Goal: Transaction & Acquisition: Book appointment/travel/reservation

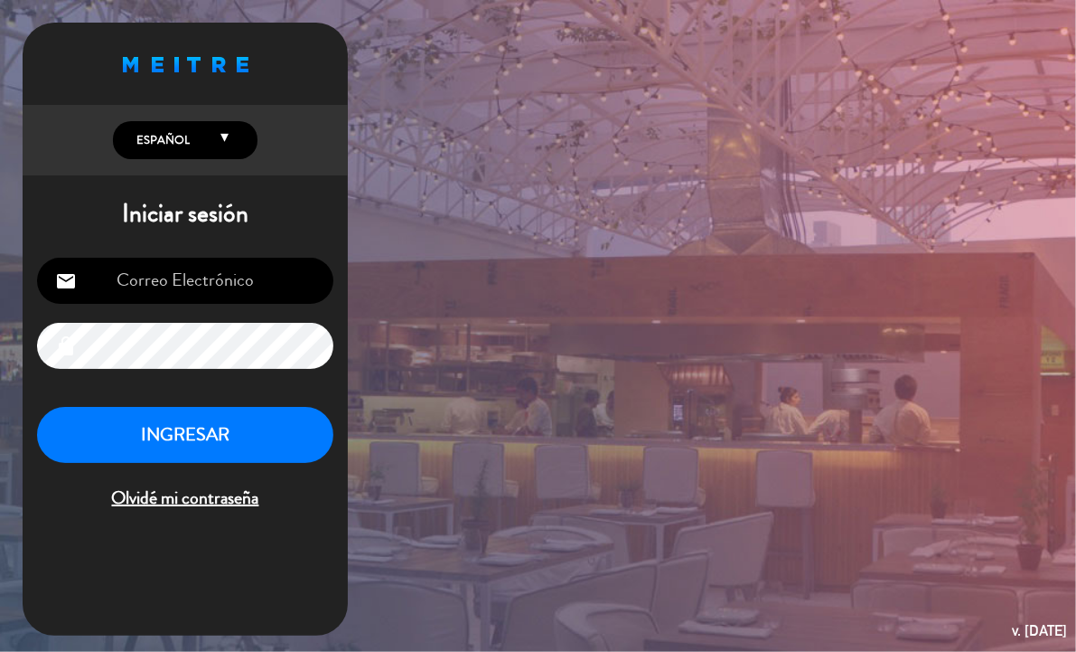
type input "[EMAIL_ADDRESS][DOMAIN_NAME]"
click at [177, 413] on button "INGRESAR" at bounding box center [185, 435] width 296 height 57
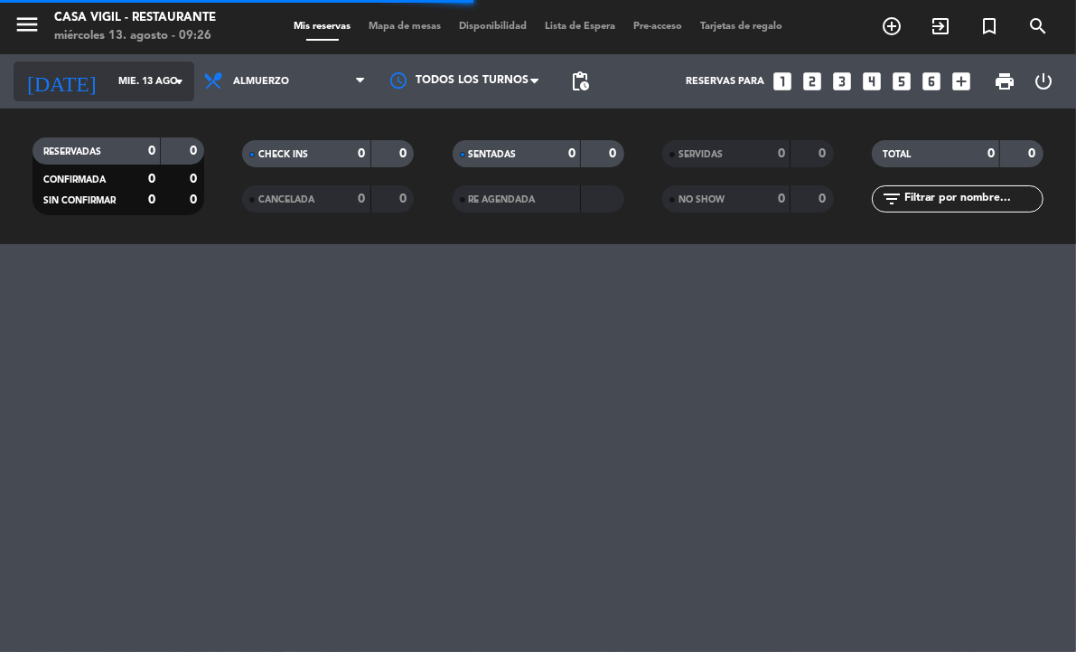
click at [178, 75] on icon "arrow_drop_down" at bounding box center [179, 81] width 22 height 22
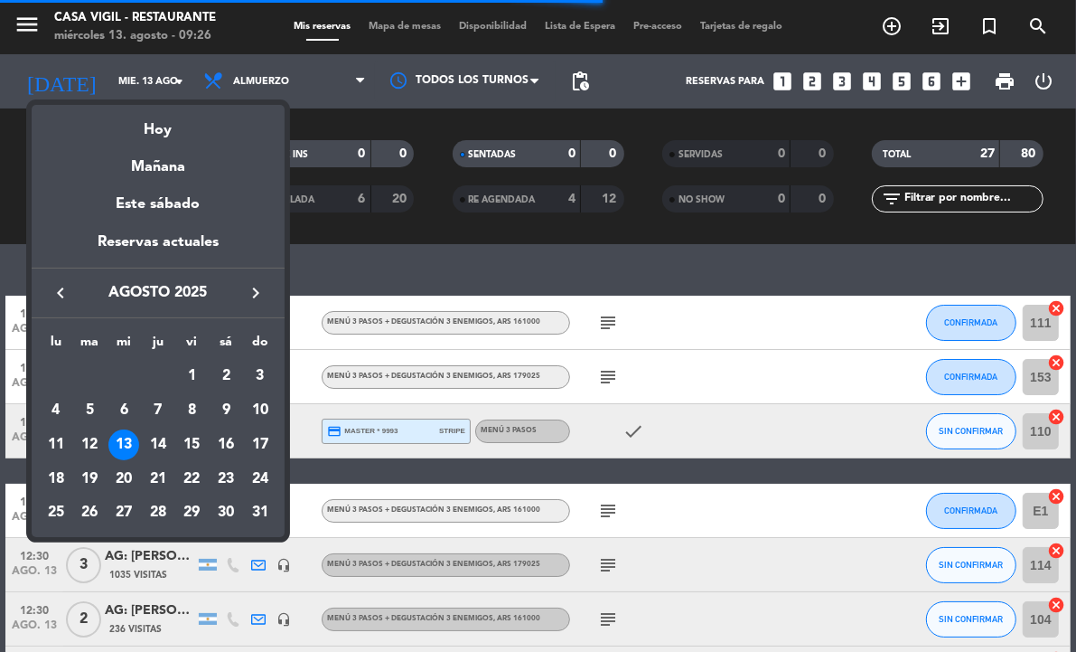
click at [254, 295] on icon "keyboard_arrow_right" at bounding box center [256, 293] width 22 height 22
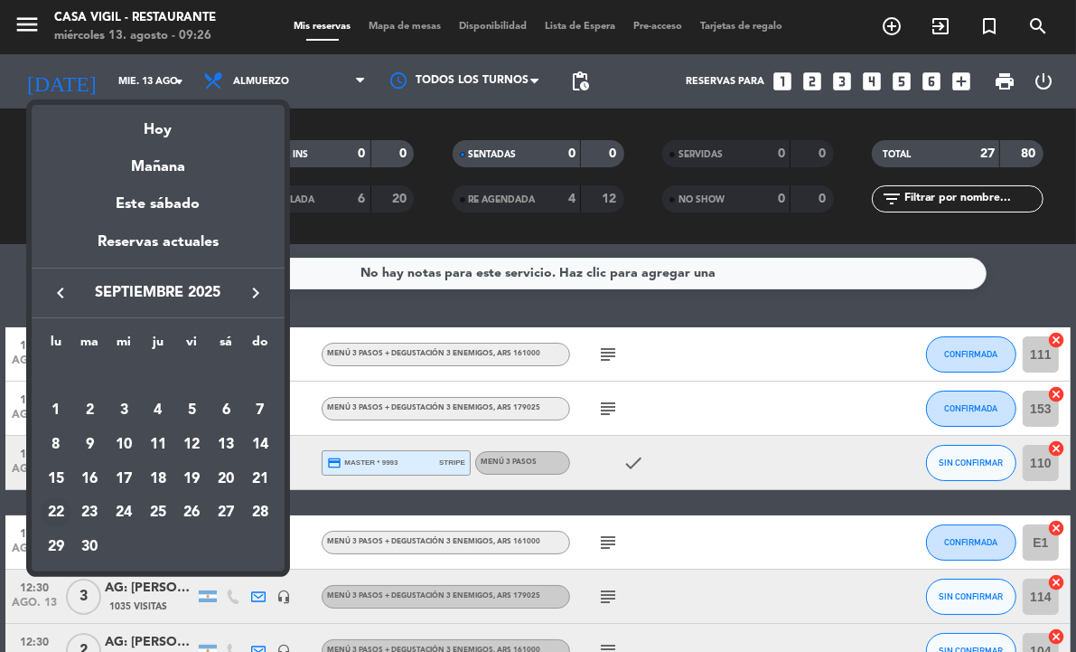
click at [56, 509] on div "22" at bounding box center [56, 512] width 31 height 31
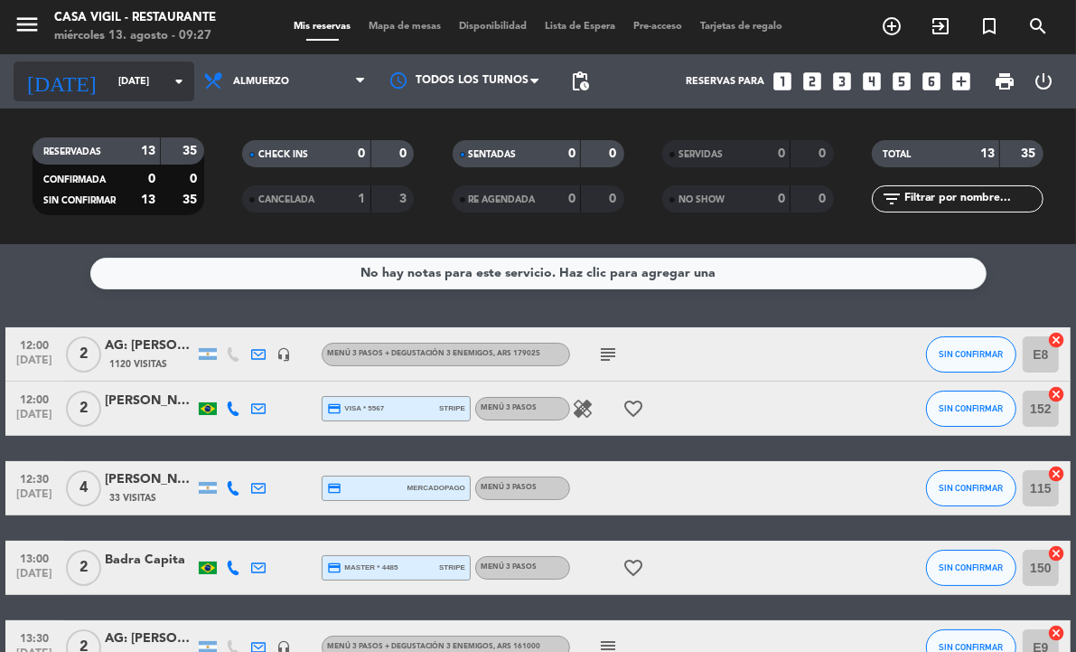
click at [174, 93] on input "[DATE]" at bounding box center [176, 82] width 135 height 30
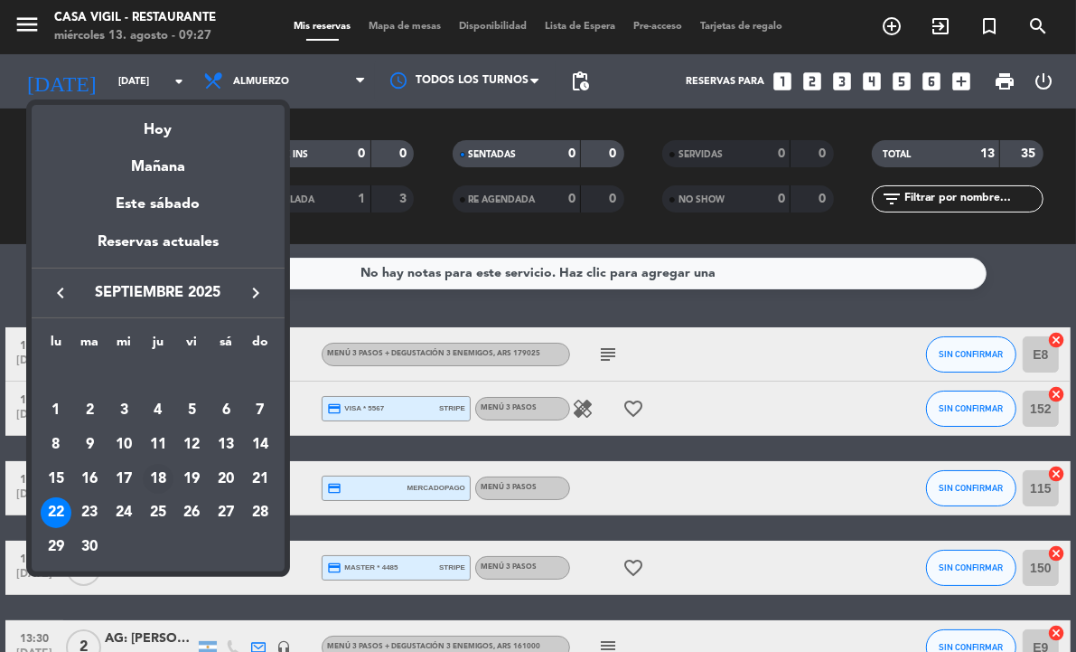
click at [163, 482] on div "18" at bounding box center [158, 479] width 31 height 31
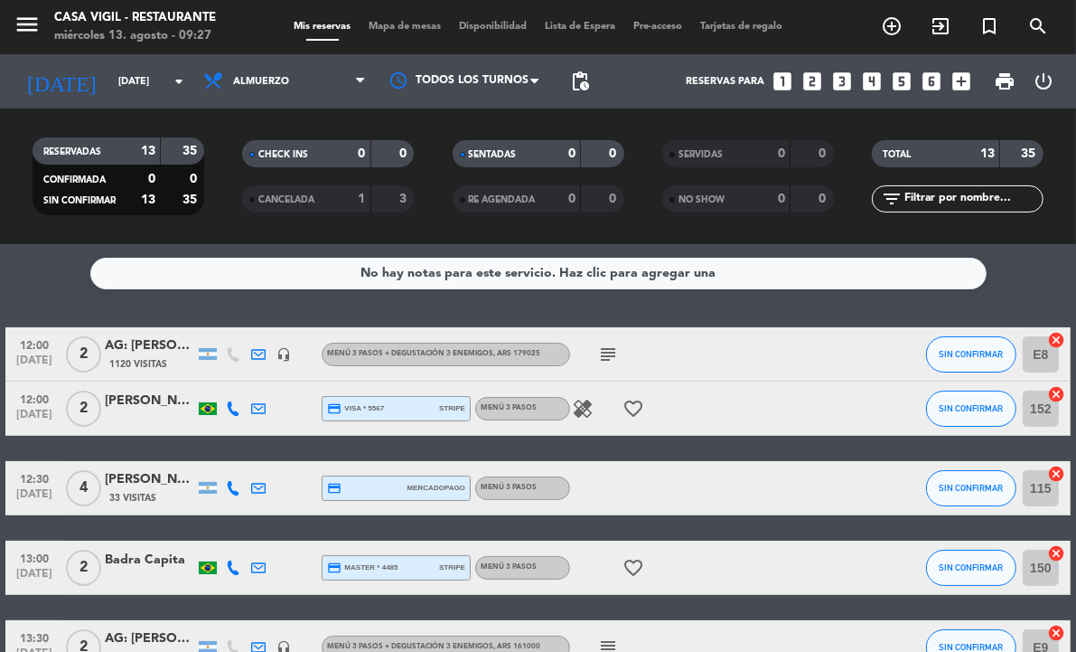
type input "[DEMOGRAPHIC_DATA][DATE]"
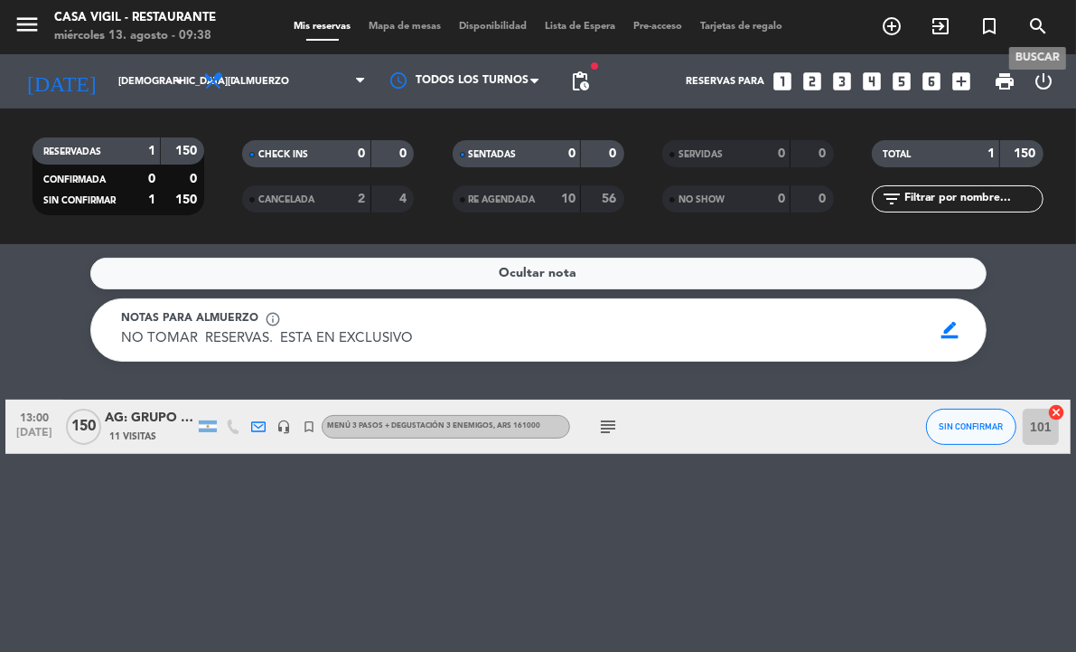
click at [1041, 30] on icon "search" at bounding box center [1039, 26] width 22 height 22
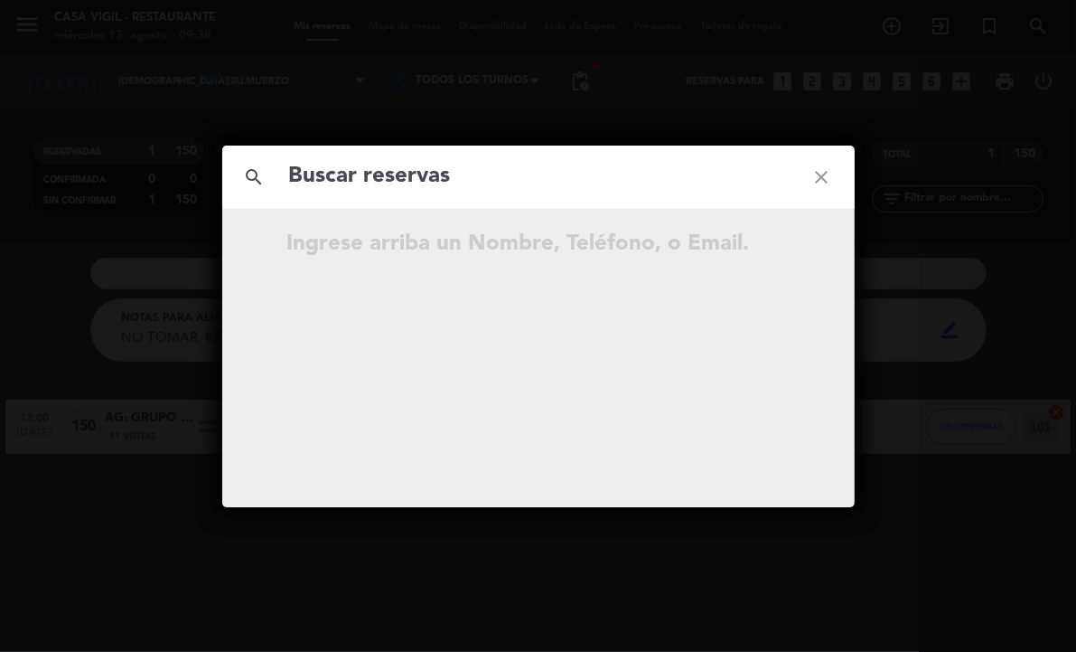
click at [653, 190] on input "text" at bounding box center [538, 176] width 502 height 37
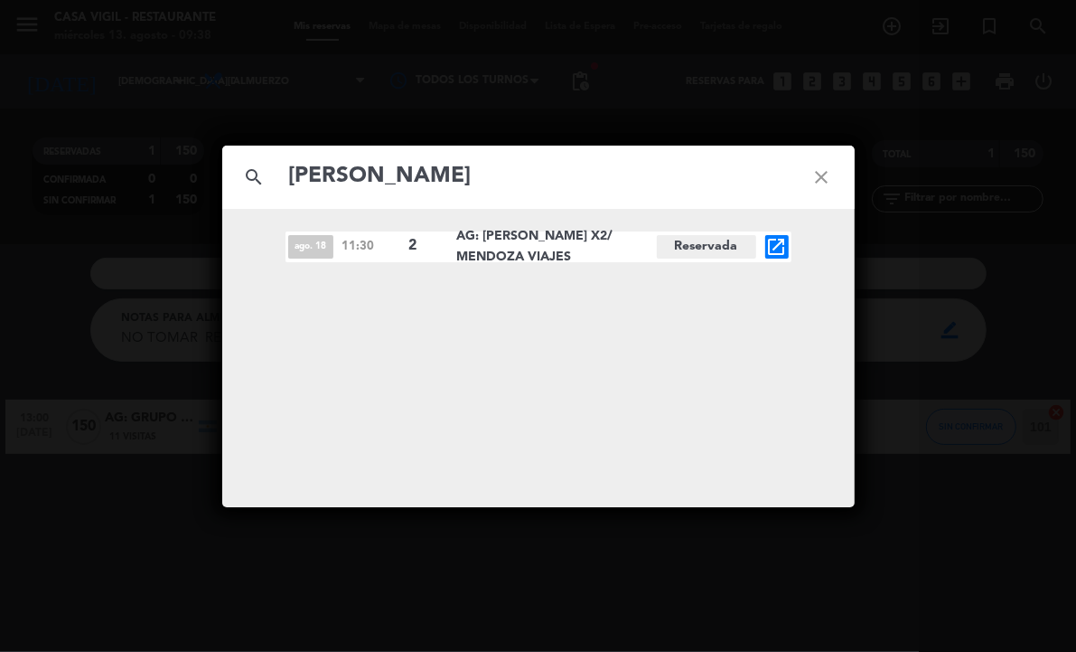
type input "[PERSON_NAME]"
click at [786, 240] on icon "open_in_new" at bounding box center [777, 247] width 22 height 22
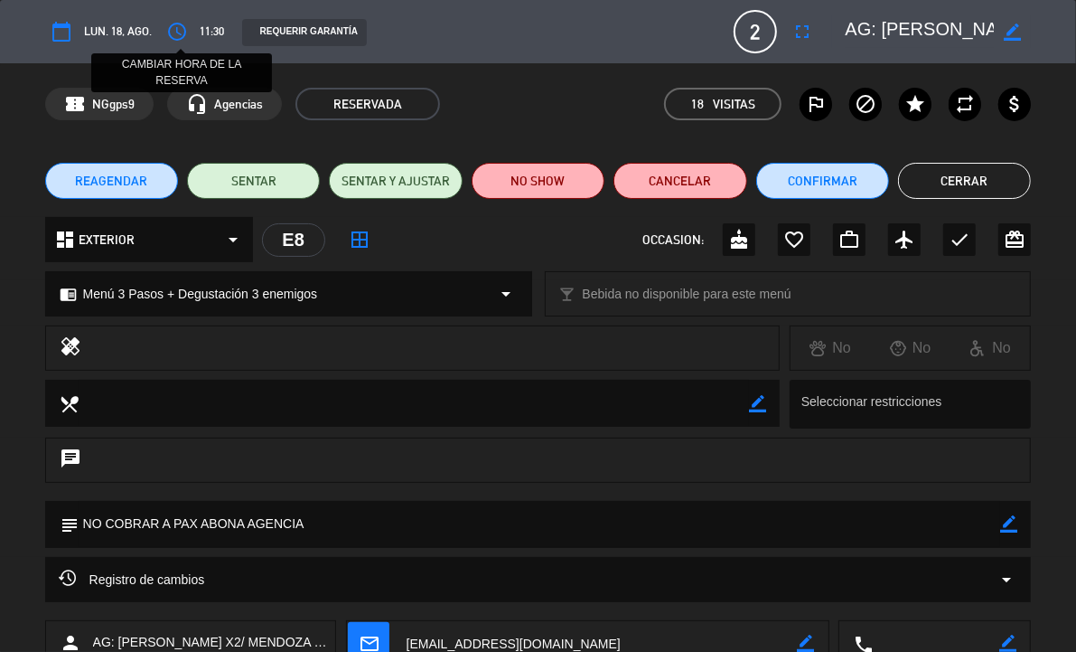
click at [173, 33] on icon "access_time" at bounding box center [177, 32] width 22 height 22
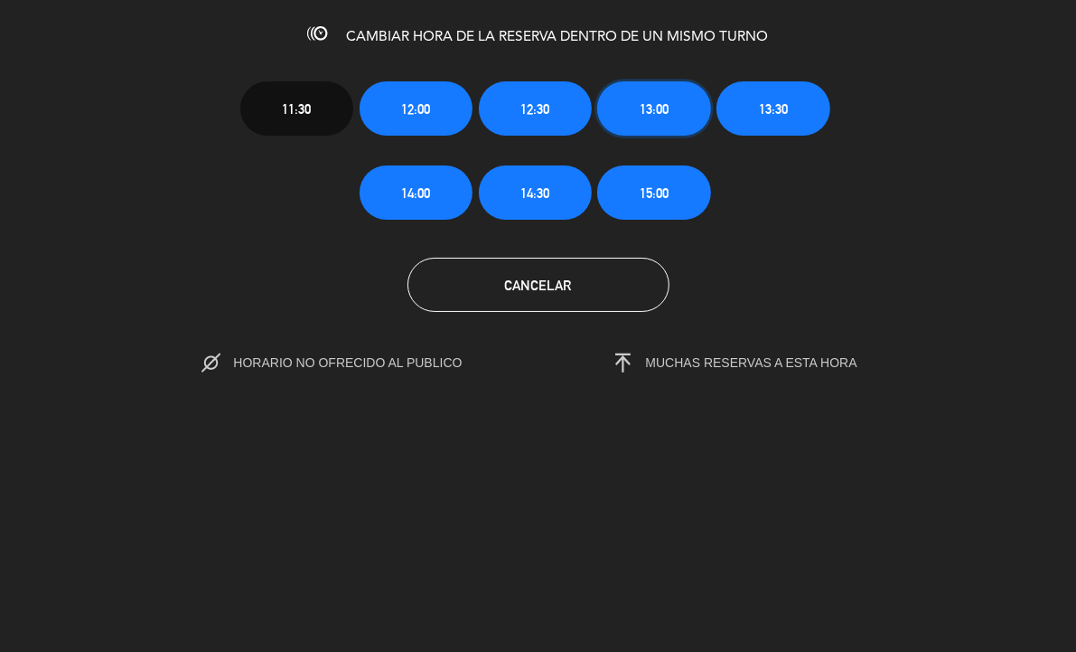
click at [680, 101] on button "13:00" at bounding box center [653, 108] width 113 height 54
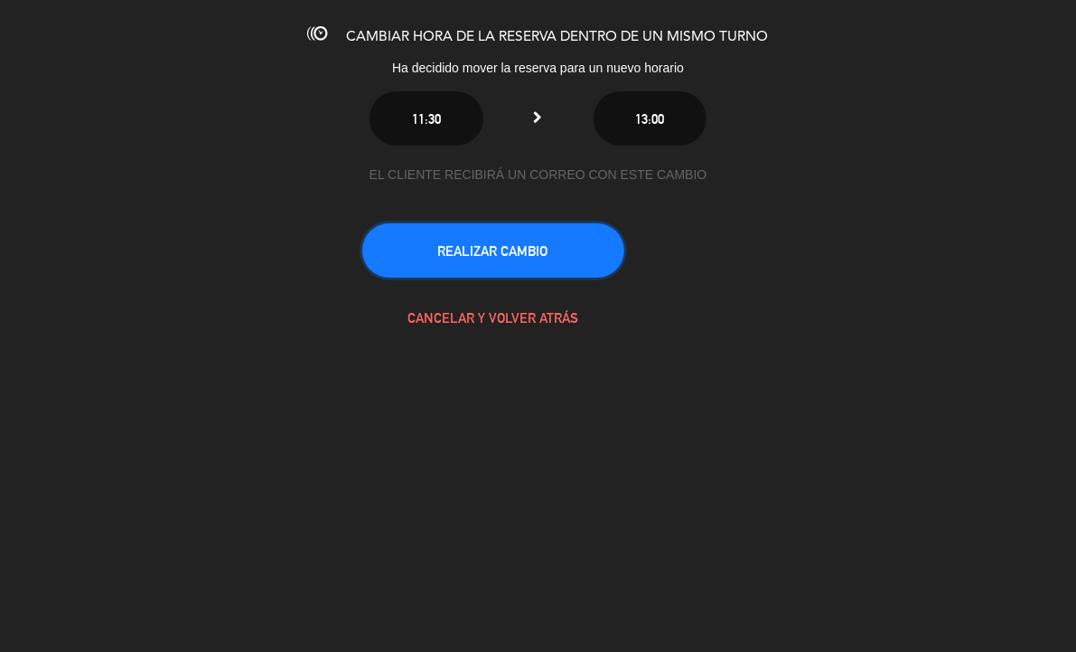
click at [527, 268] on button "REALIZAR CAMBIO" at bounding box center [493, 250] width 262 height 54
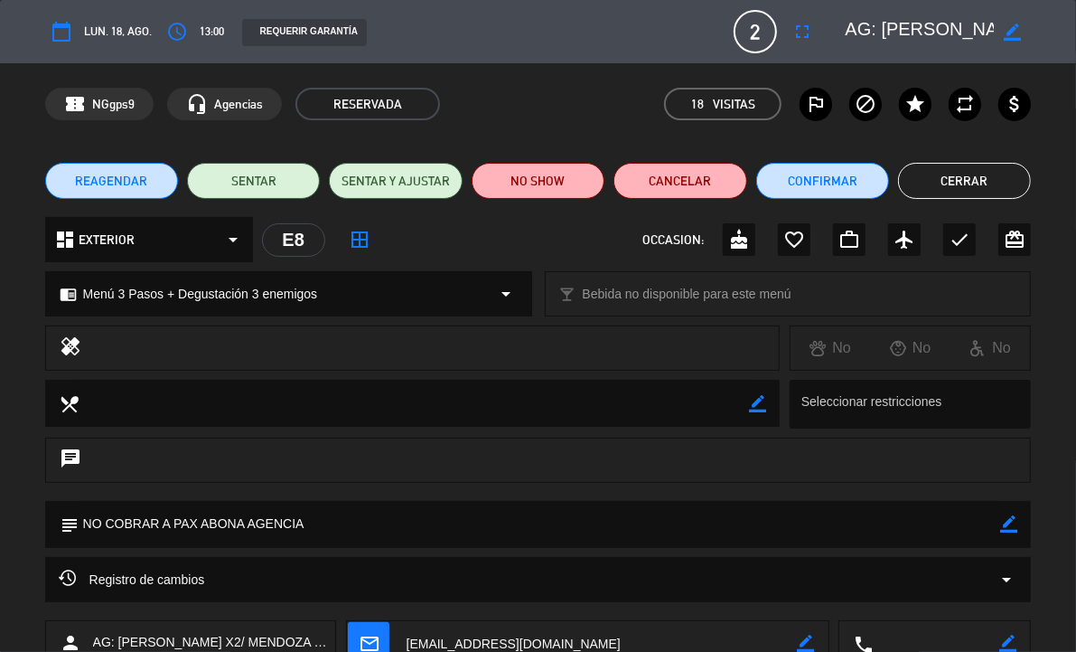
click at [988, 174] on button "Cerrar" at bounding box center [964, 181] width 133 height 36
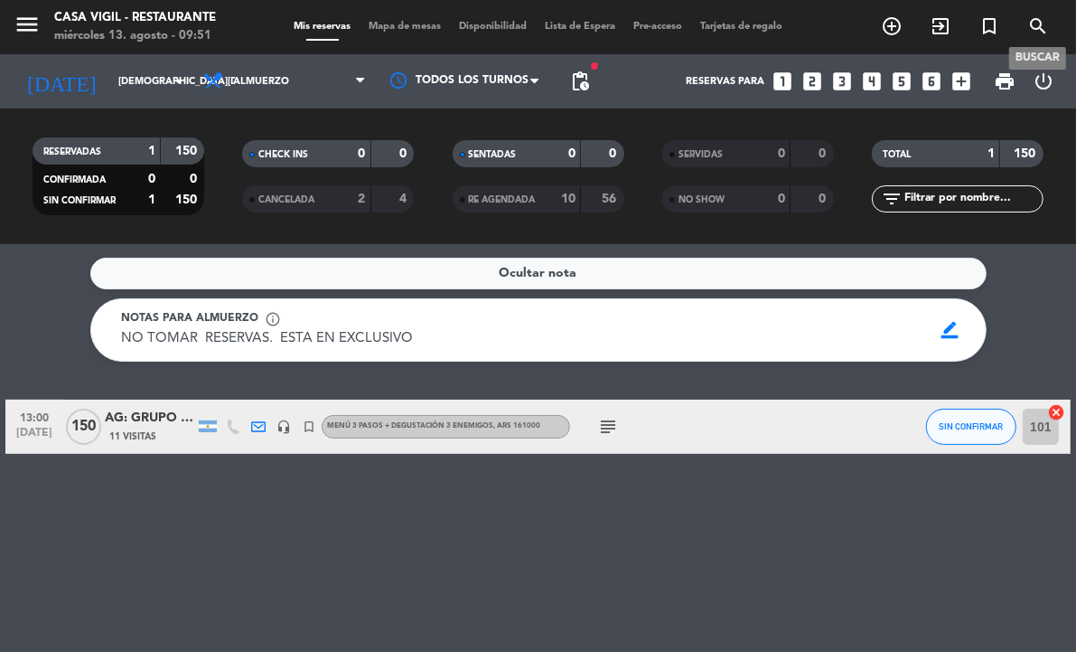
click at [1042, 33] on icon "search" at bounding box center [1039, 26] width 22 height 22
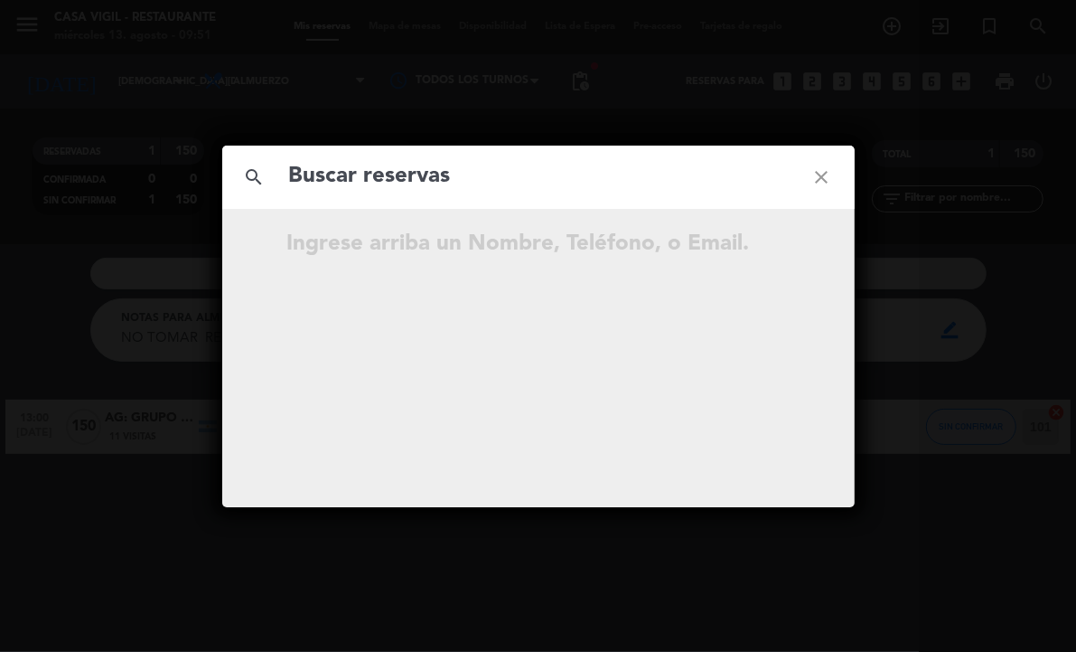
click at [531, 164] on input "text" at bounding box center [538, 176] width 502 height 37
type input "[PERSON_NAME]"
click at [830, 160] on icon "close" at bounding box center [822, 177] width 65 height 65
click at [825, 165] on icon "close" at bounding box center [822, 177] width 65 height 65
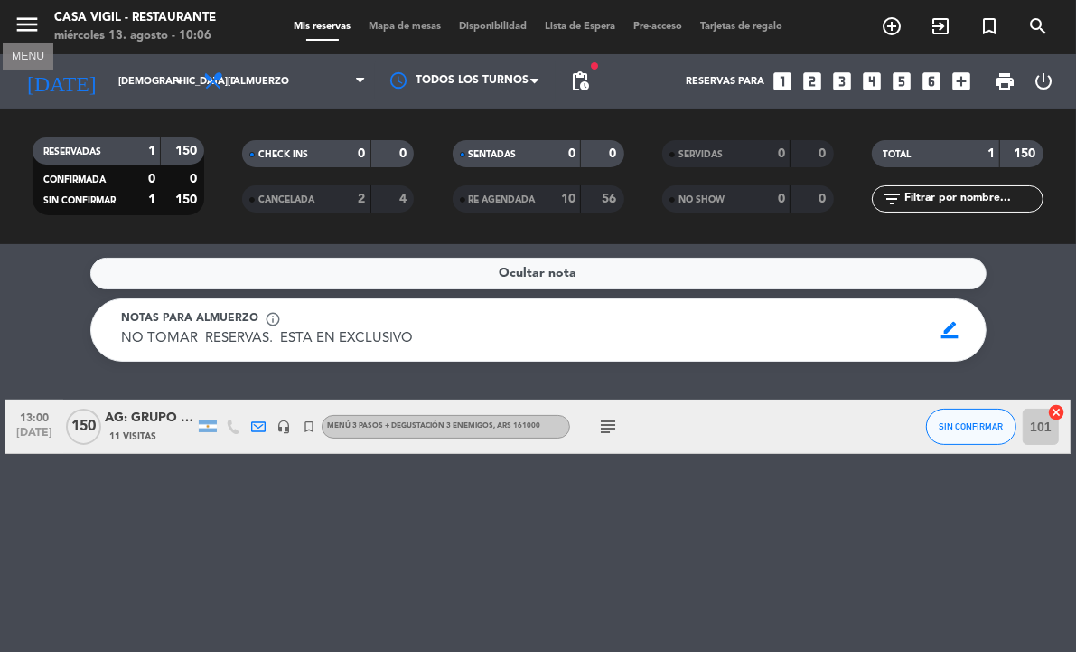
click at [20, 21] on icon "menu" at bounding box center [27, 24] width 27 height 27
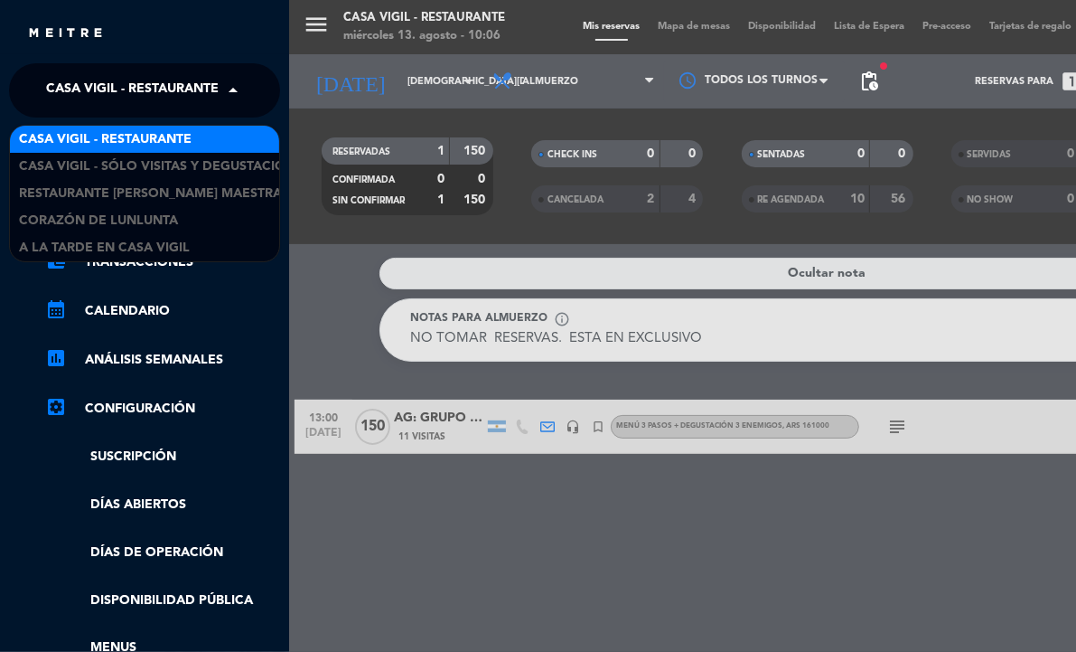
click at [114, 100] on span "Casa Vigil - Restaurante" at bounding box center [132, 90] width 173 height 38
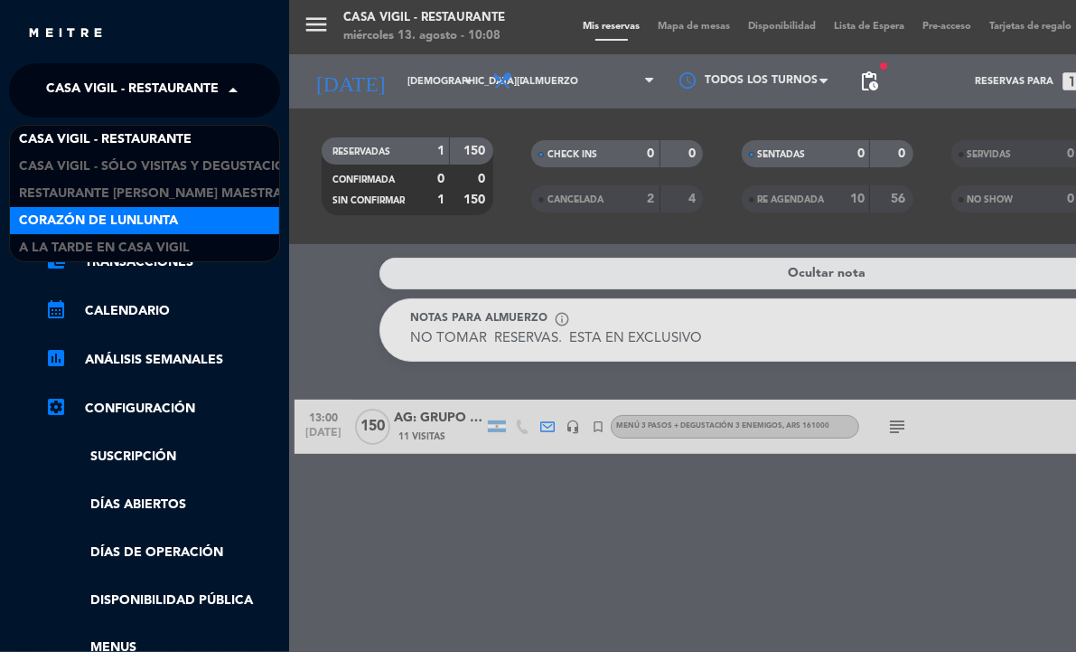
drag, startPoint x: 142, startPoint y: 221, endPoint x: 146, endPoint y: 232, distance: 11.7
click at [146, 232] on div "Corazón de Lunlunta" at bounding box center [144, 220] width 269 height 27
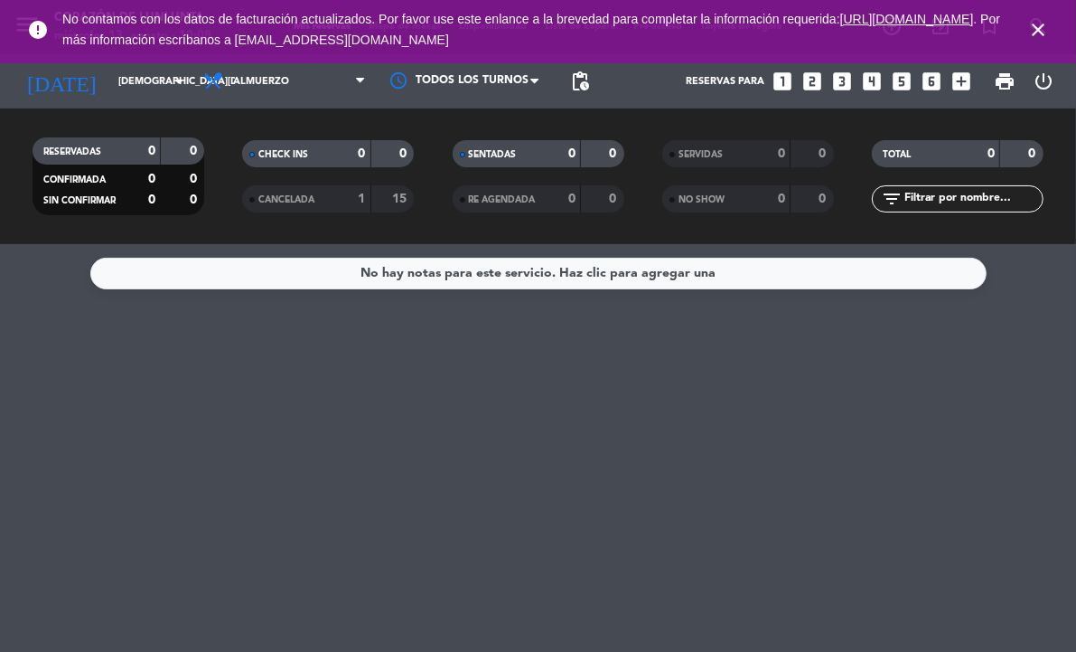
click at [1038, 33] on icon "close" at bounding box center [1039, 30] width 22 height 22
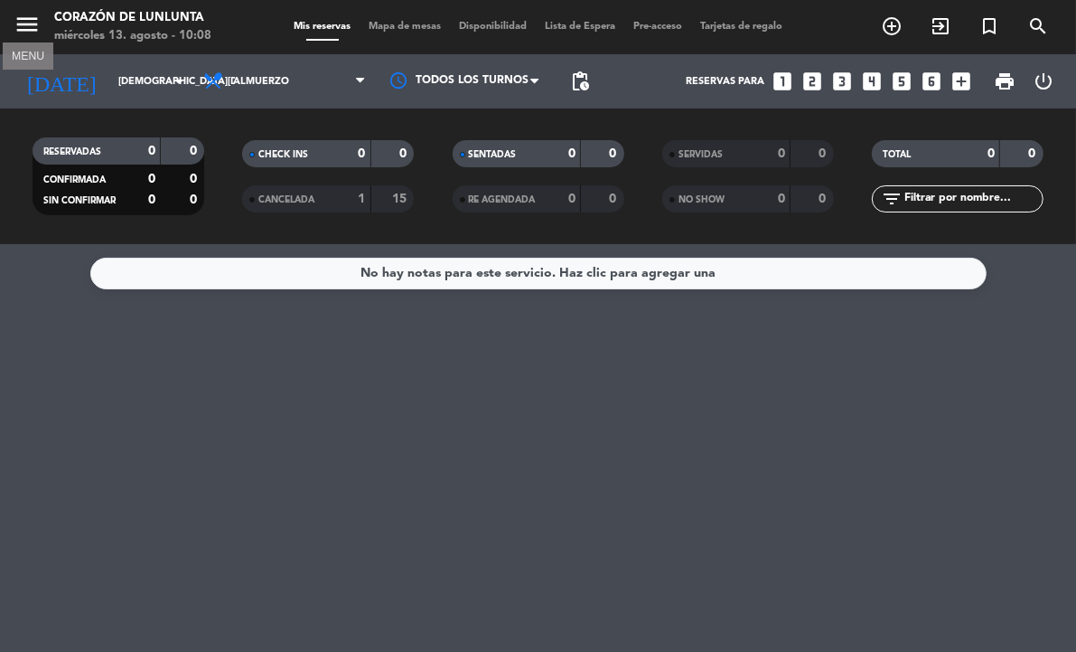
click at [30, 23] on icon "menu" at bounding box center [27, 24] width 27 height 27
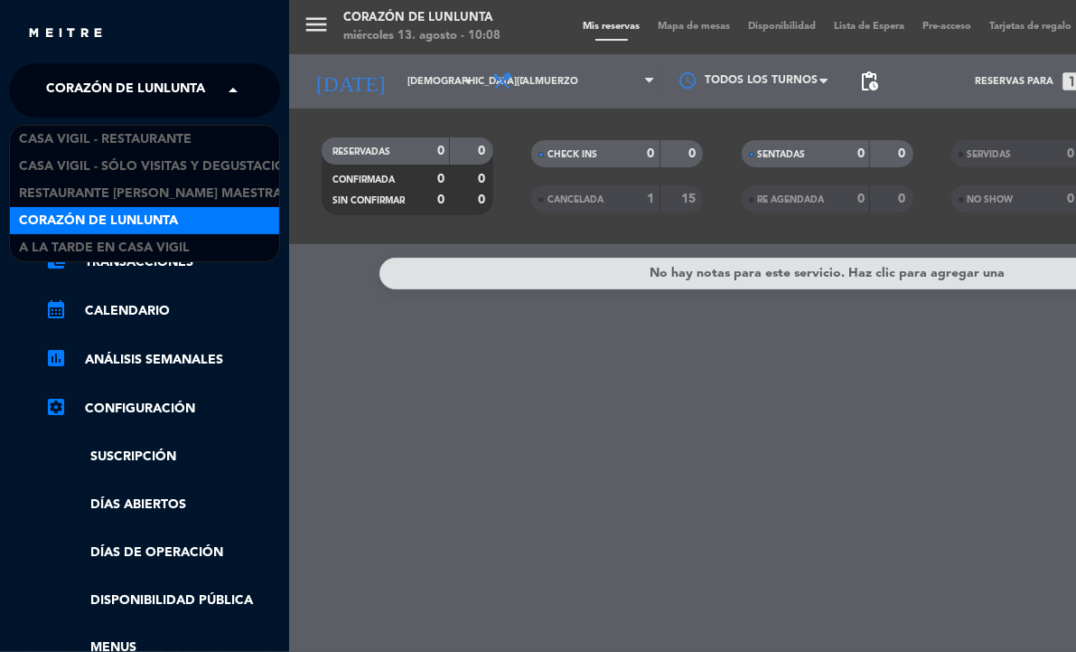
click at [145, 98] on span "Corazón de Lunlunta" at bounding box center [125, 90] width 159 height 38
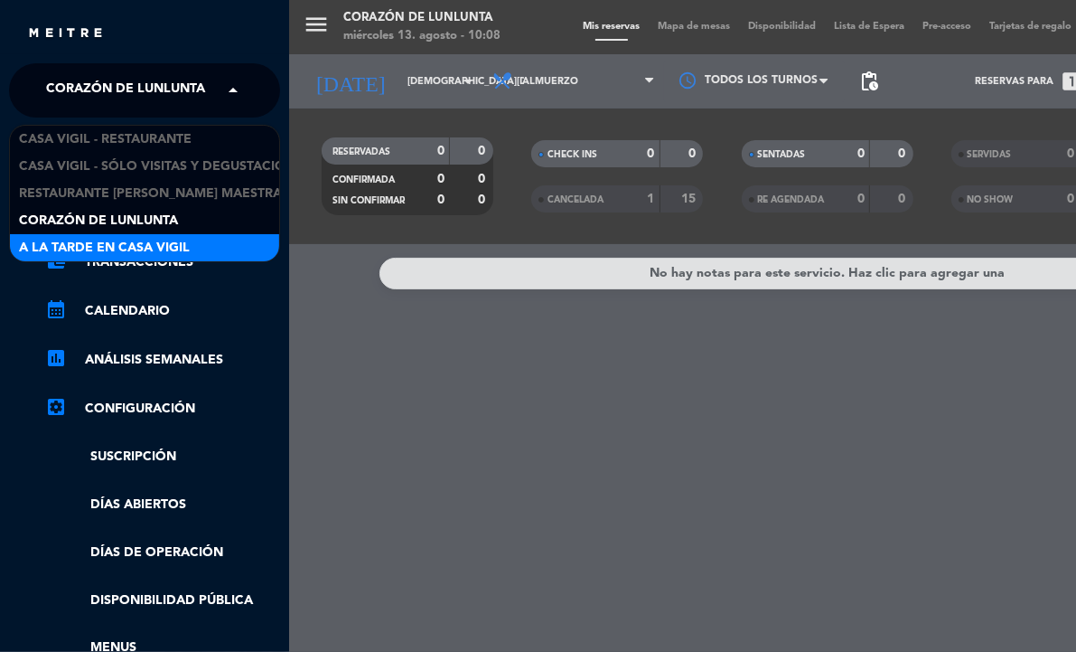
click at [129, 238] on span "A la tarde en Casa Vigil" at bounding box center [104, 248] width 171 height 21
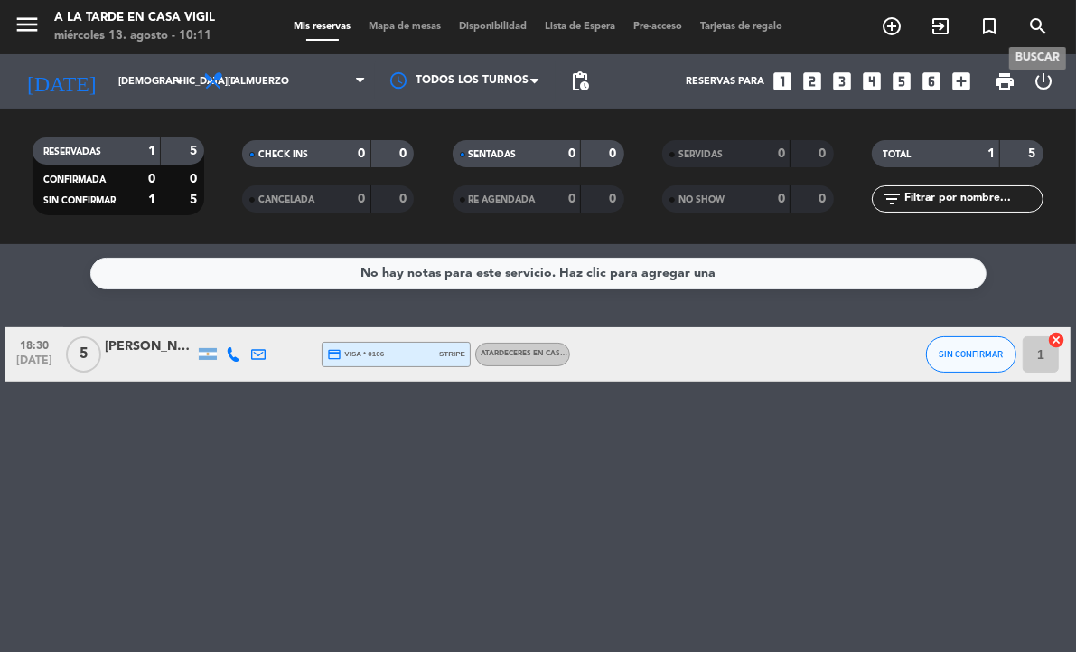
click at [1036, 25] on icon "search" at bounding box center [1039, 26] width 22 height 22
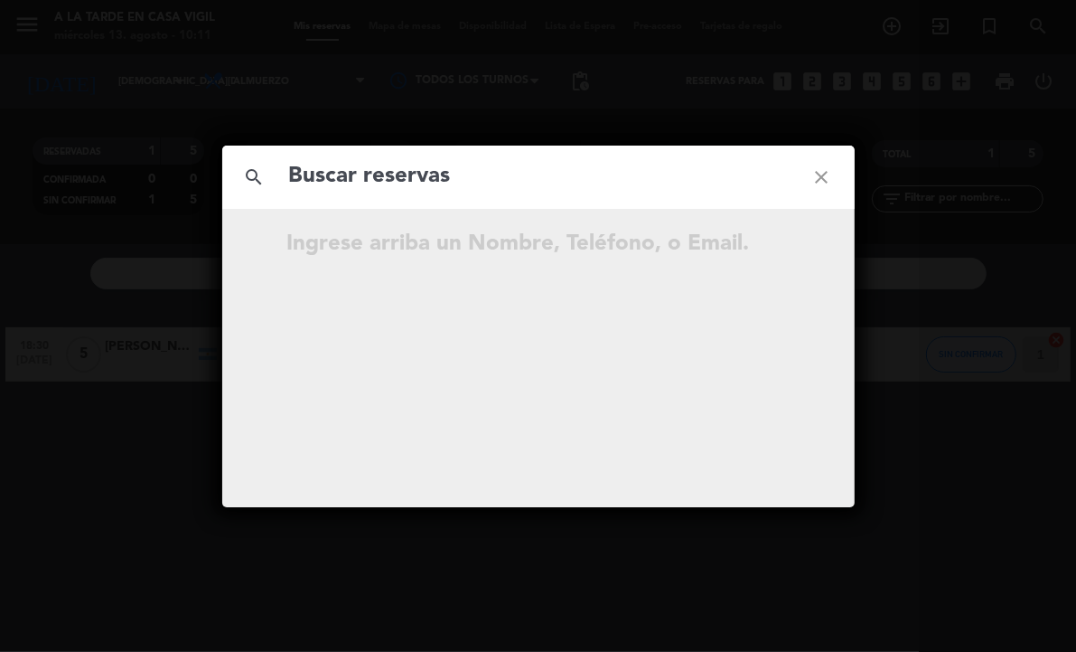
click at [594, 179] on input "text" at bounding box center [538, 176] width 502 height 37
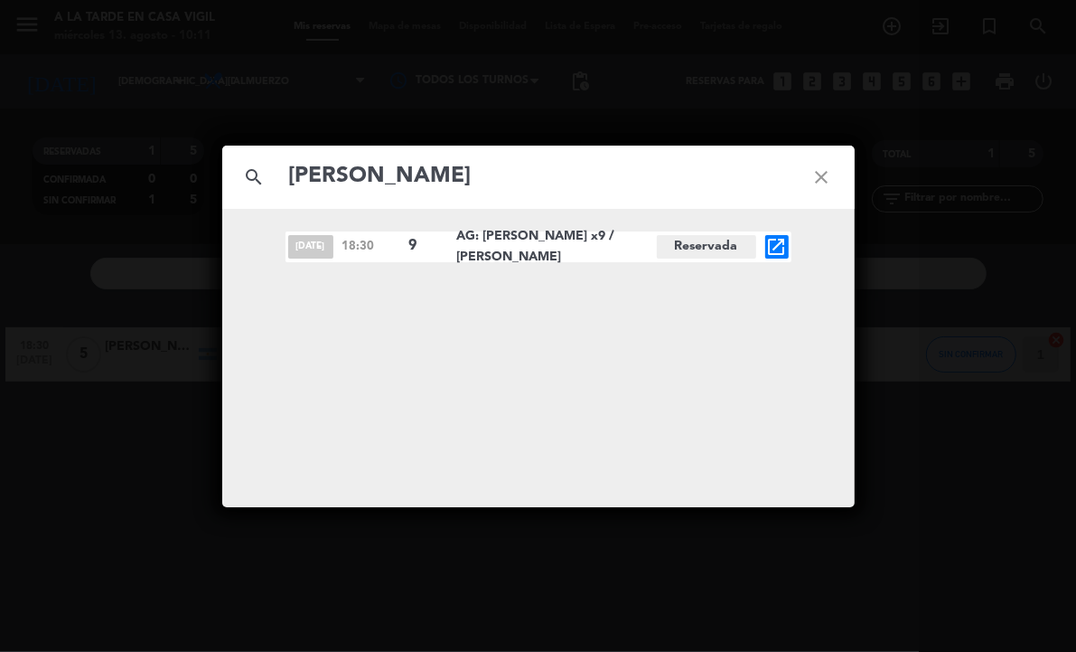
type input "[PERSON_NAME]"
click at [782, 249] on icon "open_in_new" at bounding box center [777, 247] width 22 height 22
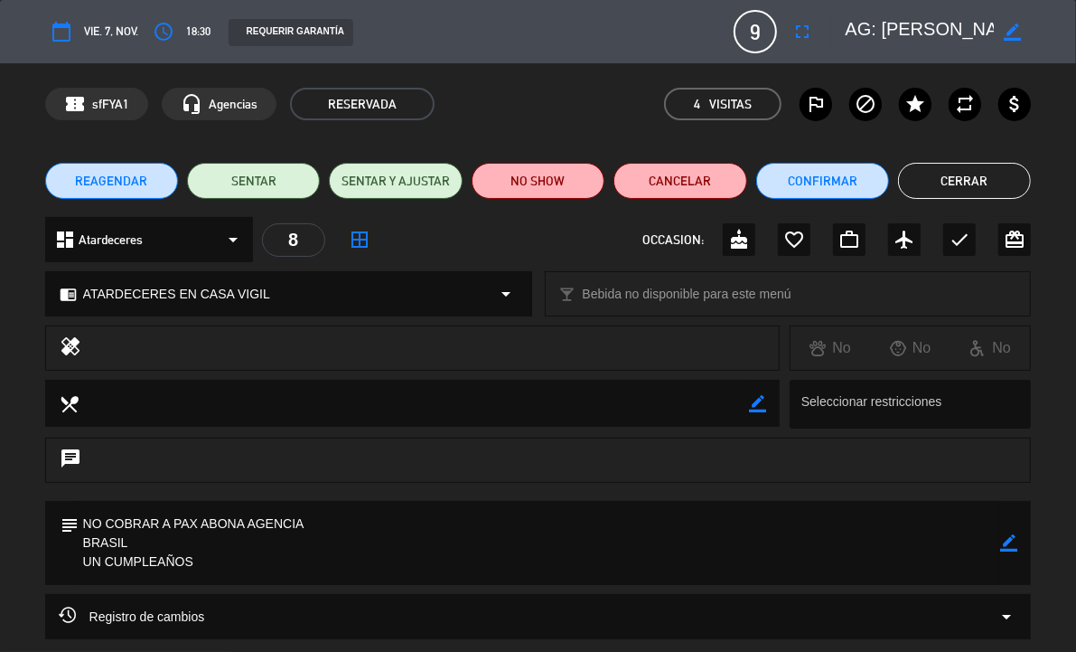
click at [1031, 214] on div "REAGENDAR SENTAR SENTAR Y AJUSTAR NO SHOW Cancelar Confirmar Cerrar" at bounding box center [538, 181] width 1076 height 72
click at [979, 185] on button "Cerrar" at bounding box center [964, 181] width 133 height 36
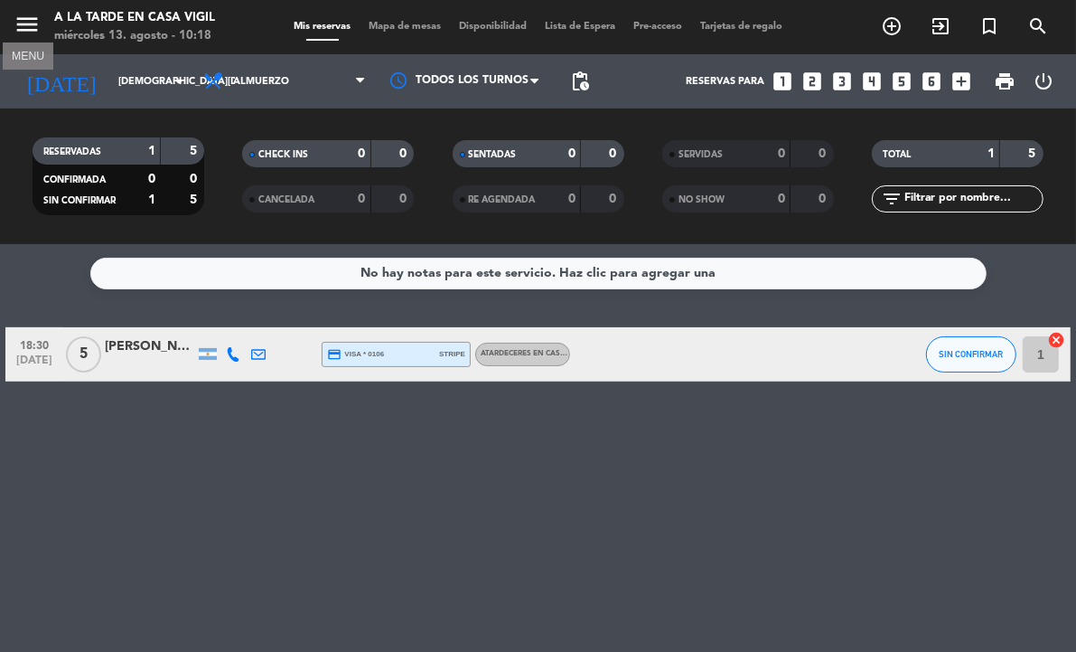
click at [29, 33] on icon "menu" at bounding box center [27, 24] width 27 height 27
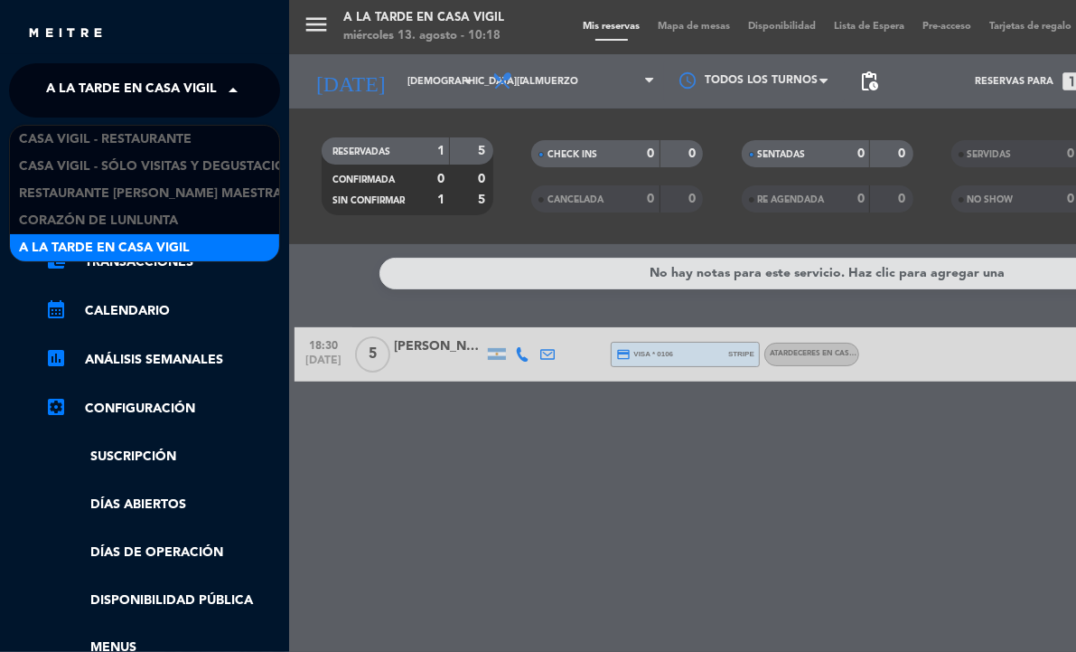
click at [122, 98] on span "A la tarde en Casa Vigil" at bounding box center [131, 90] width 171 height 38
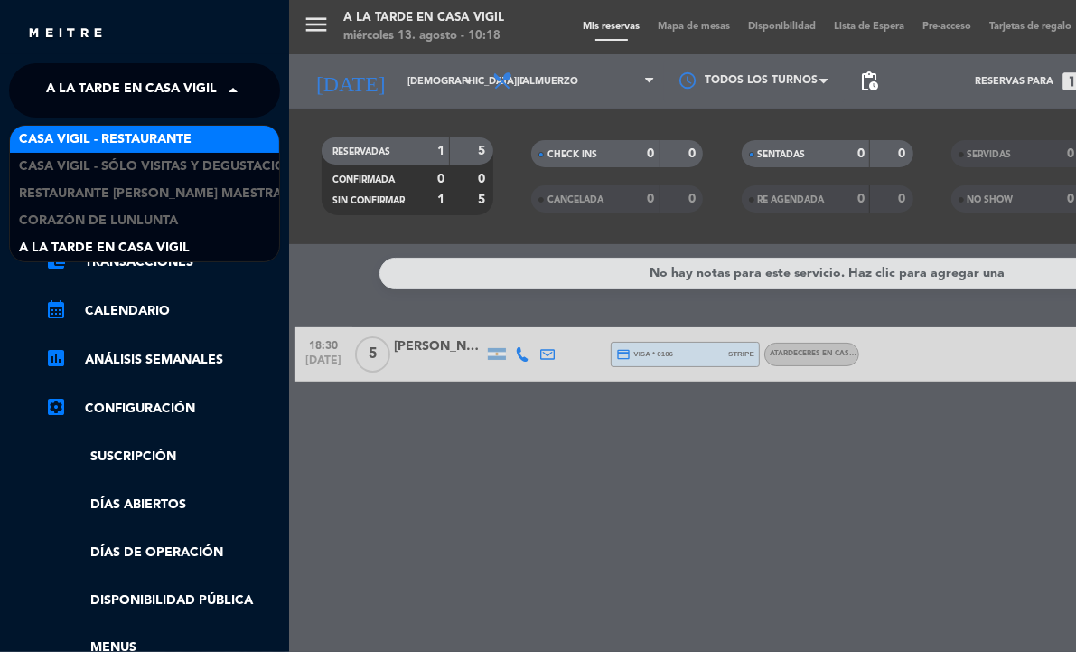
click at [132, 140] on span "Casa Vigil - Restaurante" at bounding box center [105, 139] width 173 height 21
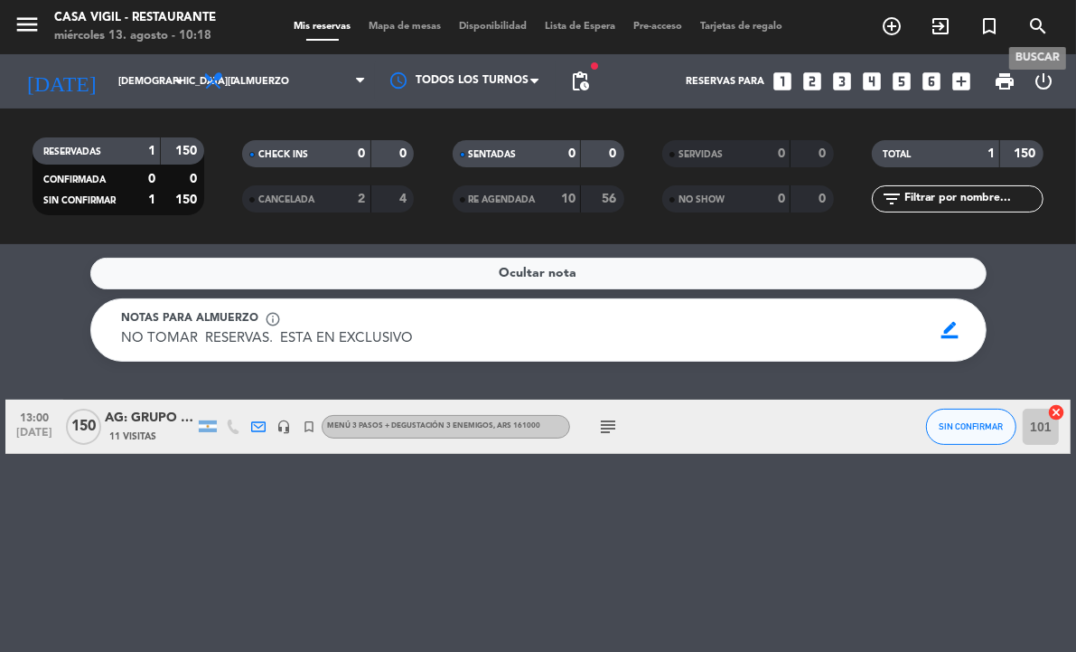
click at [1044, 32] on icon "search" at bounding box center [1039, 26] width 22 height 22
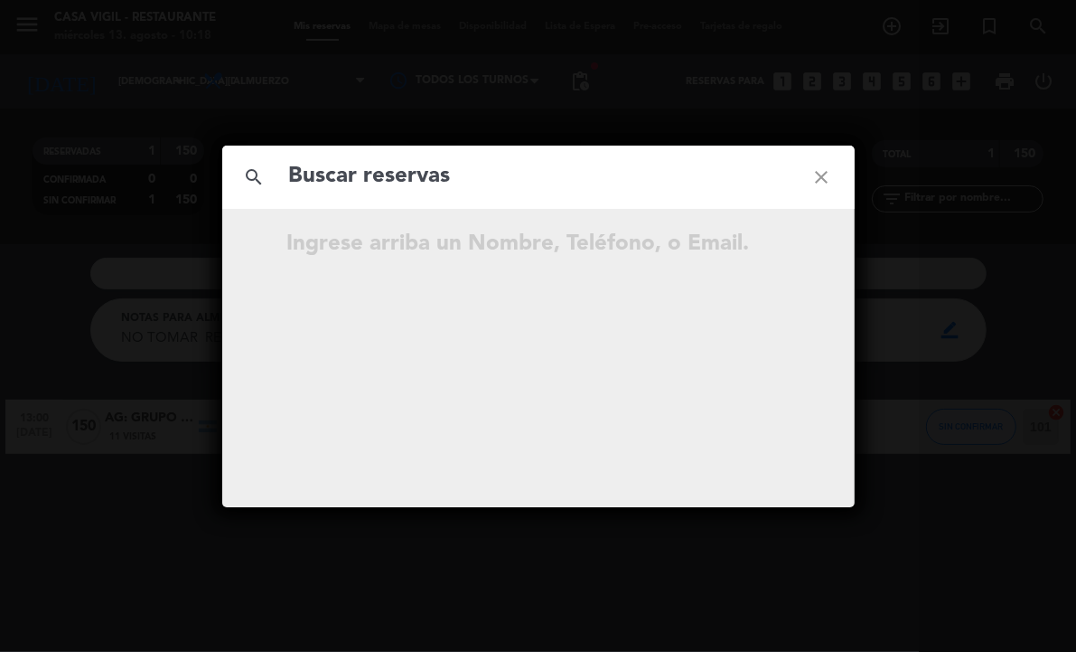
click at [549, 179] on input "text" at bounding box center [538, 176] width 502 height 37
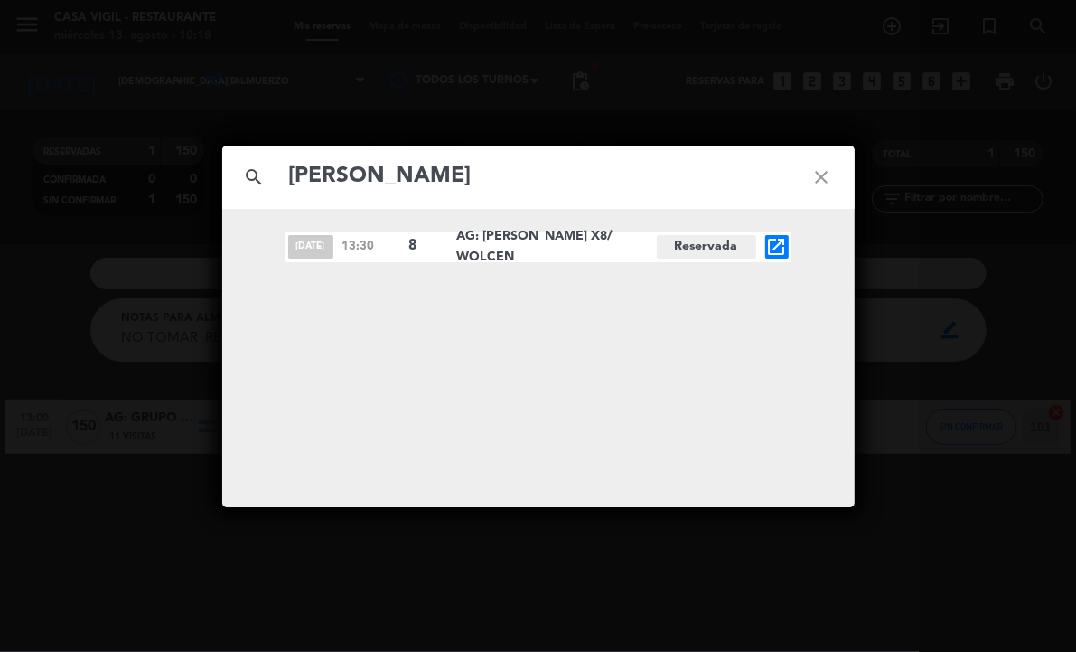
type input "[PERSON_NAME]"
click at [771, 249] on icon "open_in_new" at bounding box center [777, 247] width 22 height 22
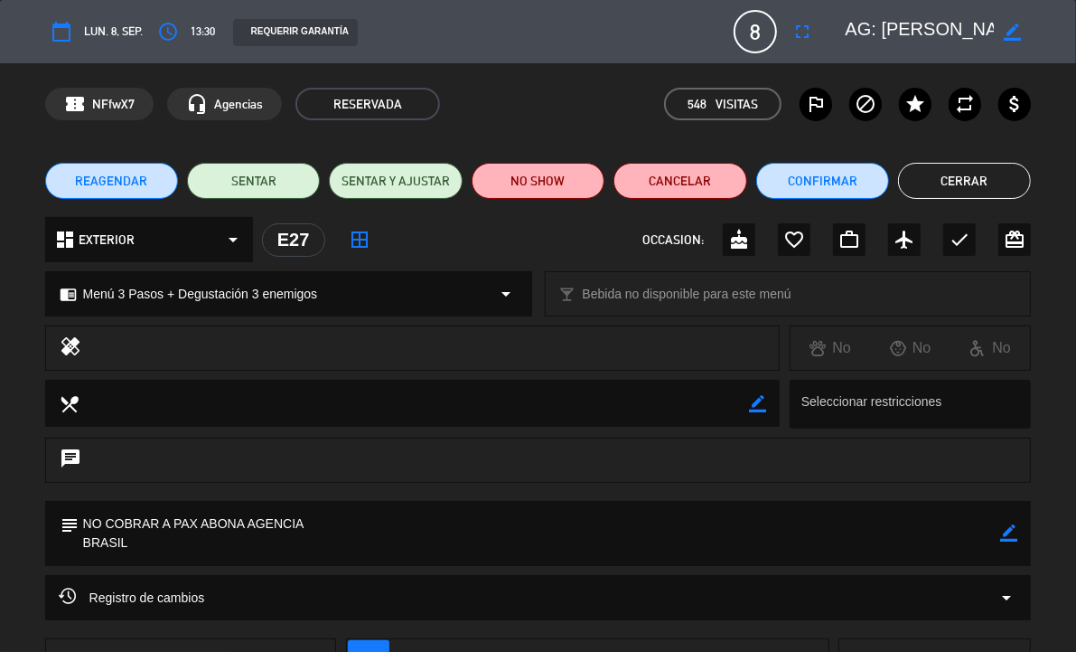
click at [972, 182] on button "Cerrar" at bounding box center [964, 181] width 133 height 36
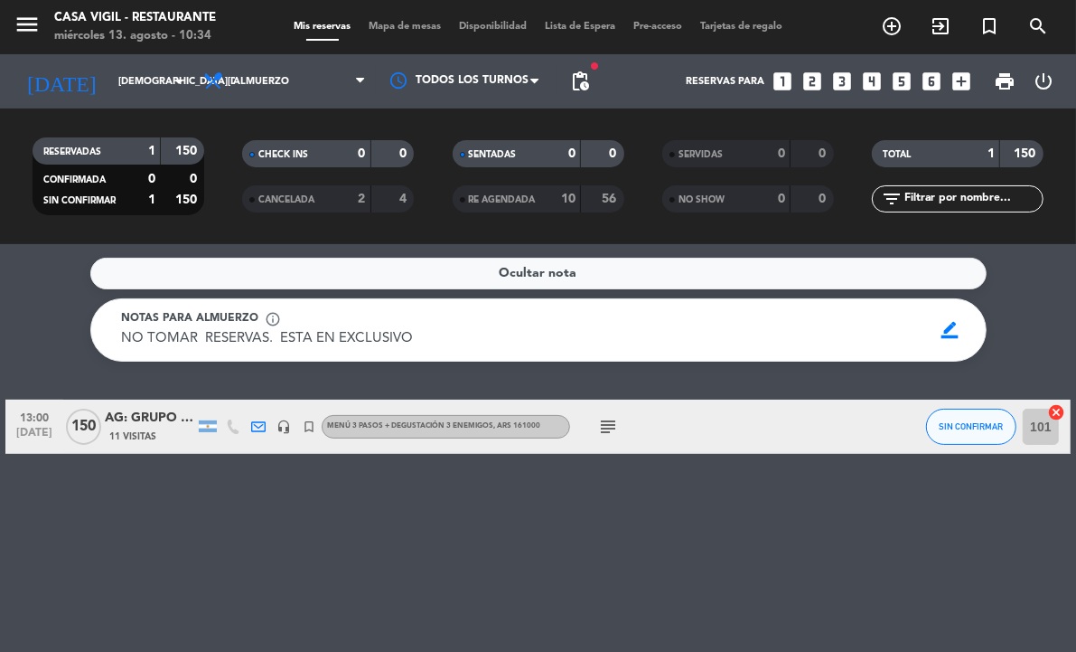
click at [533, 517] on div "Ocultar nota Notas para almuerzo info_outline NO TOMAR RESERVAS. ESTA EN EXCLUS…" at bounding box center [538, 448] width 1076 height 408
click at [515, 562] on div "Ocultar nota Notas para almuerzo info_outline NO TOMAR RESERVAS. ESTA EN EXCLUS…" at bounding box center [538, 448] width 1076 height 408
click at [506, 527] on div "Ocultar nota Notas para almuerzo info_outline NO TOMAR RESERVAS. ESTA EN EXCLUS…" at bounding box center [538, 448] width 1076 height 408
click at [1033, 19] on icon "search" at bounding box center [1039, 26] width 22 height 22
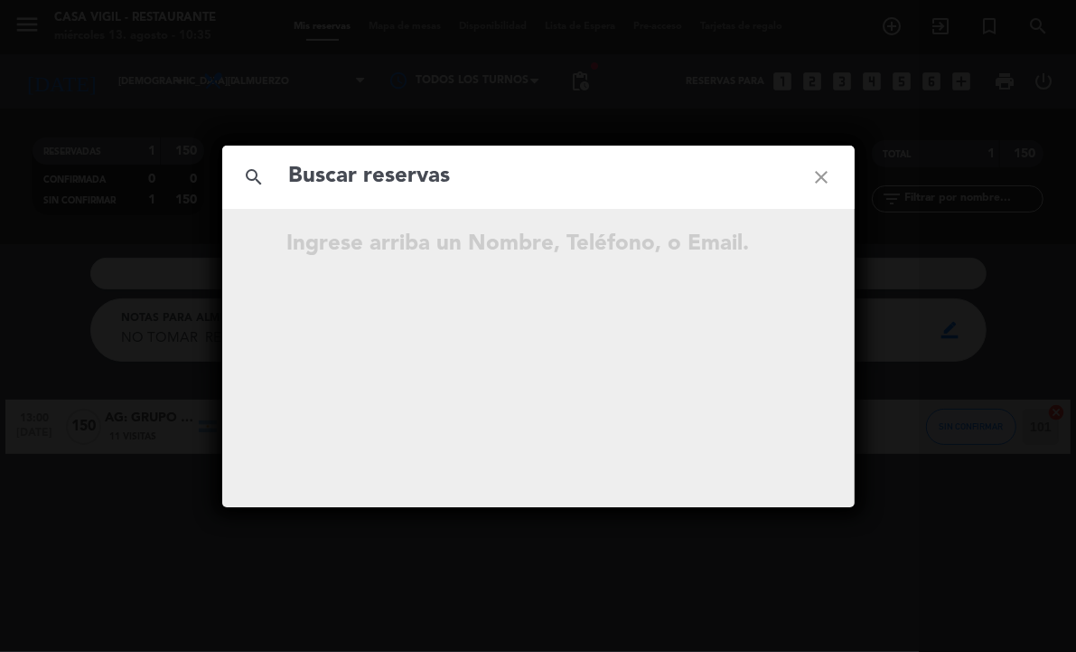
click at [667, 169] on input "text" at bounding box center [538, 176] width 502 height 37
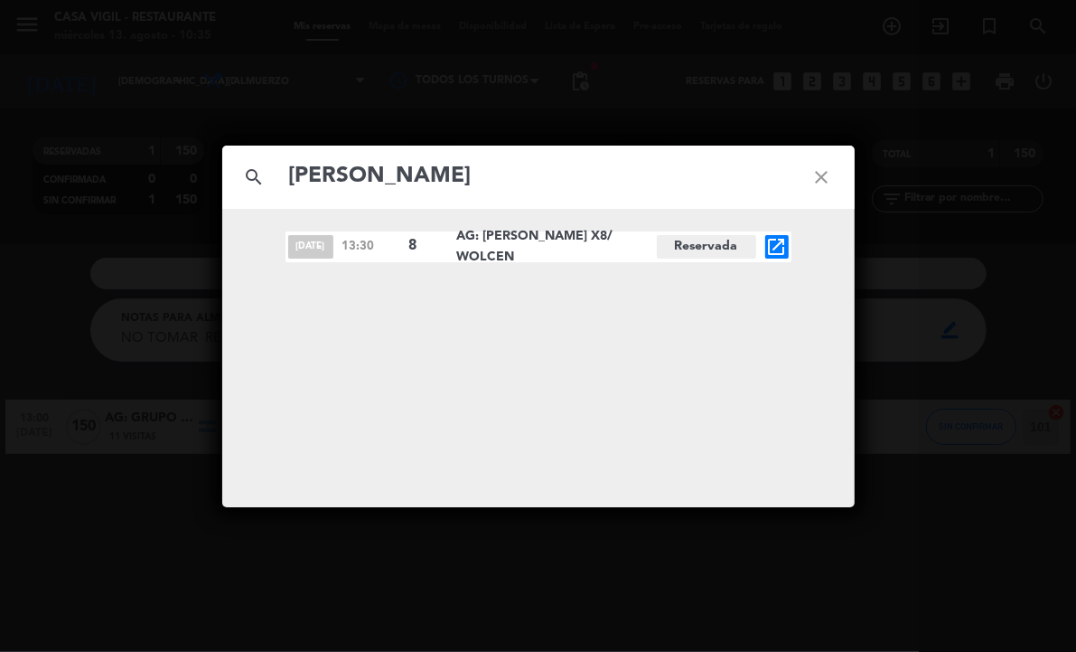
type input "[PERSON_NAME]"
click at [728, 341] on div "[DATE] 13:30 8 AG: [PERSON_NAME] X8/ [GEOGRAPHIC_DATA] open_in_new" at bounding box center [538, 358] width 633 height 298
click at [775, 251] on icon "open_in_new" at bounding box center [777, 247] width 22 height 22
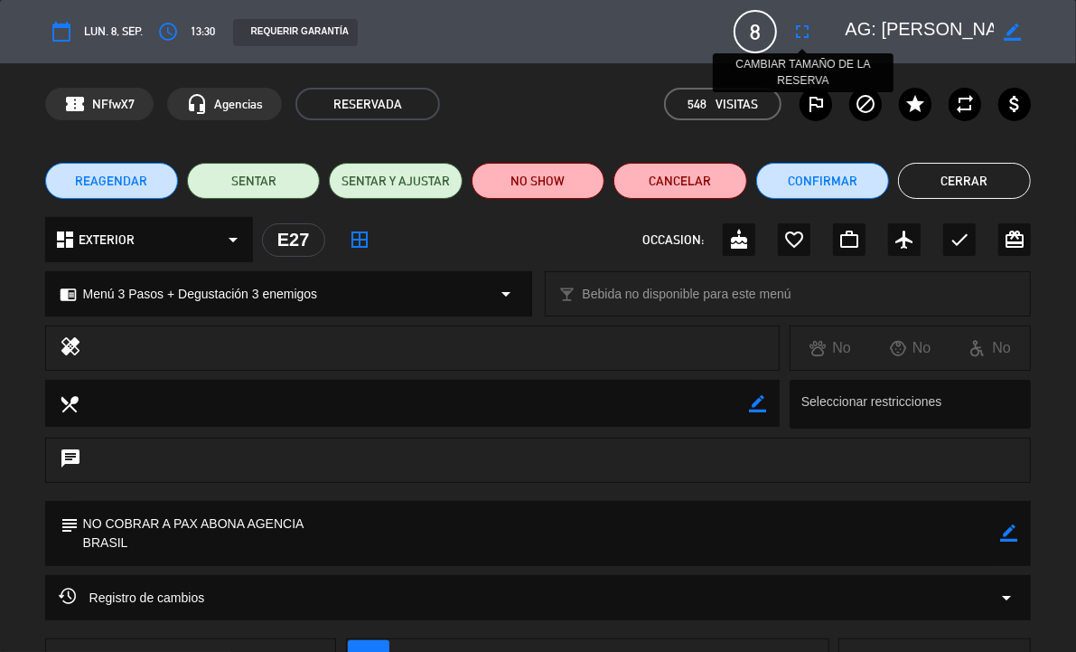
click at [803, 37] on icon "fullscreen" at bounding box center [803, 32] width 22 height 22
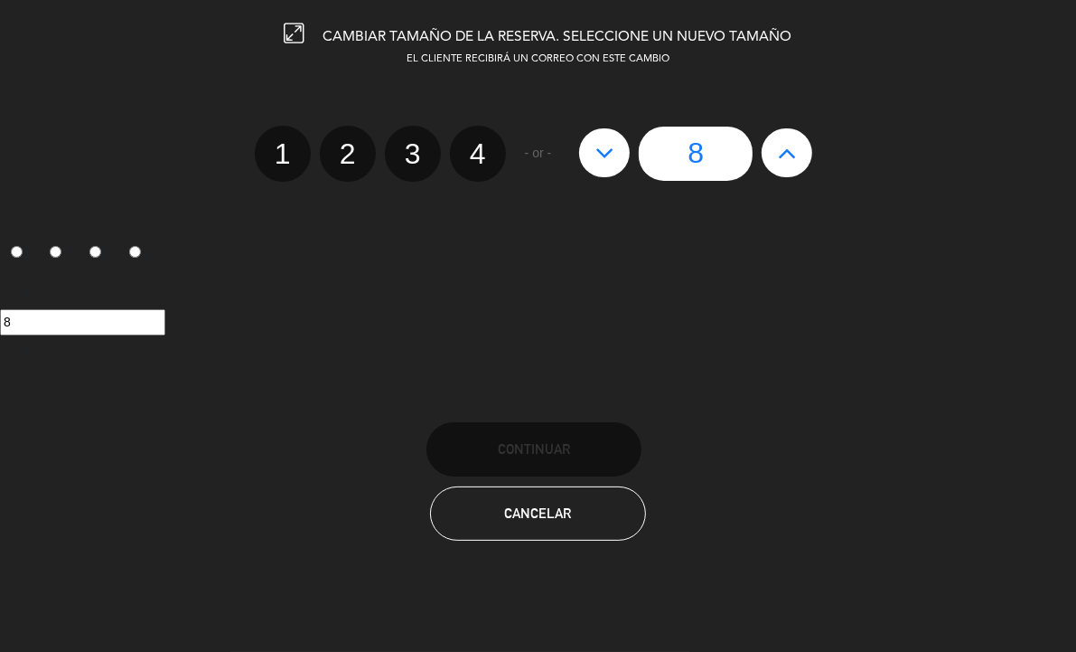
click at [601, 140] on icon at bounding box center [605, 152] width 19 height 29
type input "7"
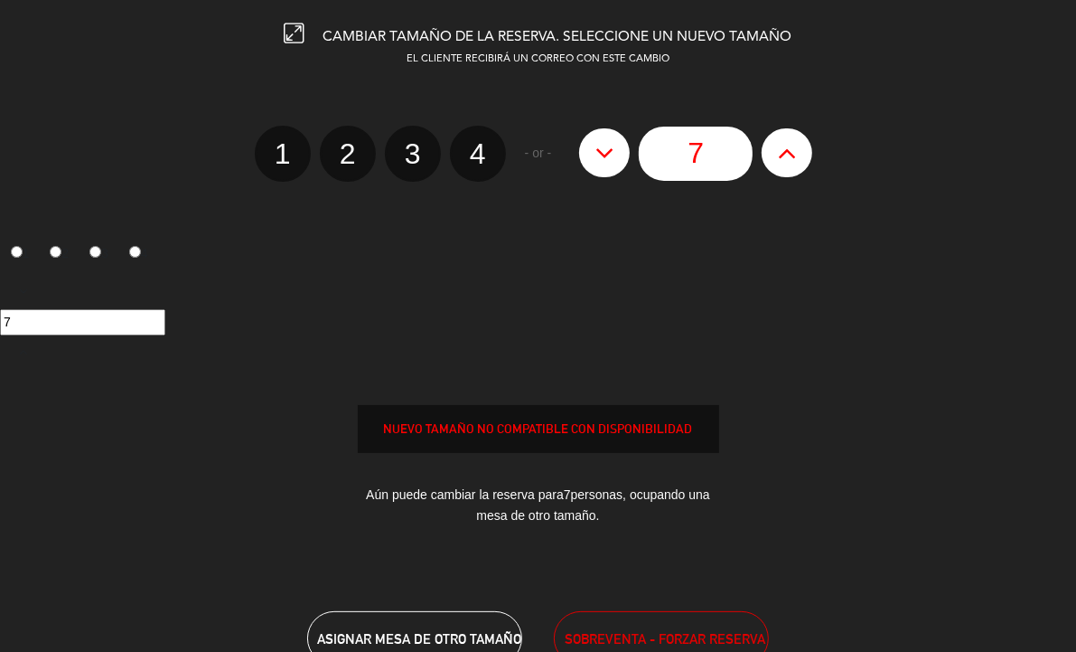
click at [601, 140] on icon at bounding box center [605, 152] width 19 height 29
type input "6"
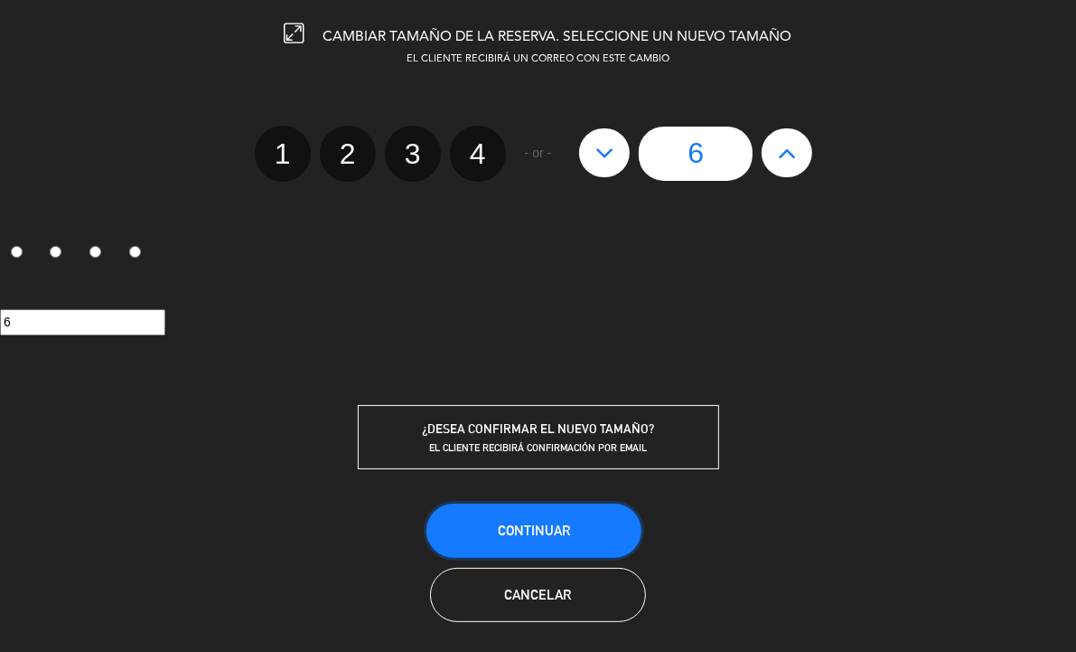
click at [561, 513] on button "Continuar" at bounding box center [534, 530] width 215 height 54
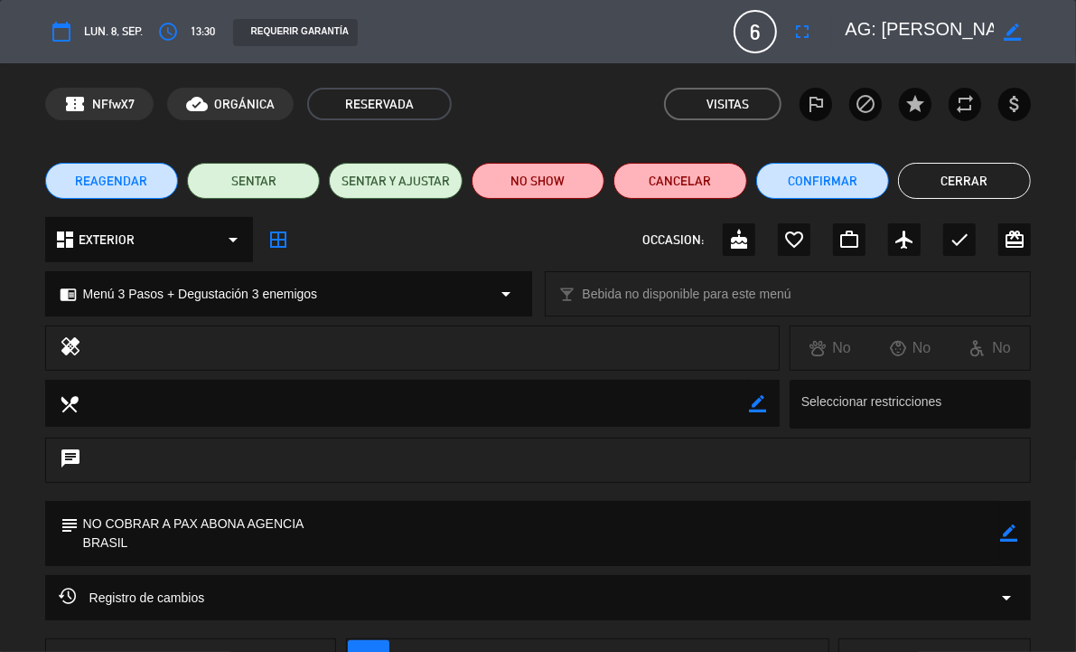
click at [1018, 28] on icon "border_color" at bounding box center [1012, 31] width 17 height 17
click at [897, 25] on textarea at bounding box center [919, 31] width 149 height 33
click at [1018, 33] on icon at bounding box center [1012, 31] width 17 height 17
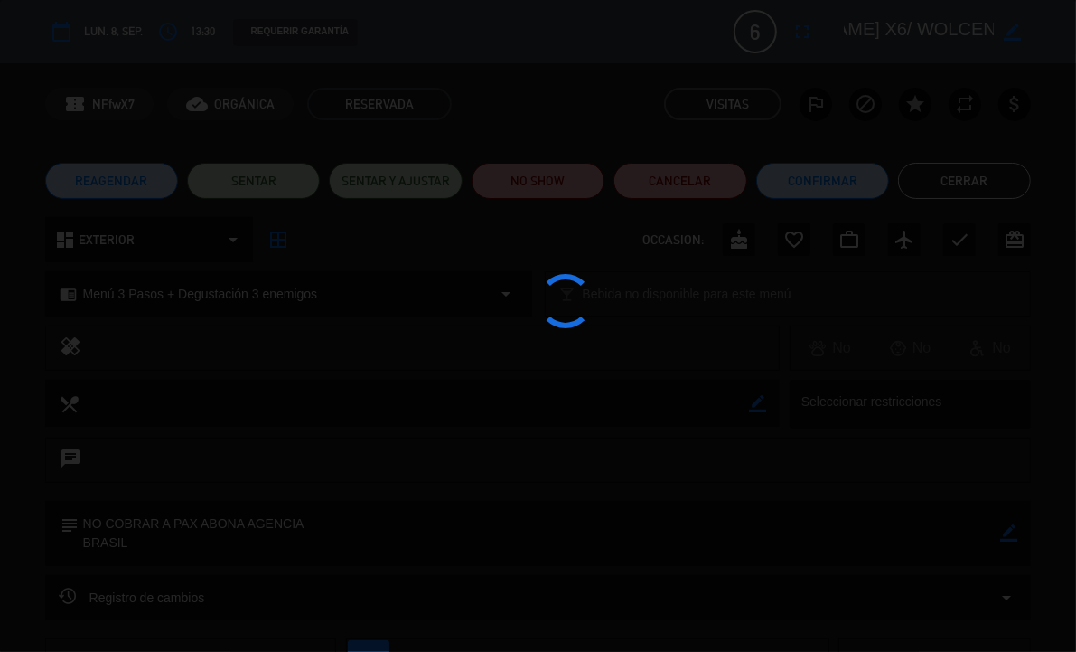
type textarea "AG: [PERSON_NAME] X6/ WOLCEN"
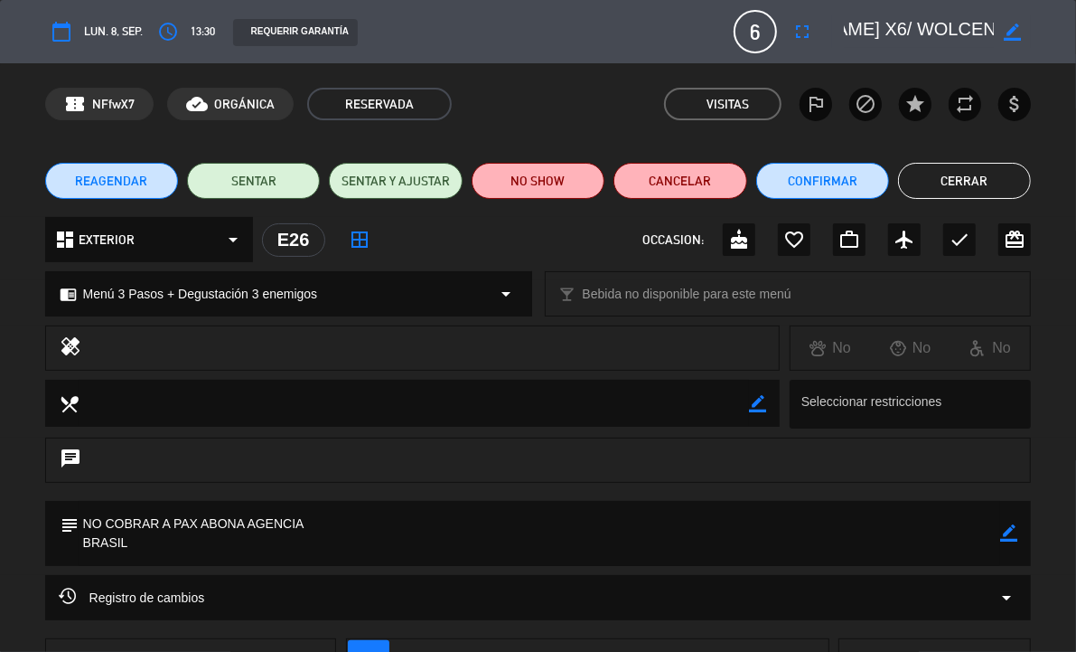
click at [961, 179] on button "Cerrar" at bounding box center [964, 181] width 133 height 36
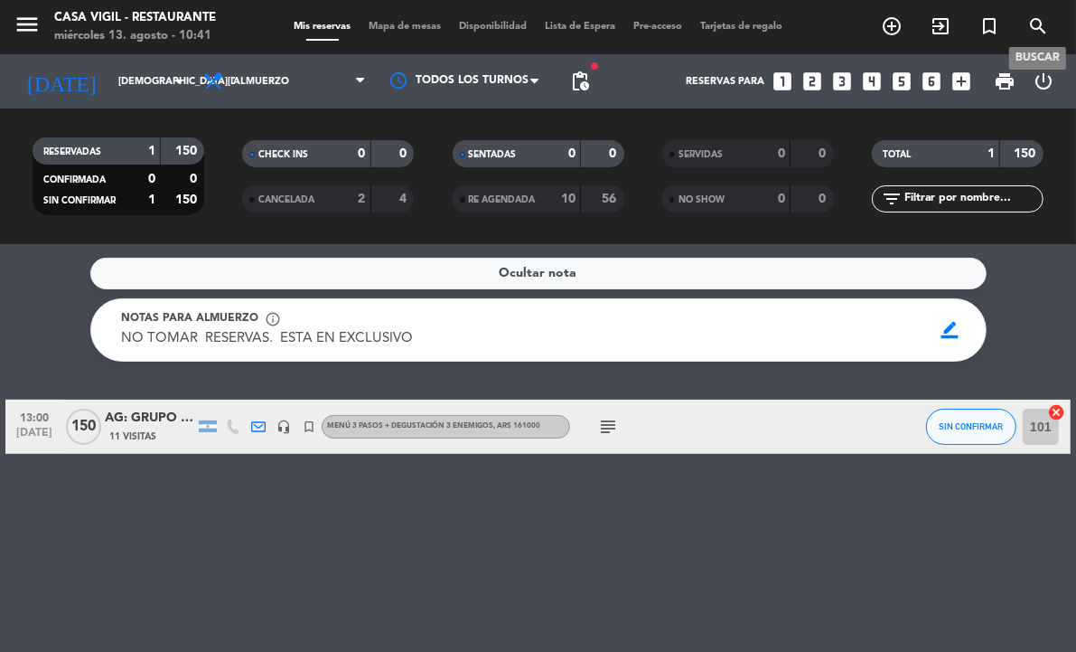
click at [1030, 25] on icon "search" at bounding box center [1039, 26] width 22 height 22
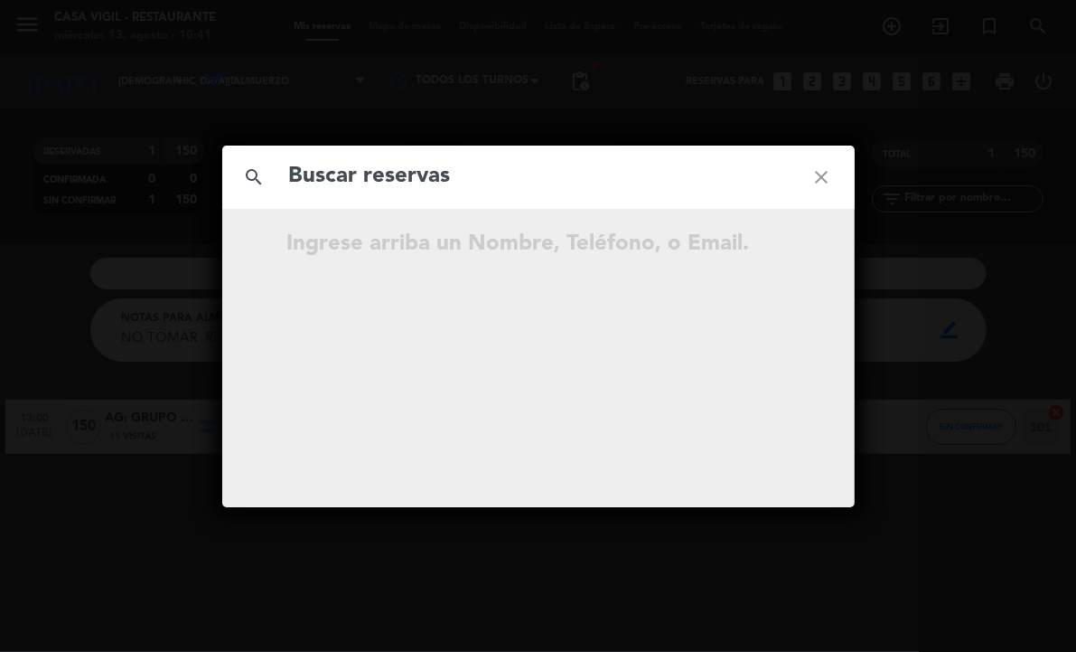
click at [601, 181] on input "text" at bounding box center [538, 176] width 502 height 37
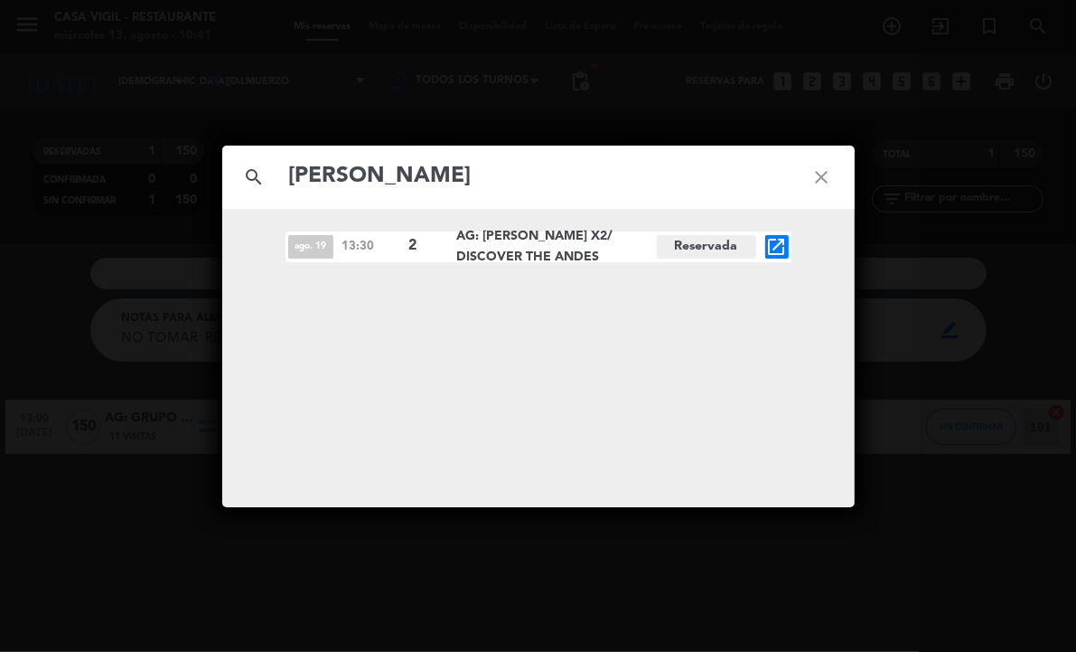
type input "[PERSON_NAME]"
click at [778, 246] on icon "open_in_new" at bounding box center [777, 247] width 22 height 22
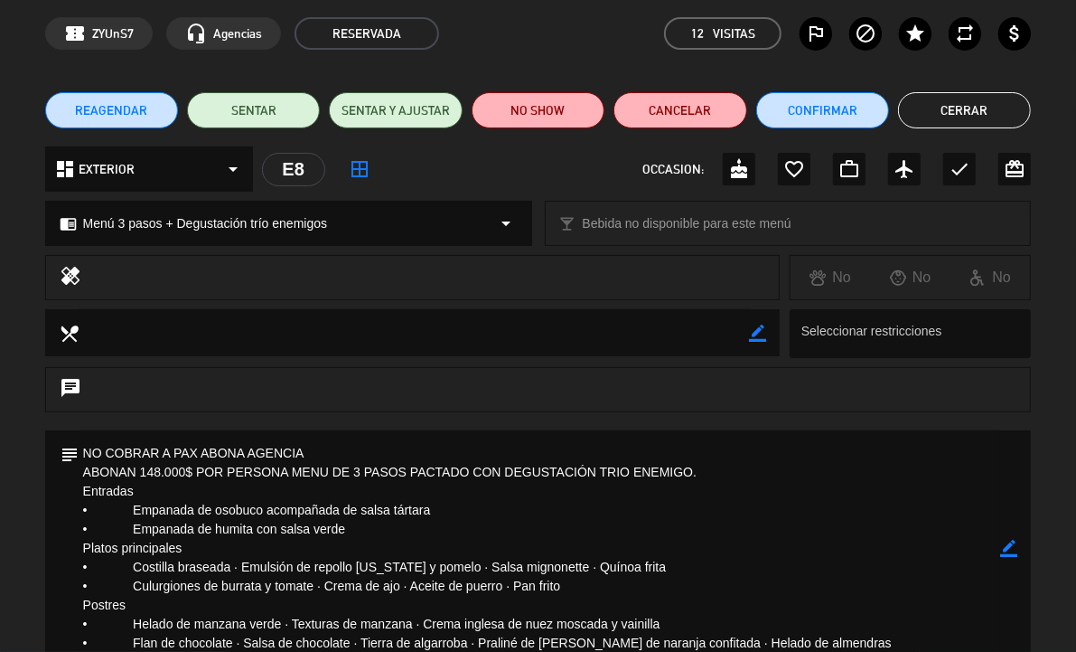
scroll to position [0, 0]
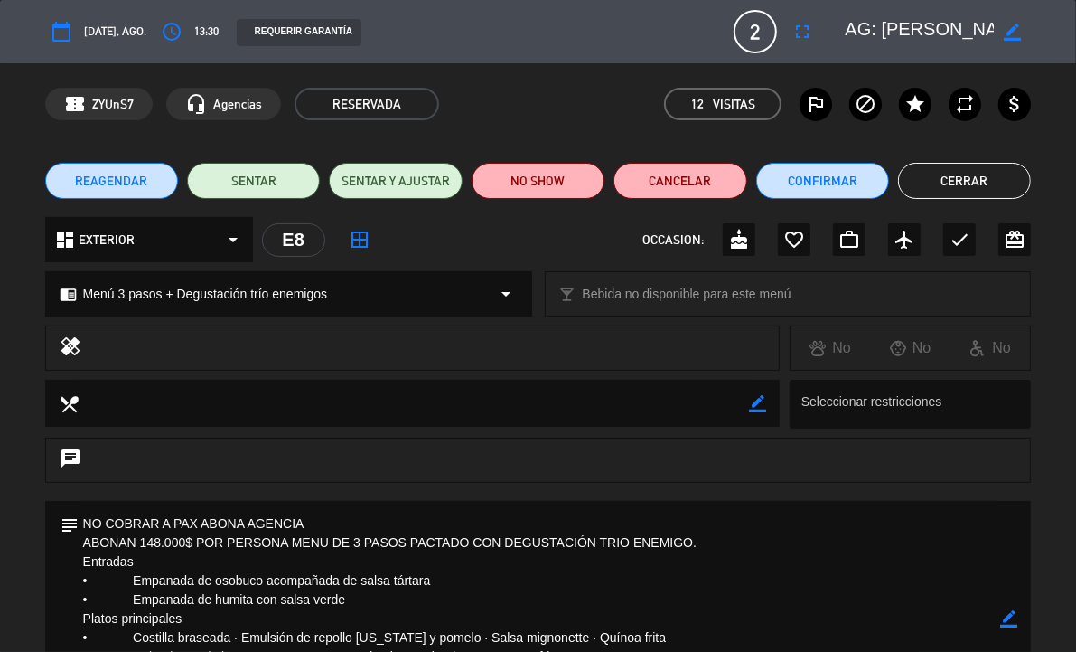
click at [940, 174] on button "Cerrar" at bounding box center [964, 181] width 133 height 36
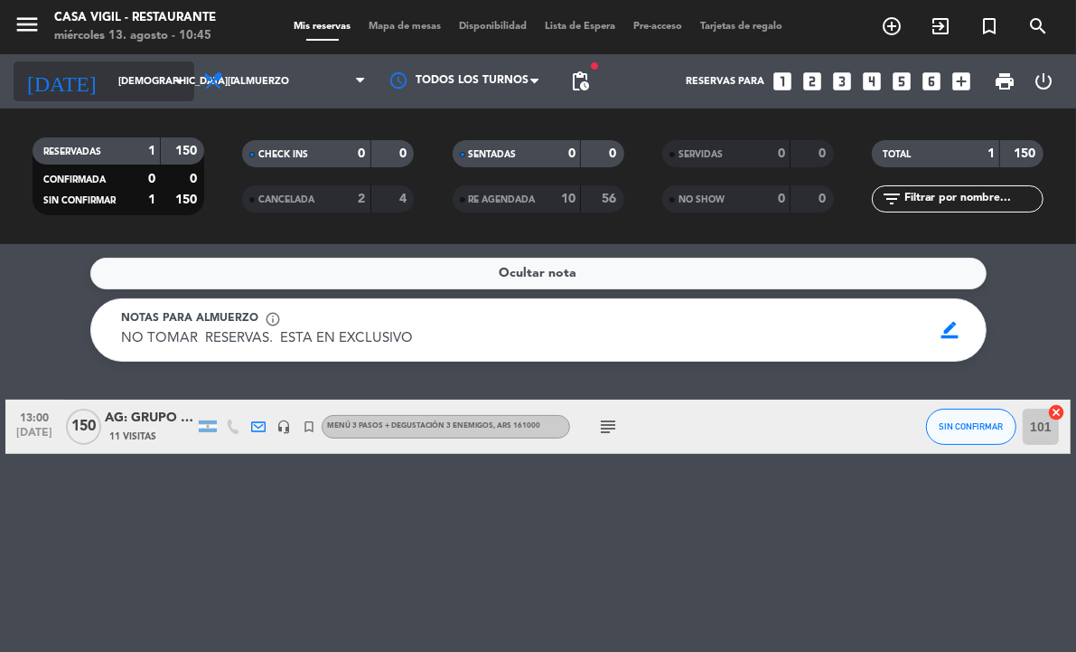
click at [156, 74] on input "[DEMOGRAPHIC_DATA][DATE]" at bounding box center [176, 82] width 135 height 30
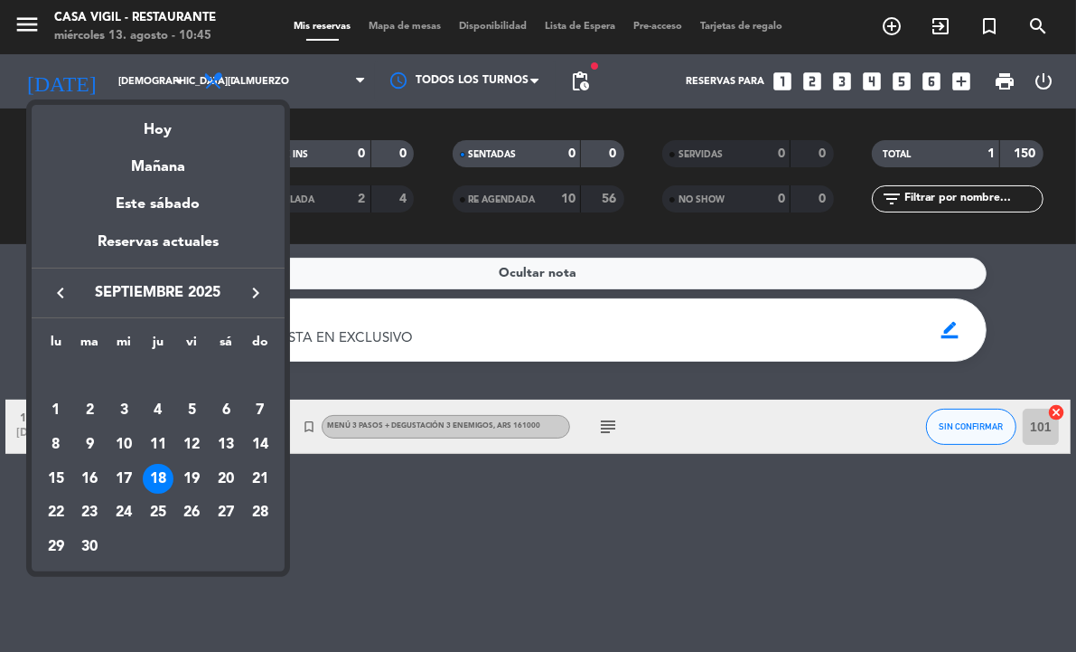
click at [255, 295] on icon "keyboard_arrow_right" at bounding box center [256, 293] width 22 height 22
click at [96, 472] on div "14" at bounding box center [89, 479] width 31 height 31
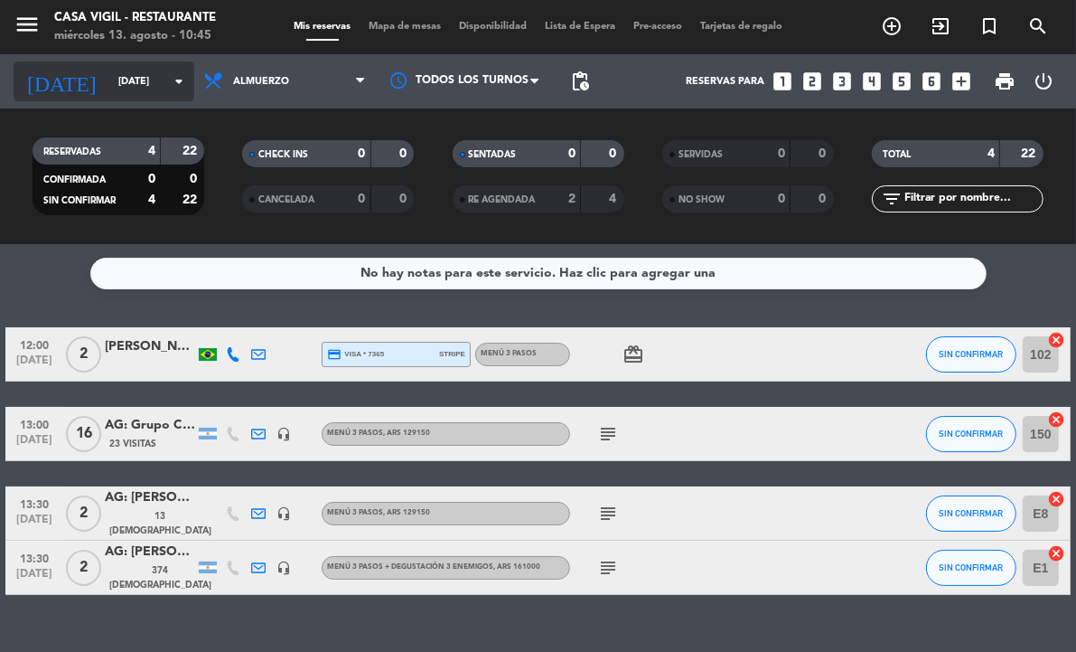
click at [151, 82] on input "[DATE]" at bounding box center [176, 82] width 135 height 30
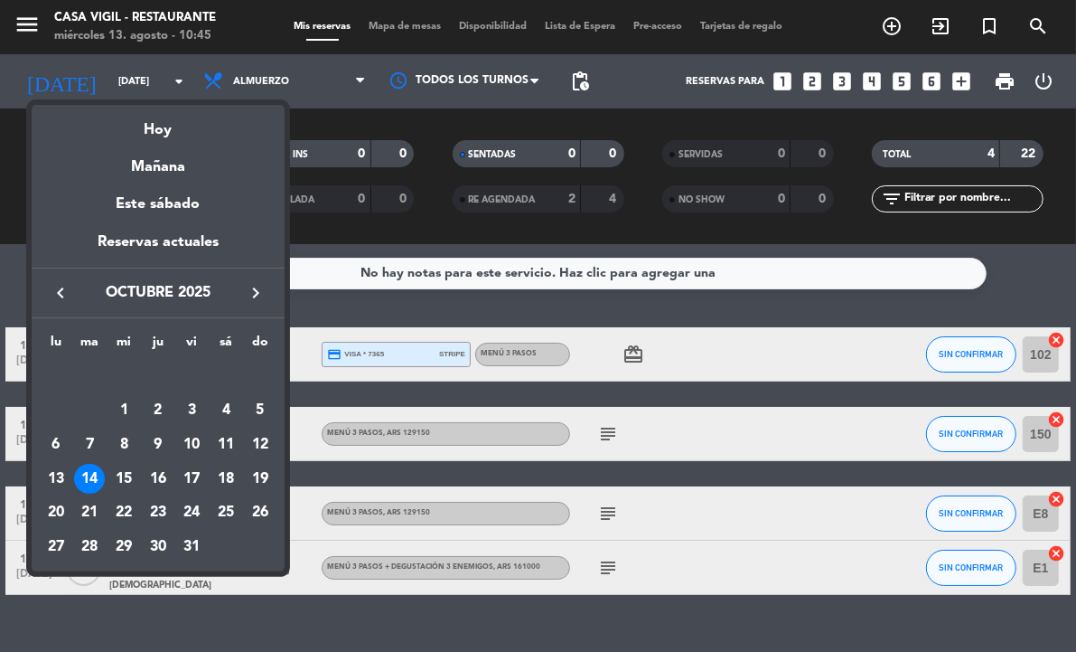
click at [50, 295] on icon "keyboard_arrow_left" at bounding box center [61, 293] width 22 height 22
click at [60, 291] on icon "keyboard_arrow_left" at bounding box center [61, 293] width 22 height 22
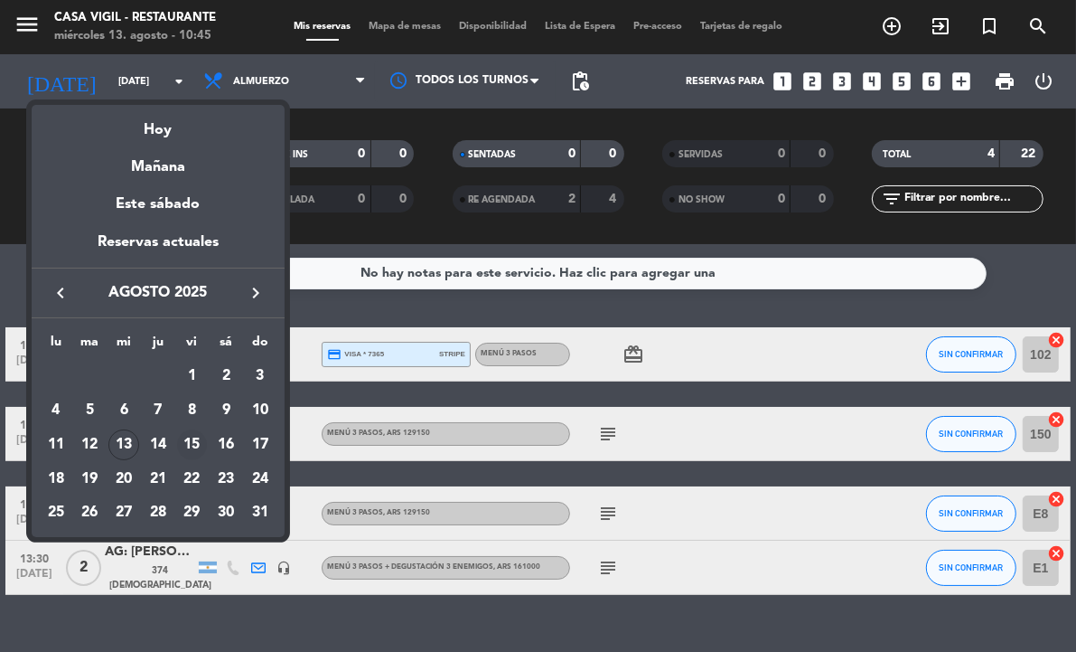
click at [183, 446] on div "15" at bounding box center [192, 444] width 31 height 31
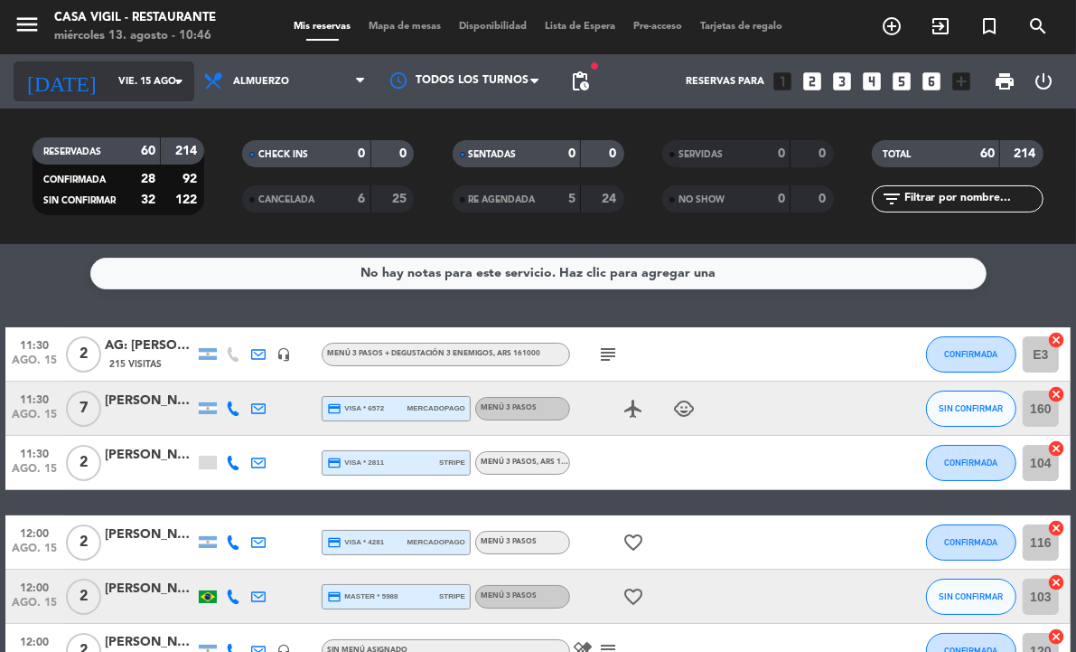
click at [160, 88] on input "vie. 15 ago." at bounding box center [176, 82] width 135 height 30
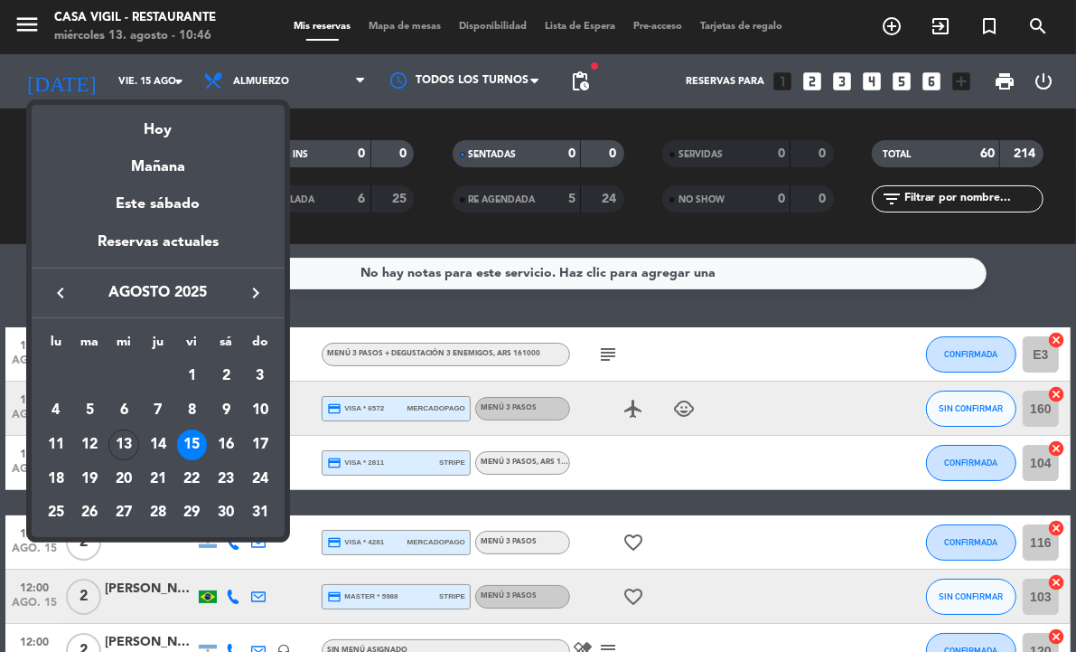
click at [251, 296] on icon "keyboard_arrow_right" at bounding box center [256, 293] width 22 height 22
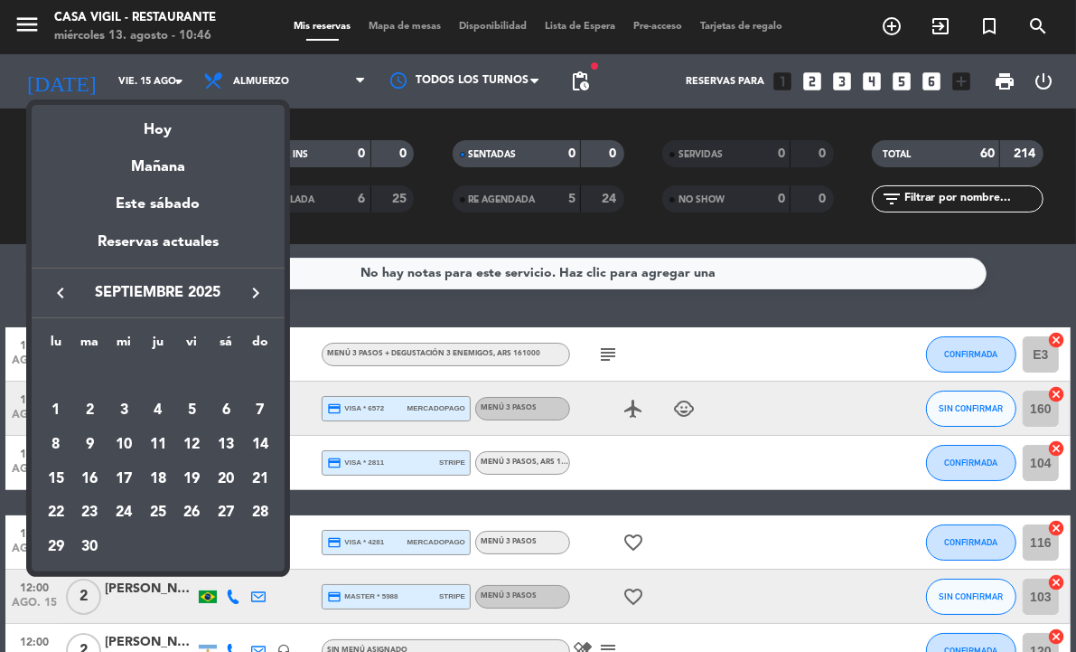
click at [251, 296] on icon "keyboard_arrow_right" at bounding box center [256, 293] width 22 height 22
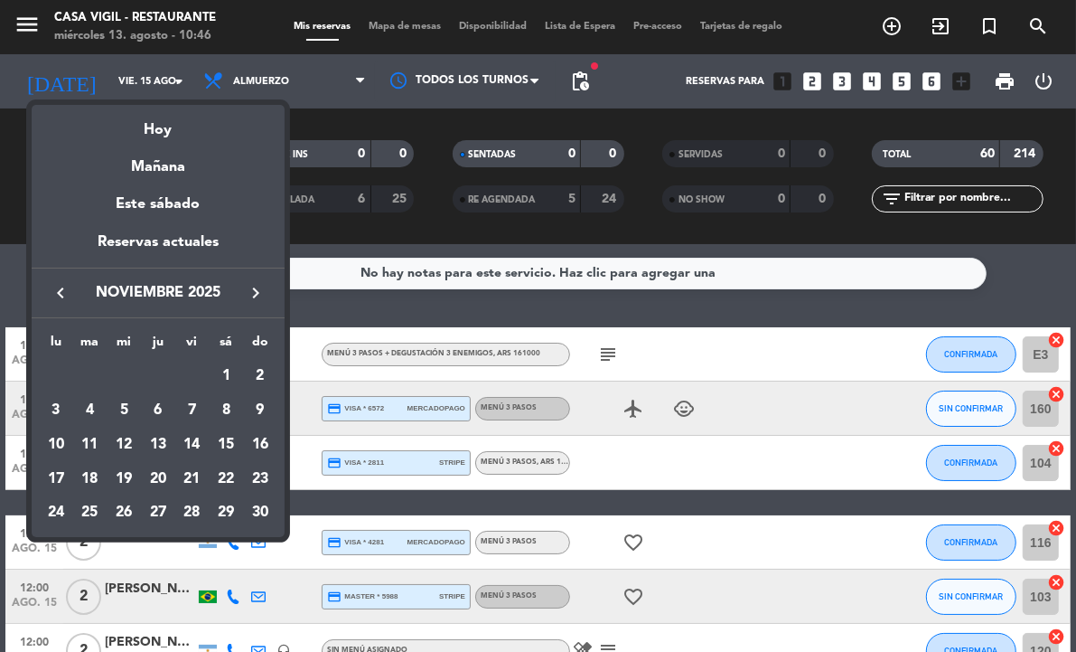
click at [251, 296] on icon "keyboard_arrow_right" at bounding box center [256, 293] width 22 height 22
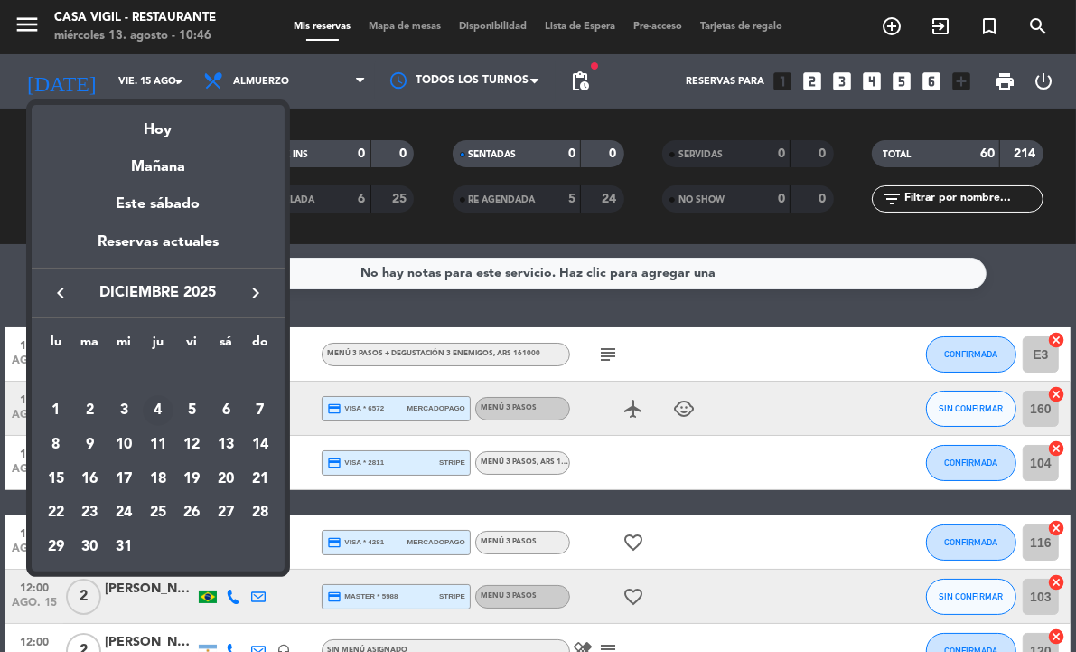
click at [159, 412] on div "4" at bounding box center [158, 410] width 31 height 31
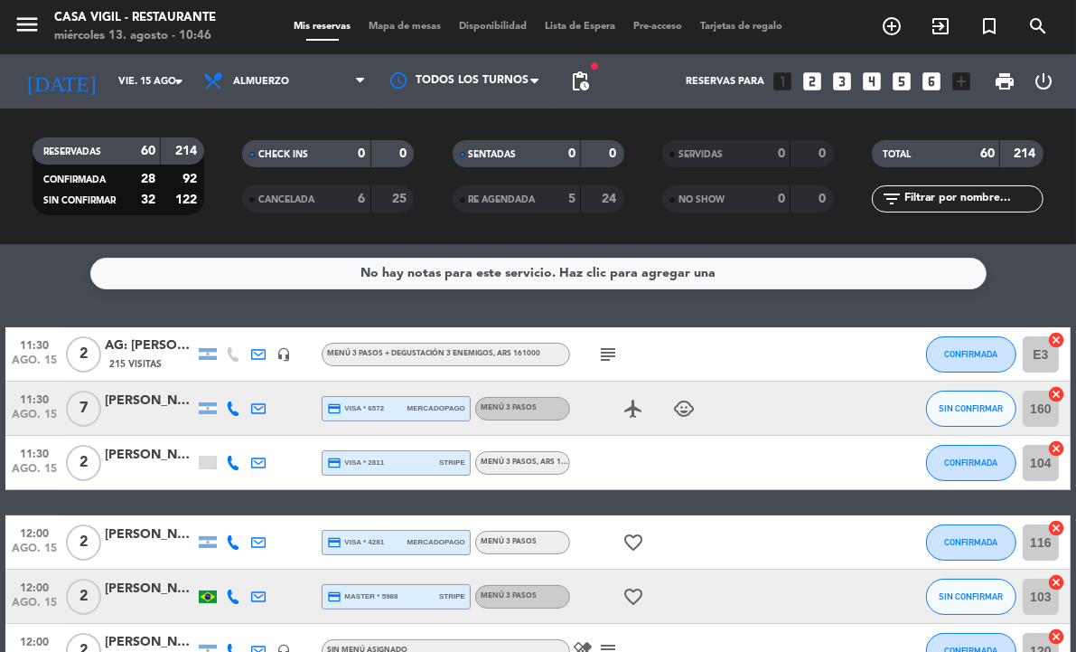
type input "[DEMOGRAPHIC_DATA][DATE]"
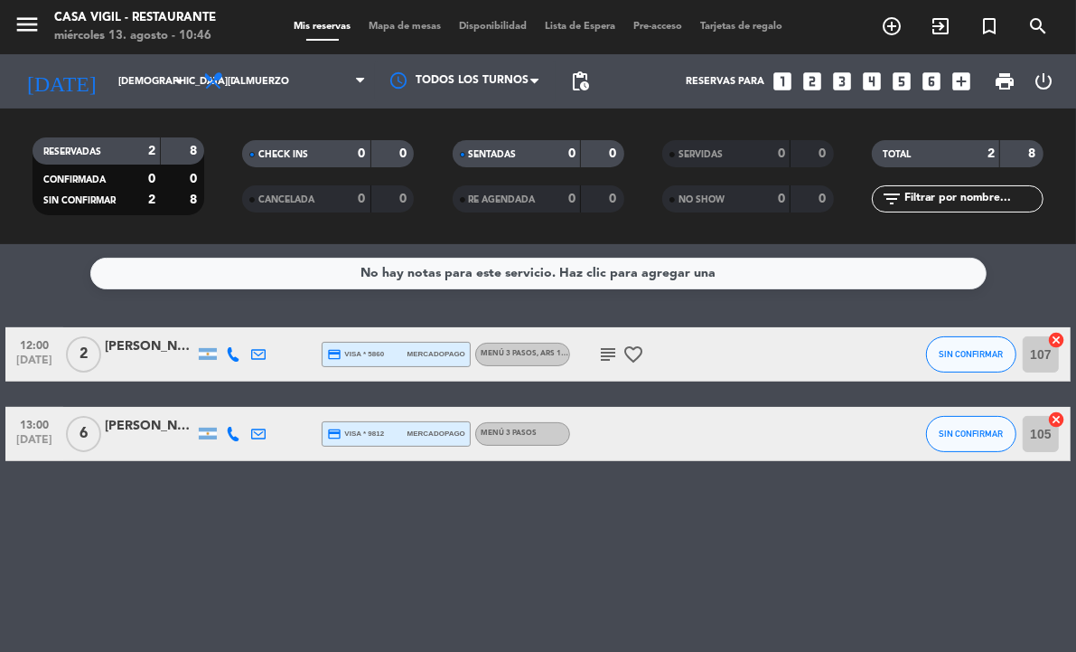
click at [812, 79] on icon "looks_two" at bounding box center [813, 81] width 23 height 23
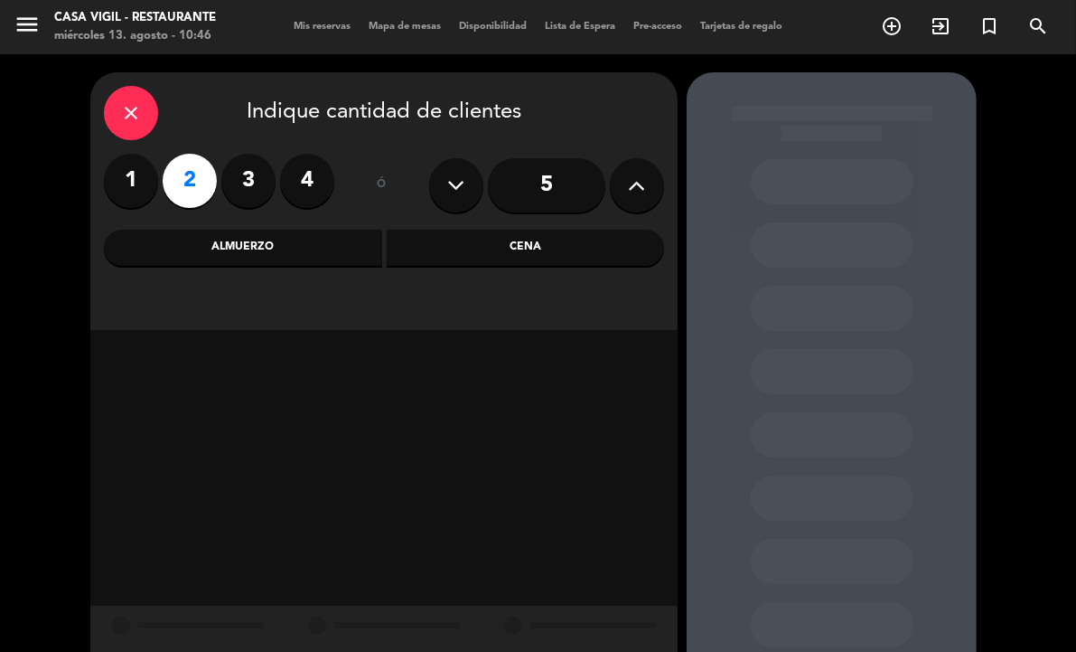
click at [511, 245] on div "Cena" at bounding box center [526, 248] width 278 height 36
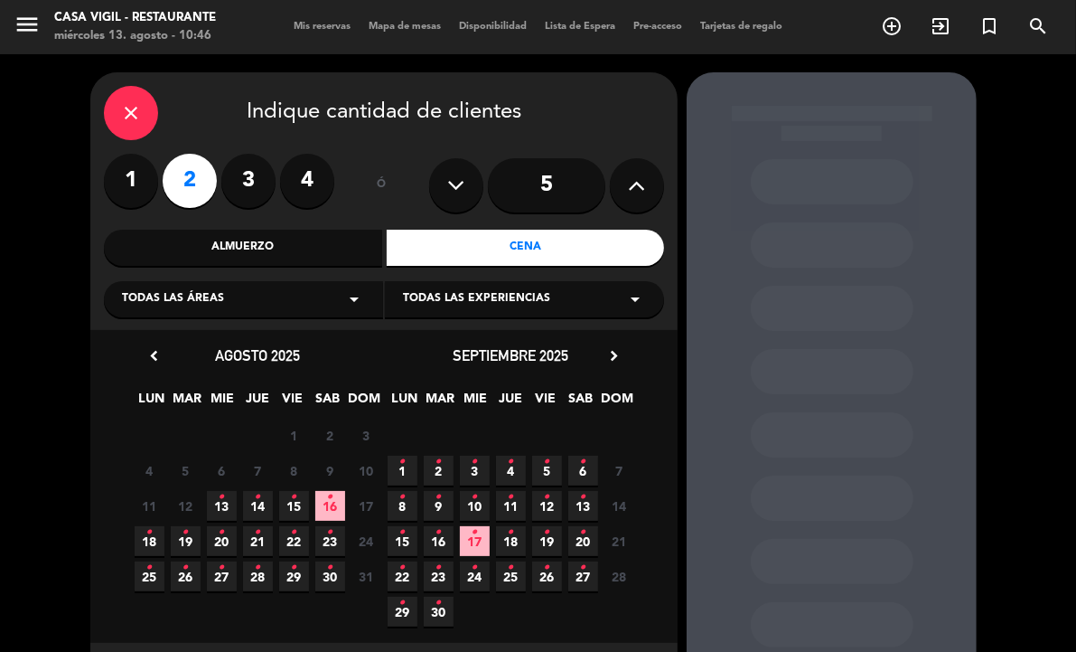
click at [530, 294] on span "Todas las experiencias" at bounding box center [476, 299] width 147 height 18
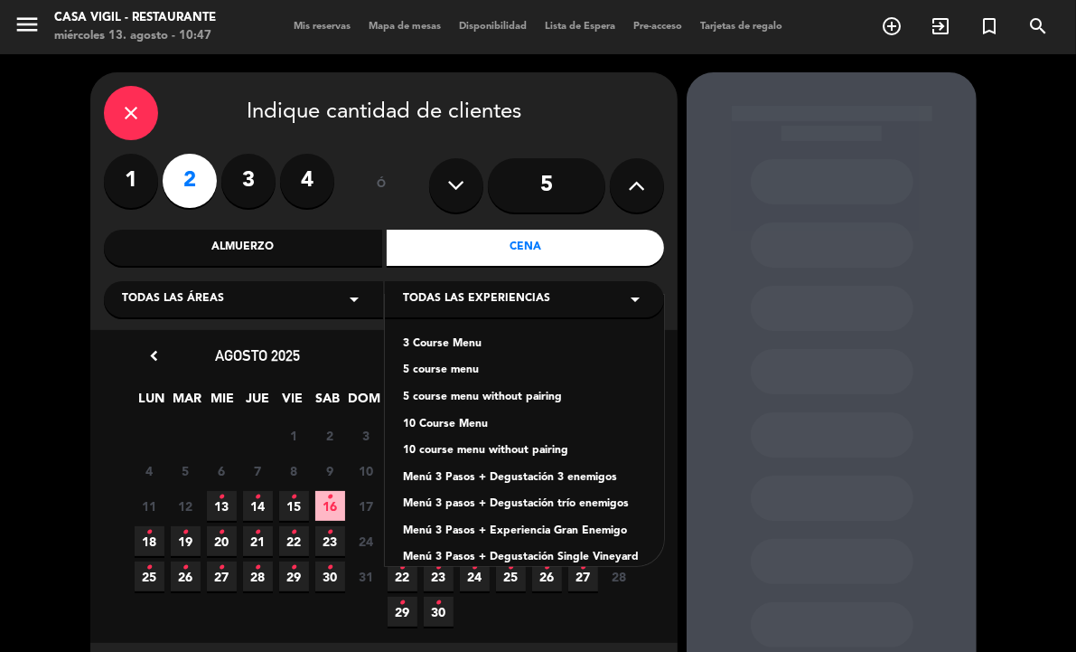
click at [457, 418] on div "10 Course Menu" at bounding box center [524, 425] width 243 height 18
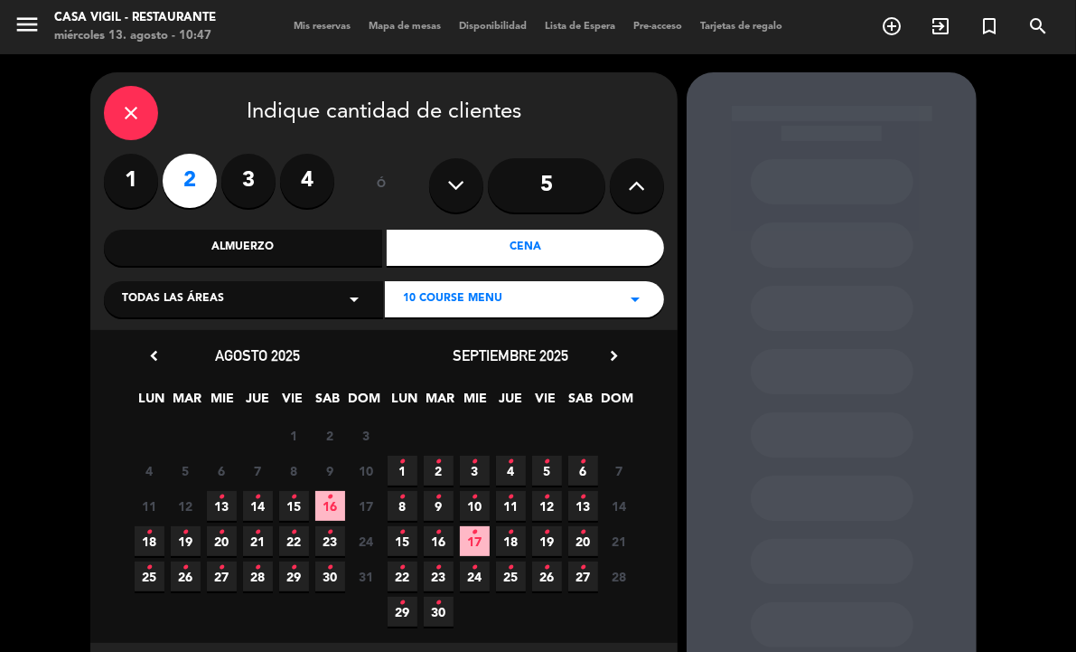
click at [612, 350] on icon "chevron_right" at bounding box center [614, 355] width 19 height 19
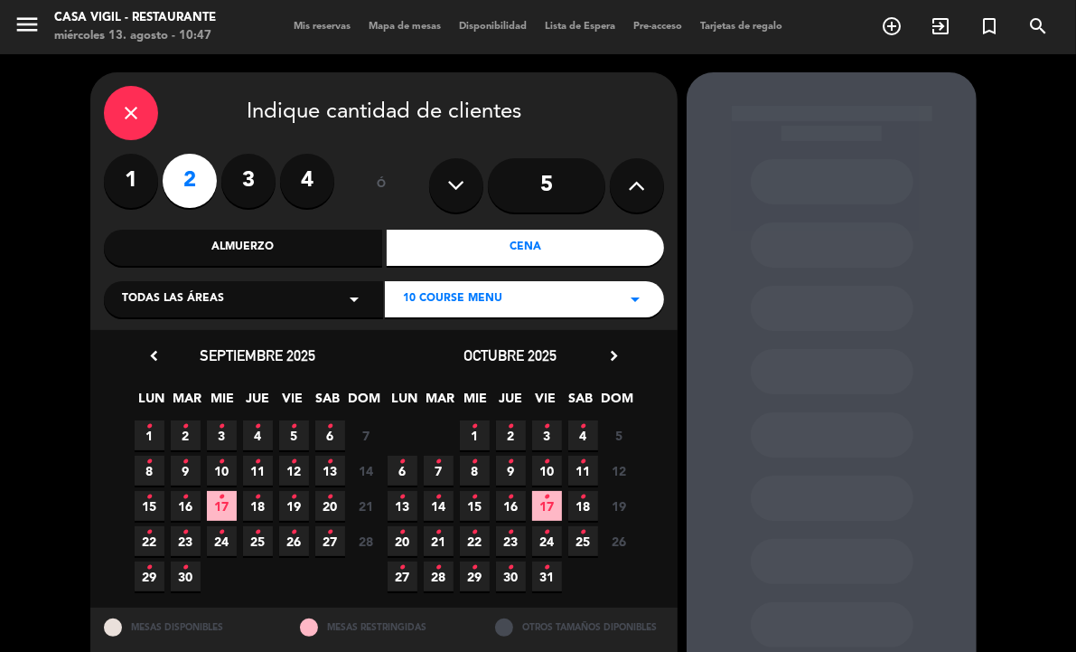
click at [612, 350] on icon "chevron_right" at bounding box center [614, 355] width 19 height 19
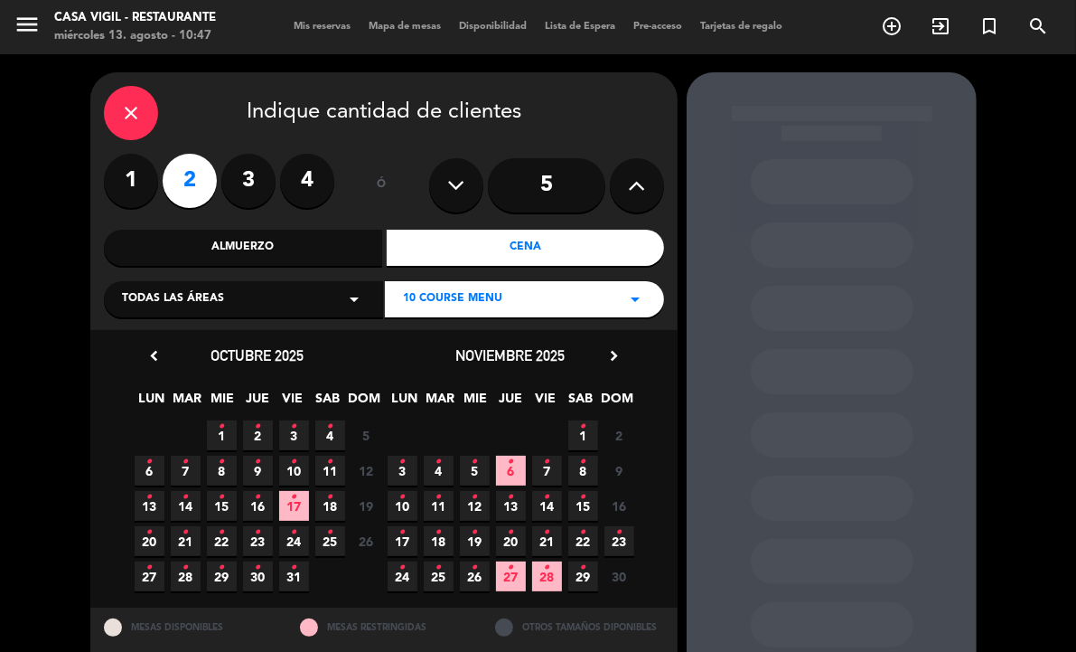
click at [612, 350] on icon "chevron_right" at bounding box center [614, 355] width 19 height 19
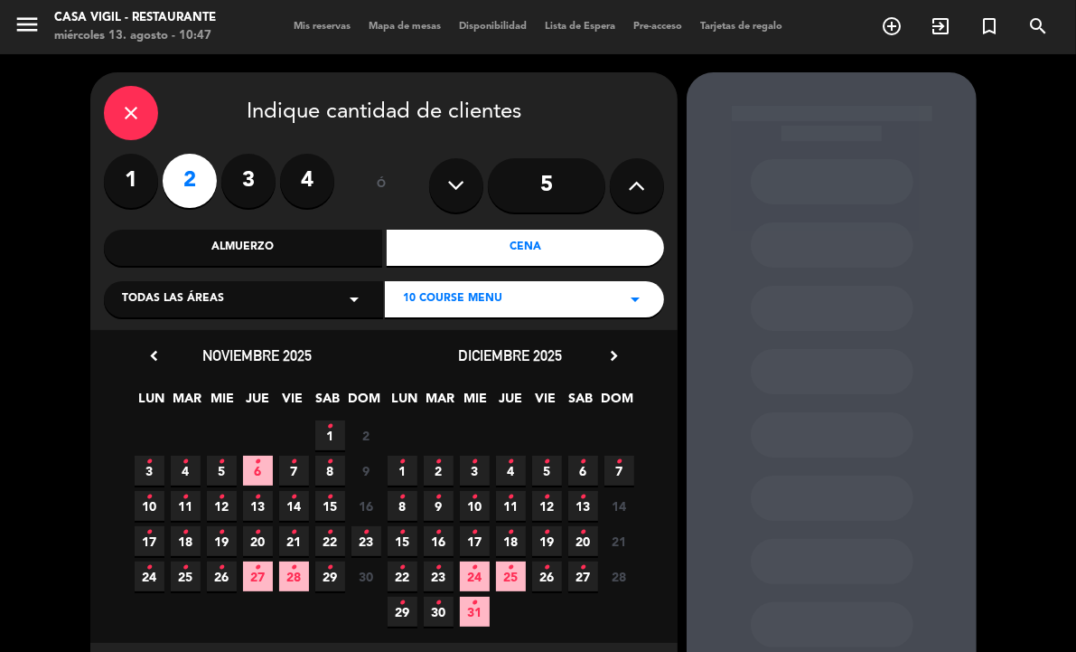
click at [516, 471] on span "4 •" at bounding box center [511, 470] width 30 height 30
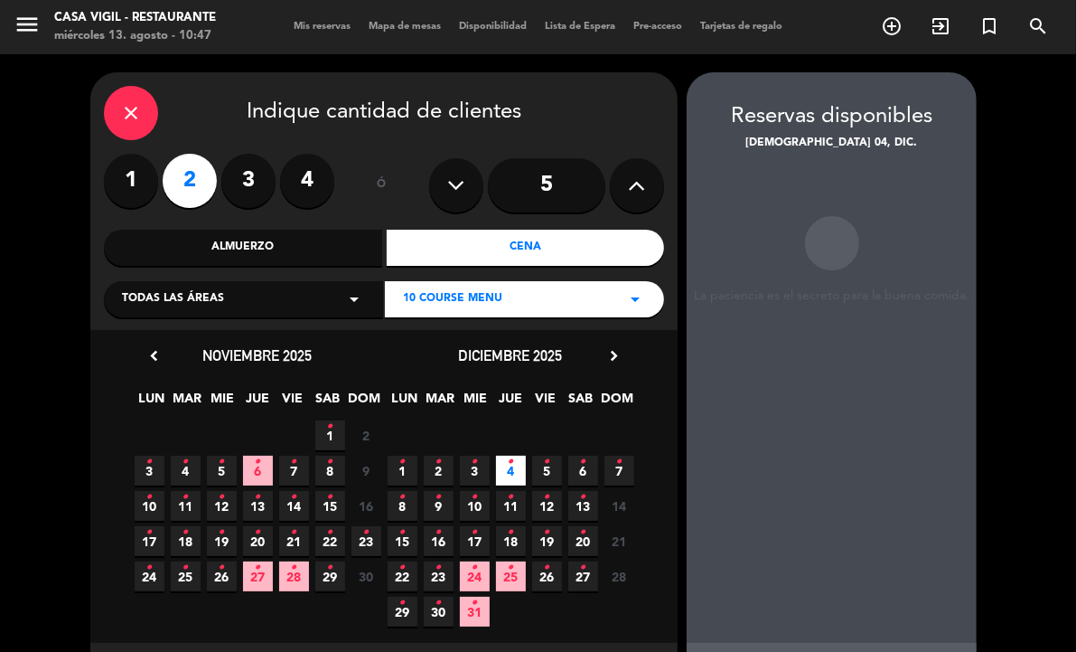
scroll to position [72, 0]
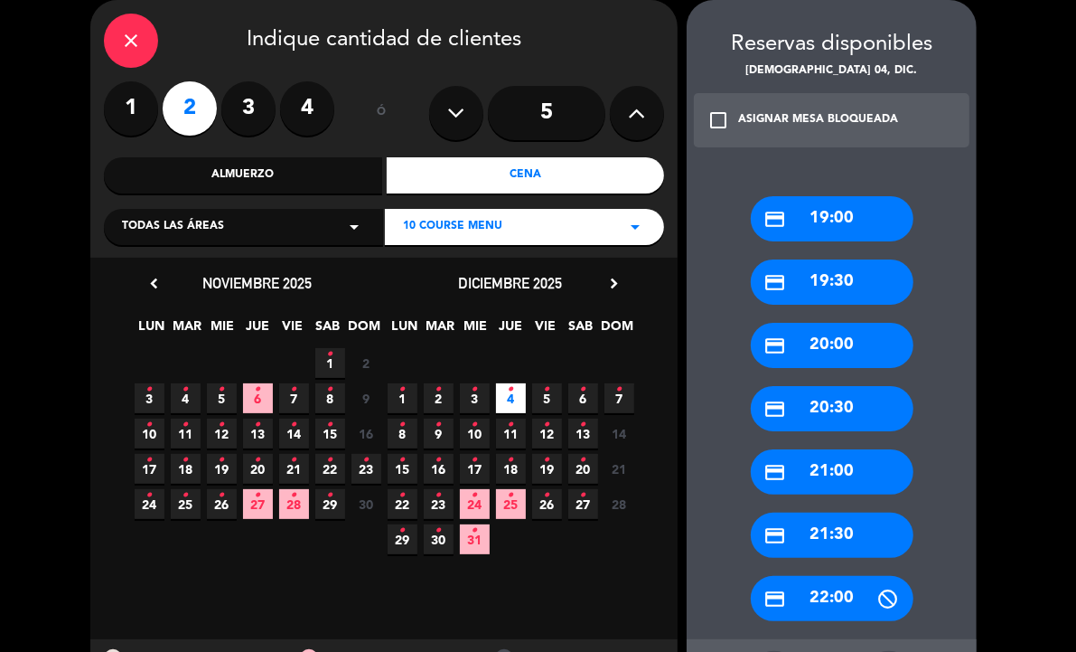
click at [807, 213] on div "credit_card 19:00" at bounding box center [832, 218] width 163 height 45
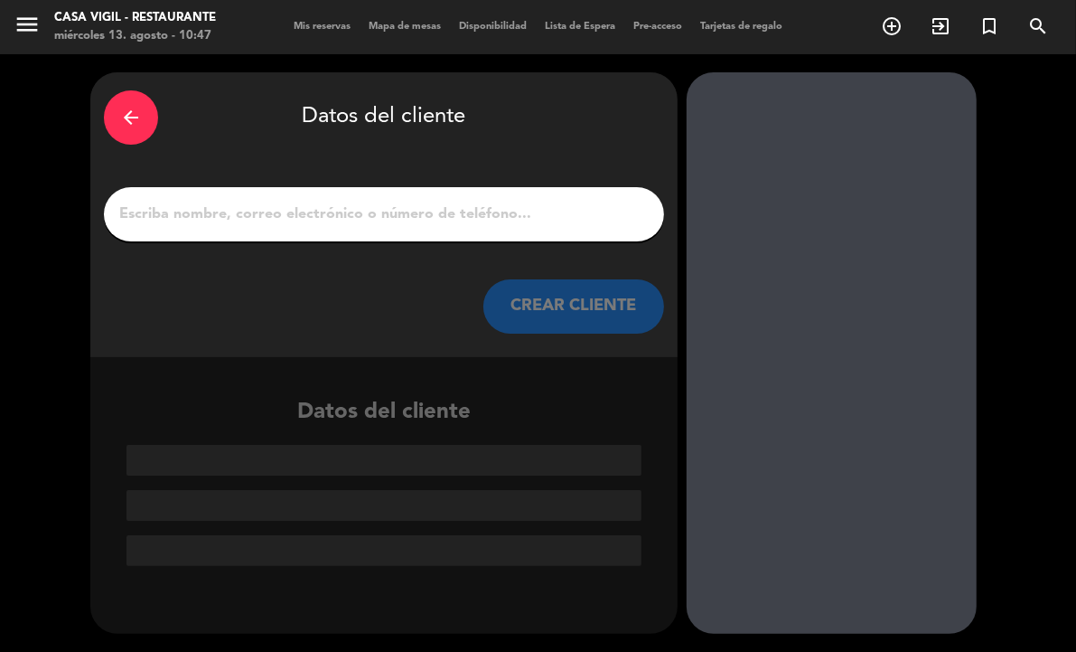
click at [565, 224] on input "1" at bounding box center [383, 214] width 533 height 25
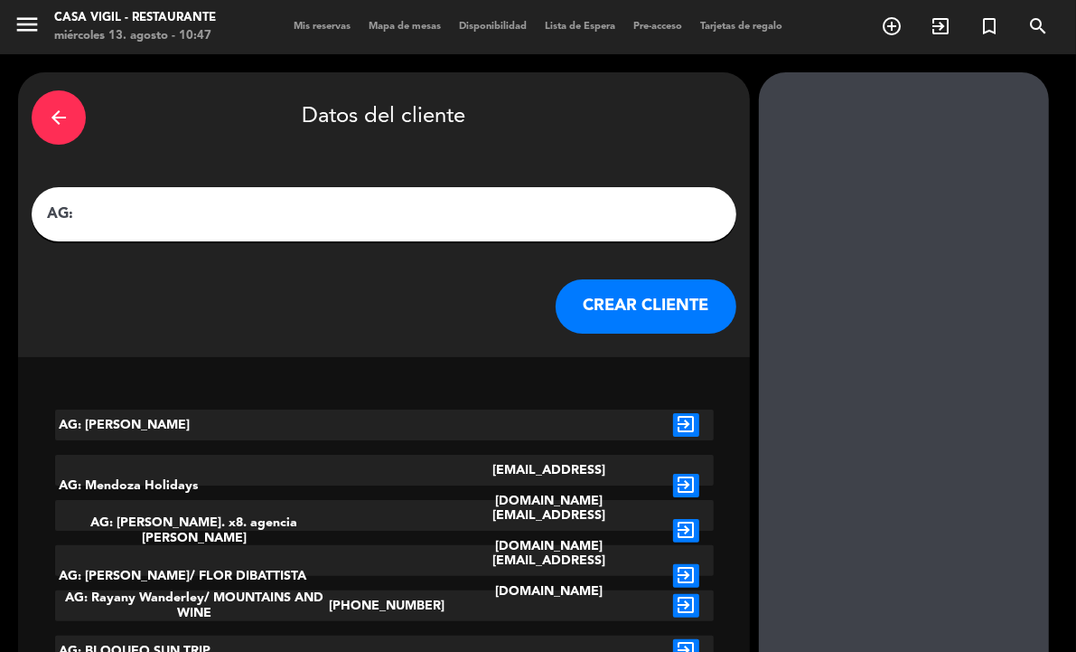
click at [341, 213] on input "AG:" at bounding box center [384, 214] width 678 height 25
paste input "[PERSON_NAME] x 2"
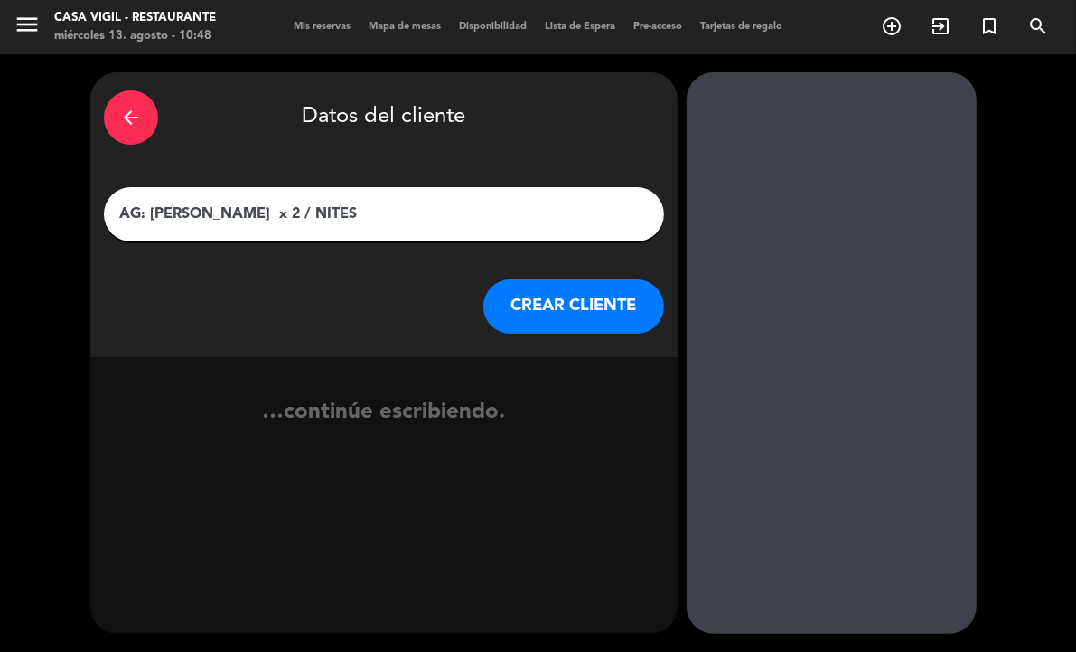
type input "AG: [PERSON_NAME] x 2 / NITES"
click at [529, 312] on button "CREAR CLIENTE" at bounding box center [574, 306] width 181 height 54
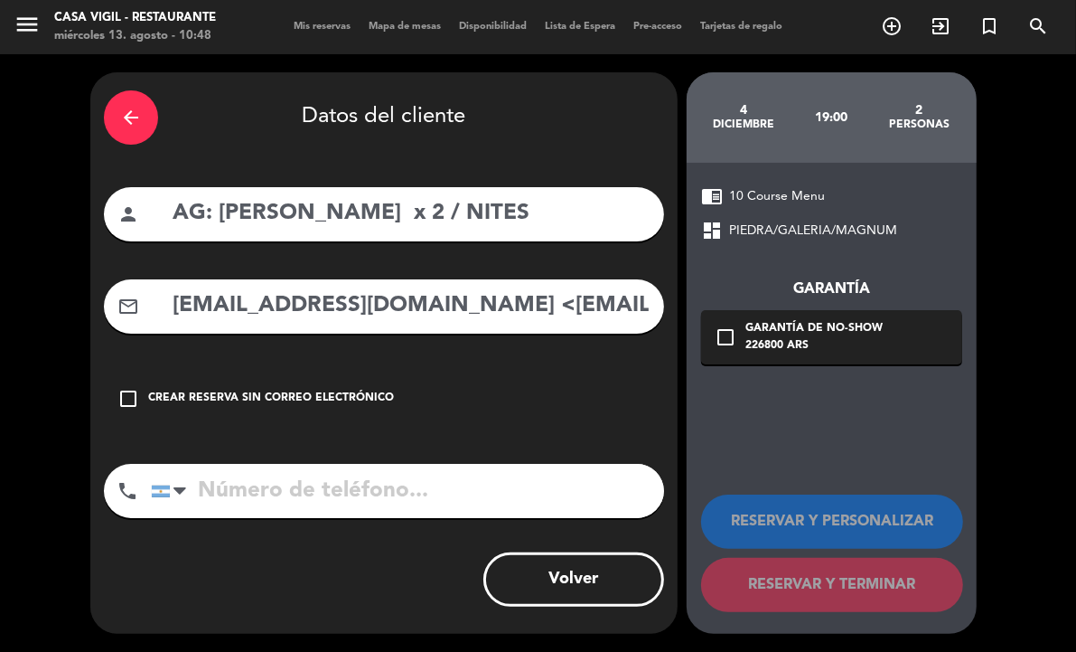
click at [408, 314] on input "[EMAIL_ADDRESS][DOMAIN_NAME] <[EMAIL_ADDRESS][DOMAIN_NAME]>" at bounding box center [411, 305] width 480 height 37
click at [417, 305] on input "[EMAIL_ADDRESS][DOMAIN_NAME] <[EMAIL_ADDRESS][DOMAIN_NAME]>" at bounding box center [411, 305] width 480 height 37
drag, startPoint x: 413, startPoint y: 300, endPoint x: -144, endPoint y: 309, distance: 556.8
click at [0, 309] on html "close × Casa Vigil - Restaurante × chrome_reader_mode Listado de Reservas accou…" at bounding box center [538, 326] width 1076 height 652
click at [411, 308] on input "[EMAIL_ADDRESS][DOMAIN_NAME]>" at bounding box center [411, 305] width 480 height 37
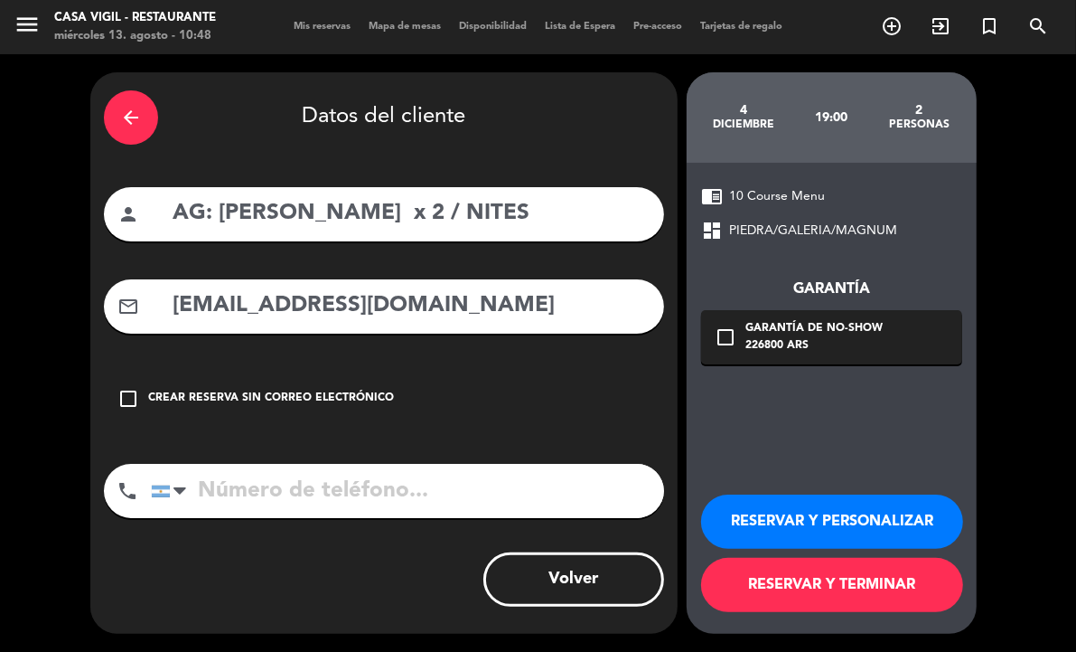
type input "[EMAIL_ADDRESS][DOMAIN_NAME]"
click at [847, 507] on button "RESERVAR Y PERSONALIZAR" at bounding box center [832, 521] width 262 height 54
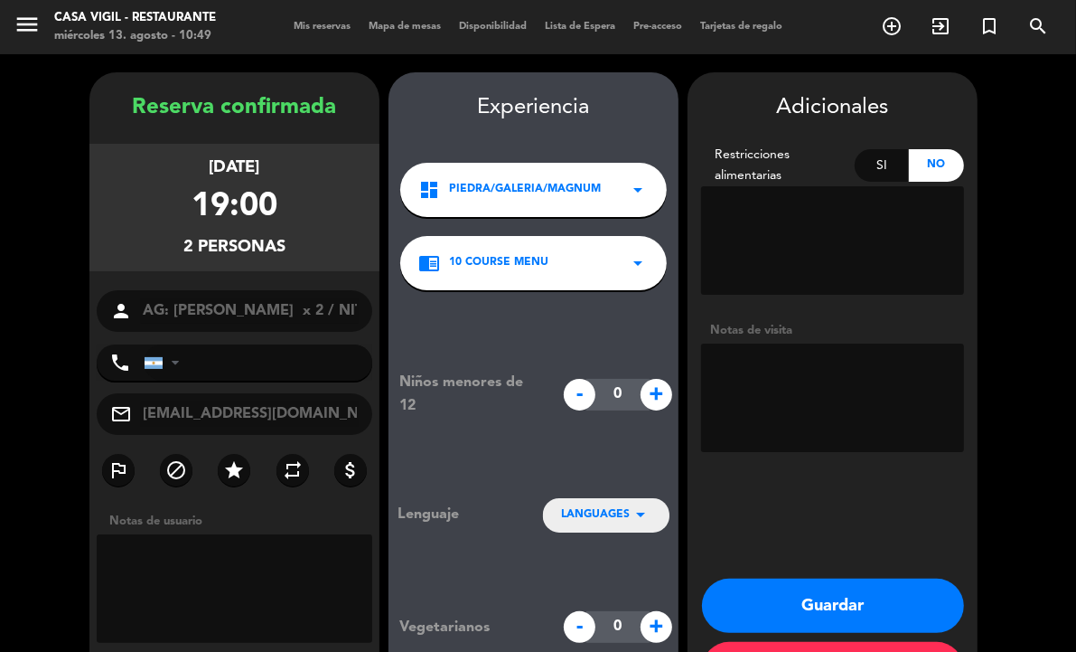
scroll to position [70, 0]
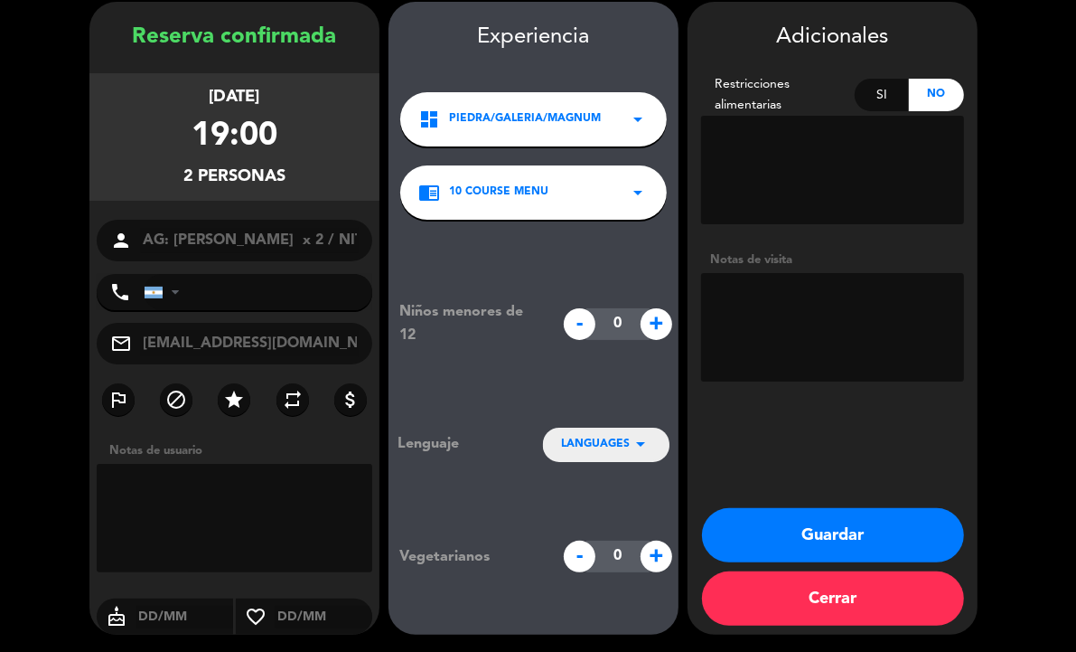
click at [761, 319] on textarea at bounding box center [832, 327] width 263 height 108
click at [829, 351] on textarea at bounding box center [832, 327] width 263 height 108
type textarea "NO COBRAR A PAX ABONA AGENCIA ESPAÑOL"
click at [615, 439] on span "LANGUAGES" at bounding box center [595, 445] width 69 height 18
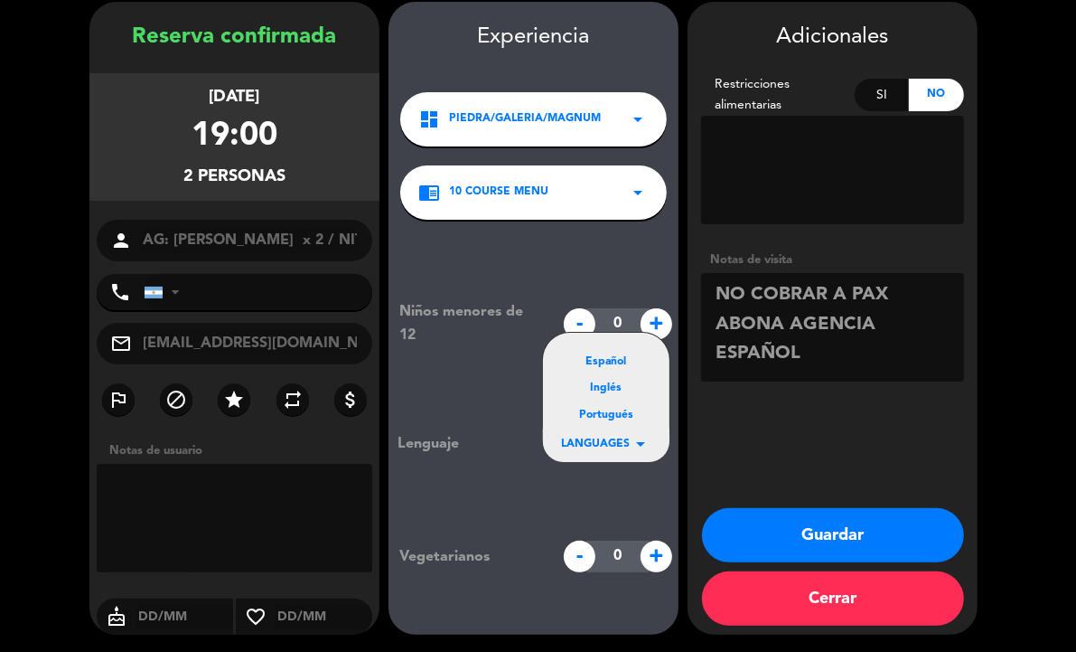
click at [602, 353] on div "Español" at bounding box center [606, 362] width 90 height 18
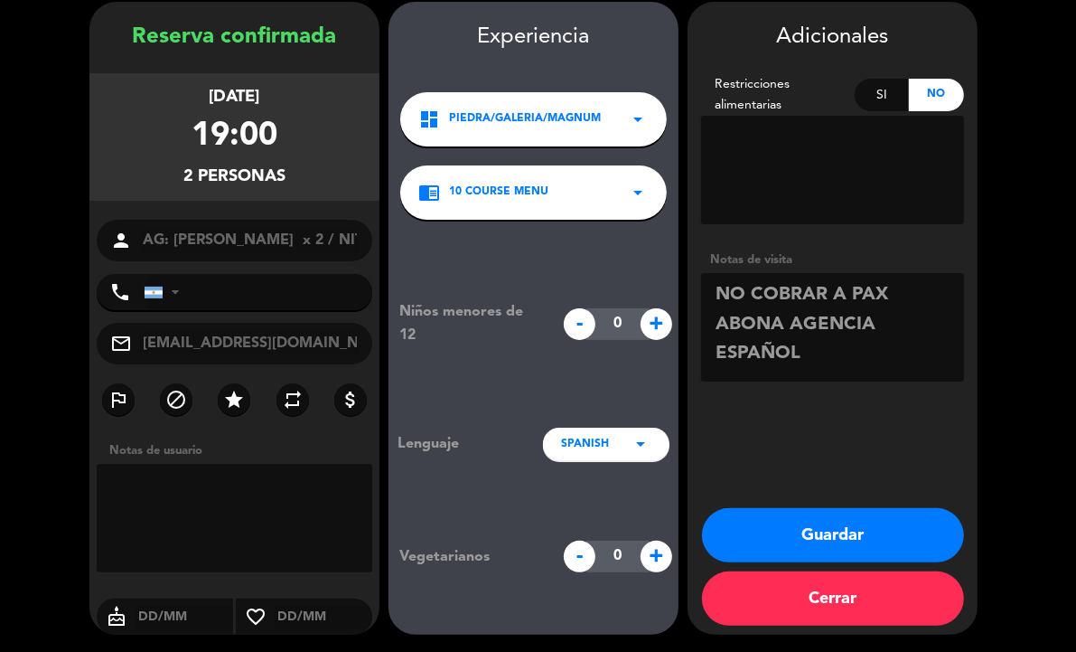
click at [816, 534] on button "Guardar" at bounding box center [833, 535] width 262 height 54
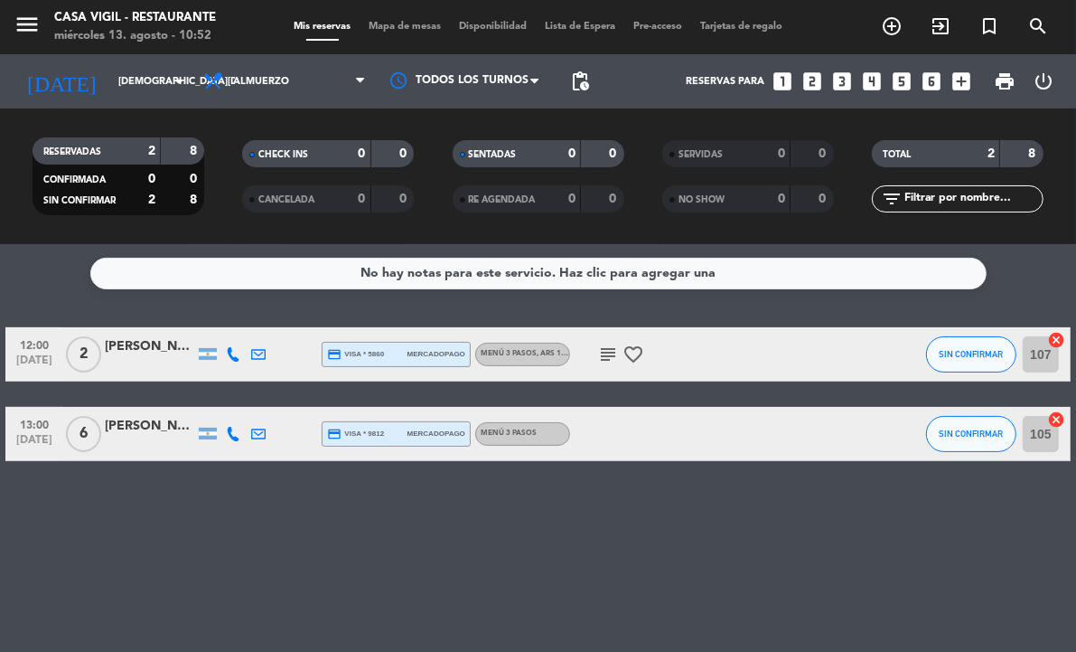
click at [619, 584] on div "No hay notas para este servicio. Haz clic para agregar una 12:00 [DATE] 2 [PERS…" at bounding box center [538, 448] width 1076 height 408
click at [137, 575] on div "No hay notas para este servicio. Haz clic para agregar una 12:00 [DATE] 2 [PERS…" at bounding box center [538, 448] width 1076 height 408
click at [694, 559] on div "No hay notas para este servicio. Haz clic para agregar una 12:00 [DATE] 2 [PERS…" at bounding box center [538, 448] width 1076 height 408
click at [1028, 23] on icon "search" at bounding box center [1039, 26] width 22 height 22
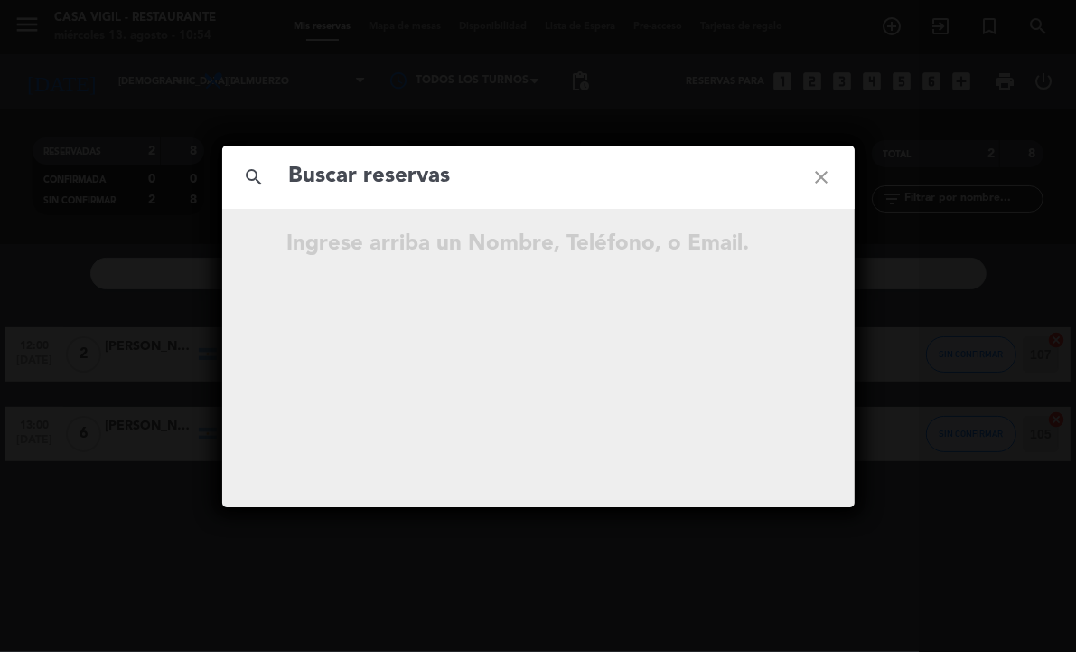
click at [652, 190] on input "text" at bounding box center [538, 176] width 502 height 37
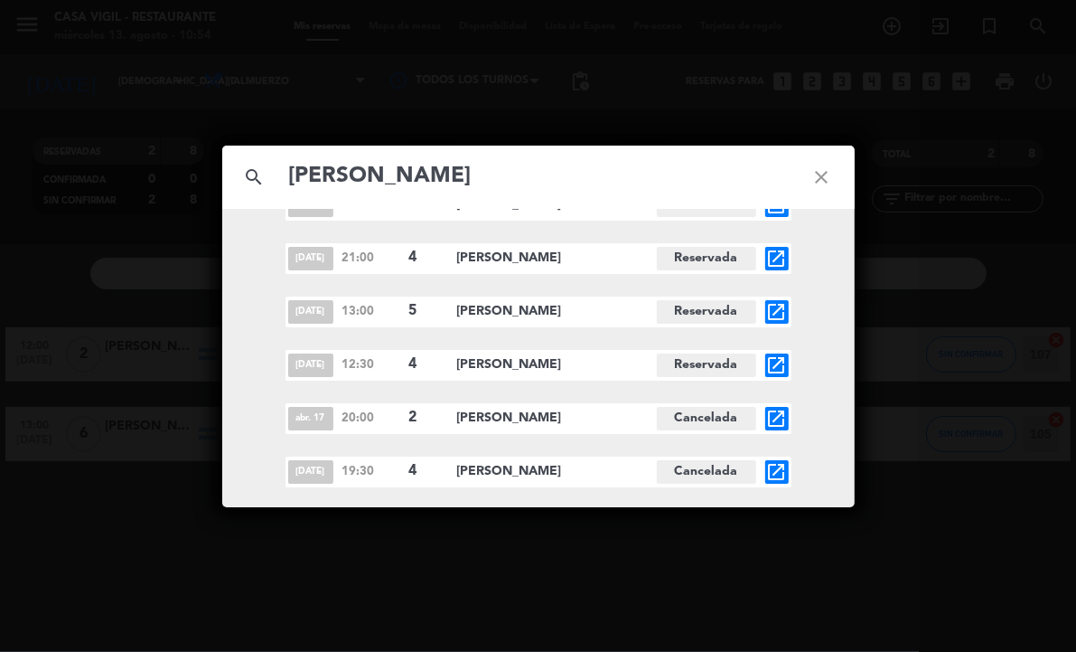
scroll to position [80, 0]
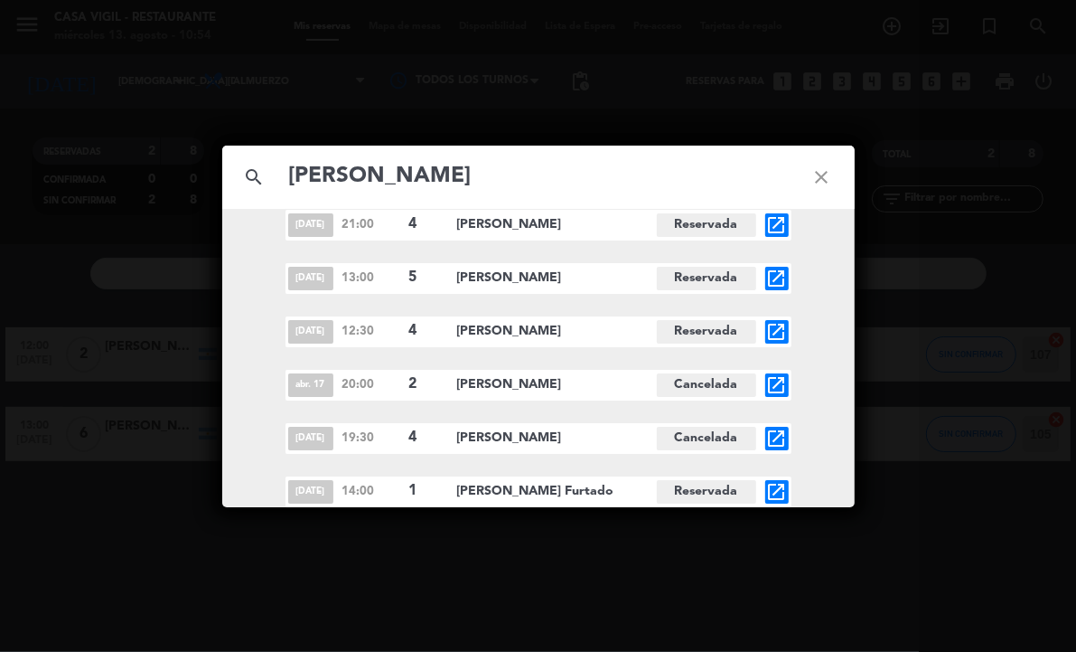
type input "[PERSON_NAME]"
click at [821, 174] on icon "close" at bounding box center [822, 177] width 65 height 65
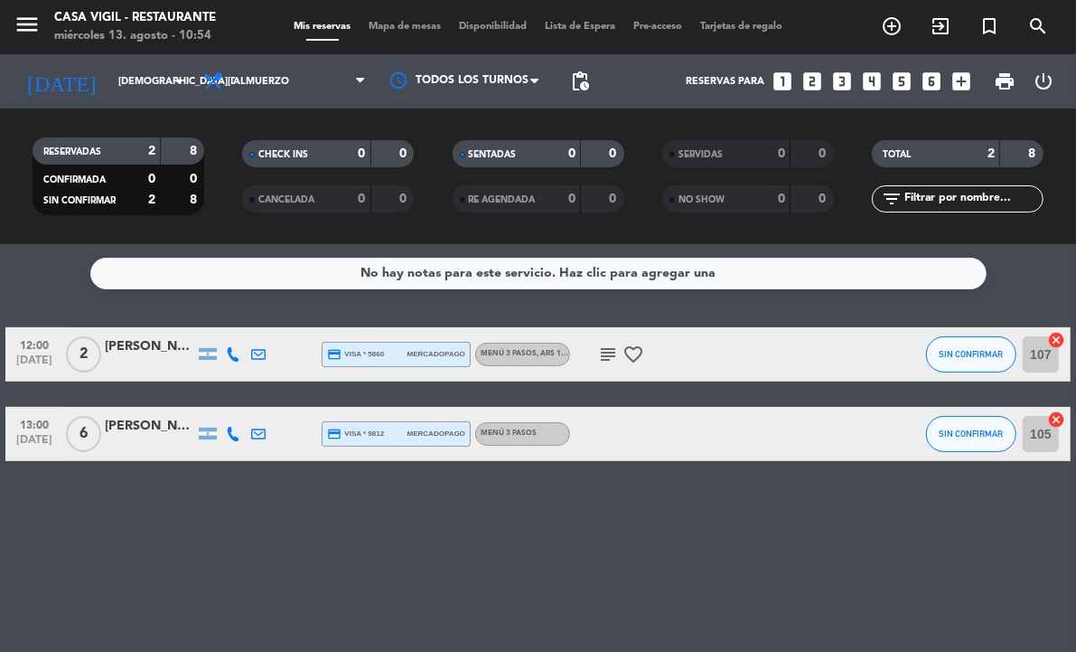
click at [818, 78] on icon "looks_two" at bounding box center [813, 81] width 23 height 23
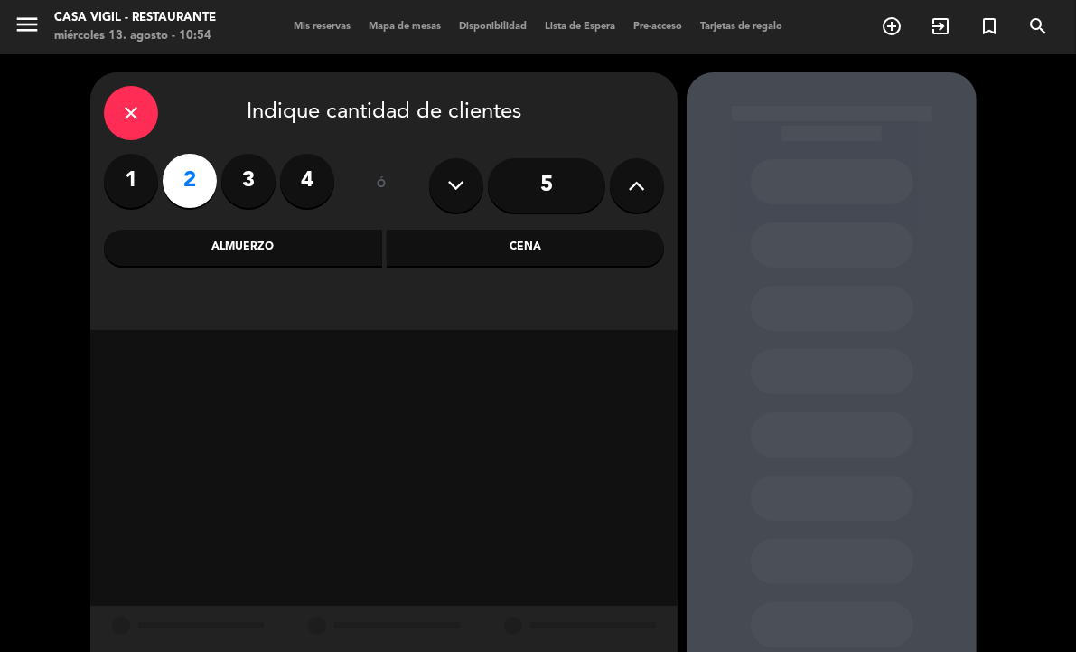
click at [286, 247] on div "Almuerzo" at bounding box center [243, 248] width 278 height 36
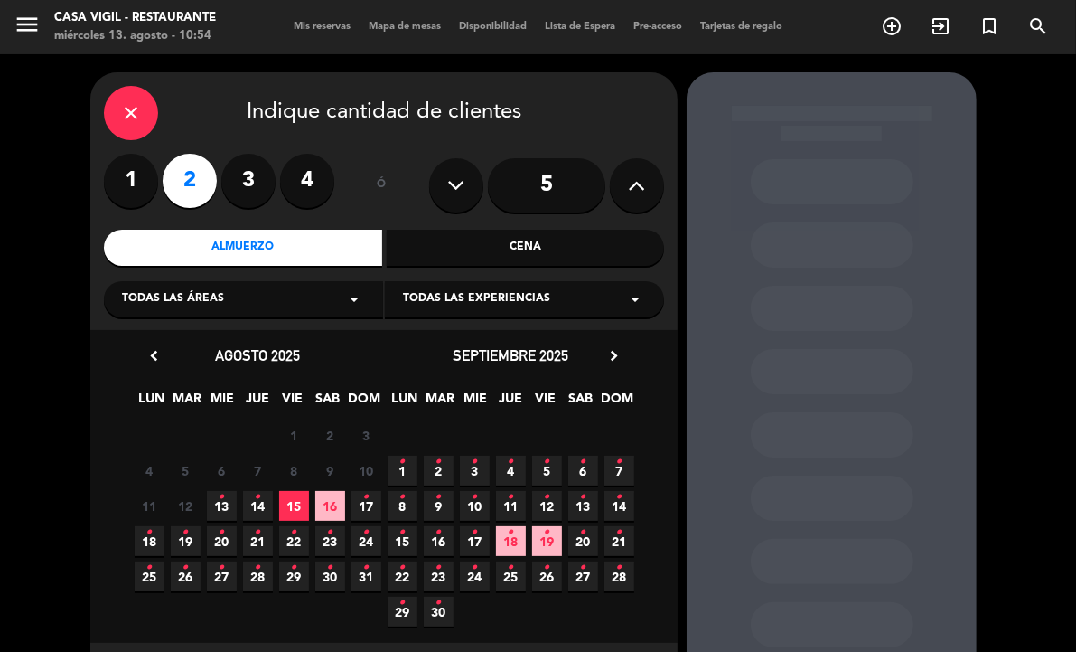
click at [480, 296] on span "Todas las experiencias" at bounding box center [476, 299] width 147 height 18
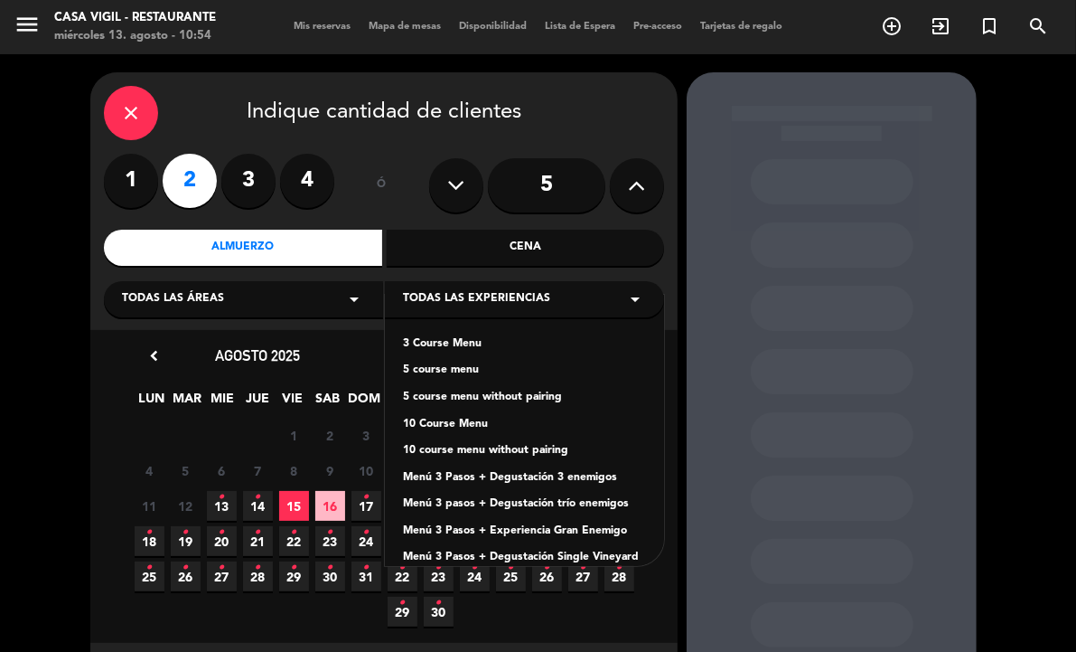
click at [553, 474] on div "Menú 3 Pasos + Degustación 3 enemigos" at bounding box center [524, 478] width 243 height 18
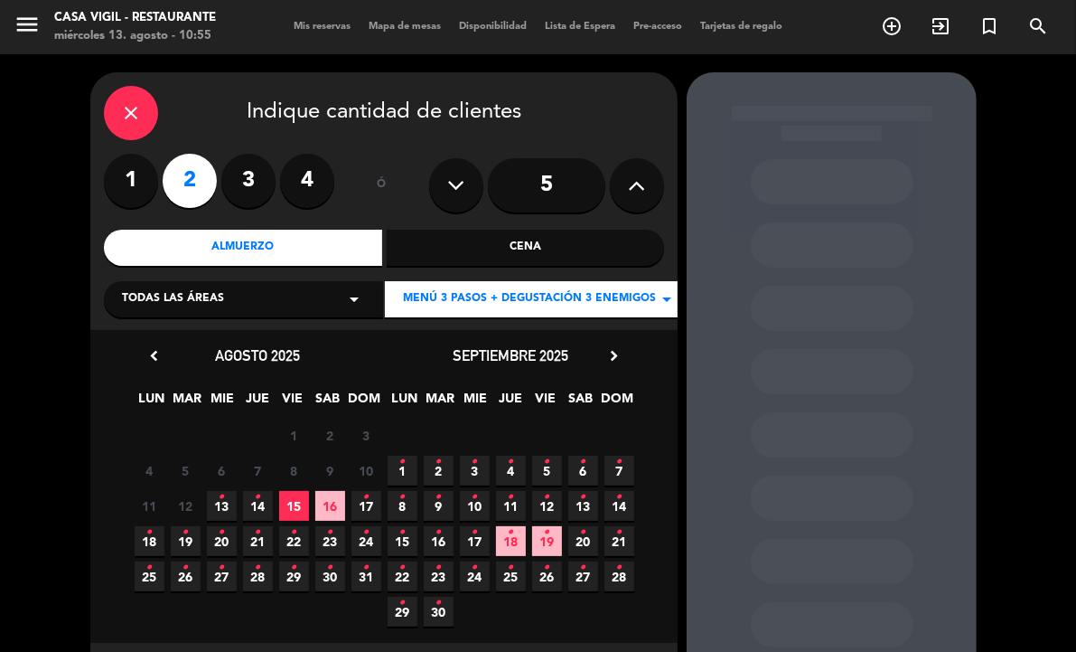
click at [476, 572] on icon "•" at bounding box center [475, 567] width 6 height 29
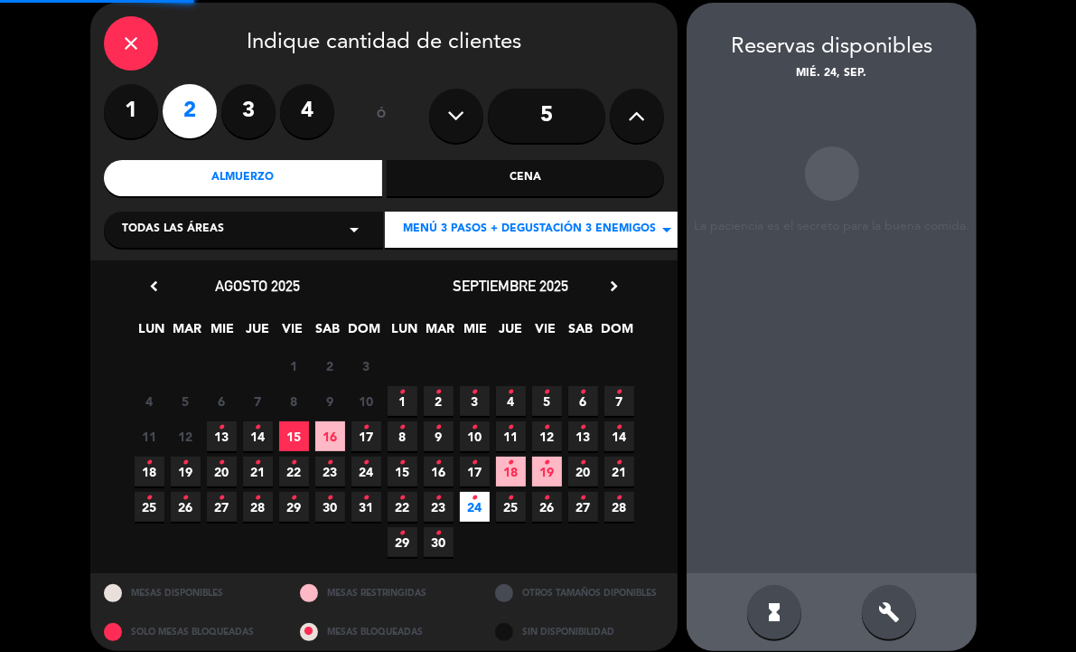
scroll to position [72, 0]
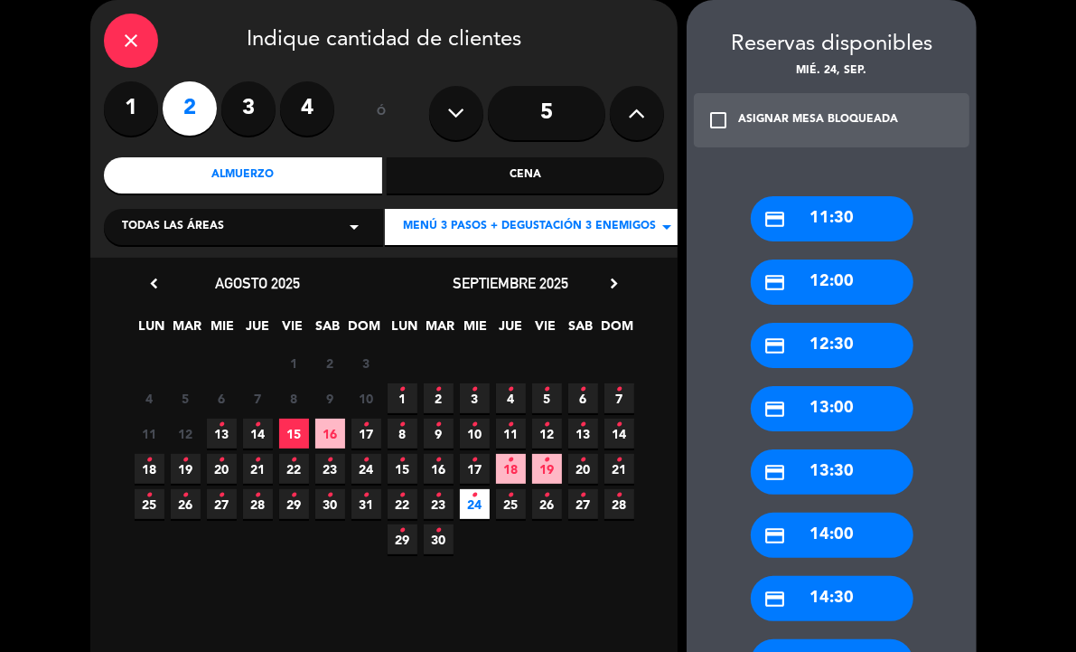
click at [850, 411] on div "credit_card 13:00" at bounding box center [832, 408] width 163 height 45
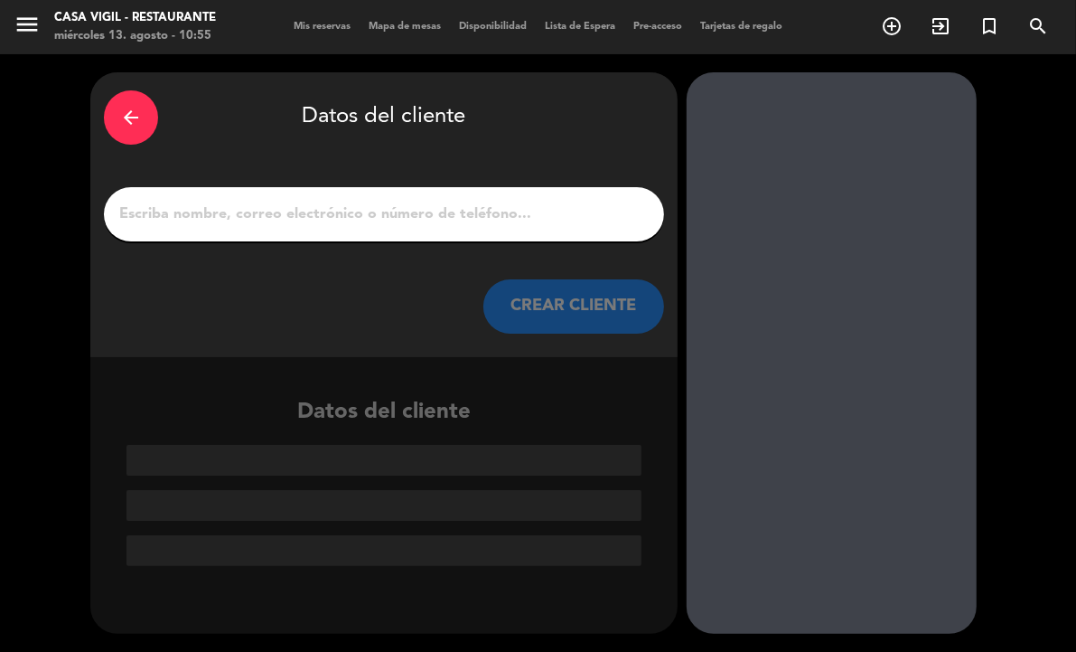
scroll to position [0, 0]
click at [495, 224] on input "1" at bounding box center [383, 214] width 533 height 25
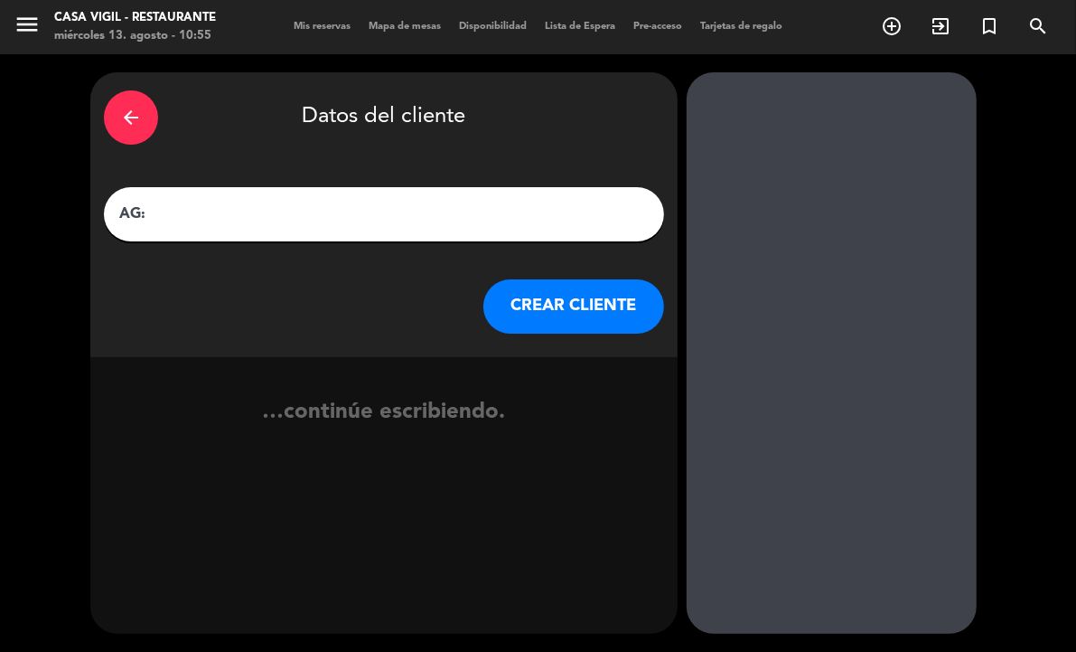
paste input "[PERSON_NAME]"
type input "AG: ALESSIO X2/ DISNTINTOS"
click at [536, 305] on button "CREAR CLIENTE" at bounding box center [574, 306] width 181 height 54
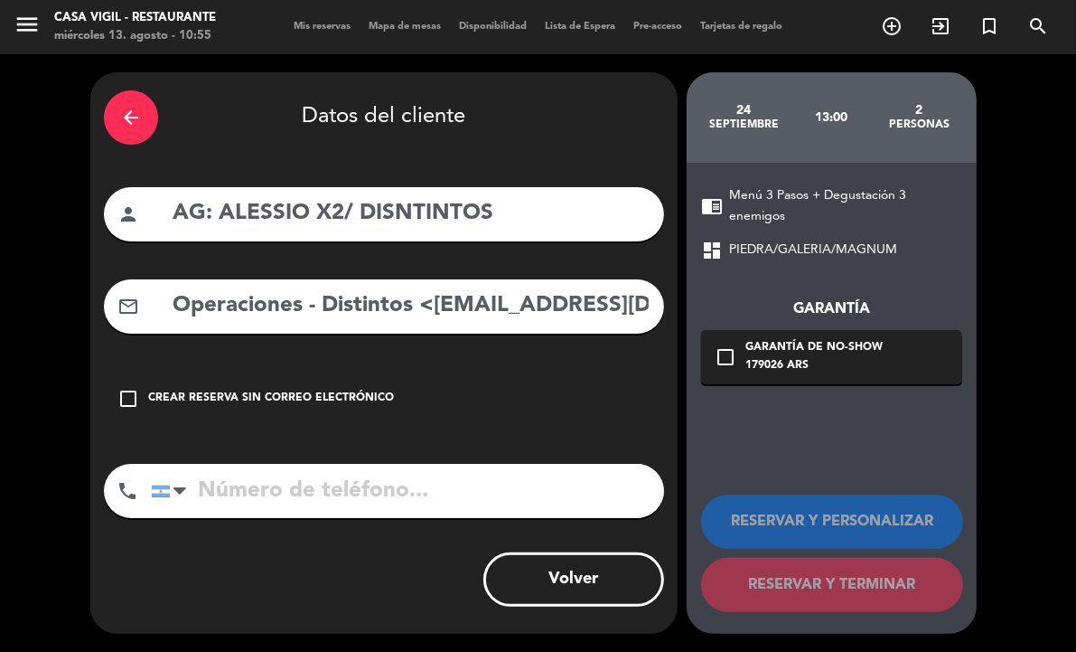
click at [423, 314] on input "Operaciones - Distintos <[EMAIL_ADDRESS][DOMAIN_NAME]>" at bounding box center [411, 305] width 480 height 37
click at [427, 309] on input "Operaciones - Distintos <[EMAIL_ADDRESS][DOMAIN_NAME]>" at bounding box center [411, 305] width 480 height 37
drag, startPoint x: 427, startPoint y: 309, endPoint x: -110, endPoint y: 327, distance: 538.0
click at [0, 327] on html "close × Casa Vigil - Restaurante × chrome_reader_mode Listado de Reservas accou…" at bounding box center [538, 326] width 1076 height 652
click at [449, 304] on input "[EMAIL_ADDRESS][DOMAIN_NAME]>" at bounding box center [411, 305] width 480 height 37
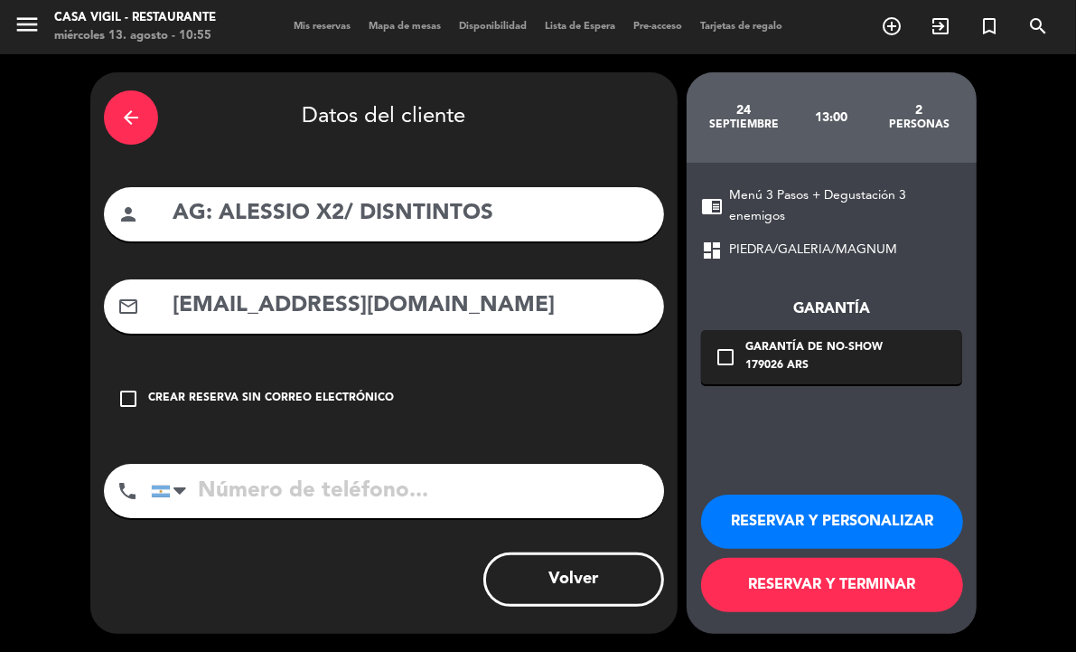
type input "[EMAIL_ADDRESS][DOMAIN_NAME]"
click at [757, 517] on button "RESERVAR Y PERSONALIZAR" at bounding box center [832, 521] width 262 height 54
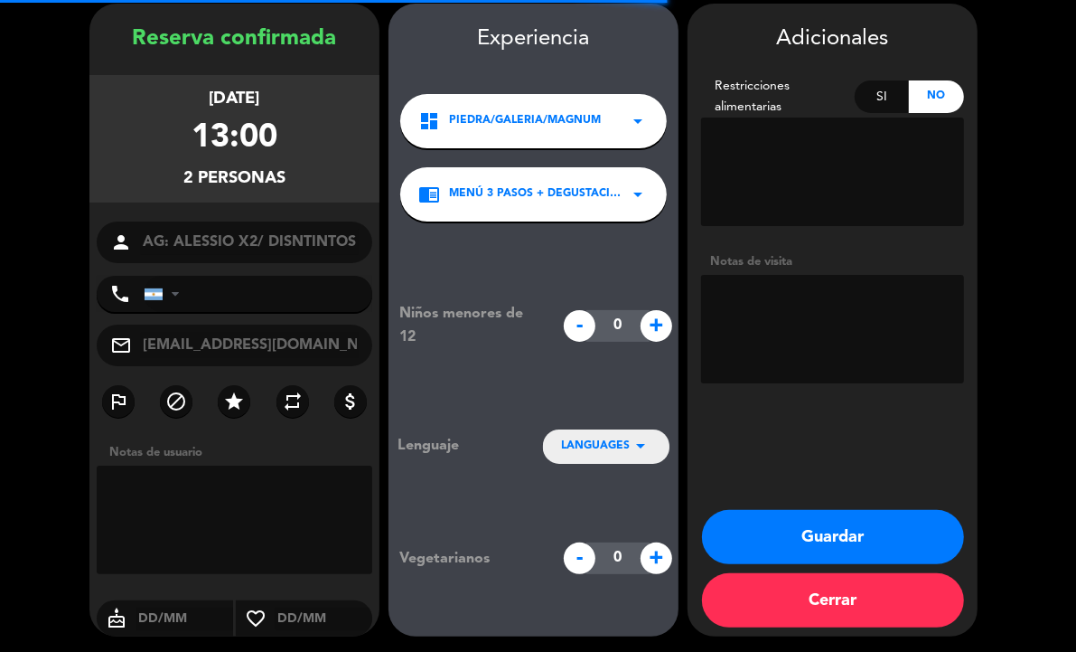
scroll to position [70, 0]
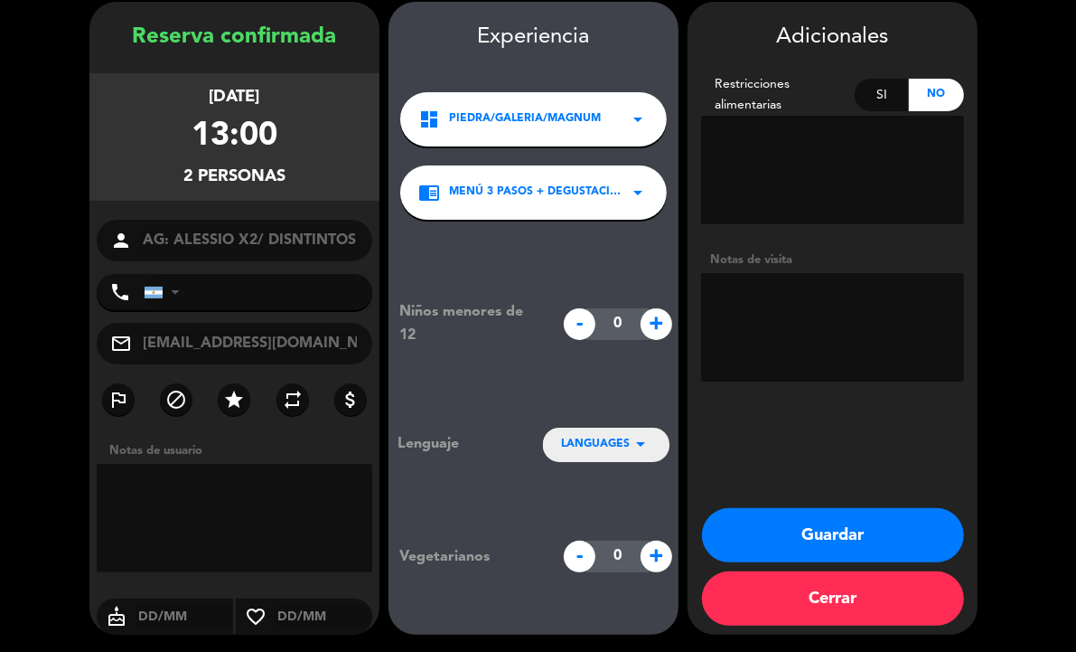
click at [752, 333] on textarea at bounding box center [832, 327] width 263 height 108
click at [884, 335] on textarea at bounding box center [832, 327] width 263 height 108
type textarea "NO COBRAR A PAX ABONA AGENCIA 2X1"
click at [859, 534] on button "Guardar" at bounding box center [833, 535] width 262 height 54
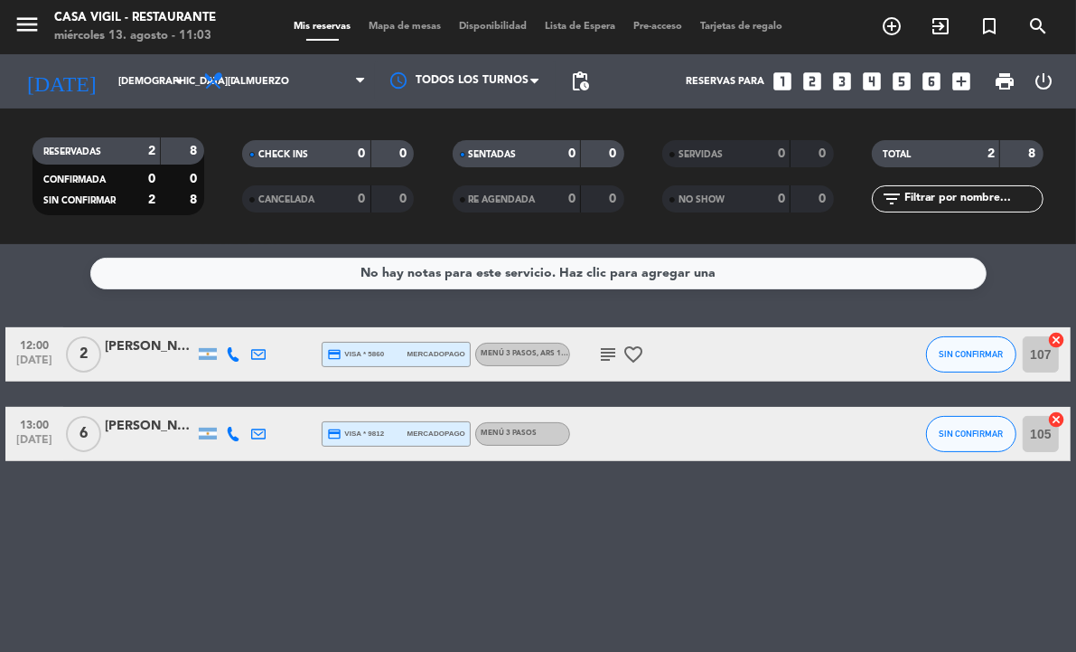
click at [521, 527] on div "No hay notas para este servicio. Haz clic para agregar una 12:00 [DATE] 2 [PERS…" at bounding box center [538, 448] width 1076 height 408
click at [159, 88] on input "[DEMOGRAPHIC_DATA][DATE]" at bounding box center [176, 82] width 135 height 30
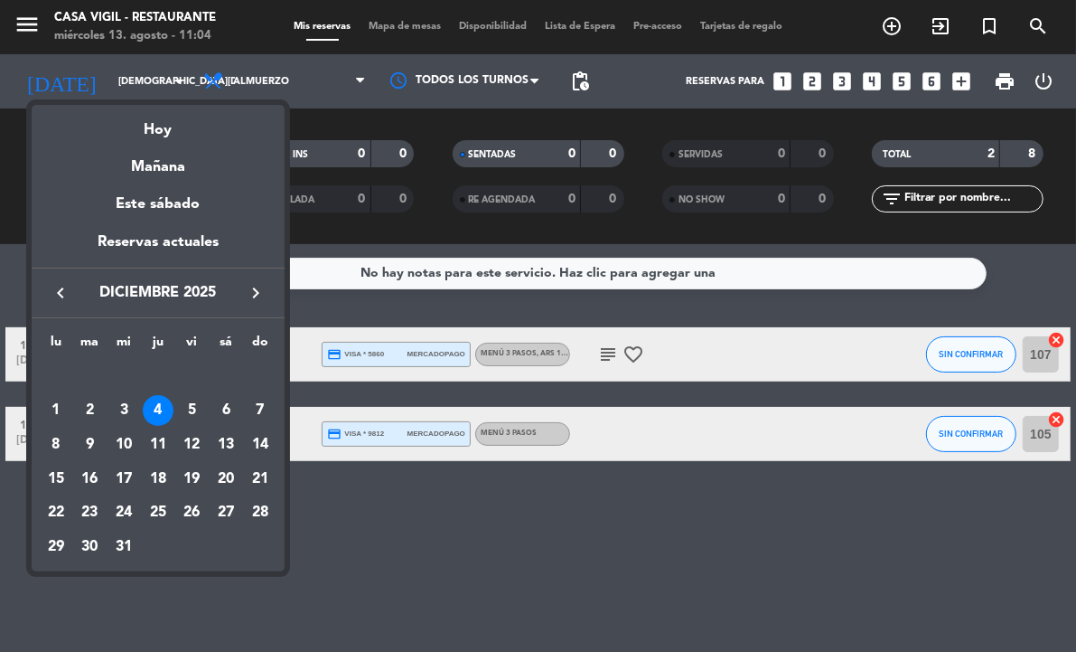
click at [51, 291] on icon "keyboard_arrow_left" at bounding box center [61, 293] width 22 height 22
click at [152, 445] on div "11" at bounding box center [158, 444] width 31 height 31
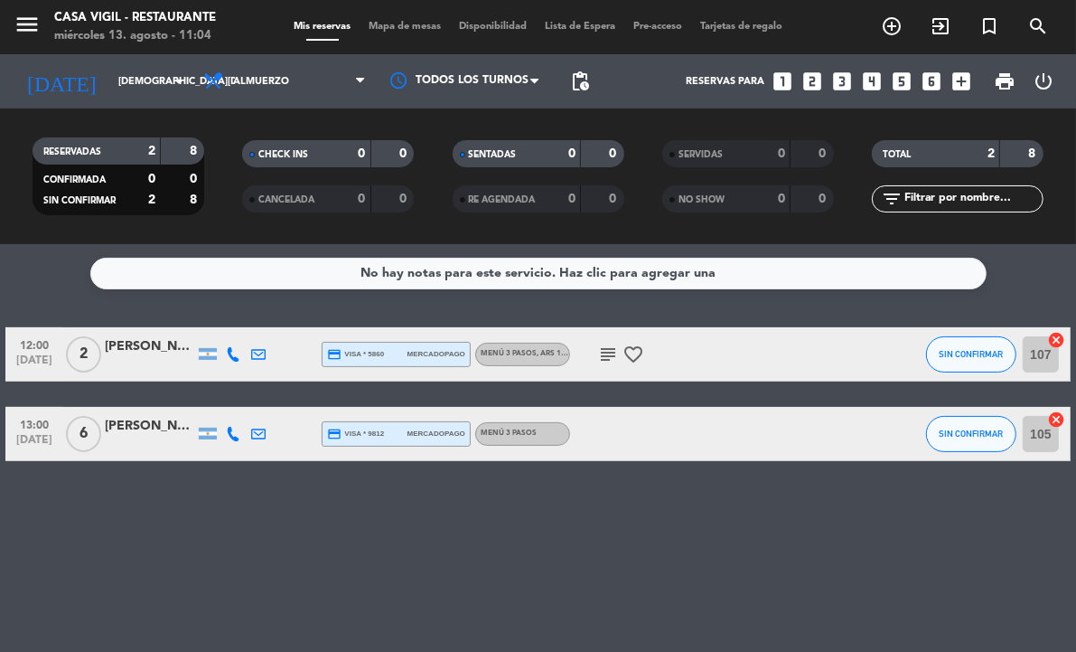
type input "[DEMOGRAPHIC_DATA][DATE]"
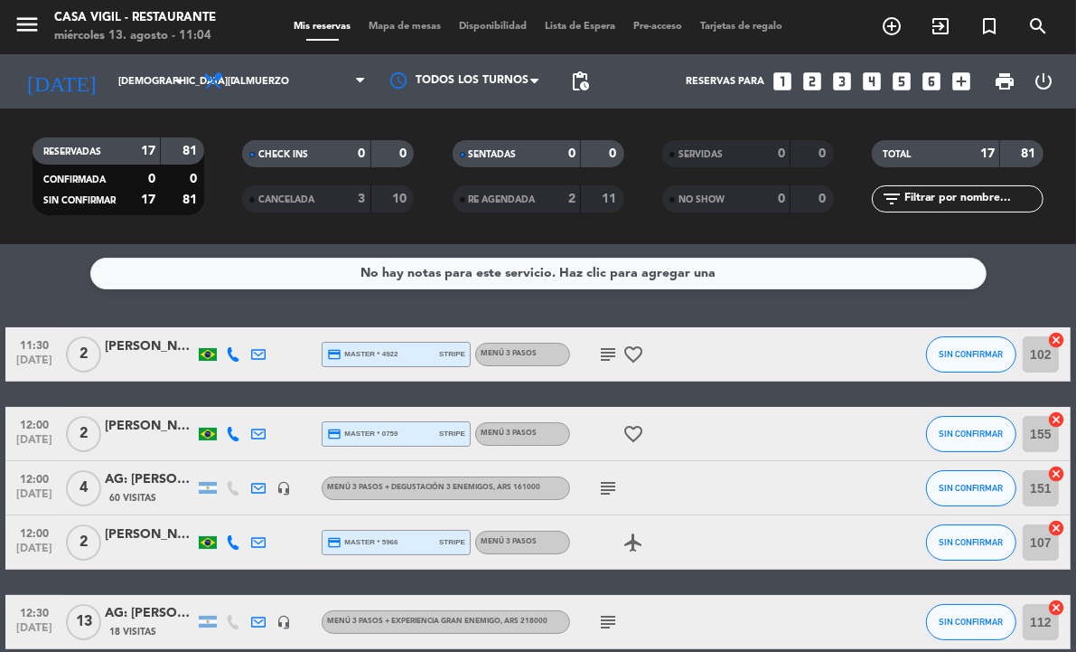
click at [46, 300] on div "No hay notas para este servicio. Haz clic para agregar una 11:30 [DATE] 2 [PERS…" at bounding box center [538, 448] width 1076 height 408
click at [816, 86] on icon "looks_two" at bounding box center [813, 81] width 23 height 23
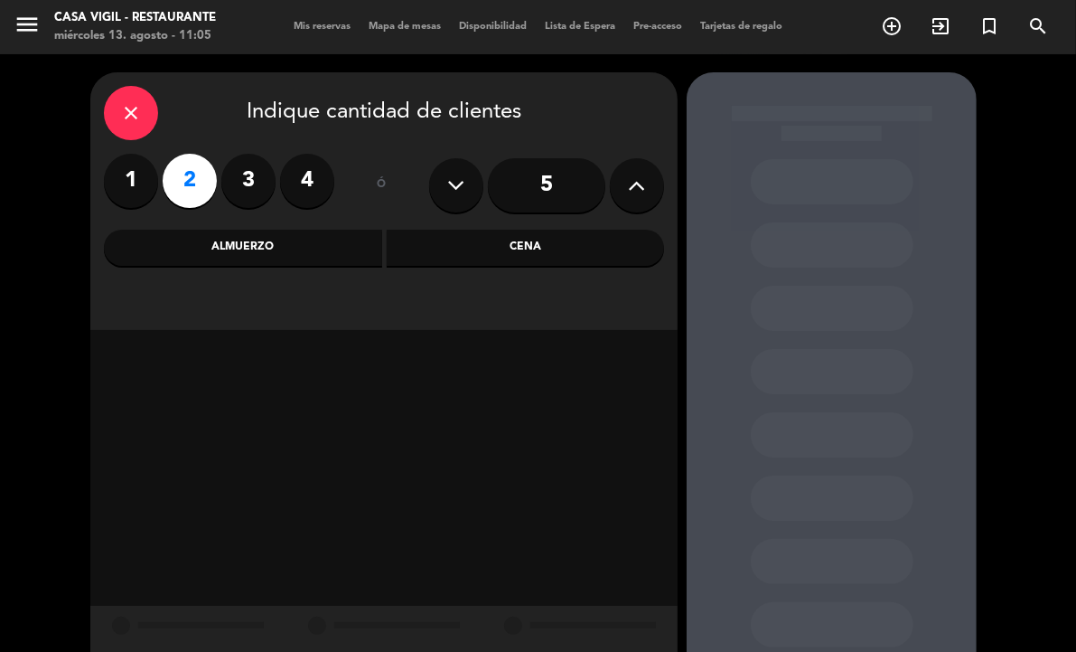
click at [289, 238] on div "Almuerzo" at bounding box center [243, 248] width 278 height 36
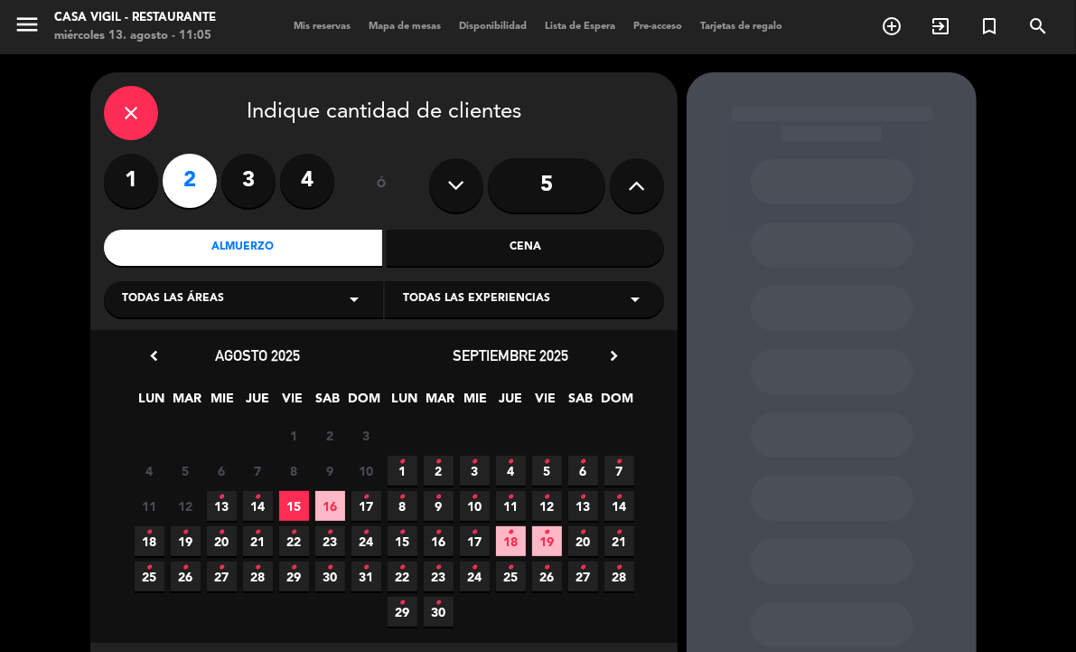
click at [475, 300] on span "Todas las experiencias" at bounding box center [476, 299] width 147 height 18
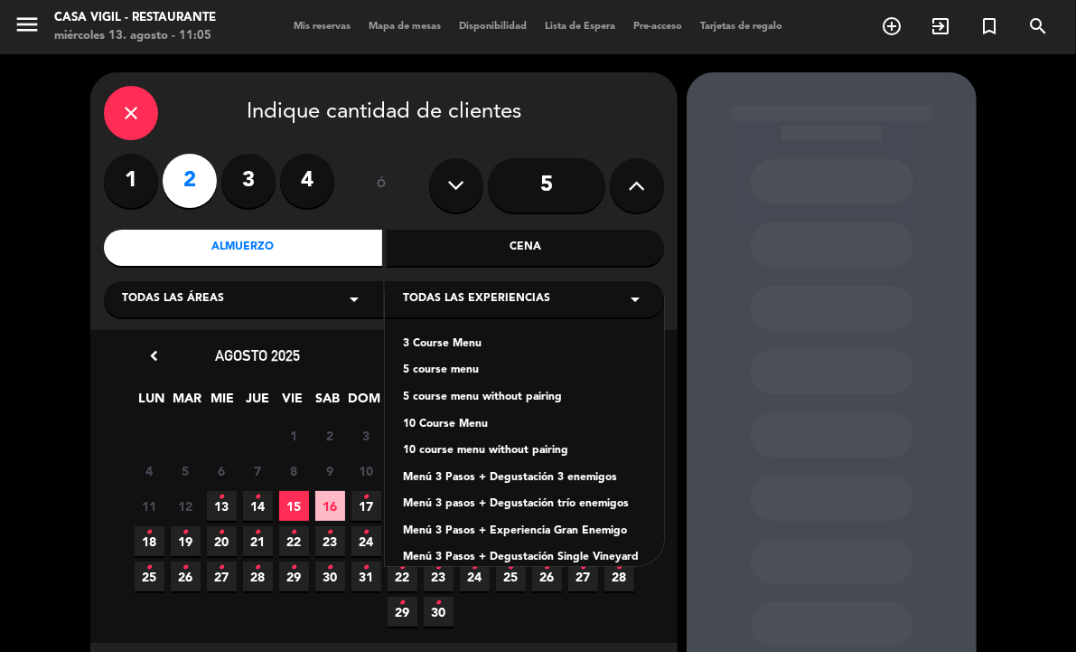
click at [498, 470] on div "Menú 3 Pasos + Degustación 3 enemigos" at bounding box center [524, 478] width 243 height 18
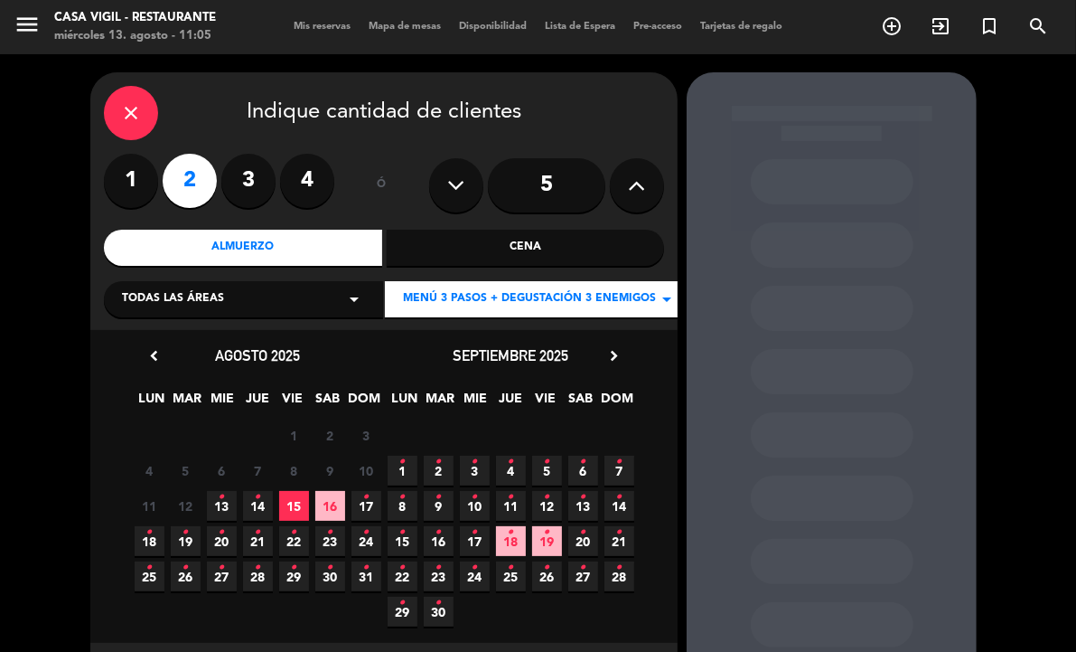
click at [482, 497] on span "10 •" at bounding box center [475, 506] width 30 height 30
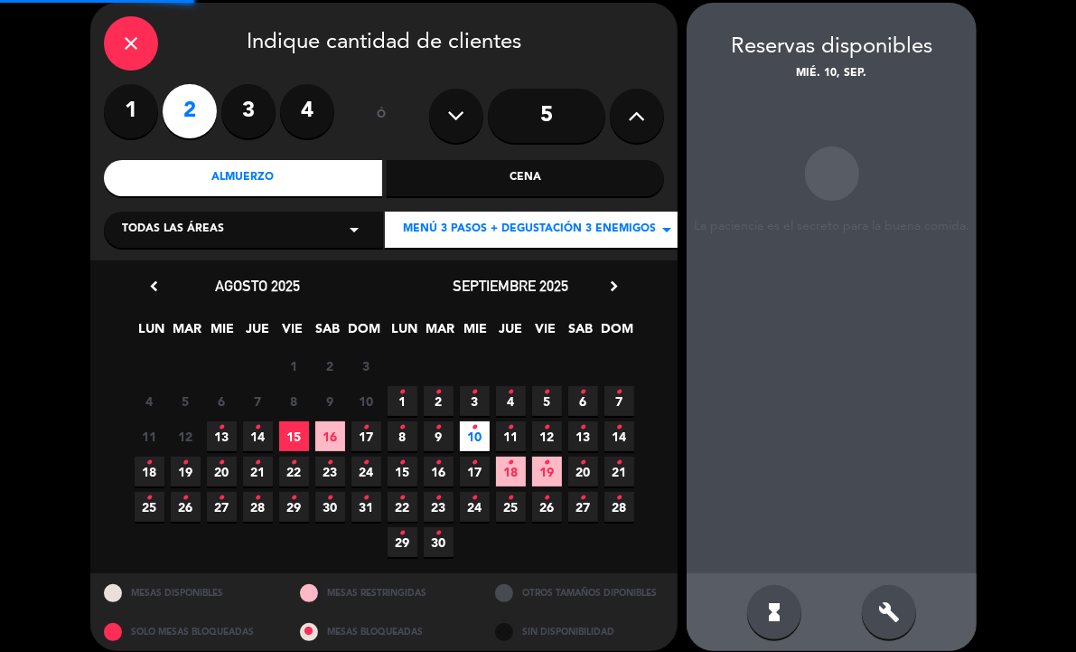
scroll to position [72, 0]
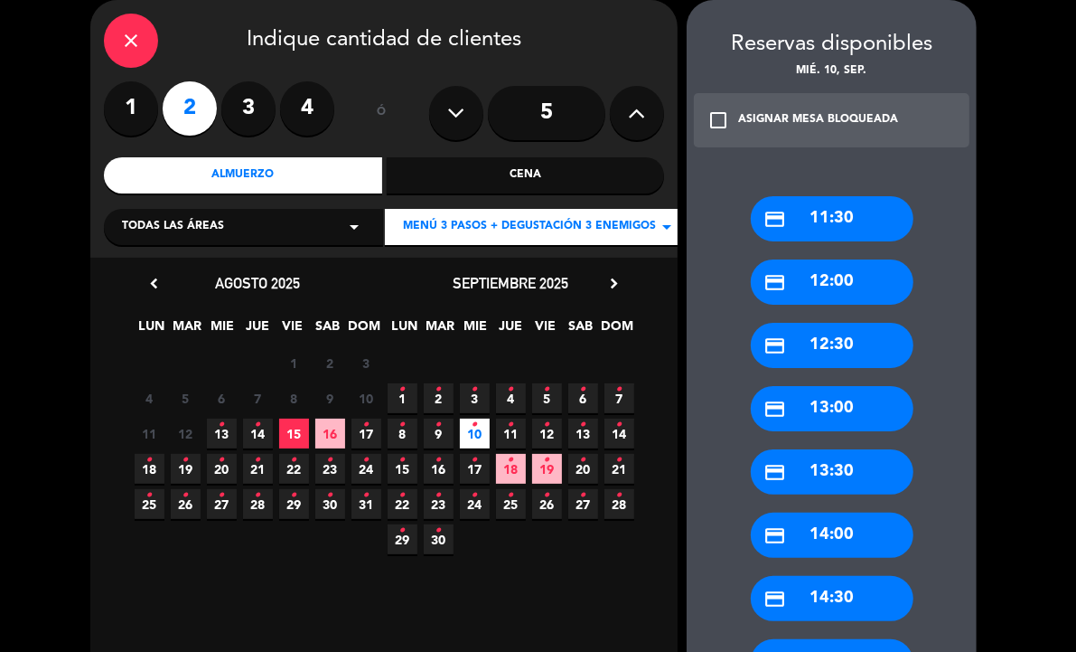
click at [506, 427] on span "11 •" at bounding box center [511, 433] width 30 height 30
click at [819, 276] on div "credit_card 12:00" at bounding box center [832, 281] width 163 height 45
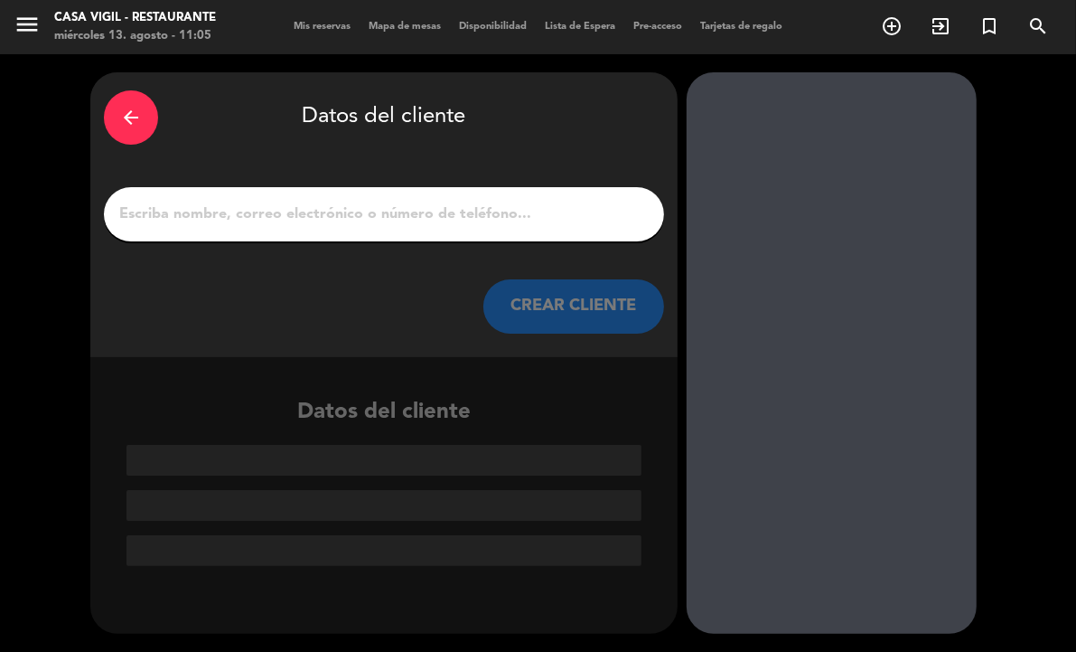
scroll to position [0, 0]
click at [461, 218] on input "1" at bounding box center [383, 214] width 533 height 25
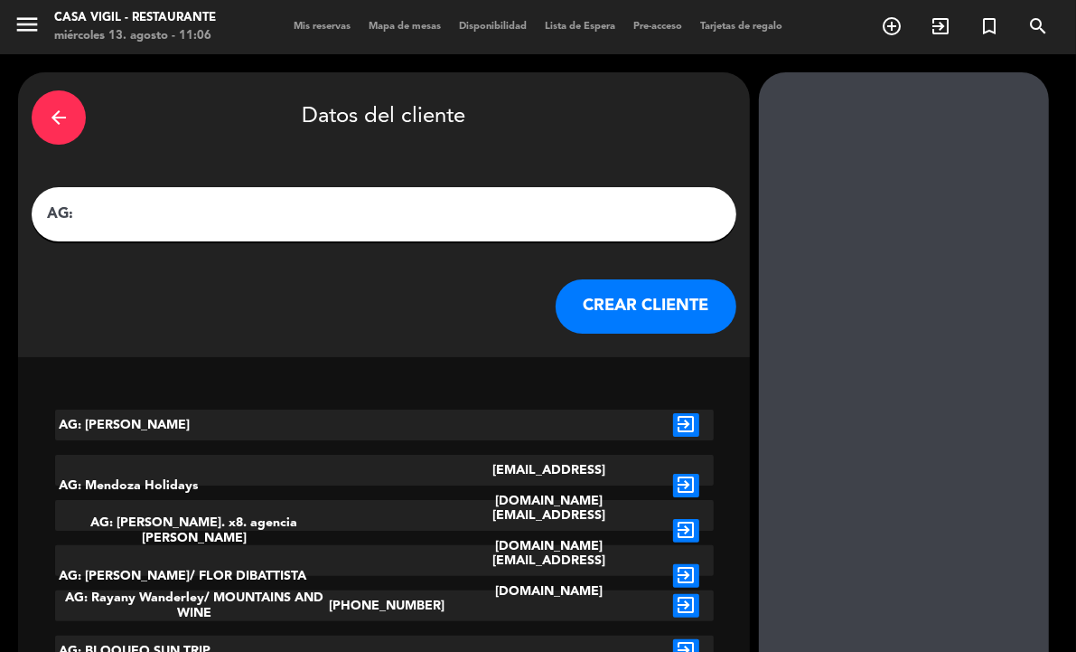
click at [418, 197] on div "AG:" at bounding box center [384, 214] width 705 height 54
click at [389, 217] on input "AG:" at bounding box center [384, 214] width 678 height 25
paste input "[PERSON_NAME]"
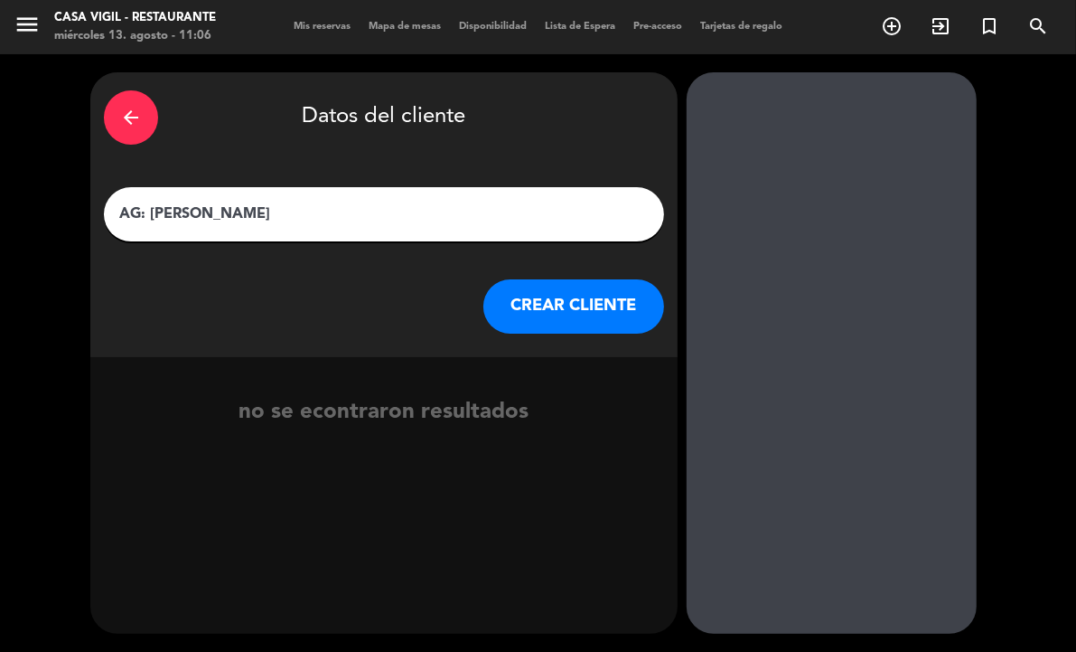
click at [269, 206] on input "AG: [PERSON_NAME]" at bounding box center [383, 214] width 533 height 25
type input "AG: [PERSON_NAME] X2/ SUNTRIP"
click at [536, 287] on button "CREAR CLIENTE" at bounding box center [574, 306] width 181 height 54
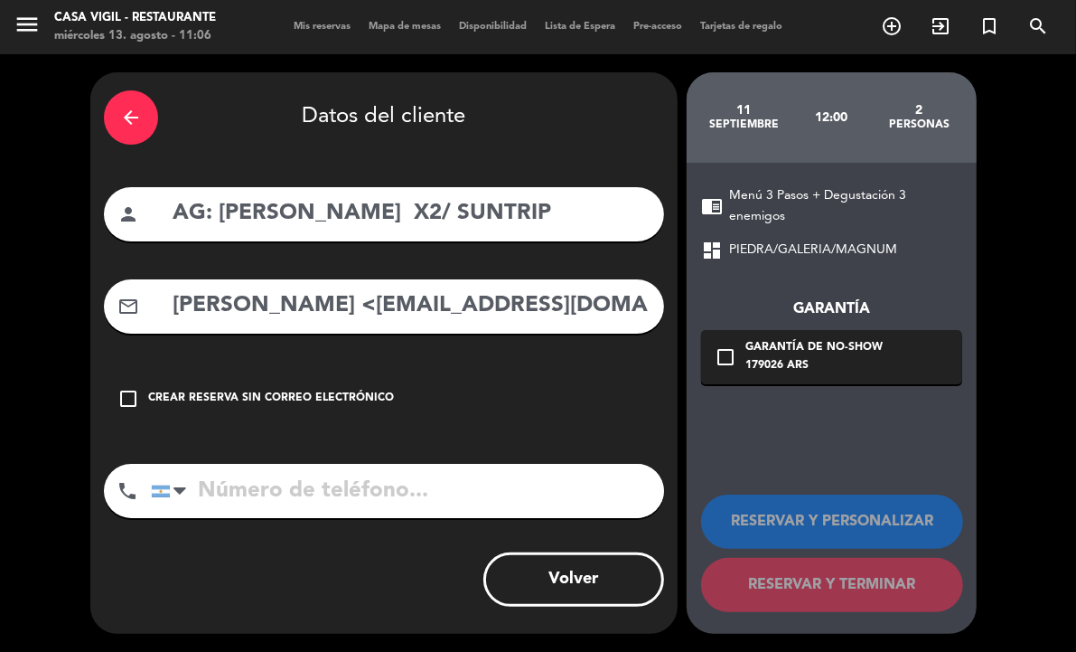
click at [315, 313] on input "[PERSON_NAME] <[EMAIL_ADDRESS][DOMAIN_NAME]>" at bounding box center [411, 305] width 480 height 37
click at [336, 305] on input "[PERSON_NAME] <[EMAIL_ADDRESS][DOMAIN_NAME]>" at bounding box center [411, 305] width 480 height 37
drag, startPoint x: 336, startPoint y: 305, endPoint x: -446, endPoint y: 353, distance: 784.1
click at [0, 353] on html "close × Casa Vigil - Restaurante × chrome_reader_mode Listado de Reservas accou…" at bounding box center [538, 326] width 1076 height 652
click at [330, 317] on input "[PERSON_NAME] <[EMAIL_ADDRESS][DOMAIN_NAME]>" at bounding box center [411, 305] width 480 height 37
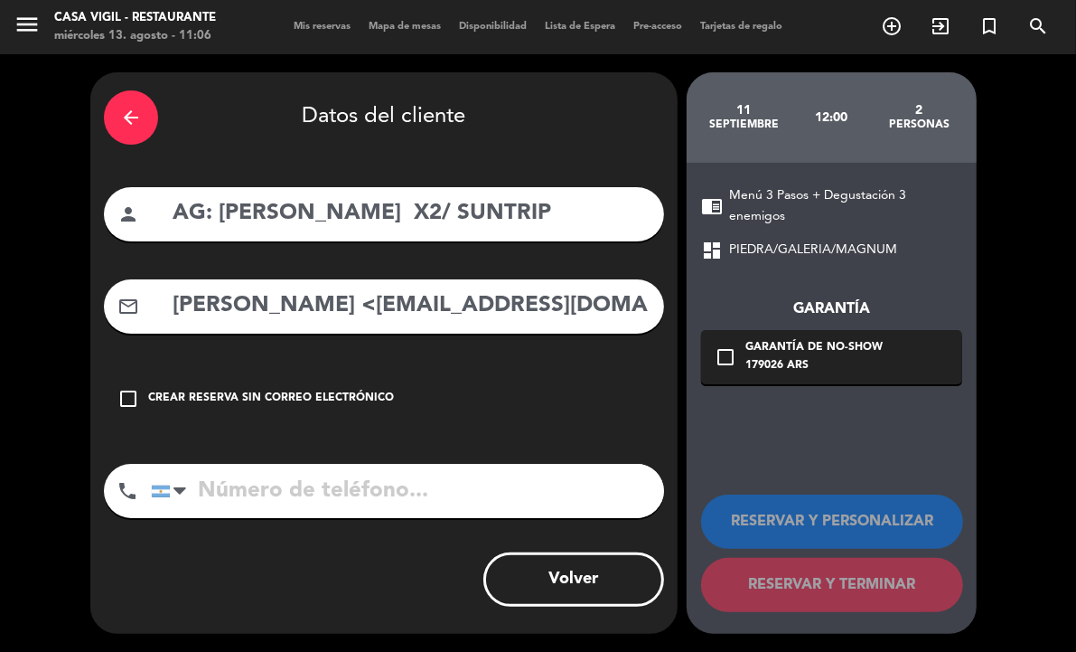
click at [336, 307] on input "[PERSON_NAME] <[EMAIL_ADDRESS][DOMAIN_NAME]>" at bounding box center [411, 305] width 480 height 37
drag, startPoint x: 336, startPoint y: 307, endPoint x: -375, endPoint y: 277, distance: 711.9
click at [0, 277] on html "close × Casa Vigil - Restaurante × chrome_reader_mode Listado de Reservas accou…" at bounding box center [538, 326] width 1076 height 652
click at [331, 307] on input "[PERSON_NAME] <[EMAIL_ADDRESS][DOMAIN_NAME]>" at bounding box center [411, 305] width 480 height 37
click at [339, 307] on input "[PERSON_NAME] <[EMAIL_ADDRESS][DOMAIN_NAME]>" at bounding box center [411, 305] width 480 height 37
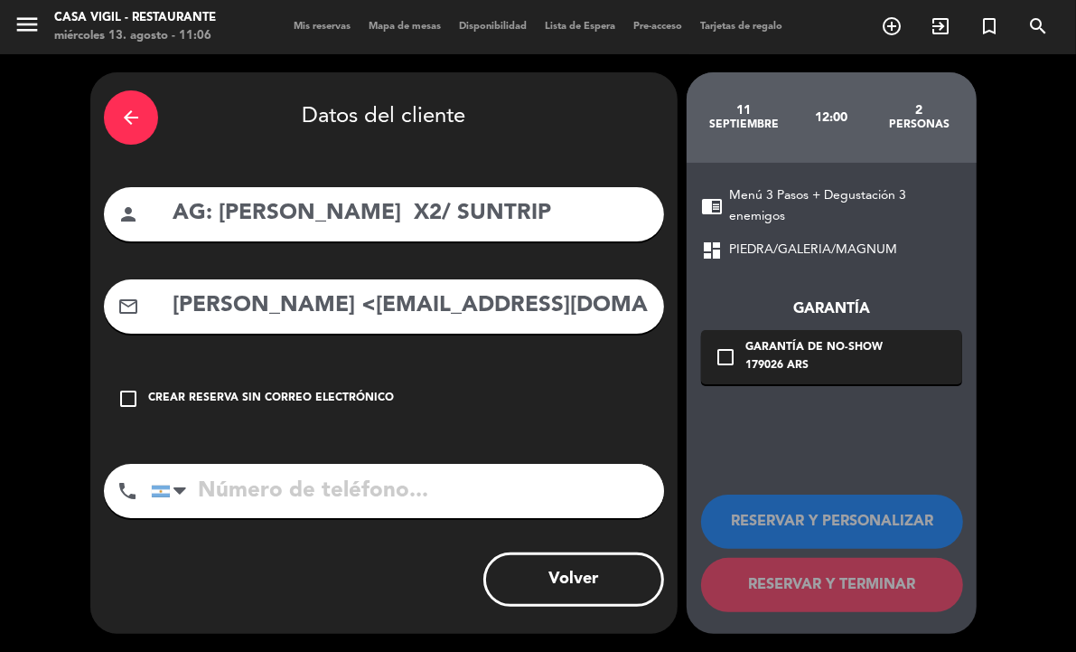
drag, startPoint x: 339, startPoint y: 307, endPoint x: 74, endPoint y: 296, distance: 265.0
click at [74, 296] on div "arrow_back Datos del cliente person AG: [PERSON_NAME] X2/ SUNTRIP mail_outline …" at bounding box center [538, 352] width 1076 height 597
click at [515, 303] on input "[EMAIL_ADDRESS][DOMAIN_NAME]>" at bounding box center [411, 305] width 480 height 37
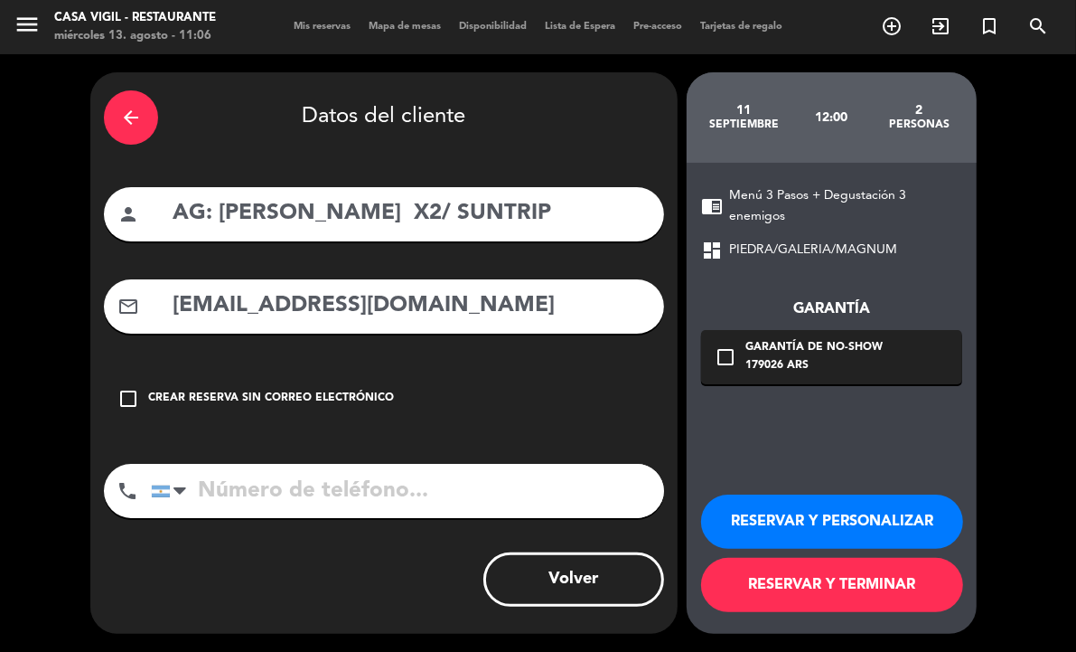
type input "[EMAIL_ADDRESS][DOMAIN_NAME]"
click at [782, 503] on button "RESERVAR Y PERSONALIZAR" at bounding box center [832, 521] width 262 height 54
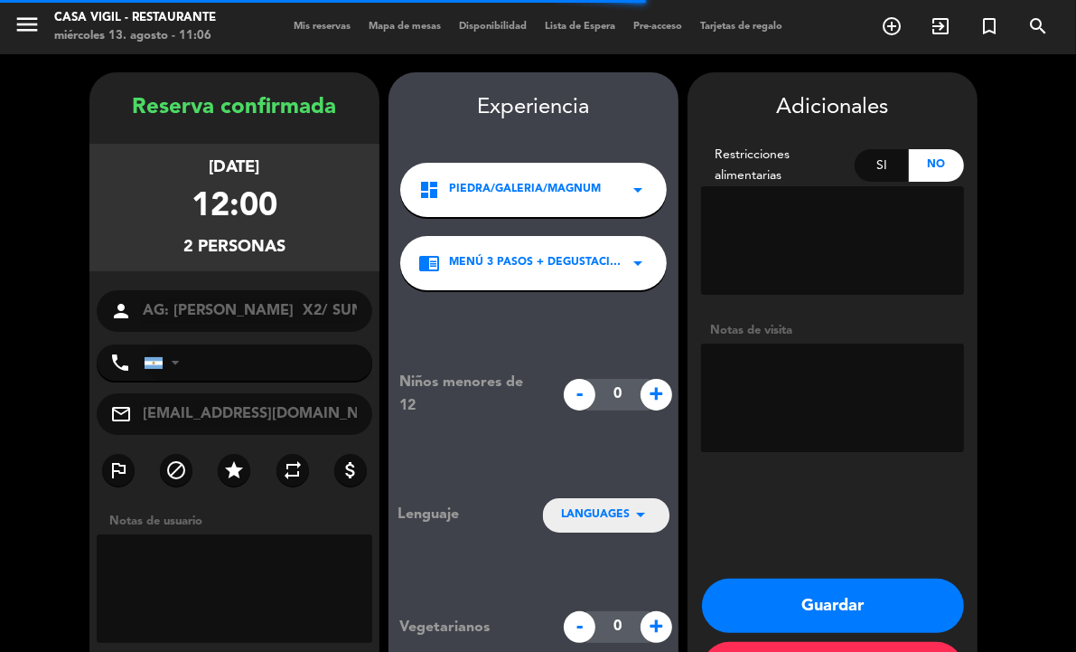
scroll to position [70, 0]
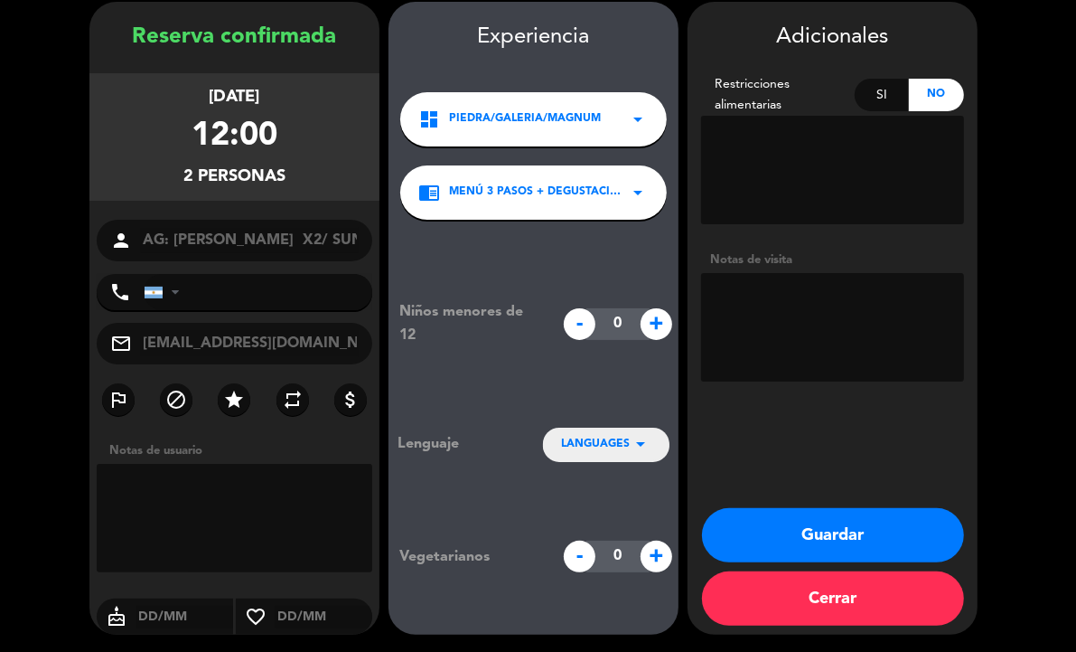
click at [769, 286] on textarea at bounding box center [832, 327] width 263 height 108
type textarea "NO COBRAR A PAX ABONA AGENCIA"
click at [579, 430] on div "LANGUAGES arrow_drop_down" at bounding box center [606, 443] width 127 height 33
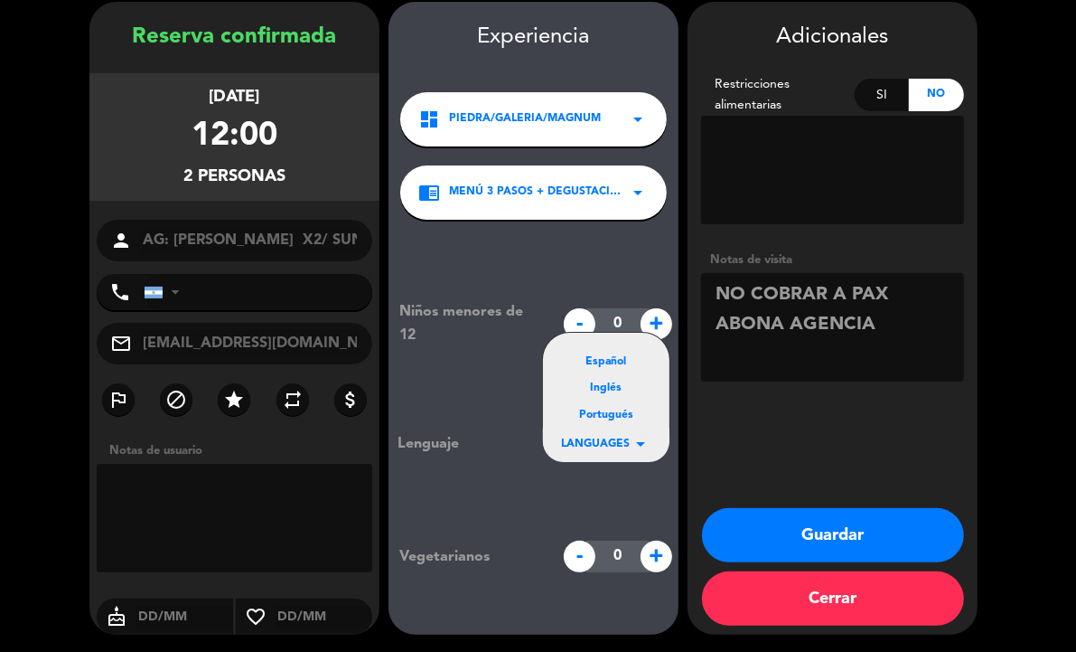
click at [587, 418] on div "Portugués" at bounding box center [606, 416] width 90 height 18
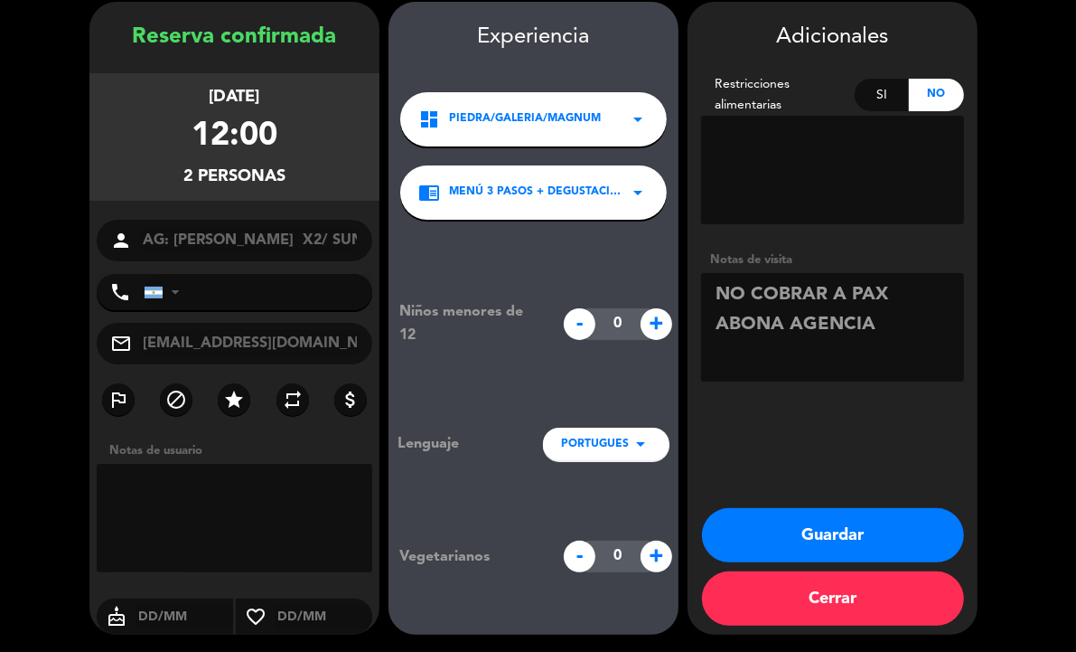
click at [788, 529] on button "Guardar" at bounding box center [833, 535] width 262 height 54
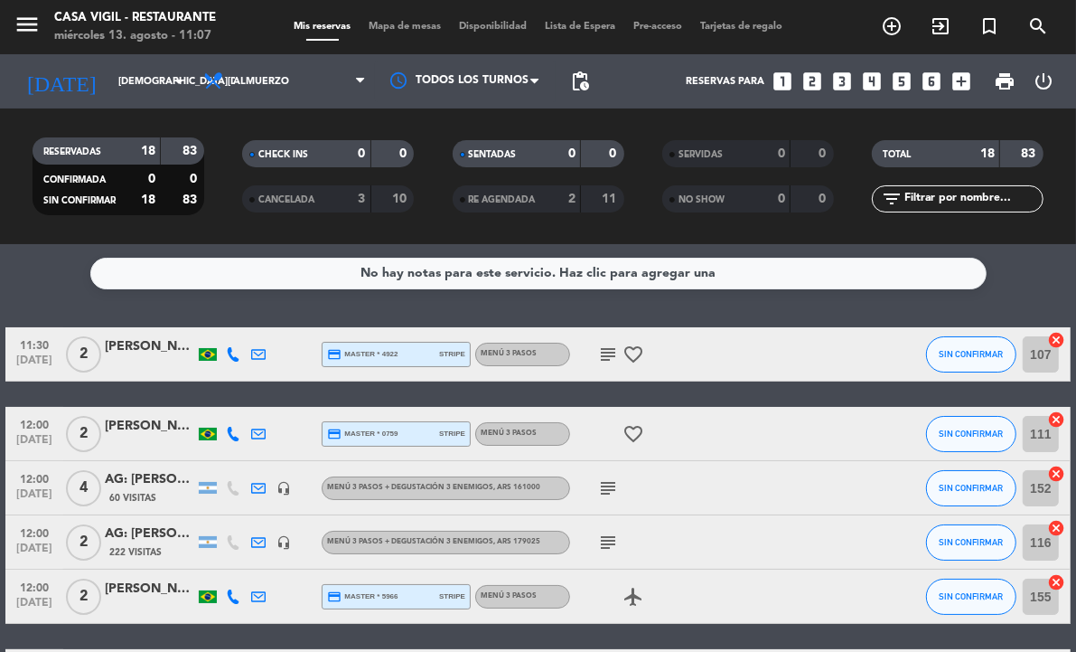
click at [615, 313] on div "No hay notas para este servicio. Haz clic para agregar una 11:30 [DATE] 2 [PERS…" at bounding box center [538, 448] width 1076 height 408
click at [23, 18] on icon "menu" at bounding box center [27, 24] width 27 height 27
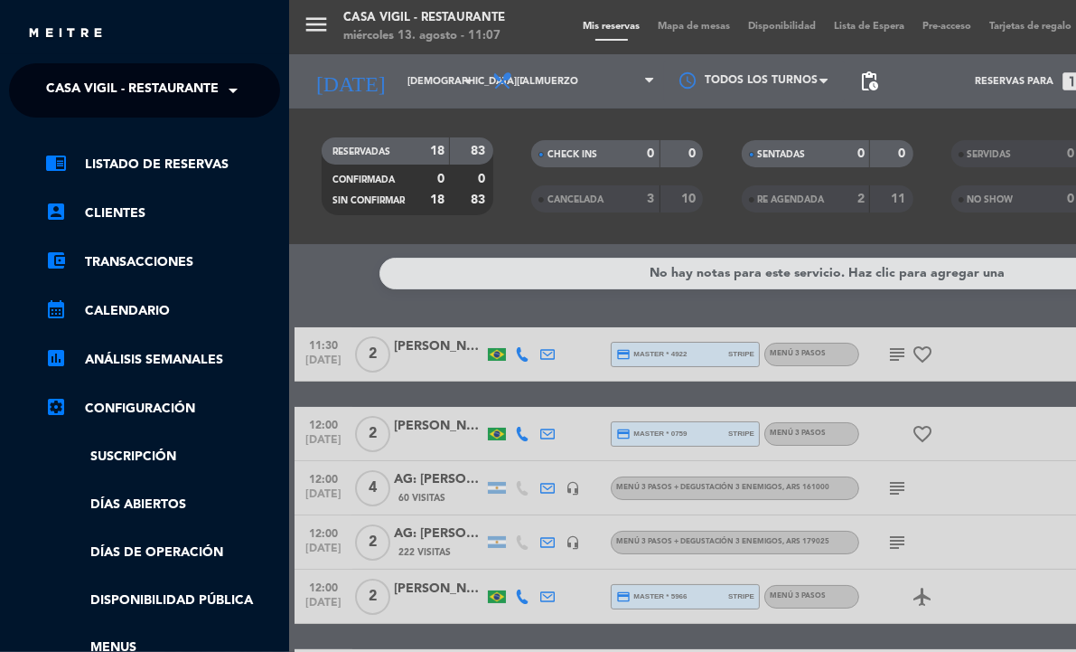
click at [143, 91] on span "Casa Vigil - Restaurante" at bounding box center [132, 90] width 173 height 38
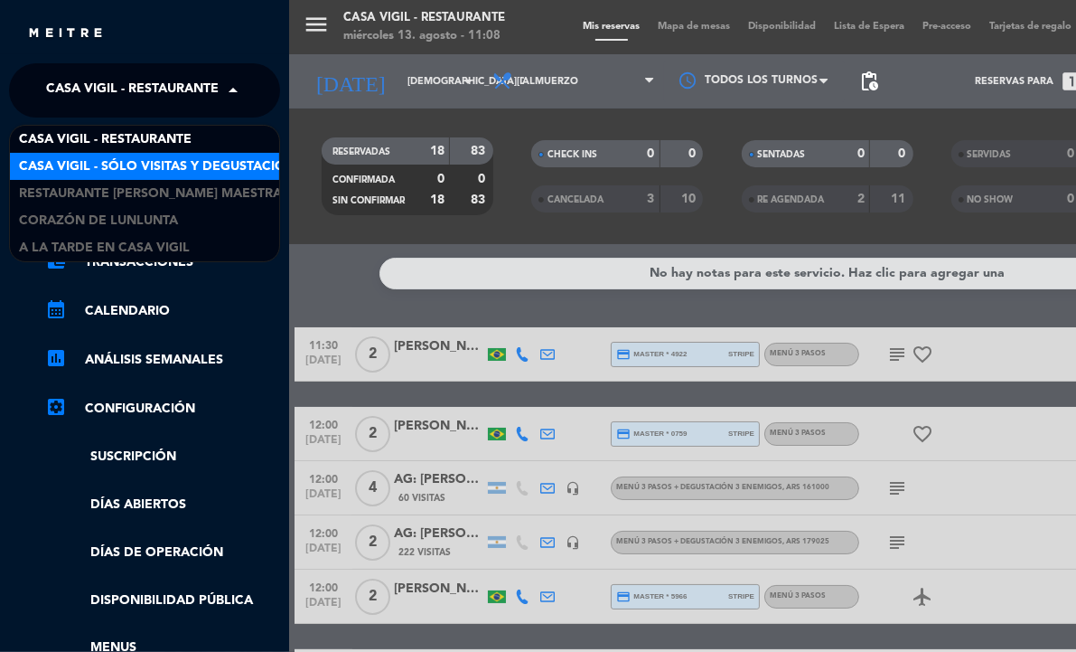
click at [146, 168] on span "Casa Vigil - SÓLO Visitas y Degustaciones" at bounding box center [165, 166] width 292 height 21
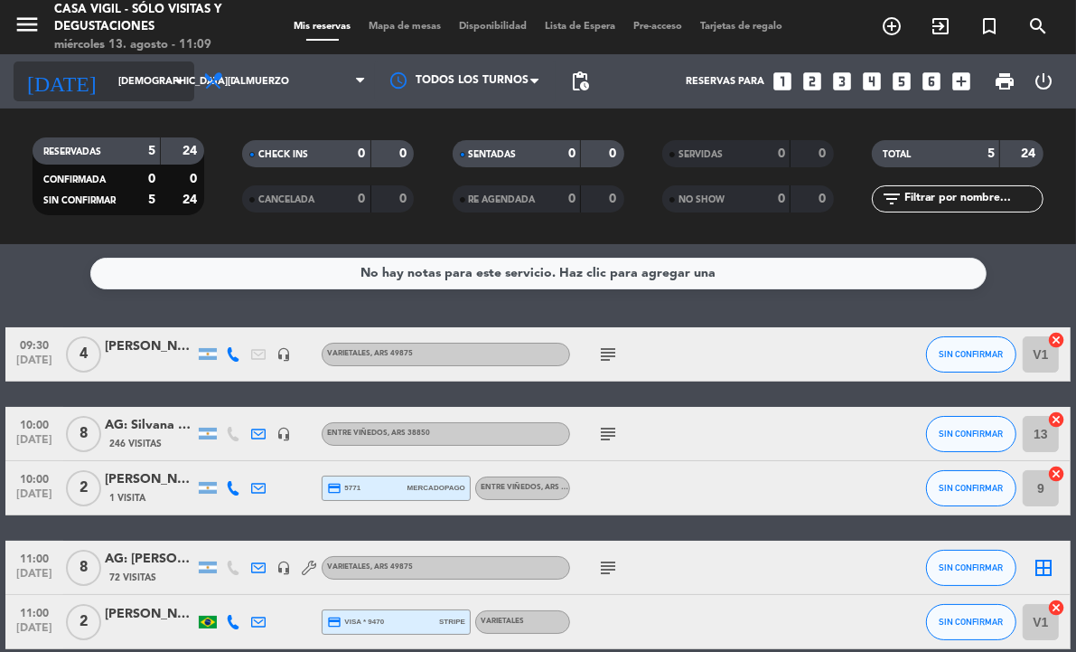
click at [176, 77] on icon "arrow_drop_down" at bounding box center [179, 81] width 22 height 22
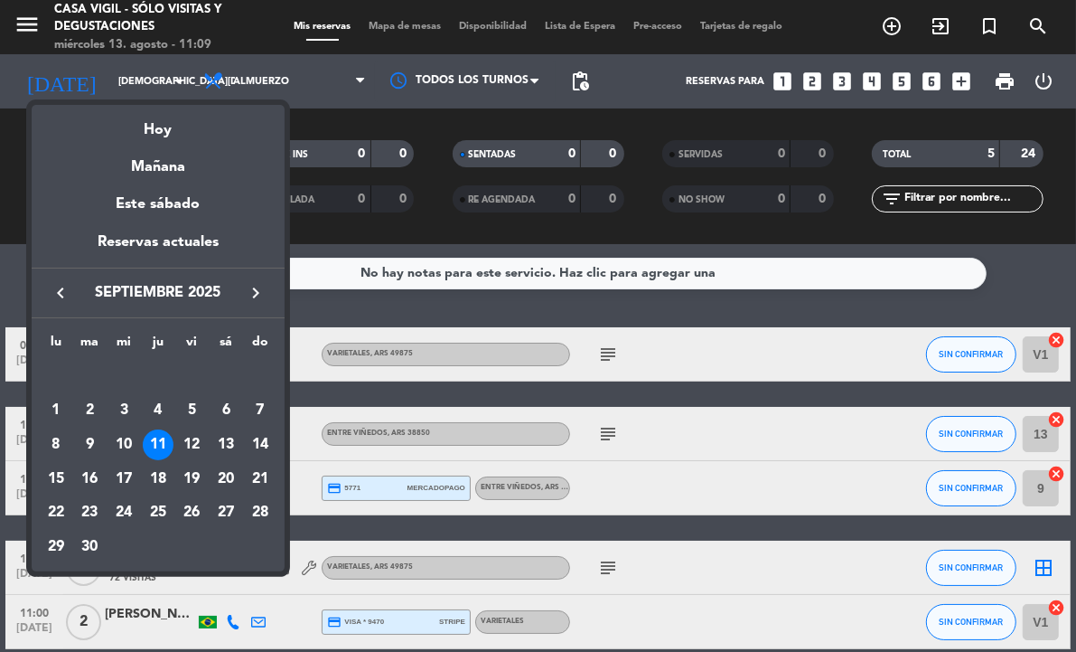
click at [59, 289] on icon "keyboard_arrow_left" at bounding box center [61, 293] width 22 height 22
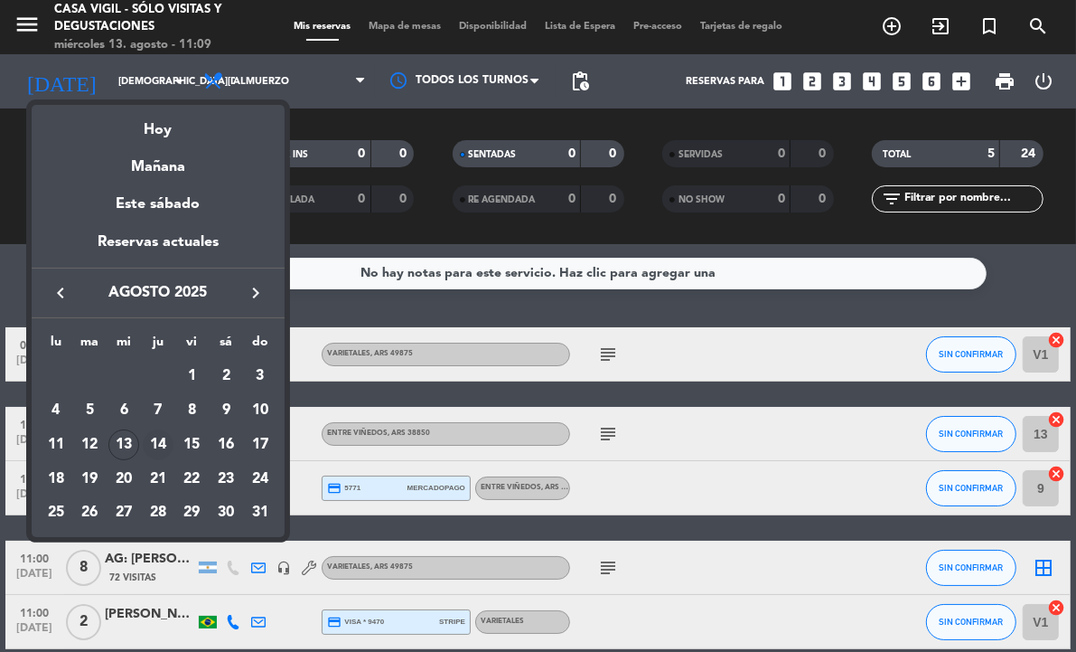
click at [151, 441] on div "14" at bounding box center [158, 444] width 31 height 31
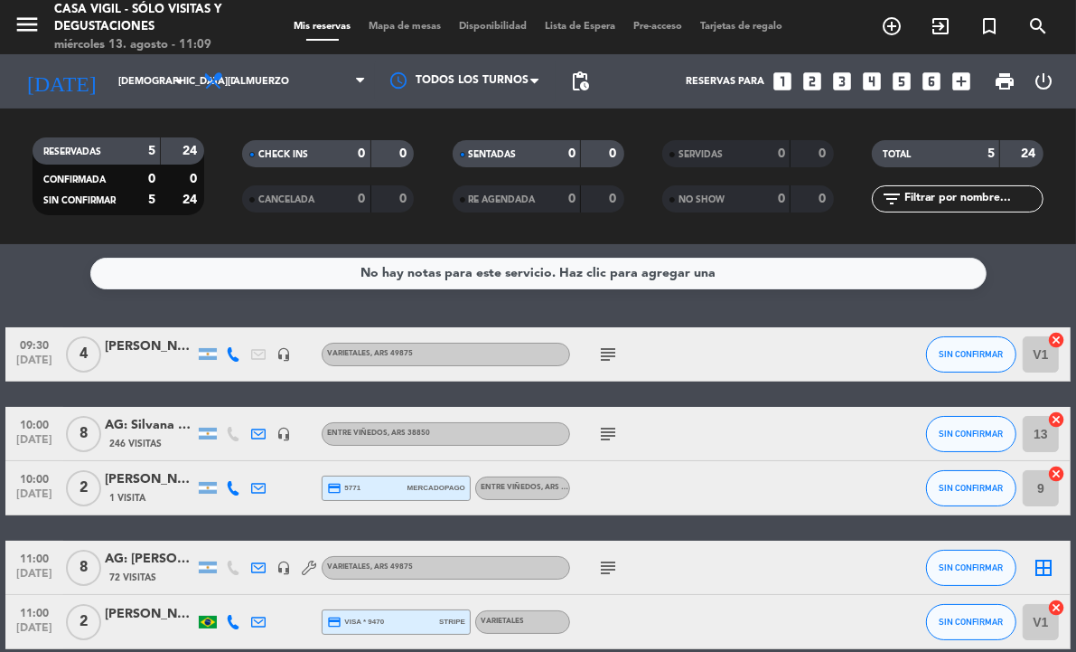
type input "jue. 14 ago."
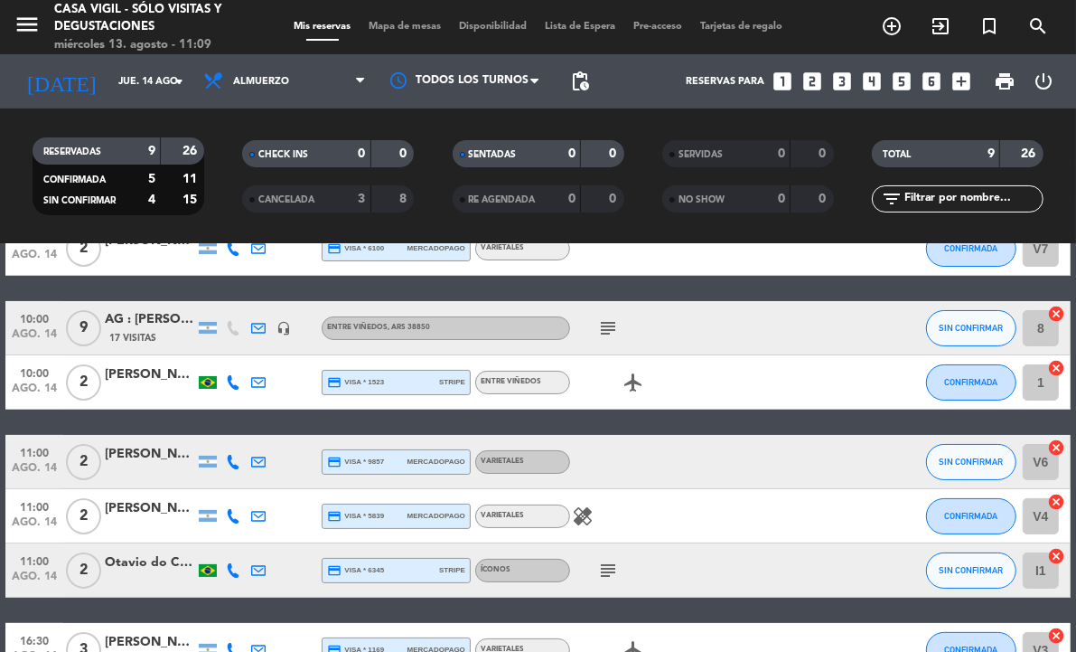
scroll to position [105, 0]
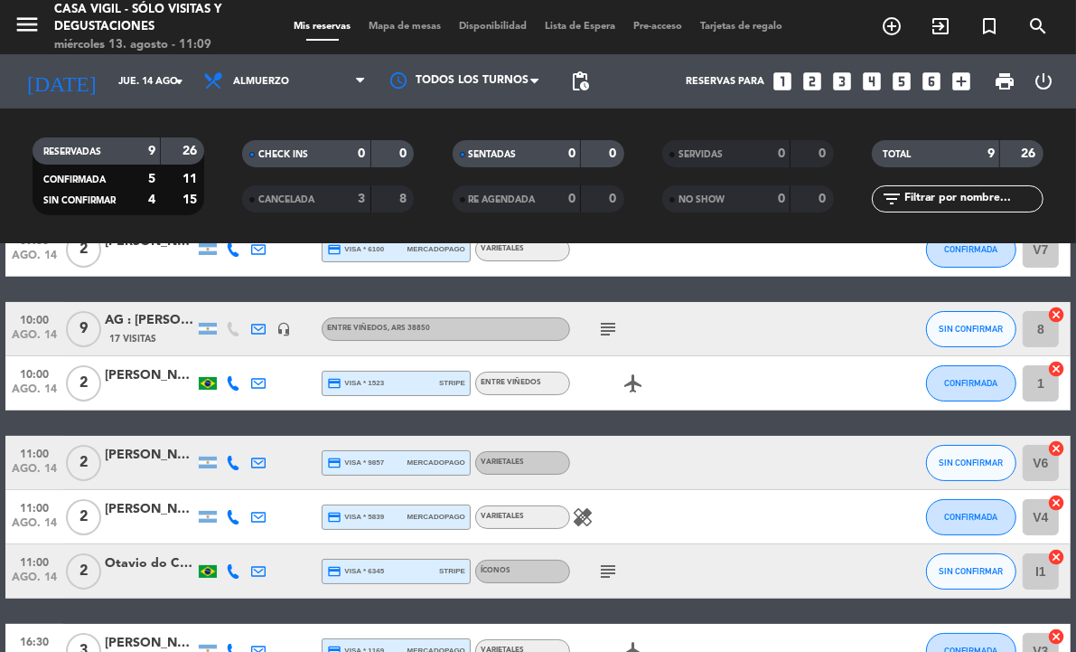
click at [809, 74] on icon "looks_two" at bounding box center [813, 81] width 23 height 23
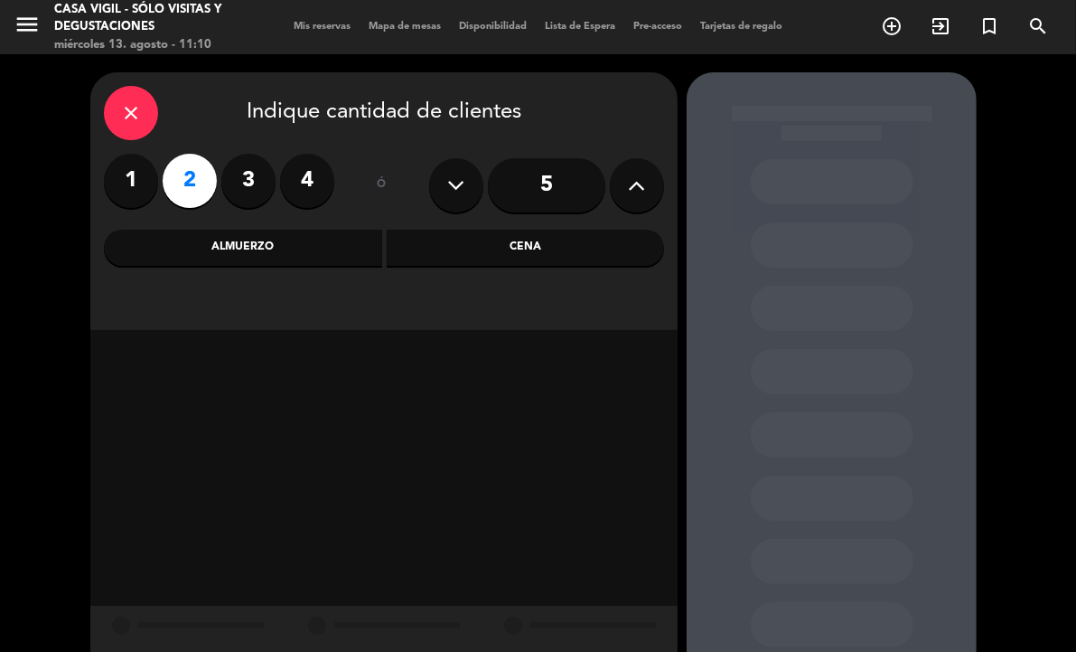
click at [318, 256] on div "Almuerzo" at bounding box center [243, 248] width 278 height 36
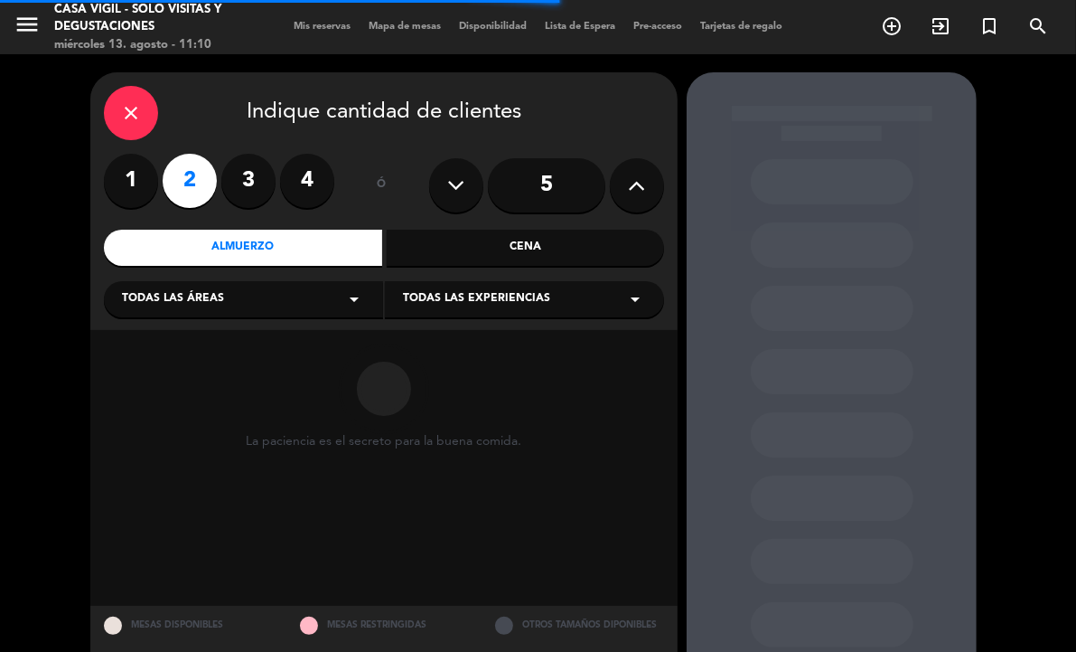
click at [444, 305] on span "Todas las experiencias" at bounding box center [476, 299] width 147 height 18
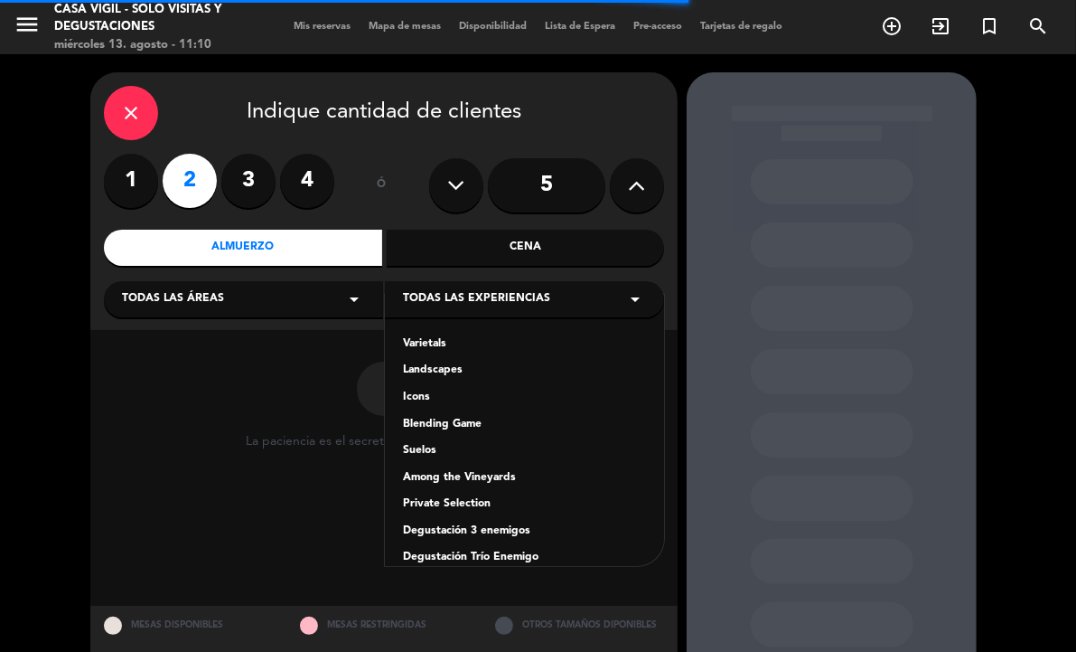
click at [434, 340] on div "Varietals" at bounding box center [524, 344] width 243 height 18
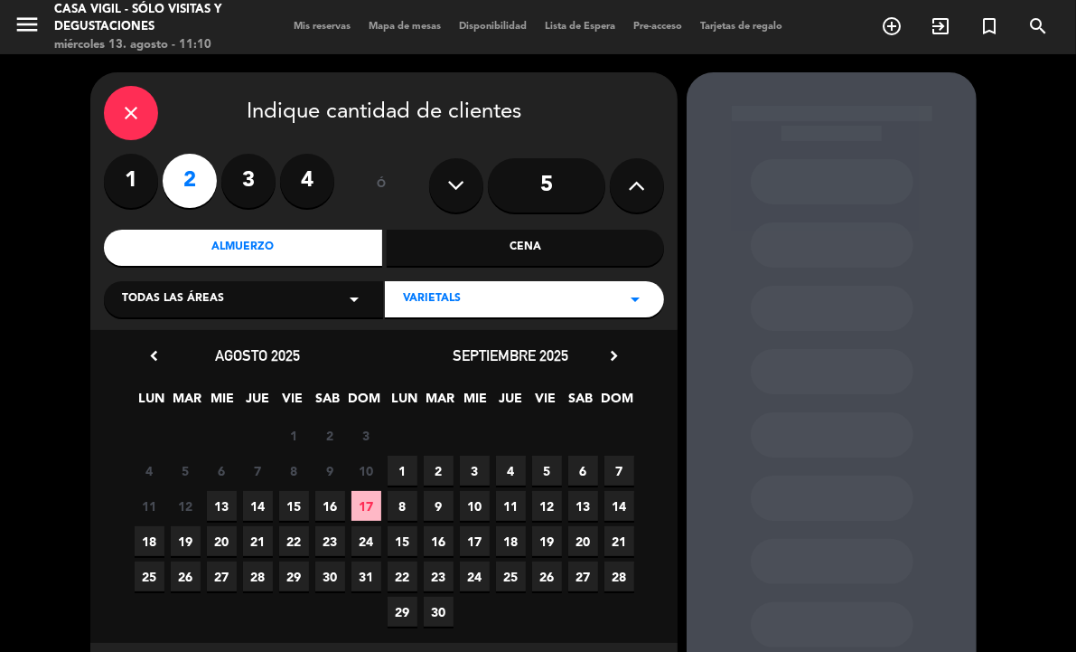
click at [260, 500] on span "14" at bounding box center [258, 506] width 30 height 30
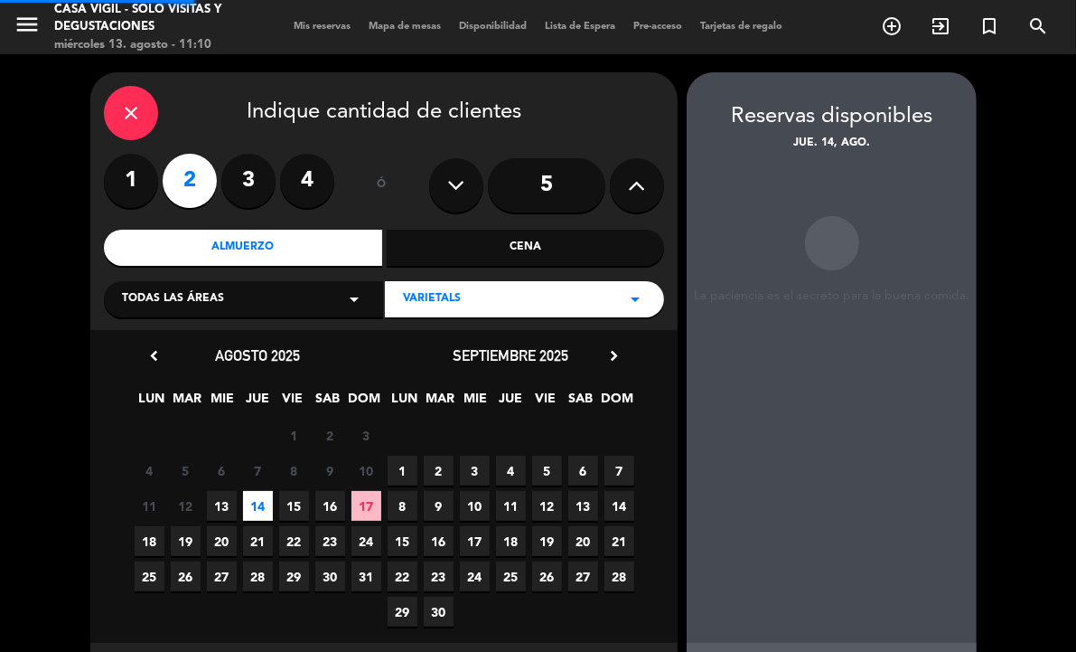
scroll to position [72, 0]
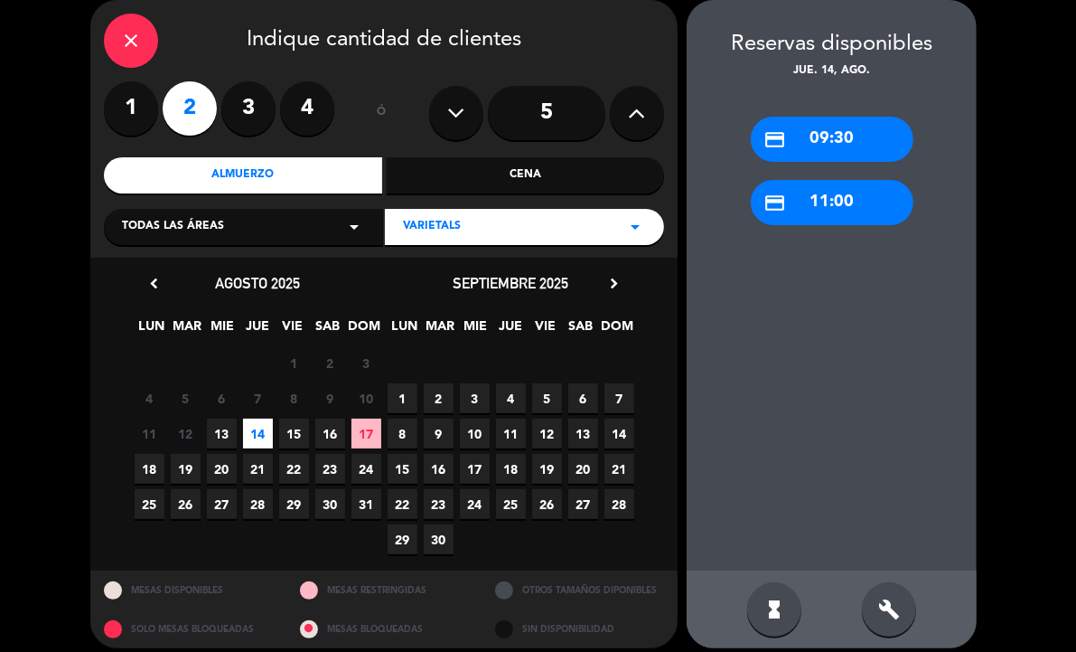
click at [819, 187] on div "credit_card 11:00" at bounding box center [832, 202] width 163 height 45
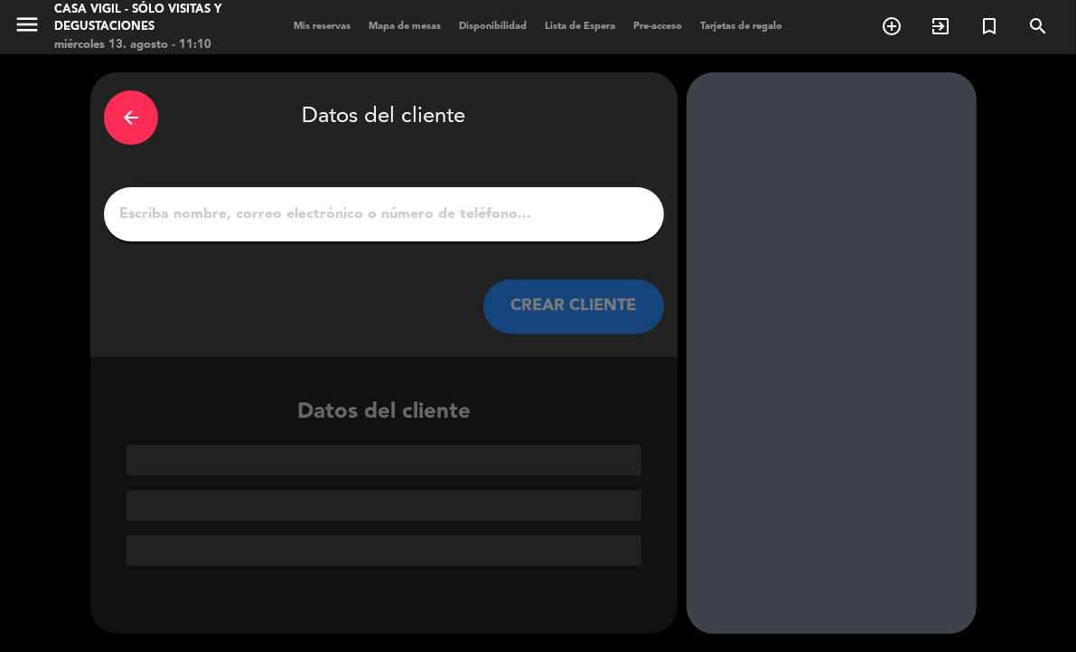
click at [429, 220] on input "1" at bounding box center [383, 214] width 533 height 25
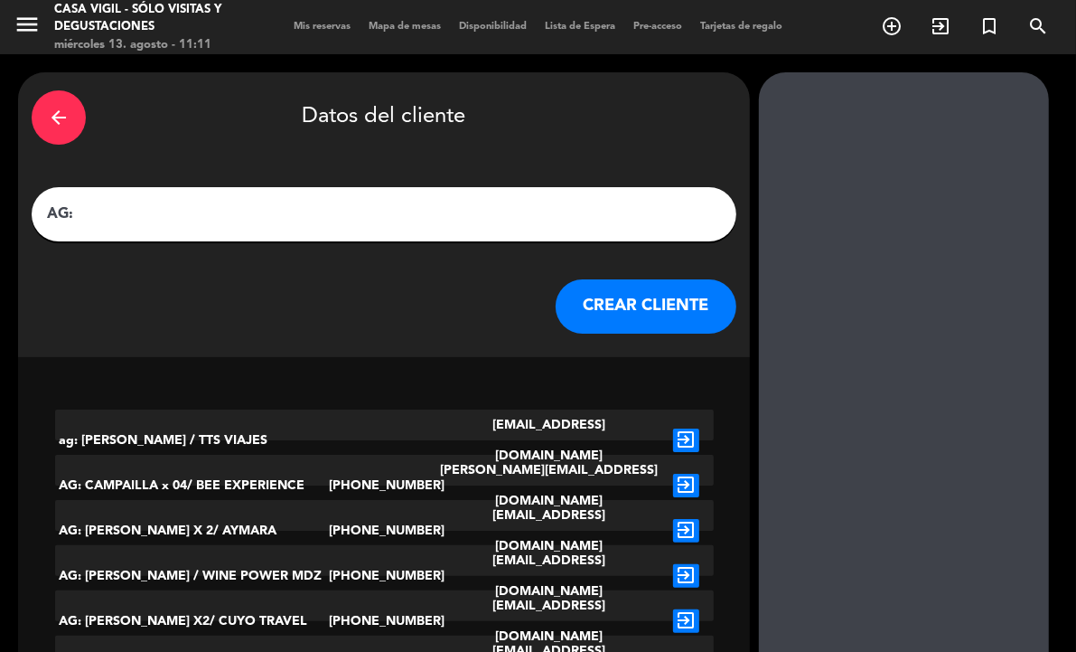
click at [368, 215] on input "AG:" at bounding box center [384, 214] width 678 height 25
paste input "[PERSON_NAME]"
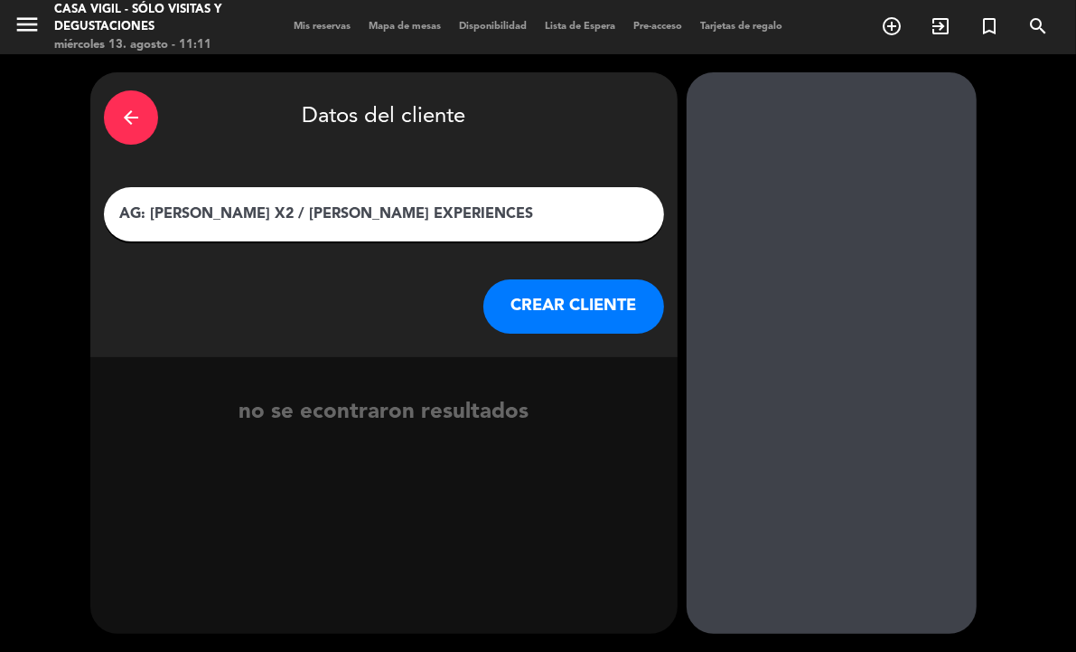
type input "AG: [PERSON_NAME] X2 / [PERSON_NAME] EXPERIENCES"
click at [520, 292] on button "CREAR CLIENTE" at bounding box center [574, 306] width 181 height 54
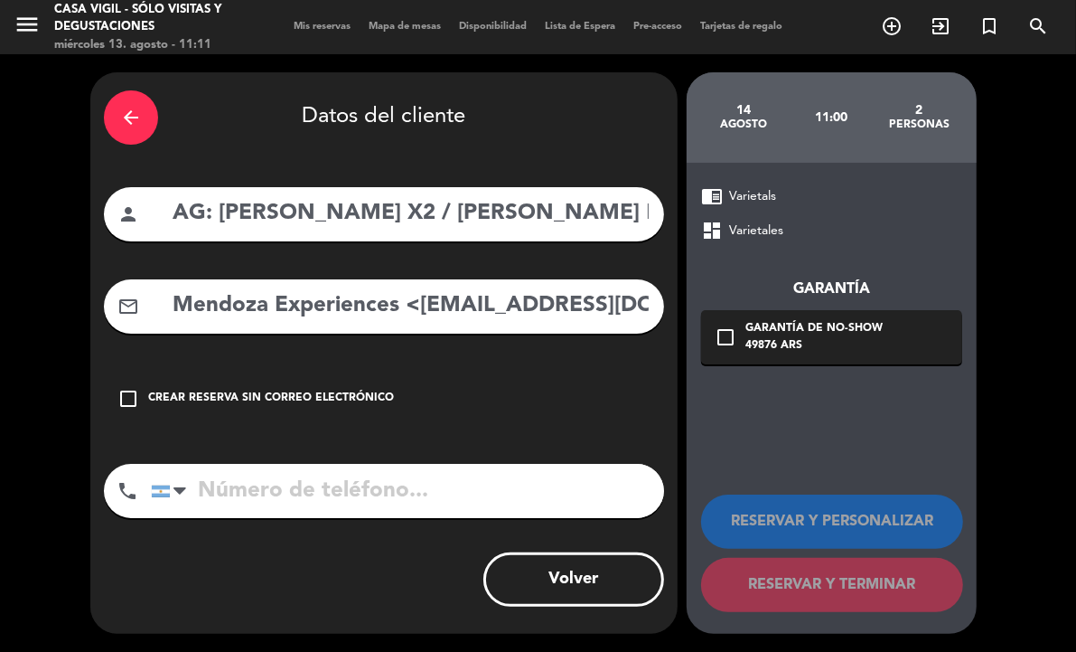
click at [423, 304] on input "Mendoza Experiences <[EMAIL_ADDRESS][DOMAIN_NAME]>" at bounding box center [411, 305] width 480 height 37
drag, startPoint x: 420, startPoint y: 304, endPoint x: -58, endPoint y: 295, distance: 478.2
click at [0, 295] on html "close × Casa Vigil - SÓLO Visitas y Degustaciones × chrome_reader_mode Listado …" at bounding box center [538, 326] width 1076 height 652
click at [476, 305] on input "[EMAIL_ADDRESS][DOMAIN_NAME]>" at bounding box center [411, 305] width 480 height 37
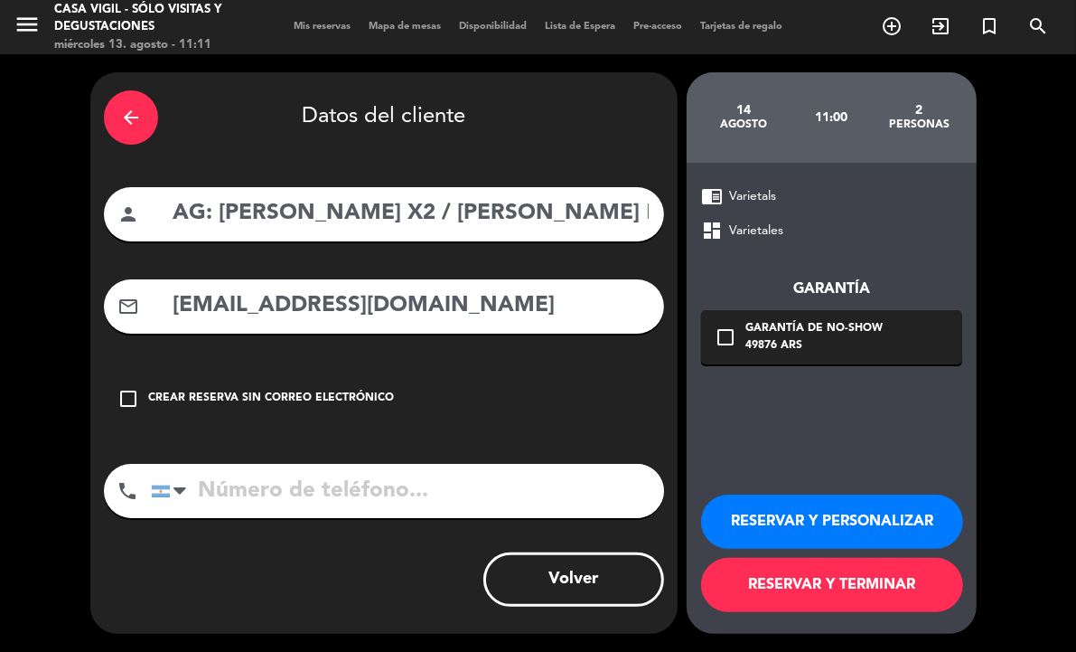
type input "[EMAIL_ADDRESS][DOMAIN_NAME]"
click at [787, 533] on button "RESERVAR Y PERSONALIZAR" at bounding box center [832, 521] width 262 height 54
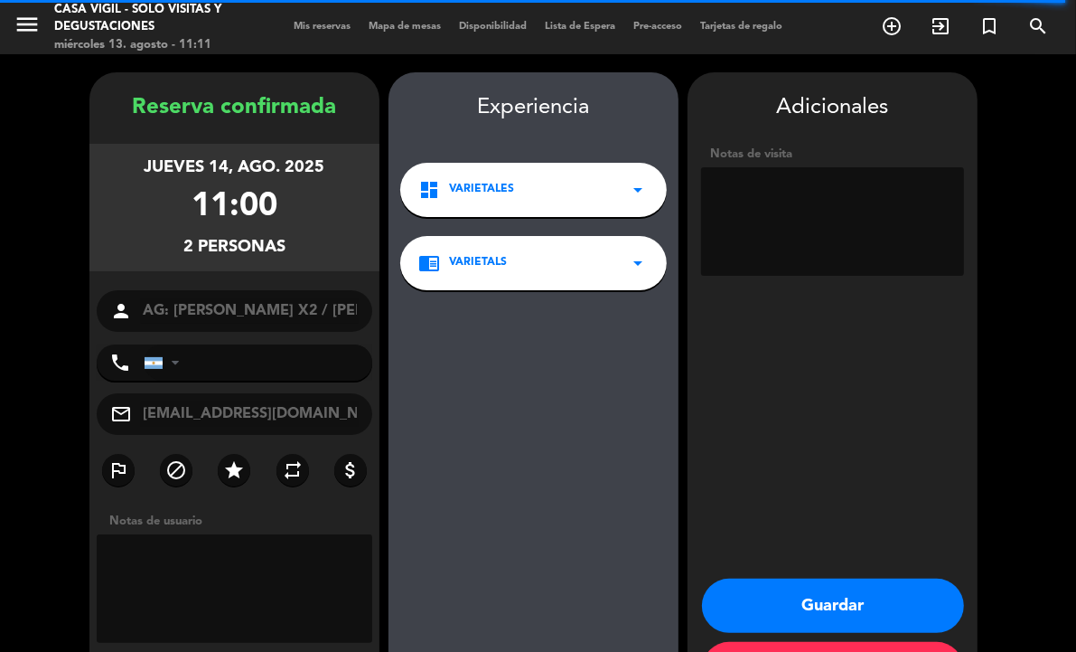
scroll to position [70, 0]
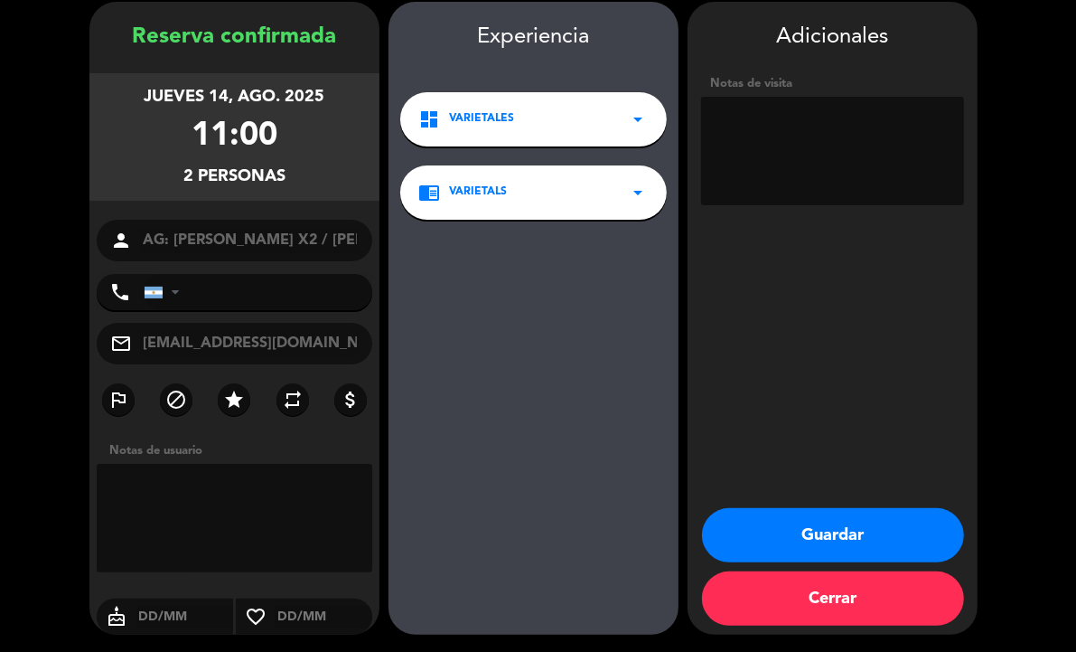
click at [793, 143] on textarea at bounding box center [832, 151] width 263 height 108
click at [824, 147] on textarea at bounding box center [832, 151] width 263 height 108
type textarea "NO COBRAR A PAX ABONA AGENCIA"
click at [719, 120] on textarea at bounding box center [832, 151] width 263 height 108
drag, startPoint x: 719, startPoint y: 120, endPoint x: 831, endPoint y: 185, distance: 129.6
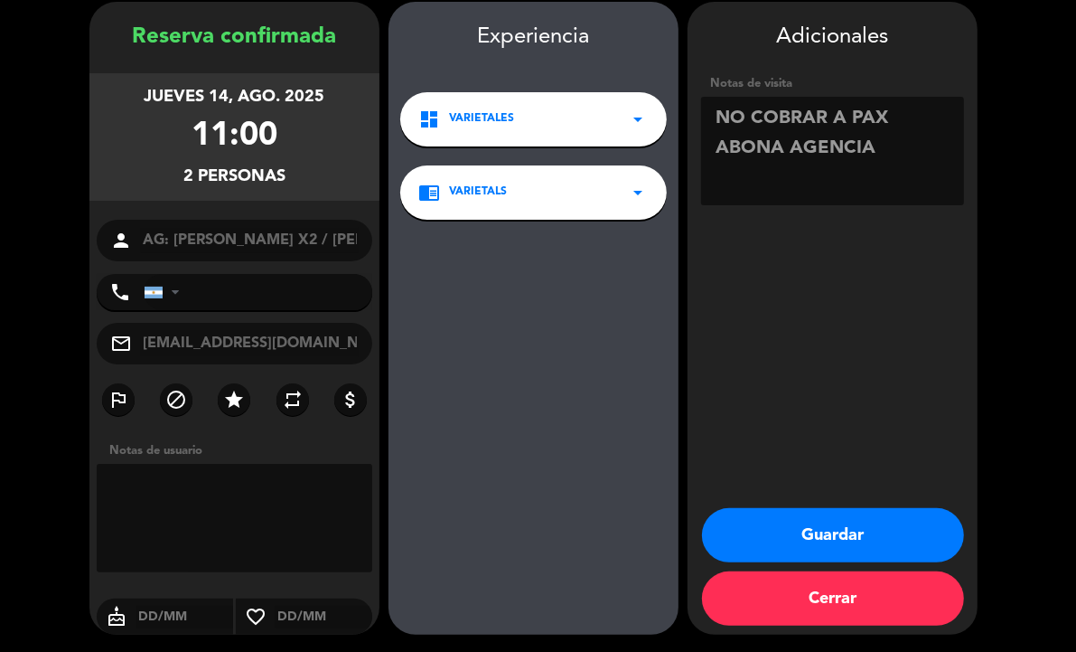
click at [831, 185] on textarea at bounding box center [832, 151] width 263 height 108
click at [845, 536] on button "Guardar" at bounding box center [833, 535] width 262 height 54
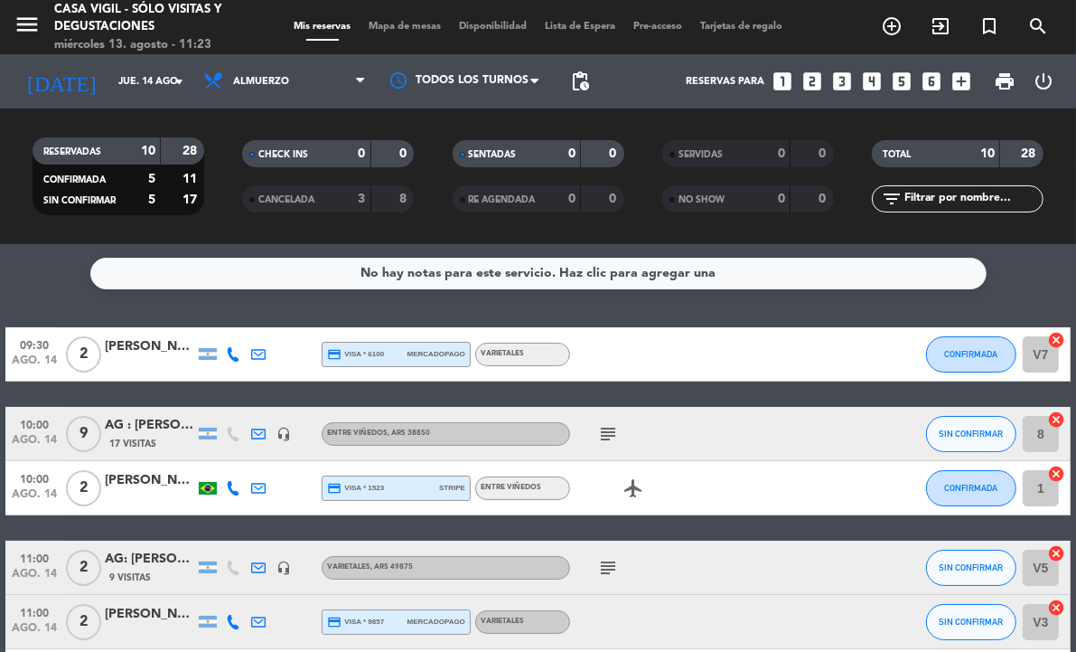
click at [359, 312] on div "No hay notas para este servicio. Haz clic para agregar una 09:30 [DATE] 2 [PERS…" at bounding box center [538, 448] width 1076 height 408
click at [1028, 21] on icon "search" at bounding box center [1039, 26] width 22 height 22
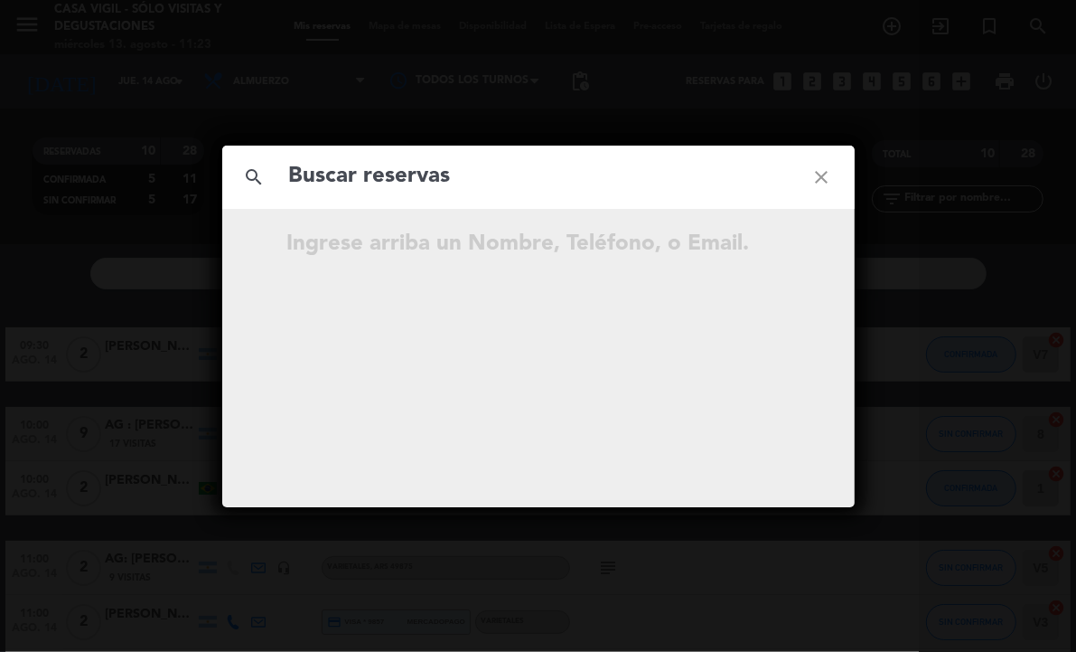
click at [502, 173] on input "text" at bounding box center [538, 176] width 502 height 37
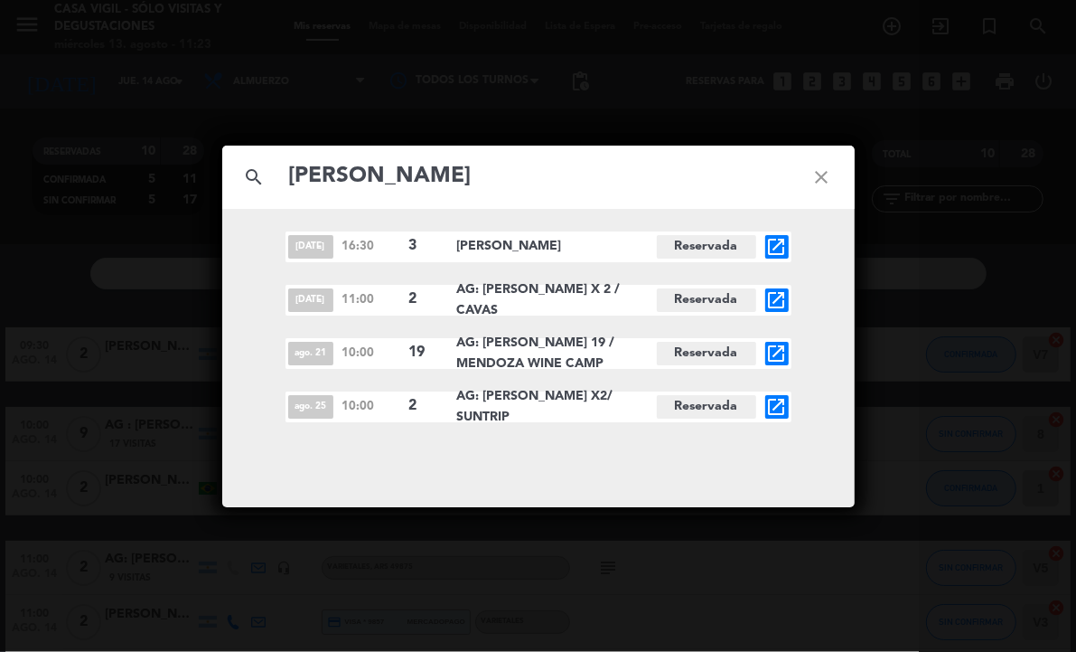
type input "[PERSON_NAME]"
click at [777, 358] on icon "open_in_new" at bounding box center [777, 354] width 22 height 22
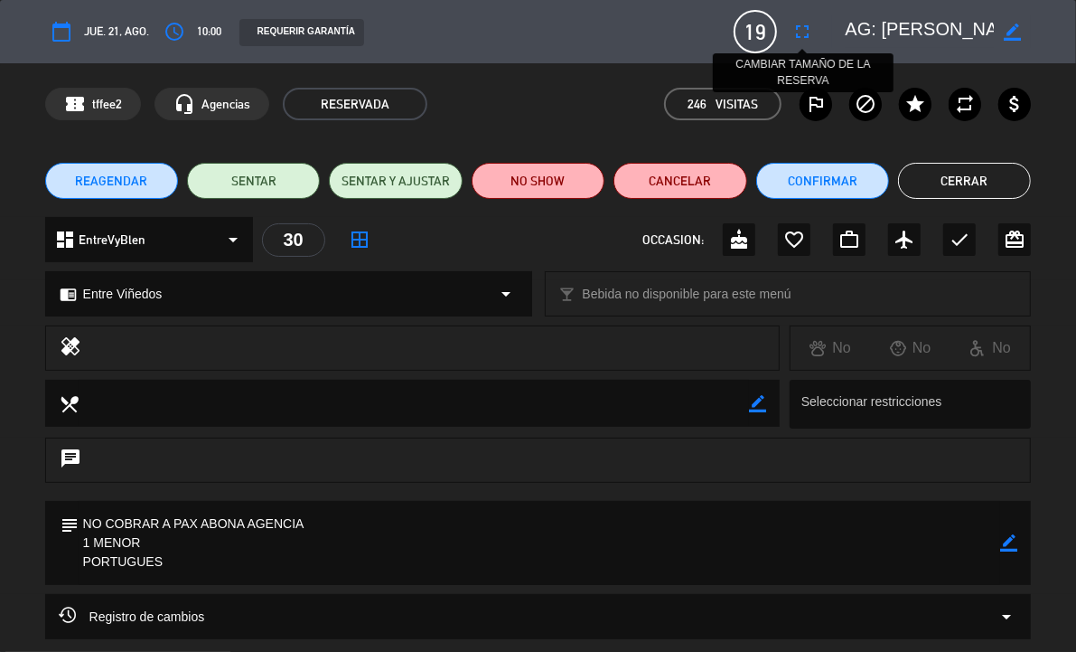
click at [804, 28] on icon "fullscreen" at bounding box center [803, 32] width 22 height 22
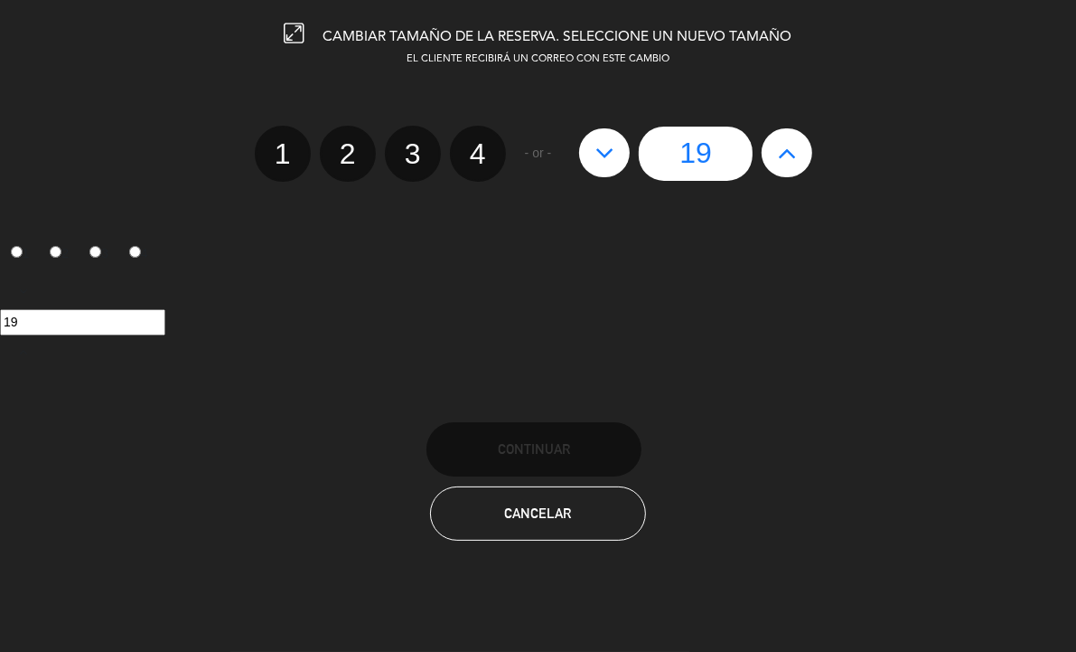
click at [610, 141] on icon at bounding box center [605, 152] width 19 height 29
type input "18"
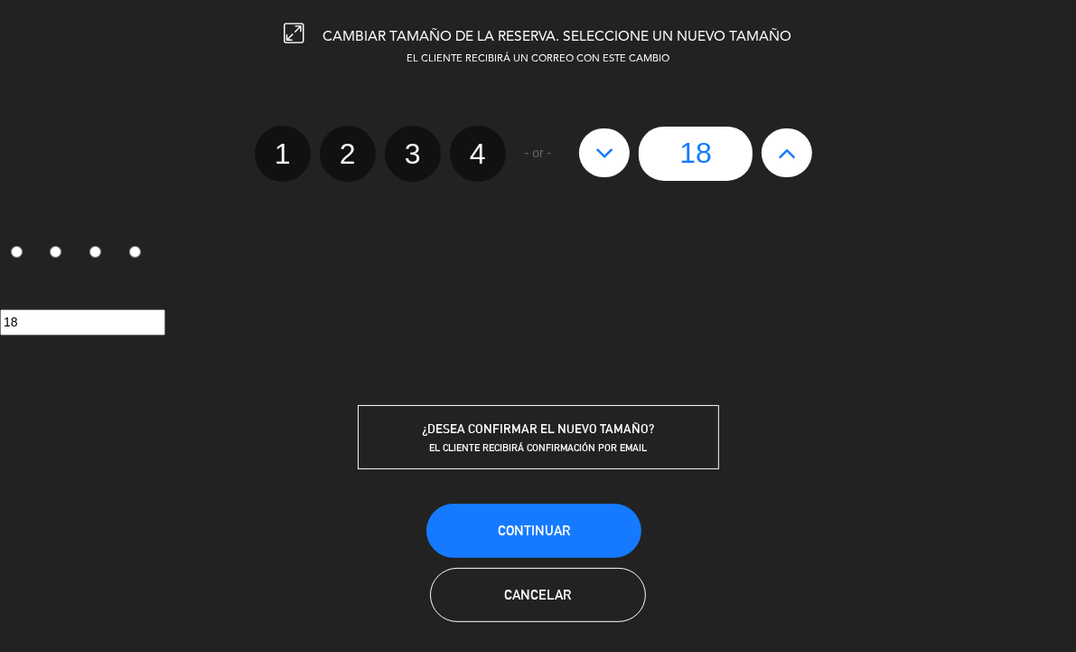
click at [610, 141] on icon at bounding box center [605, 152] width 19 height 29
type input "17"
click at [565, 529] on span "Continuar" at bounding box center [534, 529] width 72 height 15
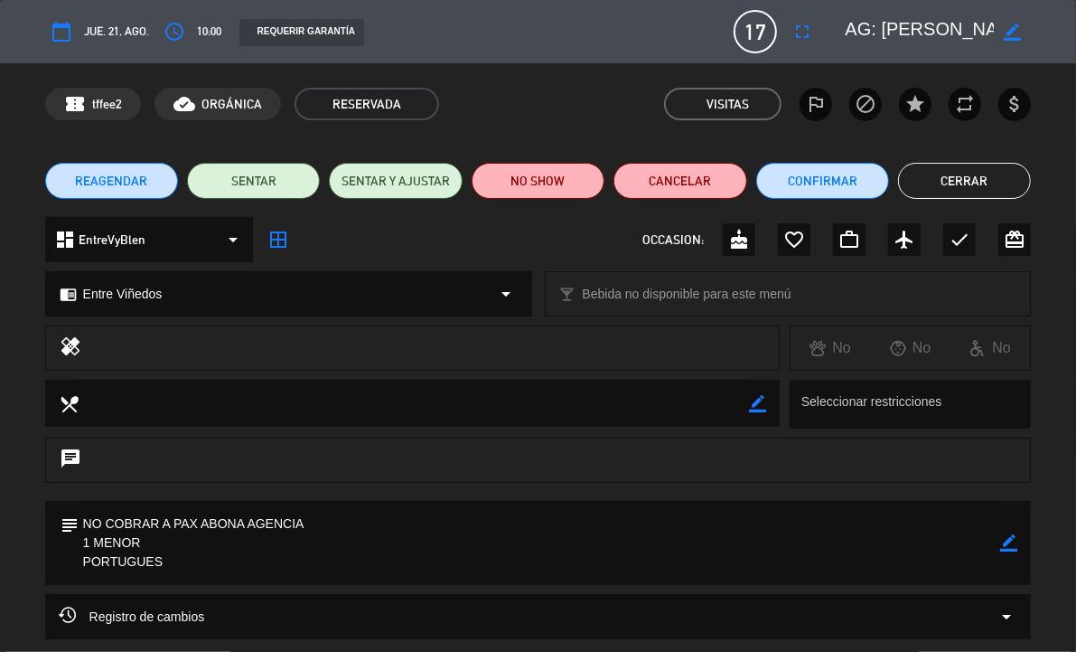
click at [1017, 30] on icon "border_color" at bounding box center [1012, 31] width 17 height 17
click at [850, 18] on textarea at bounding box center [919, 31] width 149 height 33
click at [864, 32] on textarea at bounding box center [919, 31] width 149 height 33
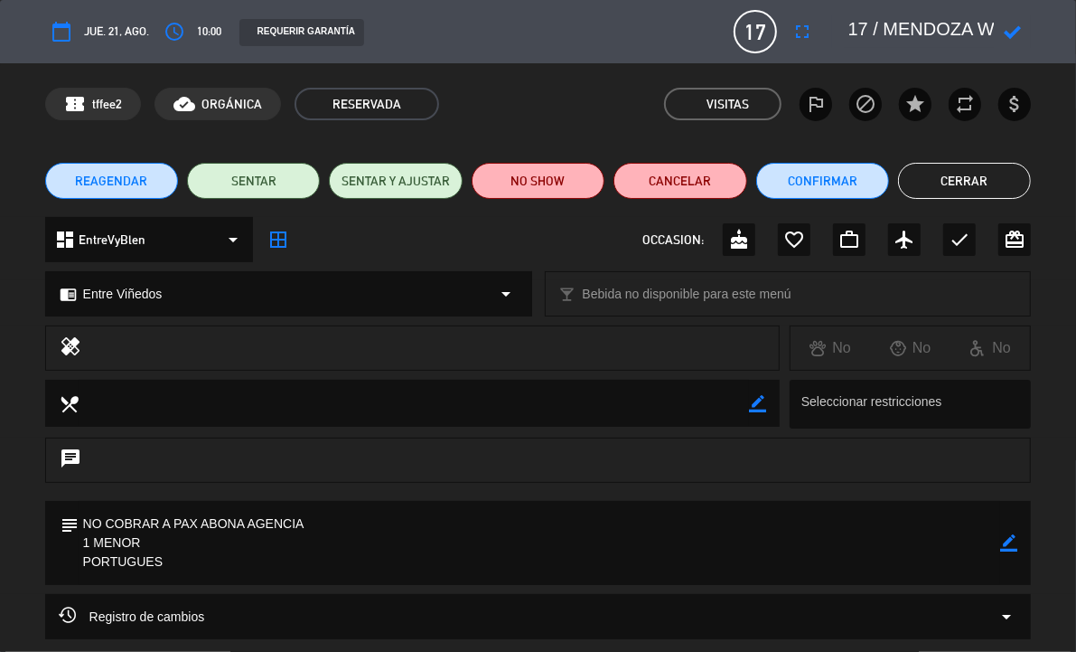
click at [1010, 24] on icon at bounding box center [1012, 31] width 17 height 17
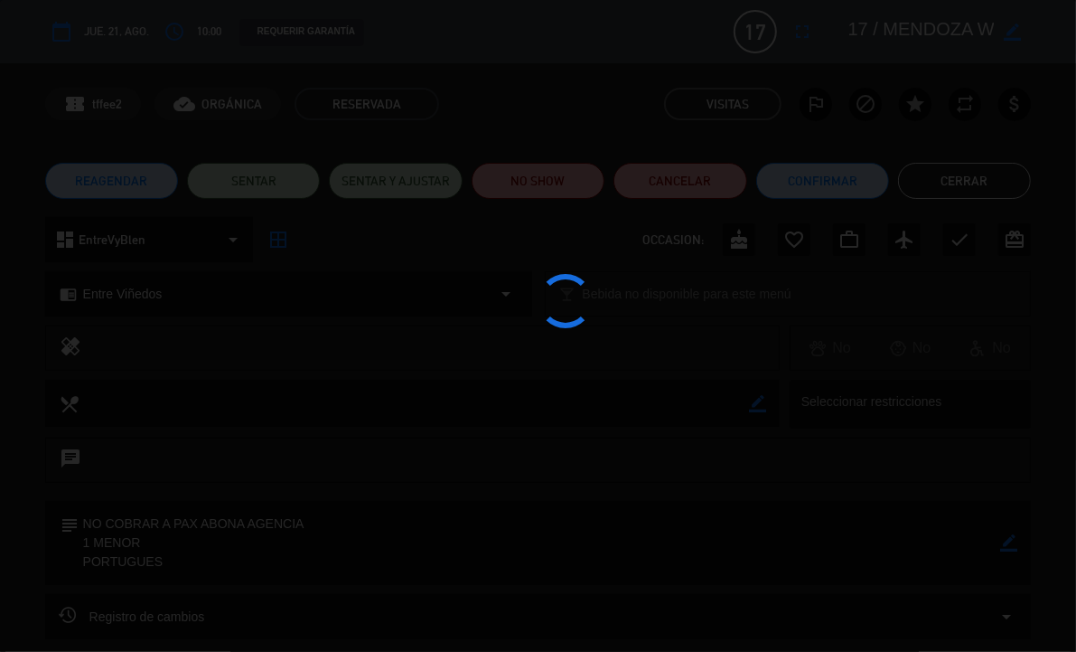
type textarea "AG: [PERSON_NAME] 17 / MENDOZA WINE CAMP"
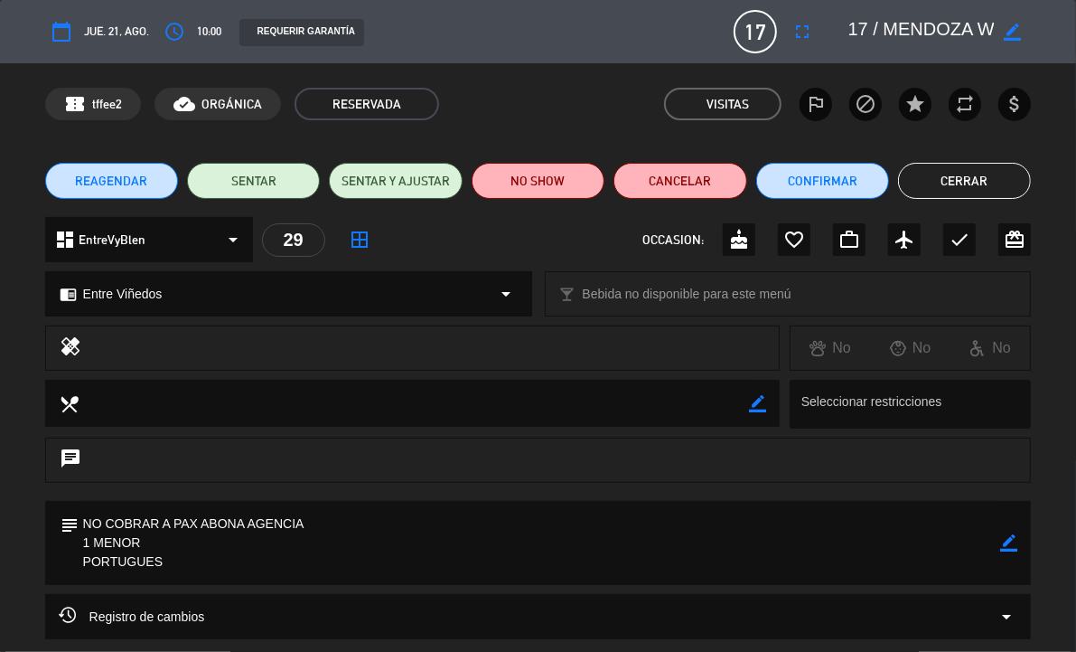
click at [951, 179] on button "Cerrar" at bounding box center [964, 181] width 133 height 36
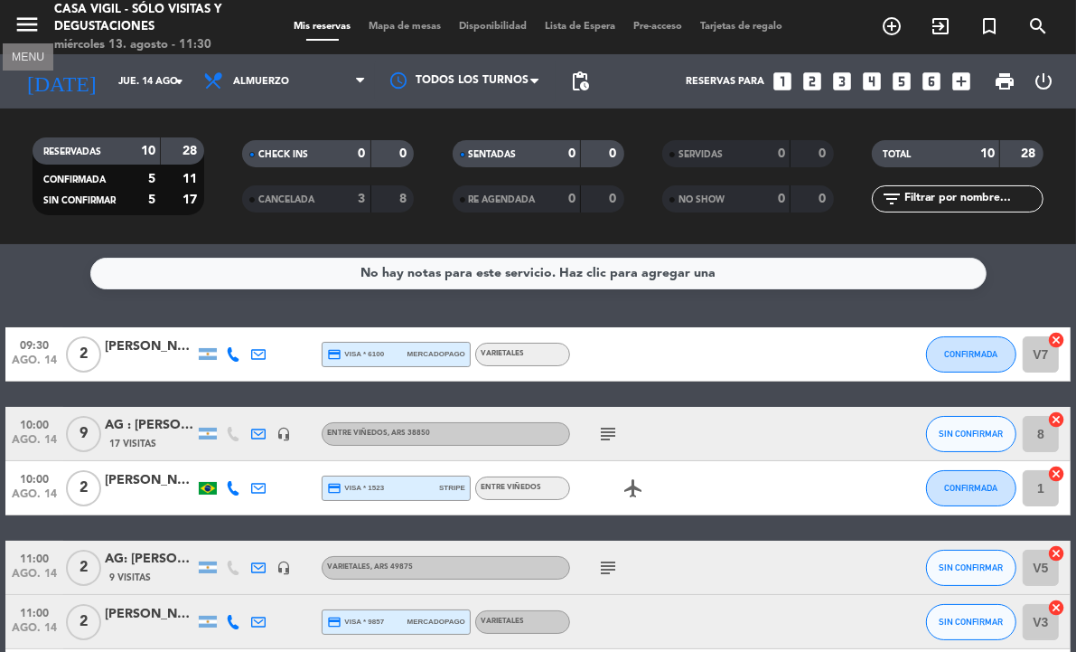
click at [21, 18] on icon "menu" at bounding box center [27, 24] width 27 height 27
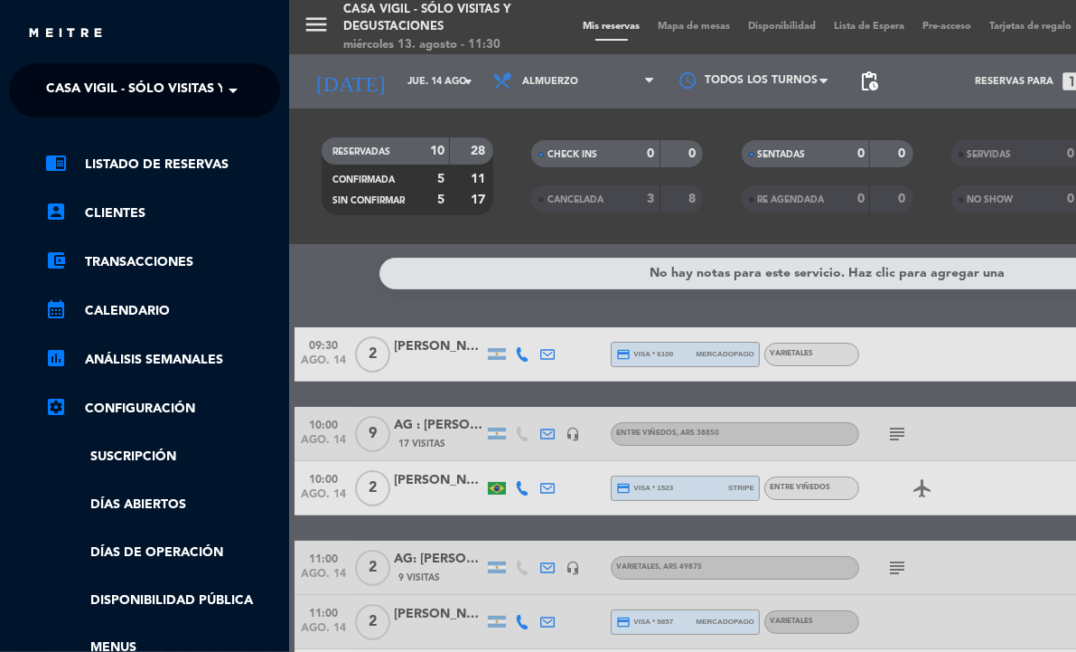
click at [127, 83] on span "Casa Vigil - SÓLO Visitas y Degustaciones" at bounding box center [192, 90] width 292 height 38
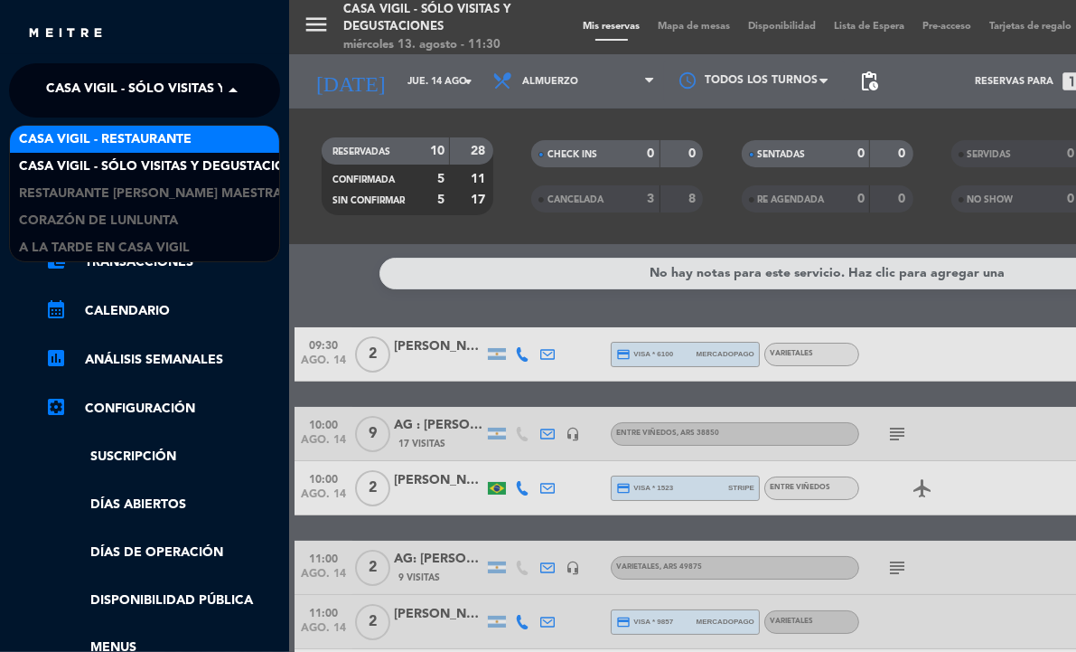
click at [142, 145] on span "Casa Vigil - Restaurante" at bounding box center [105, 139] width 173 height 21
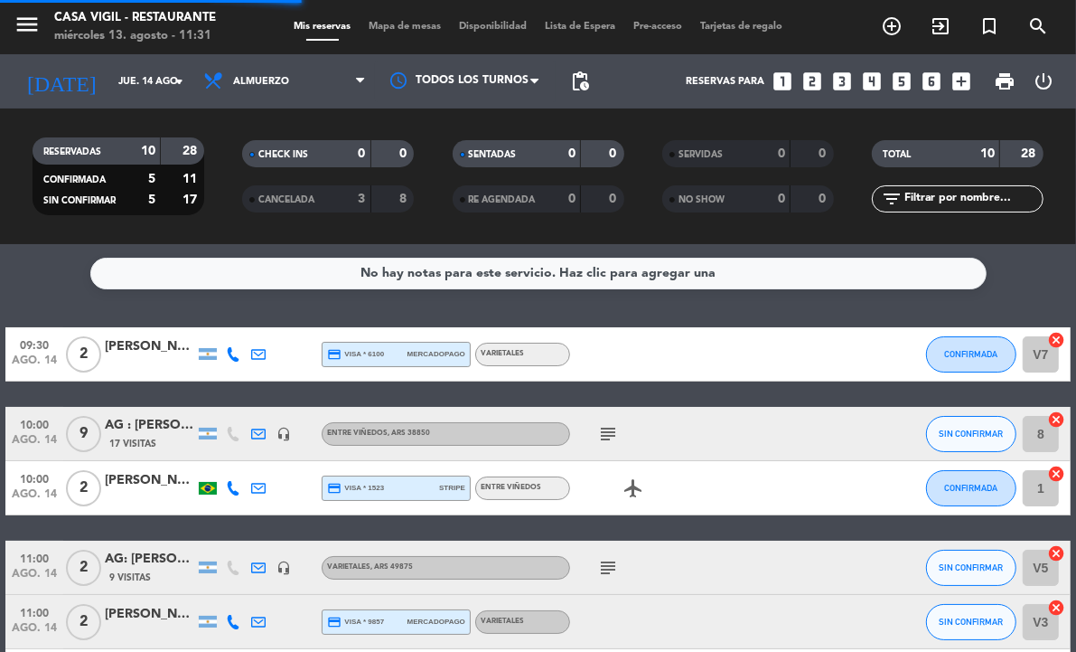
click at [869, 78] on icon "looks_4" at bounding box center [872, 81] width 23 height 23
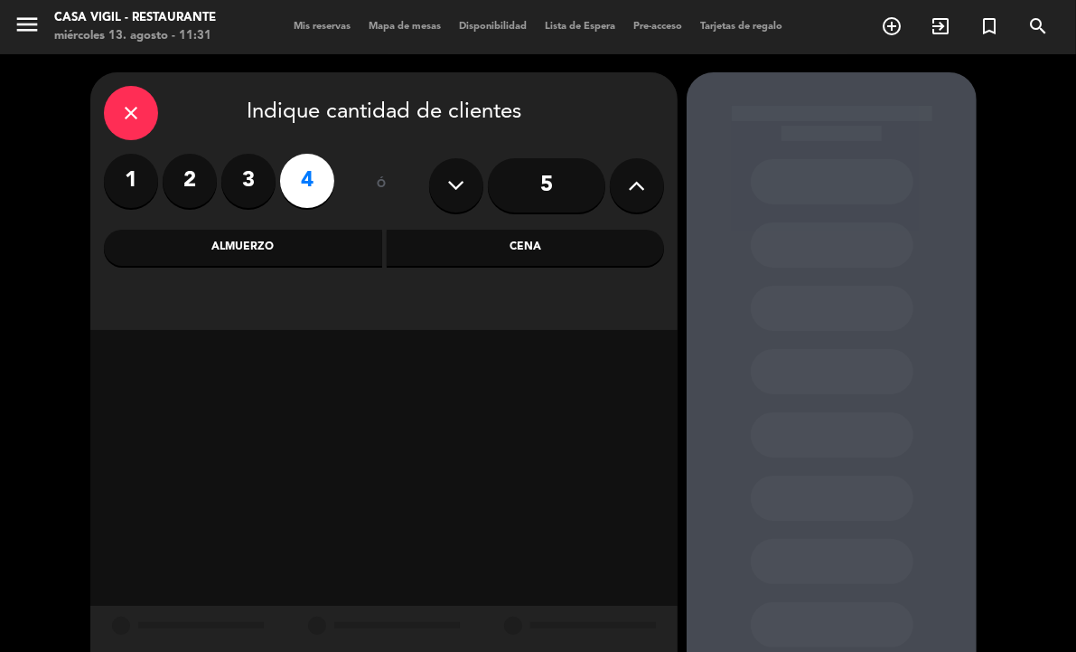
click at [292, 242] on div "Almuerzo" at bounding box center [243, 248] width 278 height 36
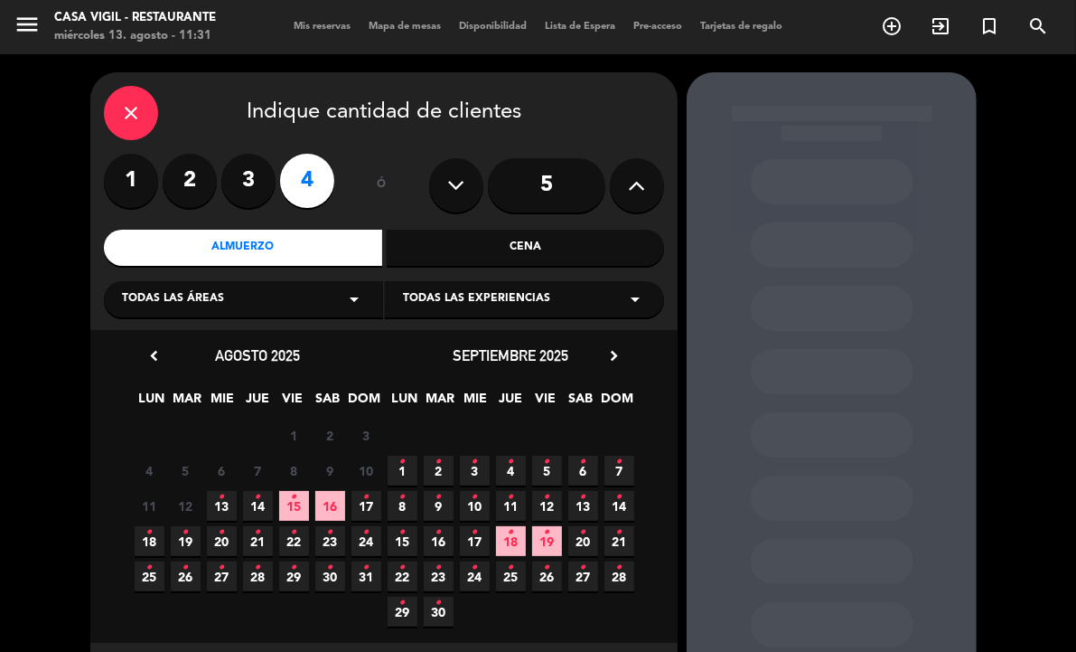
click at [459, 308] on span "Todas las experiencias" at bounding box center [476, 299] width 147 height 18
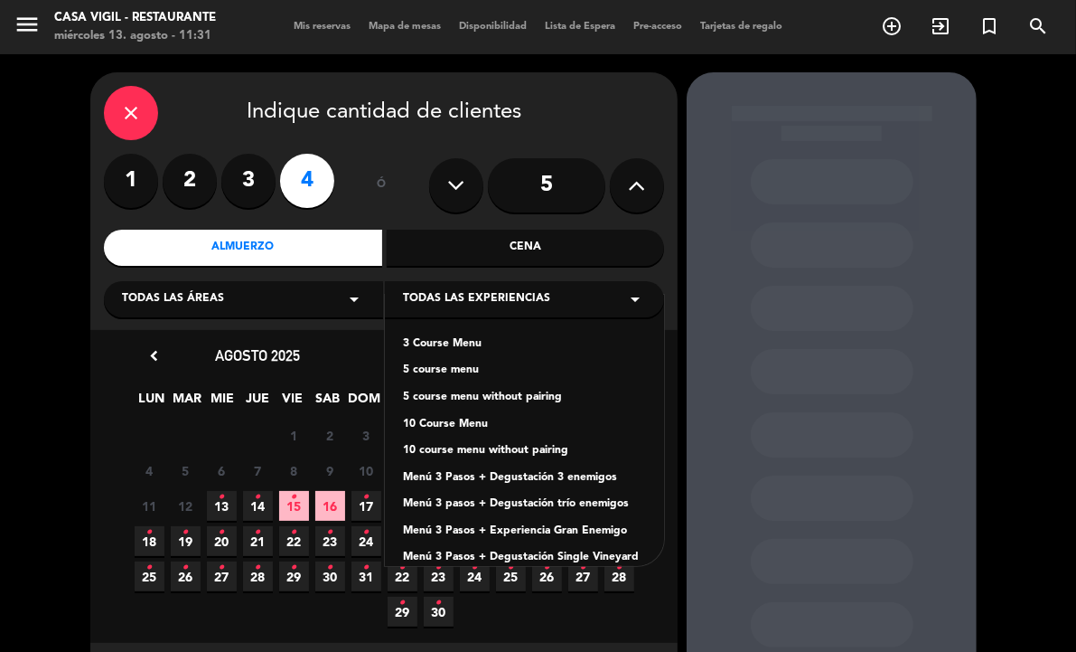
click at [529, 475] on div "Menú 3 Pasos + Degustación 3 enemigos" at bounding box center [524, 478] width 243 height 18
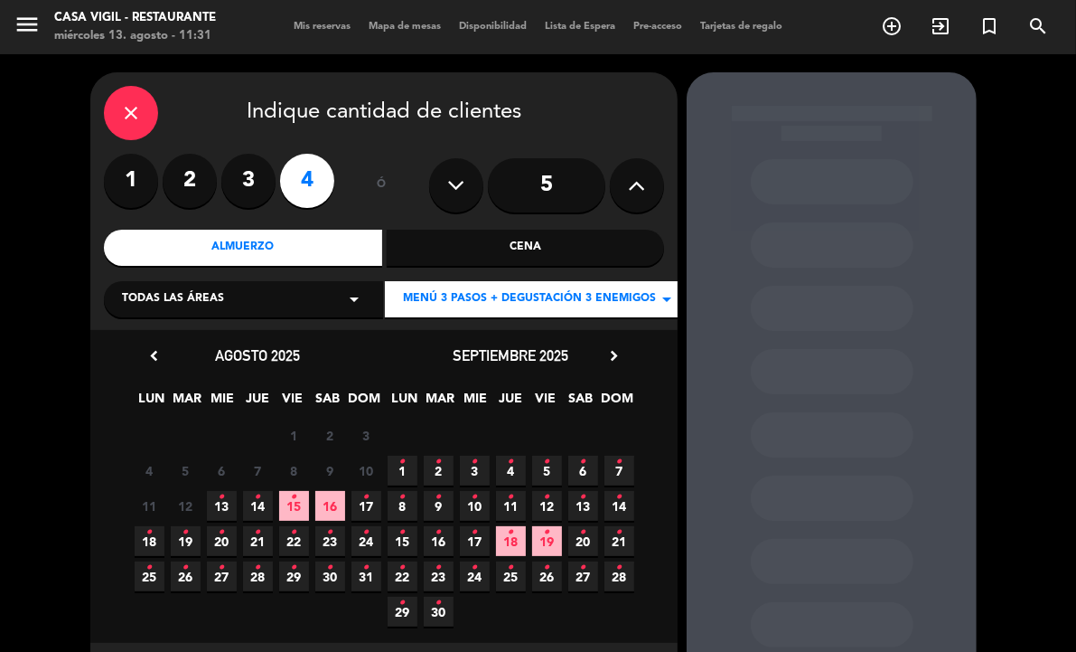
click at [613, 358] on icon "chevron_right" at bounding box center [614, 355] width 19 height 19
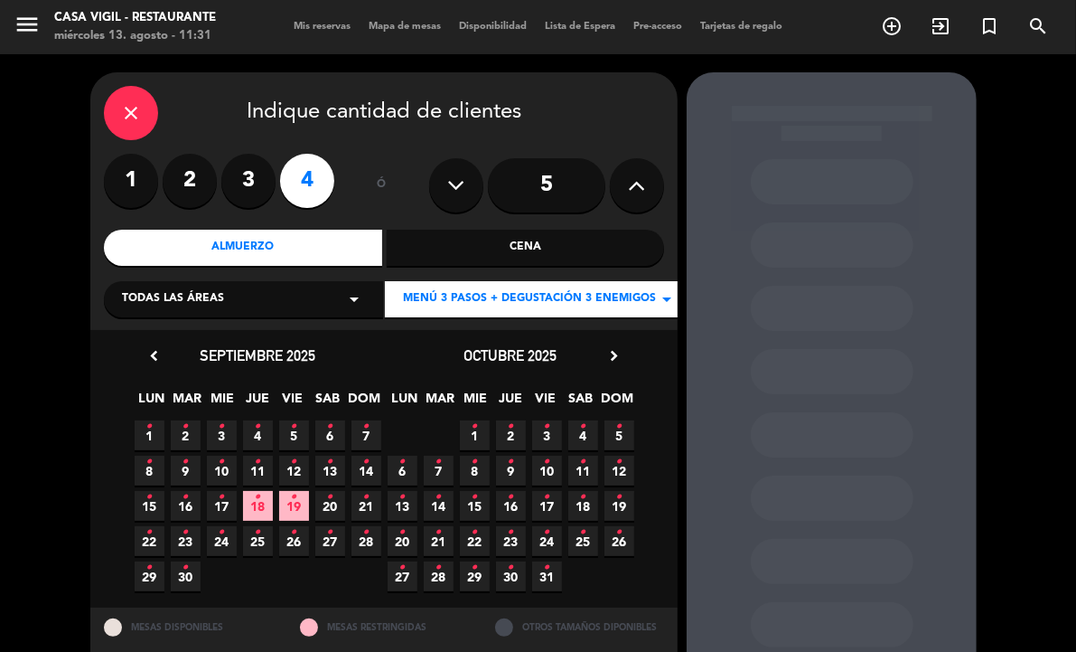
click at [613, 358] on icon "chevron_right" at bounding box center [614, 355] width 19 height 19
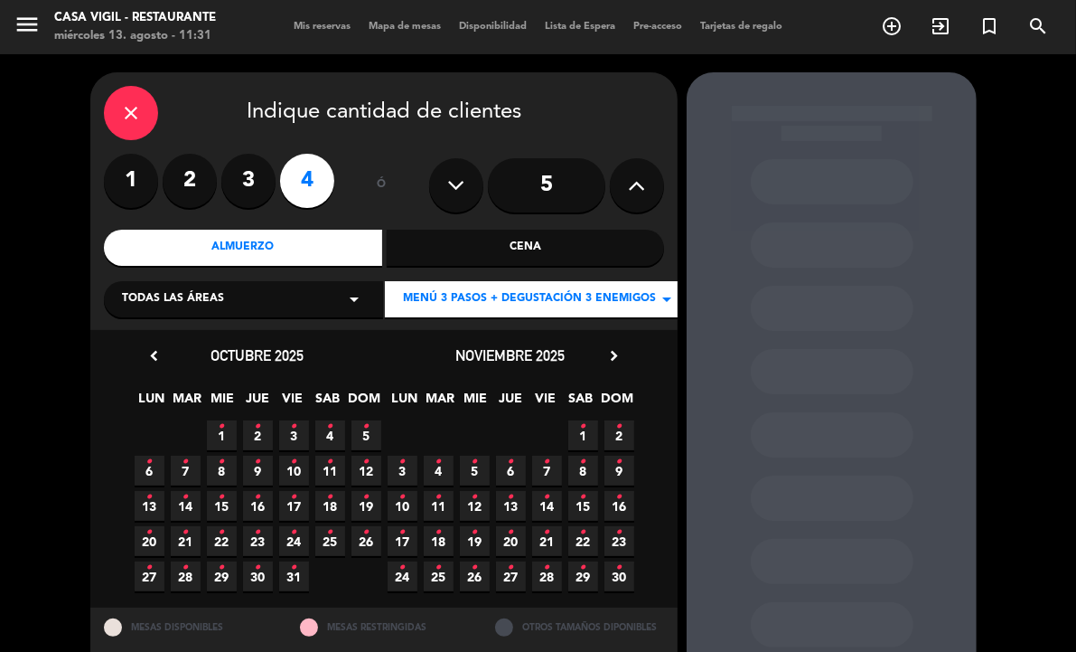
click at [613, 358] on icon "chevron_right" at bounding box center [614, 355] width 19 height 19
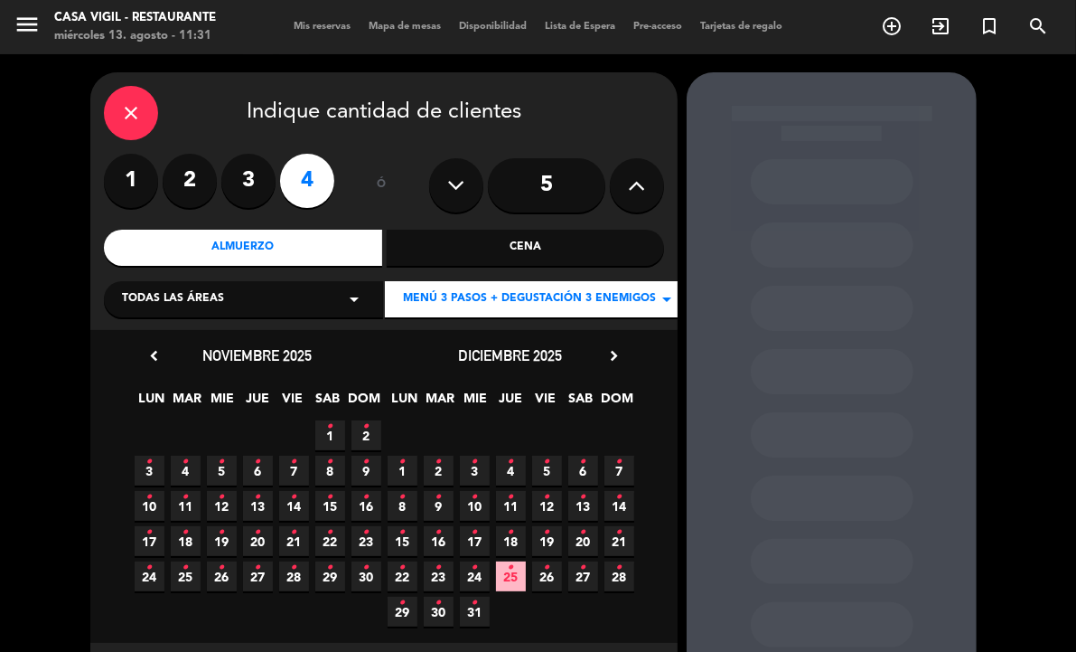
click at [436, 470] on icon "•" at bounding box center [439, 461] width 6 height 29
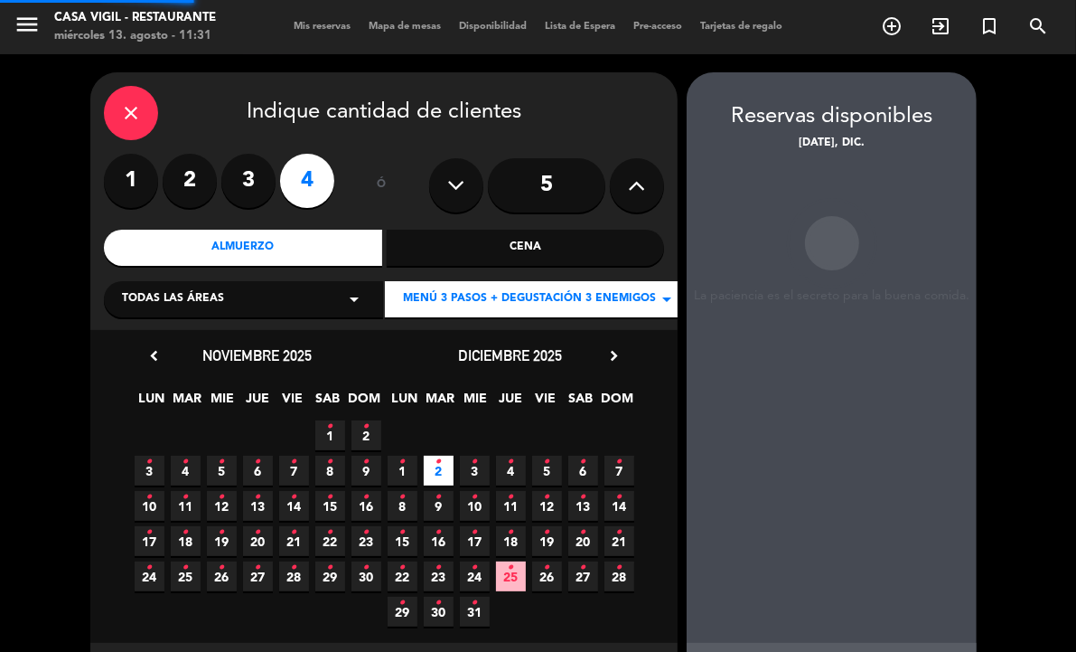
scroll to position [72, 0]
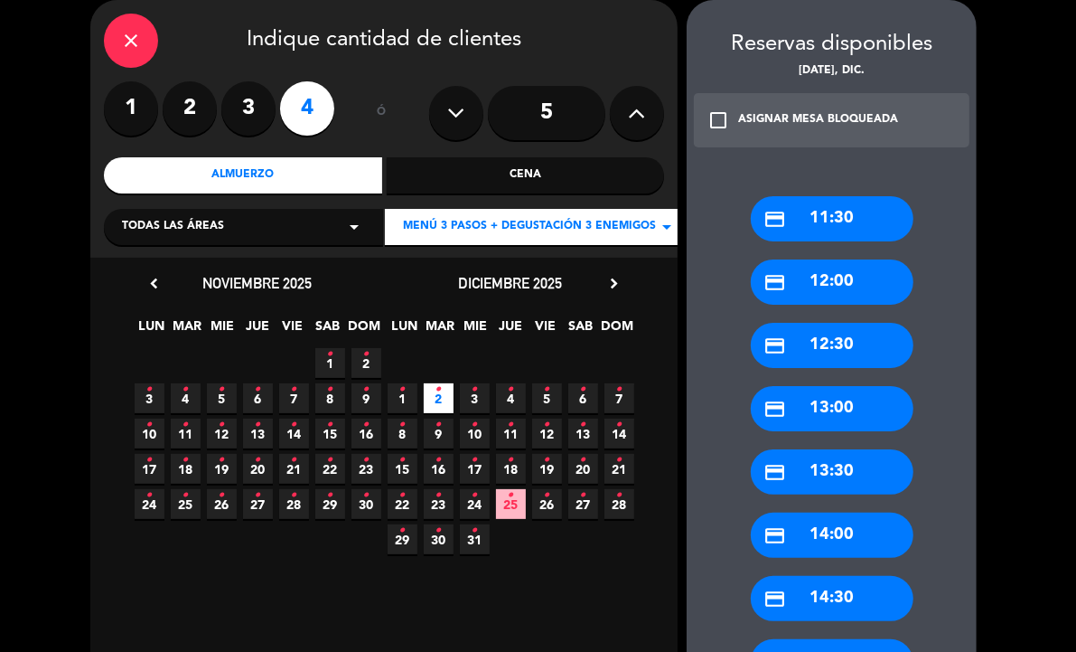
click at [811, 474] on div "credit_card 13:30" at bounding box center [832, 471] width 163 height 45
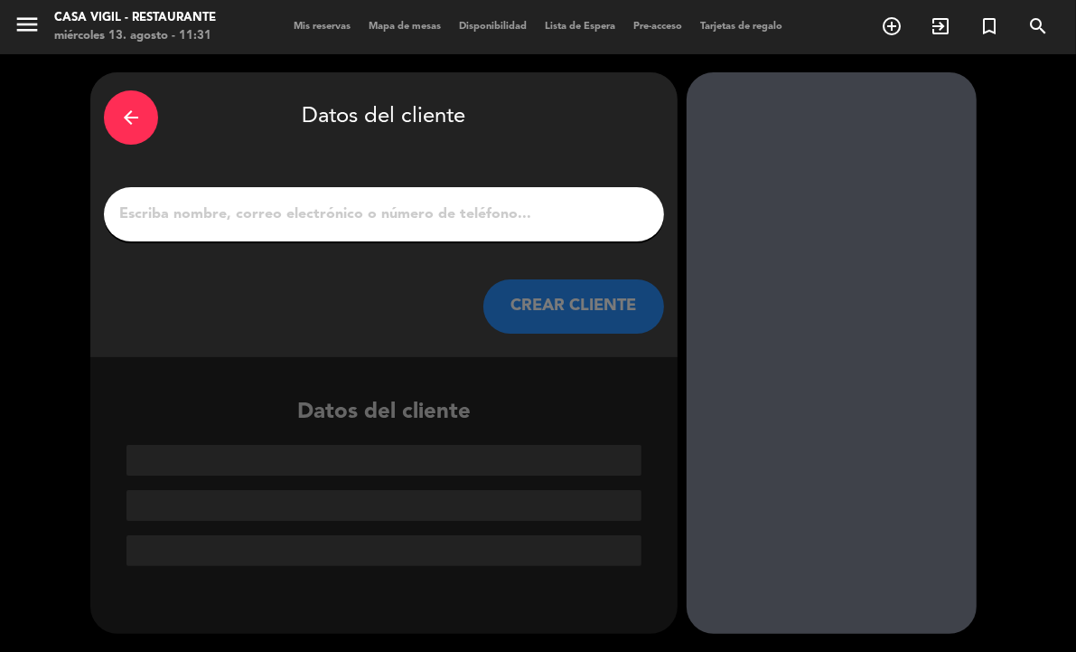
click at [321, 213] on input "1" at bounding box center [383, 214] width 533 height 25
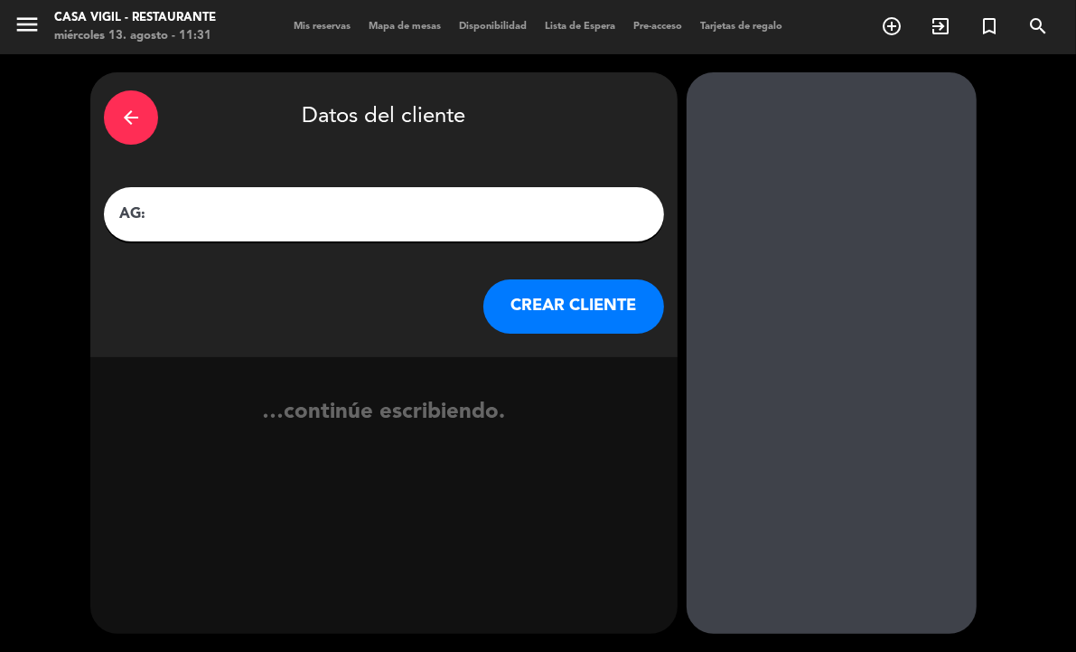
click at [331, 210] on input "AG:" at bounding box center [383, 214] width 533 height 25
paste input "[PERSON_NAME]"
type input "AG: [PERSON_NAME] X 4 /MR [PERSON_NAME]"
click at [556, 310] on button "CREAR CLIENTE" at bounding box center [574, 306] width 181 height 54
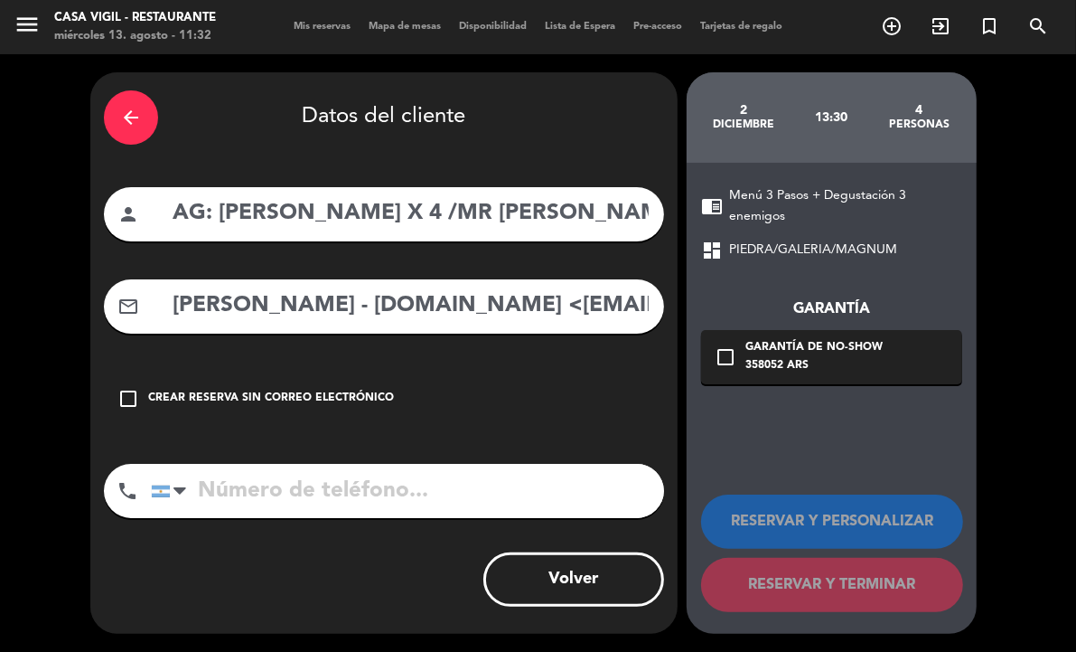
click at [457, 319] on input "[PERSON_NAME] - [DOMAIN_NAME] <[EMAIL_ADDRESS][DOMAIN_NAME]>" at bounding box center [411, 305] width 480 height 37
click at [450, 312] on input "[PERSON_NAME] - [DOMAIN_NAME] <[EMAIL_ADDRESS][DOMAIN_NAME]>" at bounding box center [411, 305] width 480 height 37
drag, startPoint x: 450, startPoint y: 312, endPoint x: -285, endPoint y: 312, distance: 734.8
click at [0, 312] on html "close × Casa Vigil - Restaurante × chrome_reader_mode Listado de Reservas accou…" at bounding box center [538, 326] width 1076 height 652
click at [448, 309] on input "[PERSON_NAME] - [DOMAIN_NAME] <[EMAIL_ADDRESS][DOMAIN_NAME]>" at bounding box center [411, 305] width 480 height 37
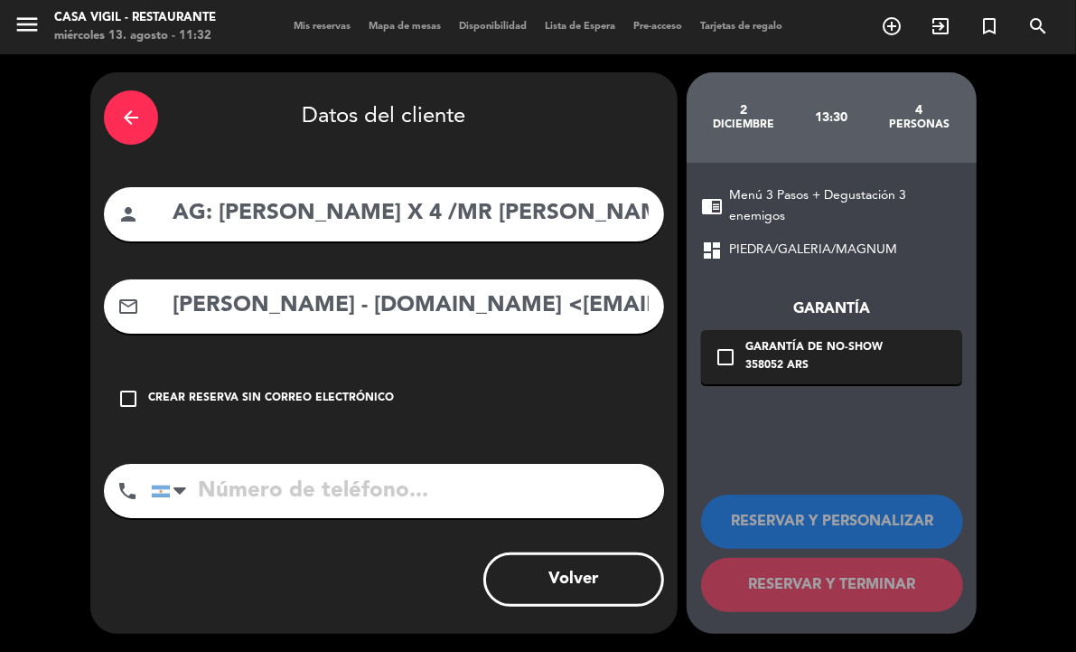
drag, startPoint x: 448, startPoint y: 309, endPoint x: -347, endPoint y: 340, distance: 795.9
click at [0, 340] on html "close × Casa Vigil - Restaurante × chrome_reader_mode Listado de Reservas accou…" at bounding box center [538, 326] width 1076 height 652
click at [409, 307] on input "[EMAIL_ADDRESS][DOMAIN_NAME]>" at bounding box center [411, 305] width 480 height 37
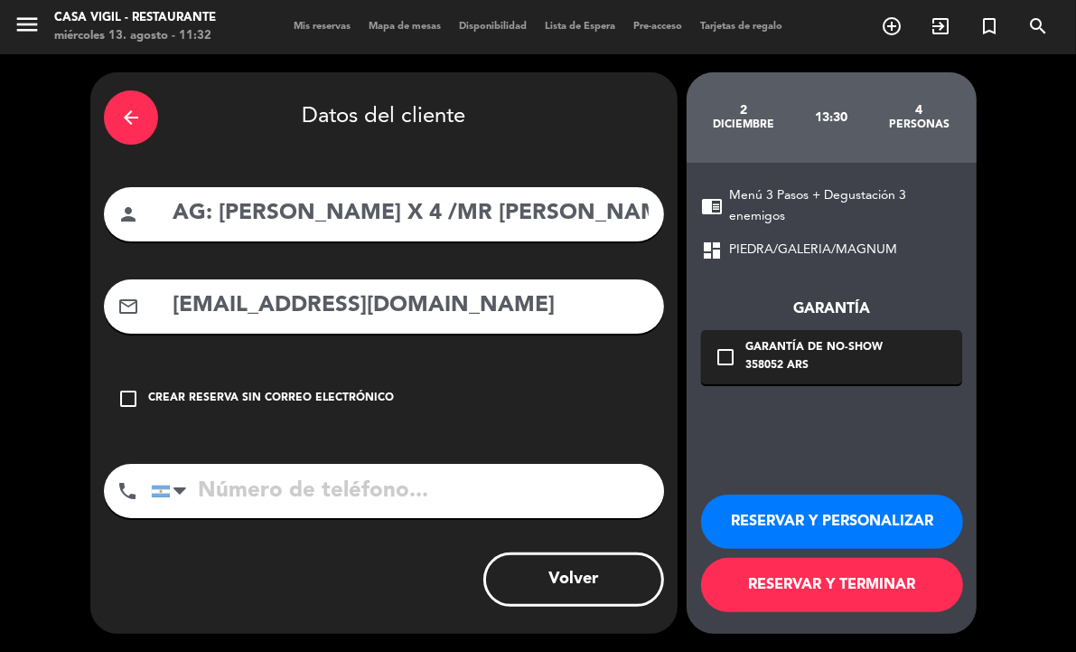
type input "[EMAIL_ADDRESS][DOMAIN_NAME]"
click at [765, 520] on button "RESERVAR Y PERSONALIZAR" at bounding box center [832, 521] width 262 height 54
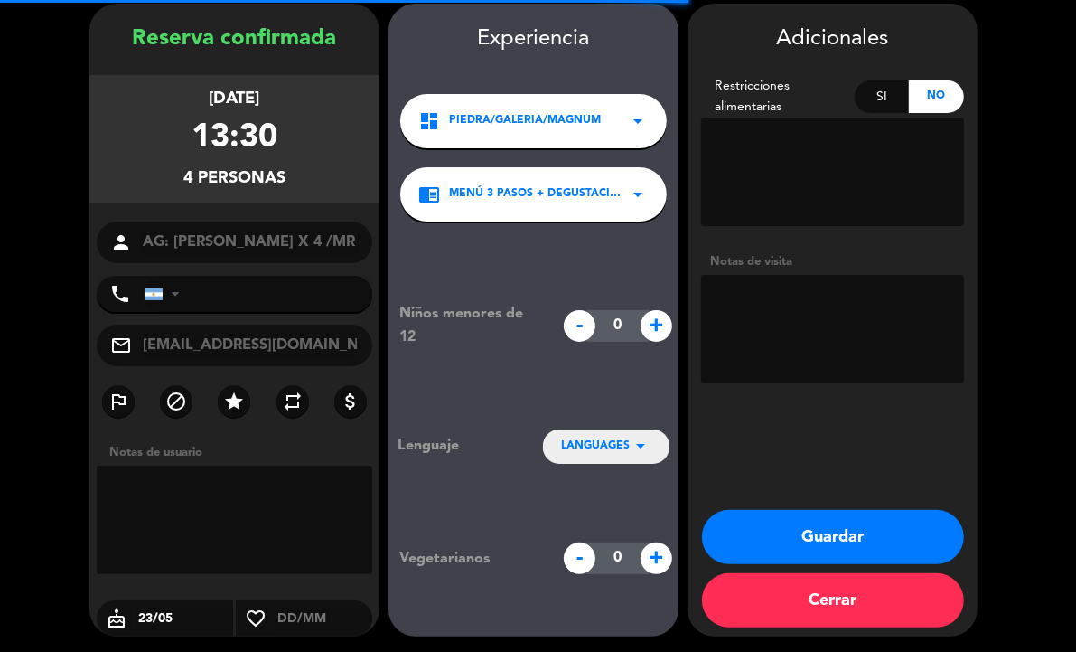
scroll to position [70, 0]
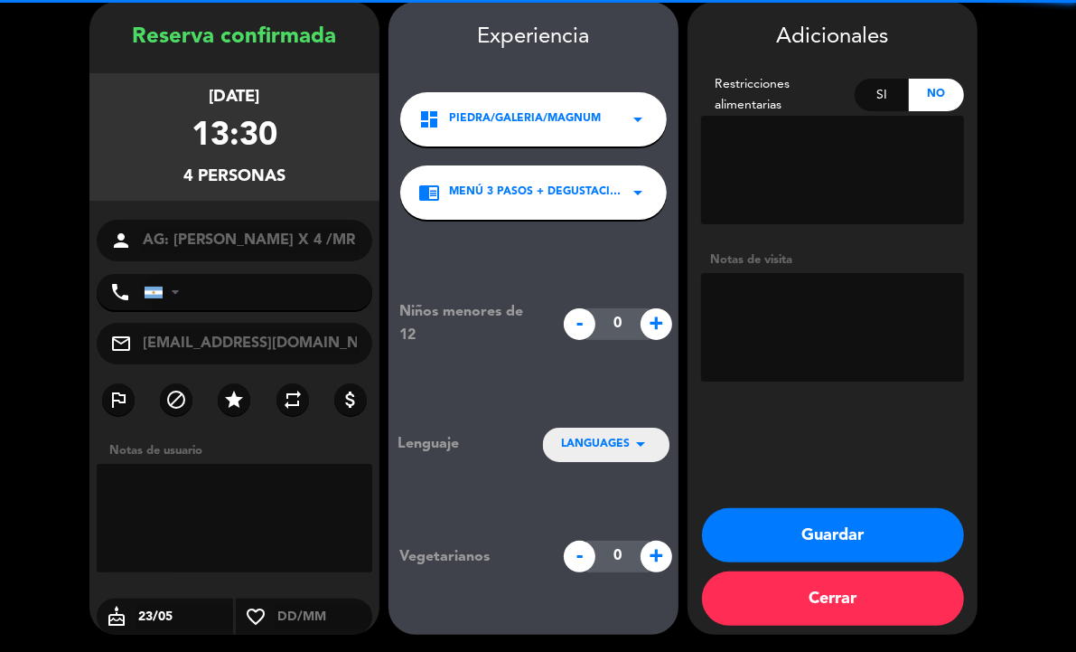
click at [775, 324] on textarea at bounding box center [832, 327] width 263 height 108
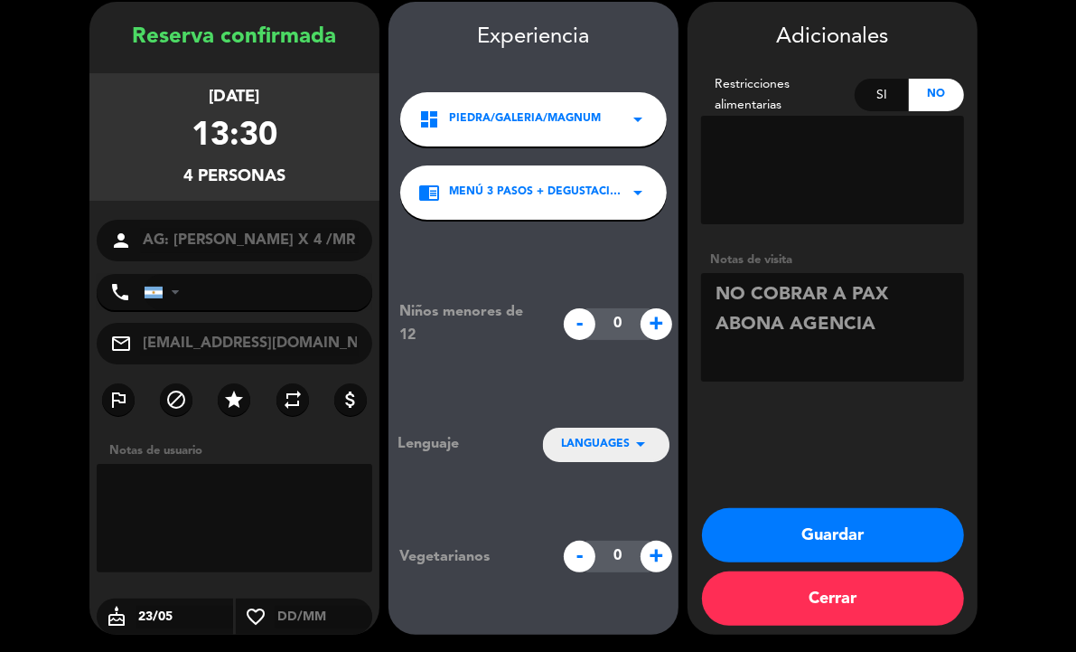
click at [603, 426] on div "Niños menores de 12 - 0 + Lenguaje LANGUAGES arrow_drop_down Vegetarianos - 0 +" at bounding box center [534, 436] width 290 height 433
click at [603, 436] on span "LANGUAGES" at bounding box center [595, 445] width 69 height 18
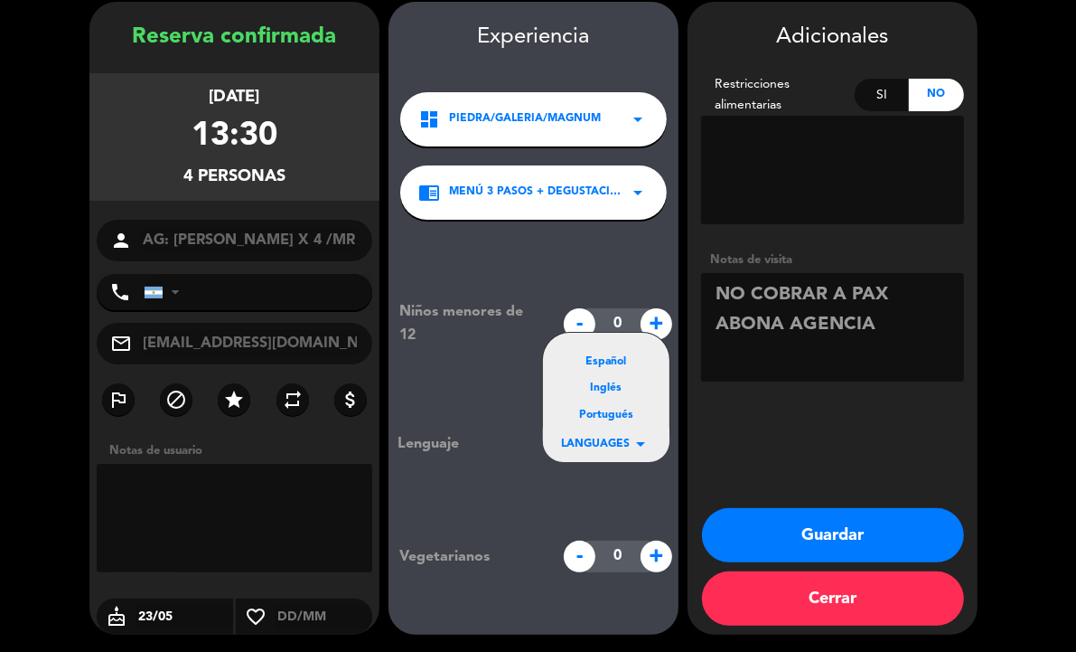
click at [603, 389] on div "Inglés" at bounding box center [606, 389] width 90 height 18
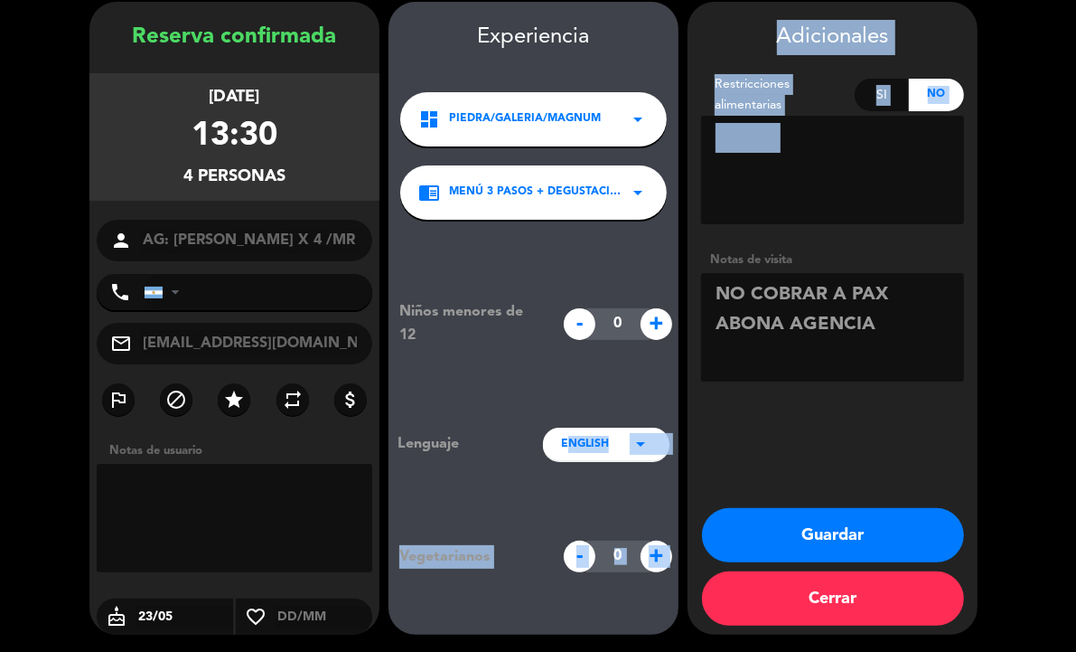
drag, startPoint x: 603, startPoint y: 389, endPoint x: 896, endPoint y: 349, distance: 295.5
click at [896, 349] on booking-confirmed "Reserva confirmada [DATE] 13:30 4 personas person AG: [PERSON_NAME] X 4 /MR [PE…" at bounding box center [538, 318] width 1040 height 633
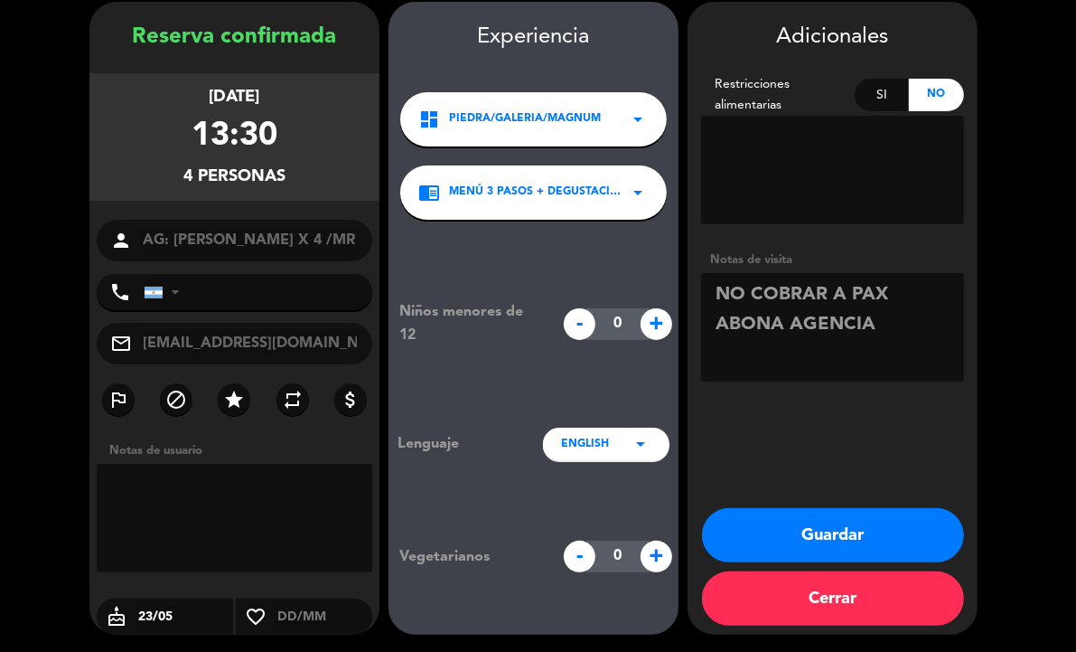
click at [896, 349] on textarea at bounding box center [832, 327] width 263 height 108
type textarea "NO COBRAR A PAX ABONA AGENCIA INGLES"
click at [877, 525] on button "Guardar" at bounding box center [833, 535] width 262 height 54
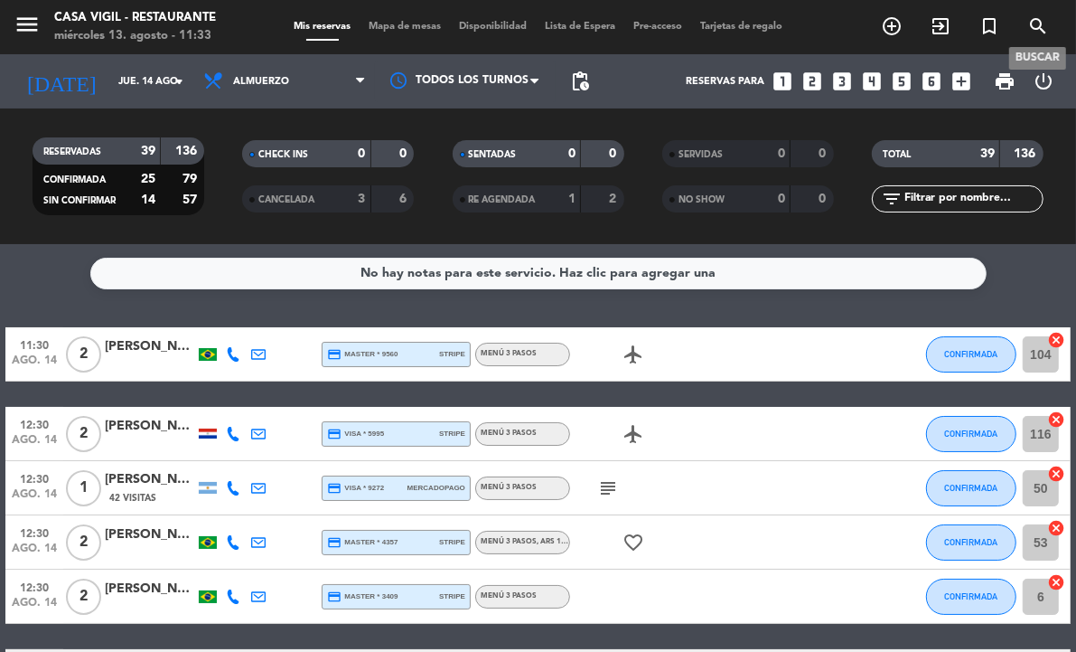
click at [1022, 25] on span "search" at bounding box center [1038, 26] width 49 height 31
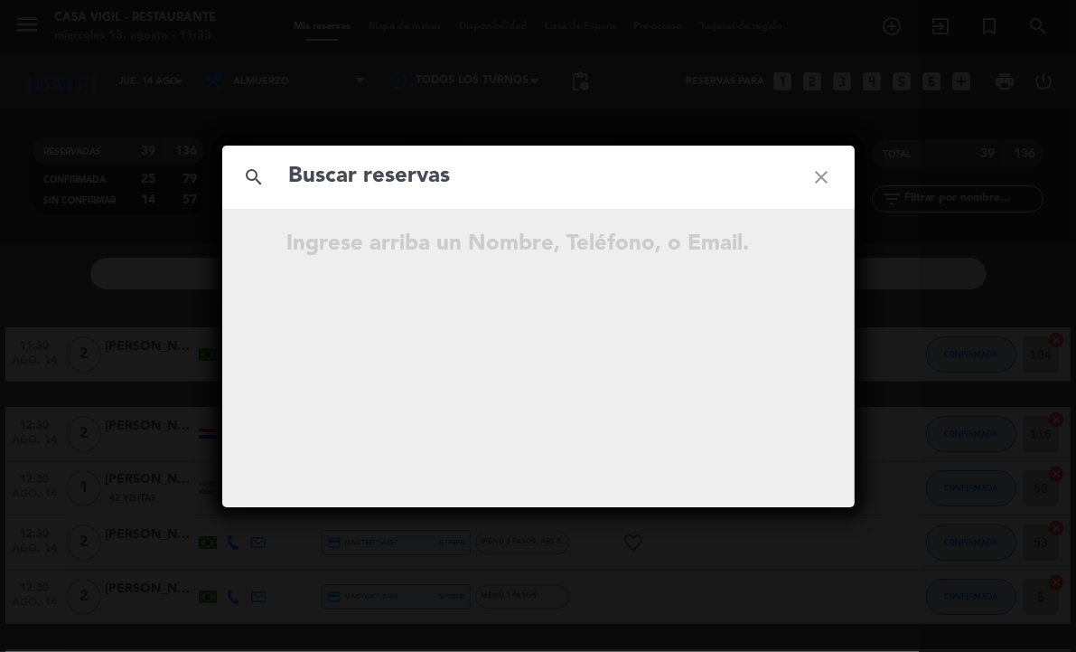
click at [376, 174] on input "text" at bounding box center [538, 176] width 502 height 37
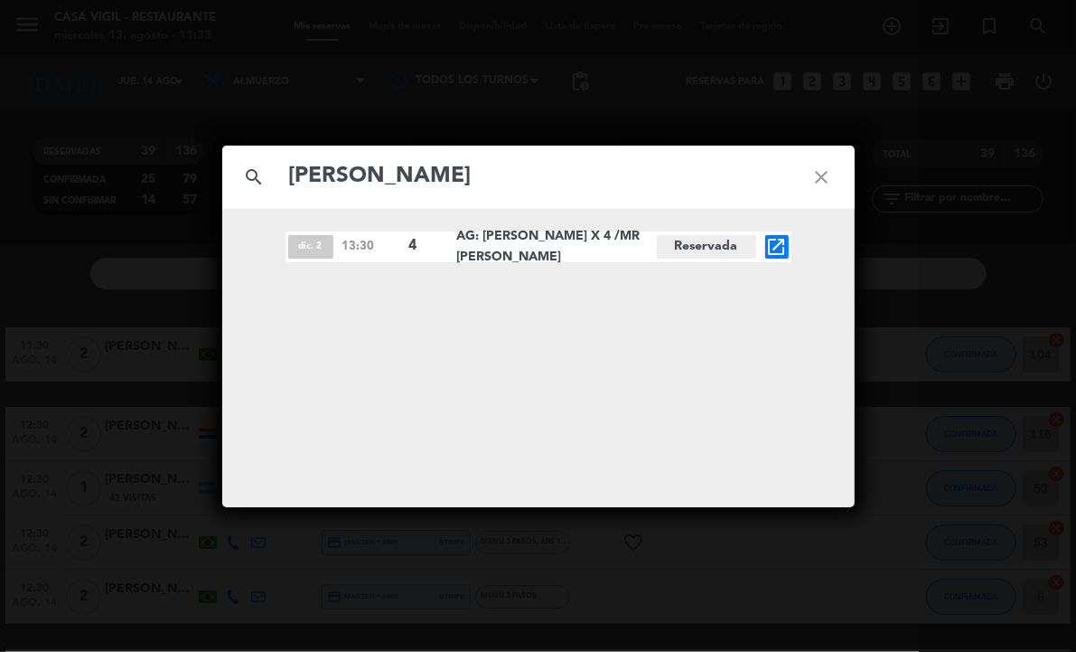
type input "[PERSON_NAME]"
click at [824, 174] on icon "close" at bounding box center [822, 177] width 65 height 65
click at [828, 177] on icon "close" at bounding box center [822, 177] width 65 height 65
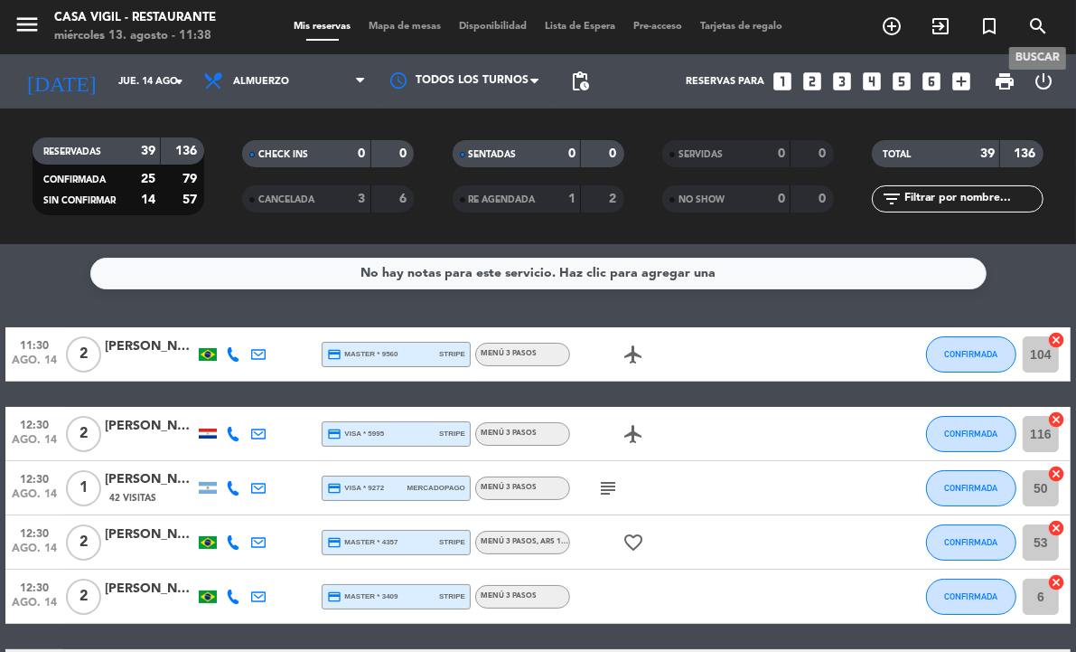
click at [1035, 21] on icon "search" at bounding box center [1039, 26] width 22 height 22
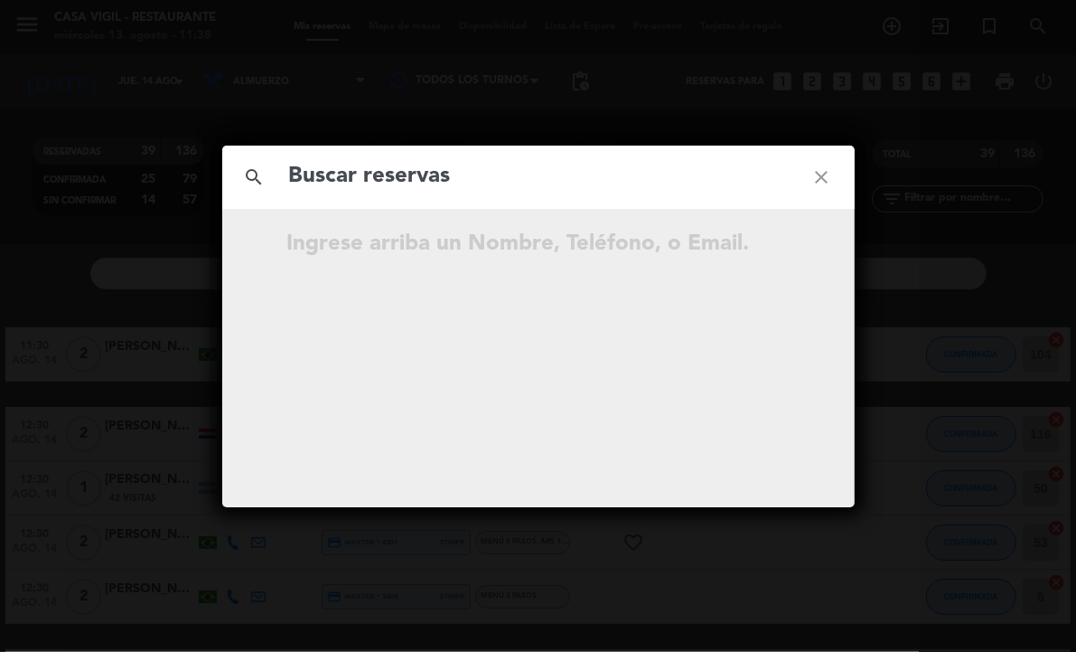
click at [473, 170] on input "text" at bounding box center [538, 176] width 502 height 37
type input "[PERSON_NAME]"
click at [821, 174] on icon "close" at bounding box center [822, 177] width 65 height 65
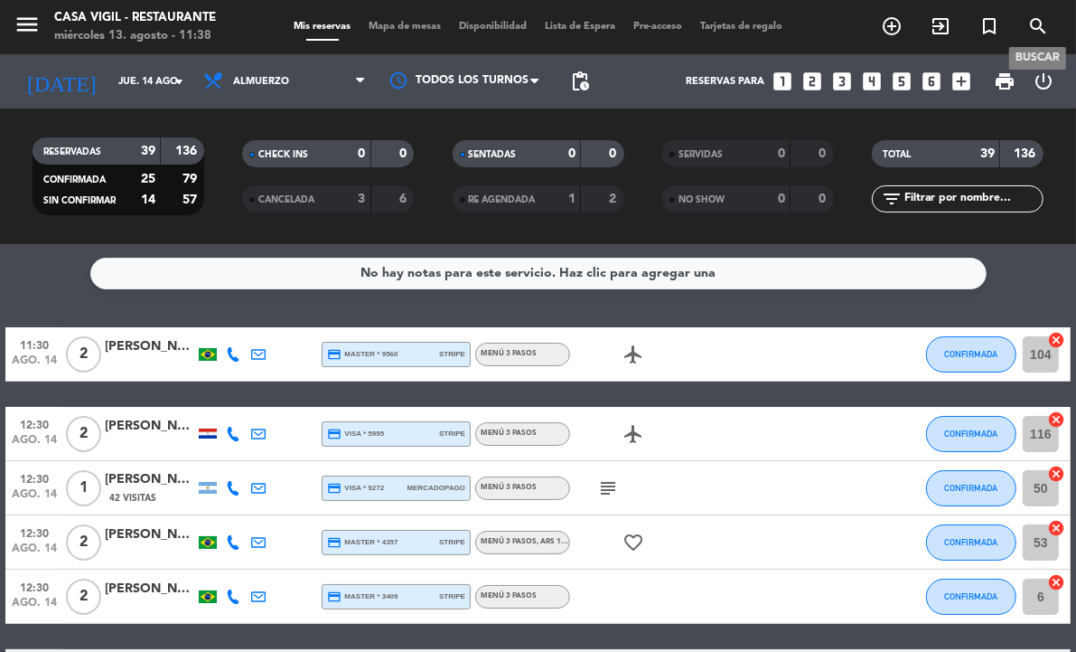
click at [1033, 29] on icon "search" at bounding box center [1039, 26] width 22 height 22
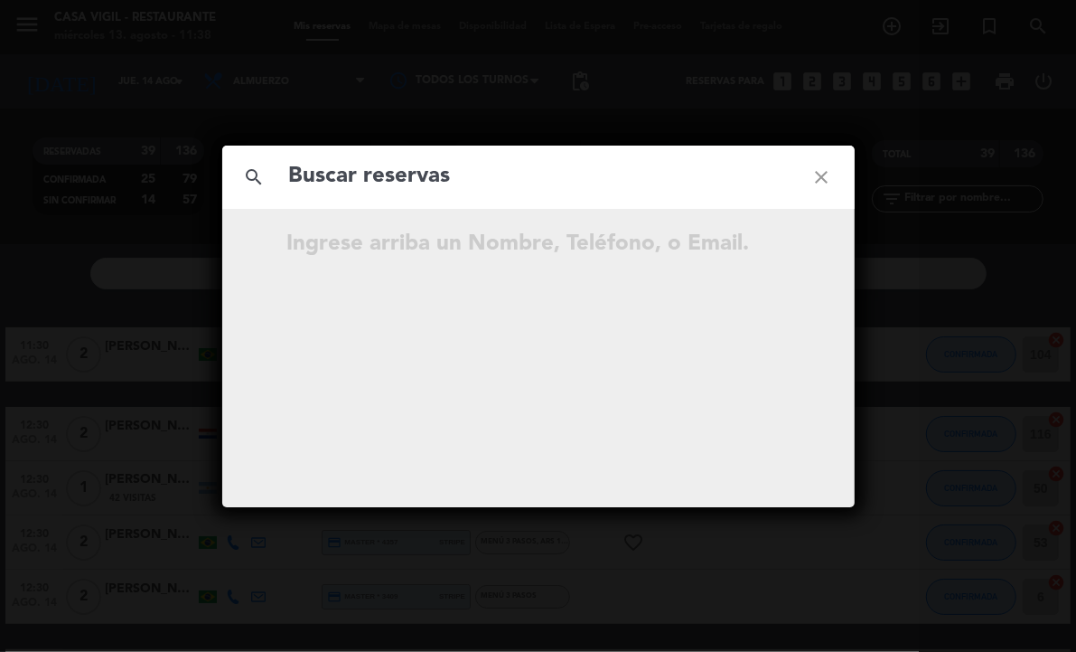
click at [576, 190] on input "text" at bounding box center [538, 176] width 502 height 37
type input "[PERSON_NAME]"
click at [821, 165] on icon "close" at bounding box center [822, 177] width 65 height 65
click at [820, 172] on icon "close" at bounding box center [822, 177] width 65 height 65
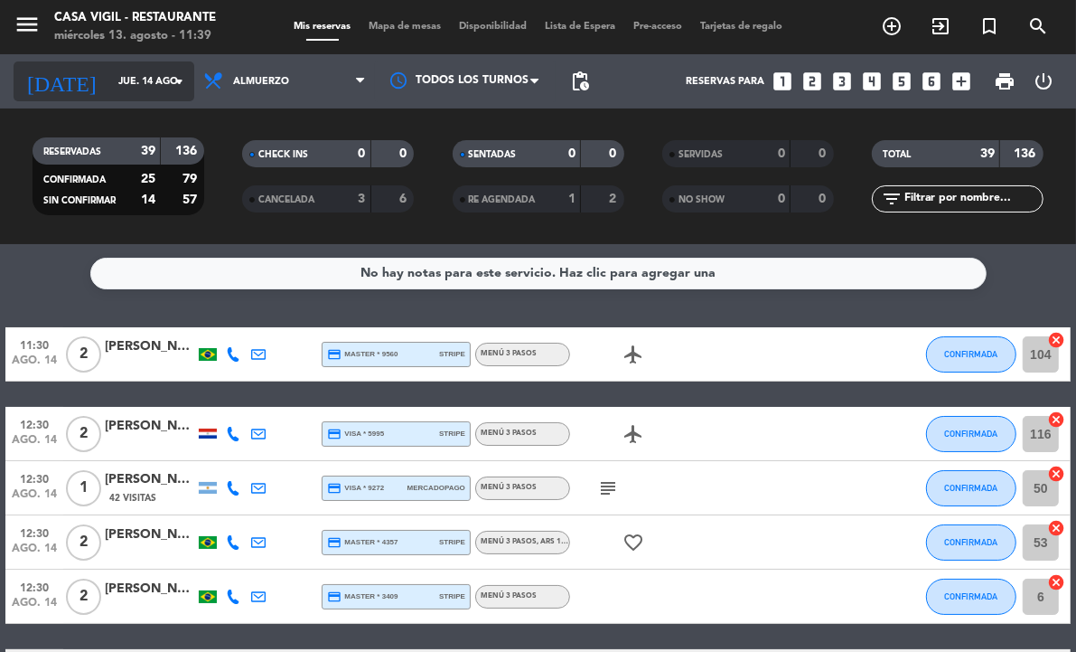
click at [174, 79] on icon "arrow_drop_down" at bounding box center [179, 81] width 22 height 22
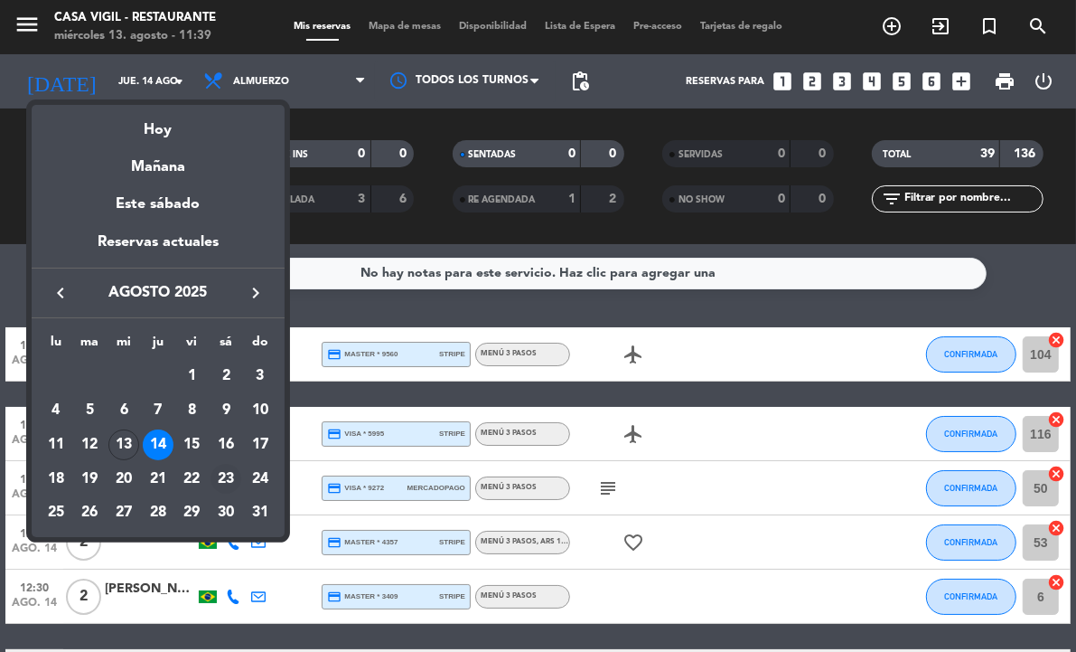
click at [221, 480] on div "23" at bounding box center [226, 479] width 31 height 31
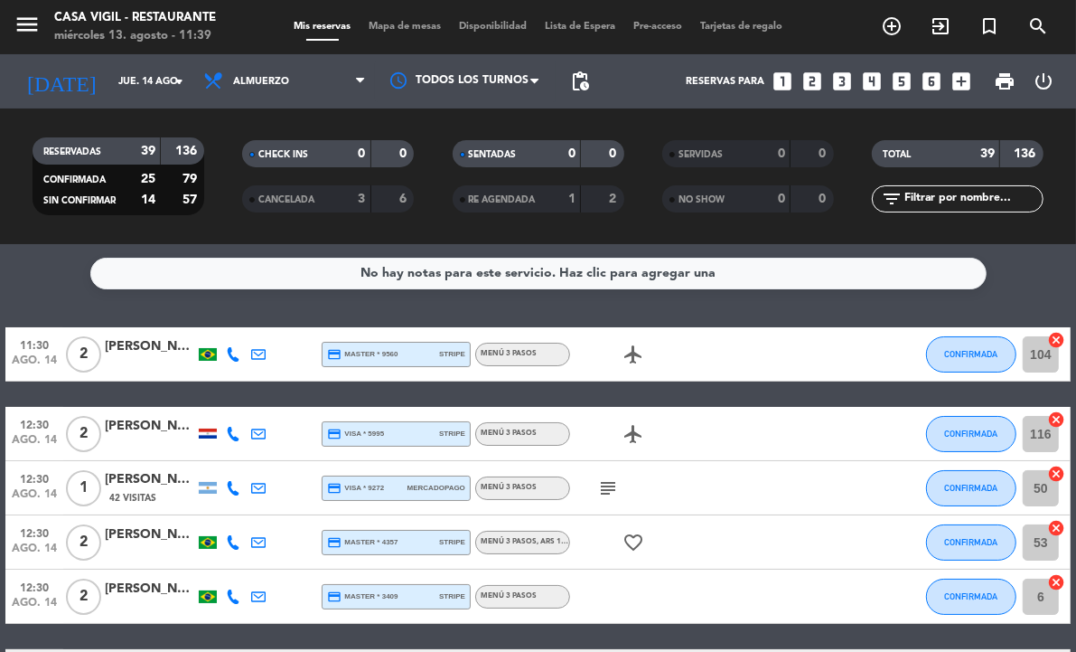
type input "sáb. 23 ago."
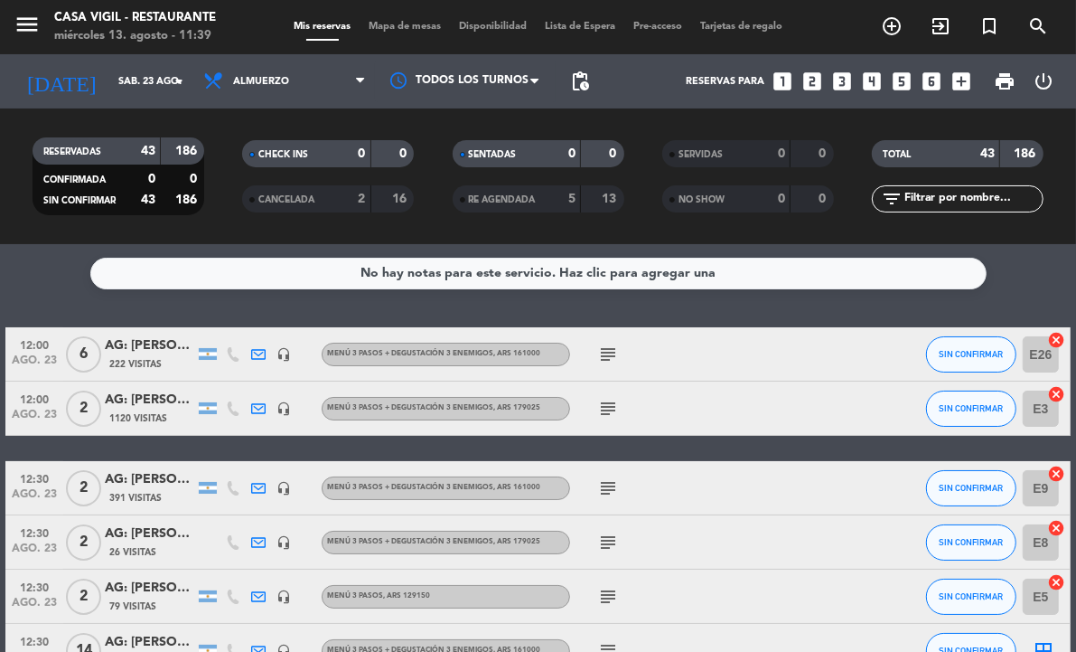
click at [815, 79] on icon "looks_two" at bounding box center [813, 81] width 23 height 23
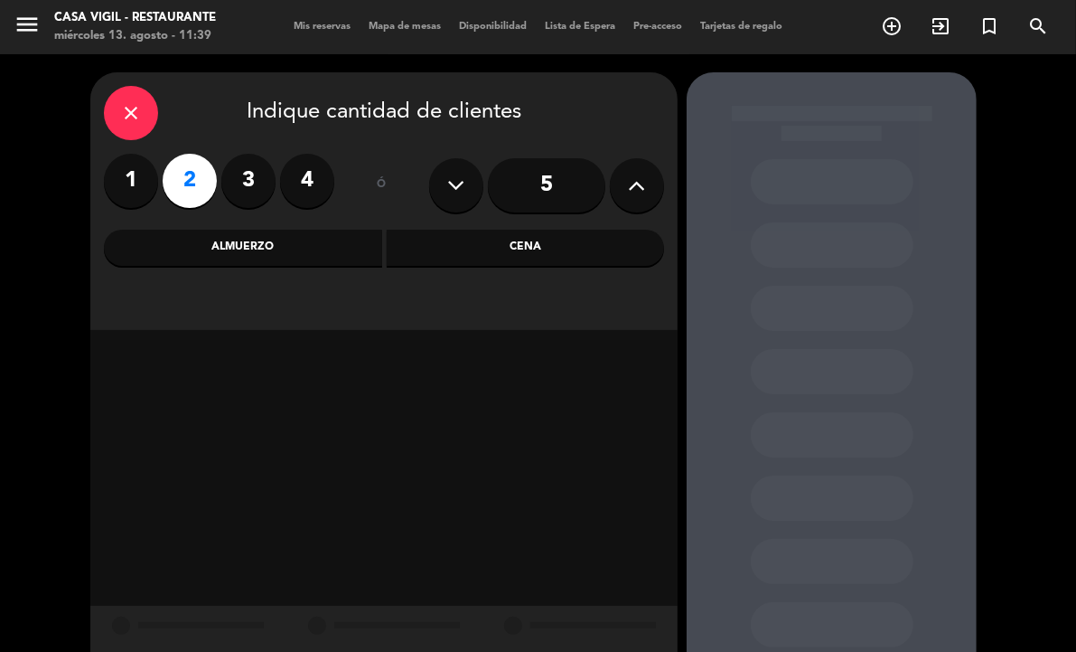
click at [271, 236] on div "Almuerzo" at bounding box center [243, 248] width 278 height 36
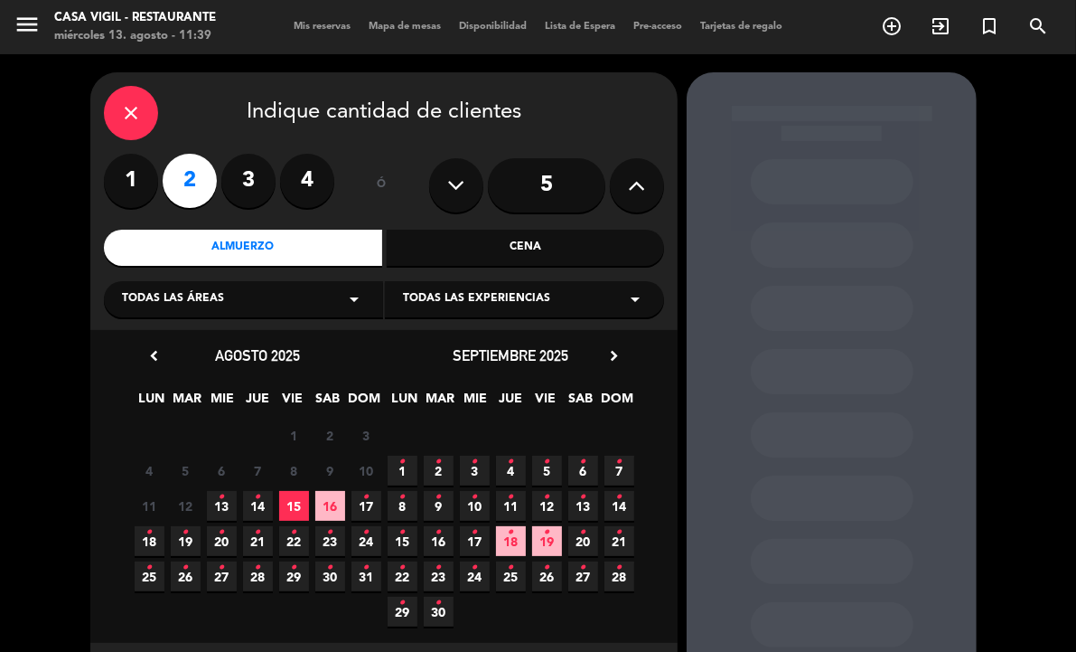
click at [548, 294] on div "Todas las experiencias arrow_drop_down" at bounding box center [524, 299] width 279 height 36
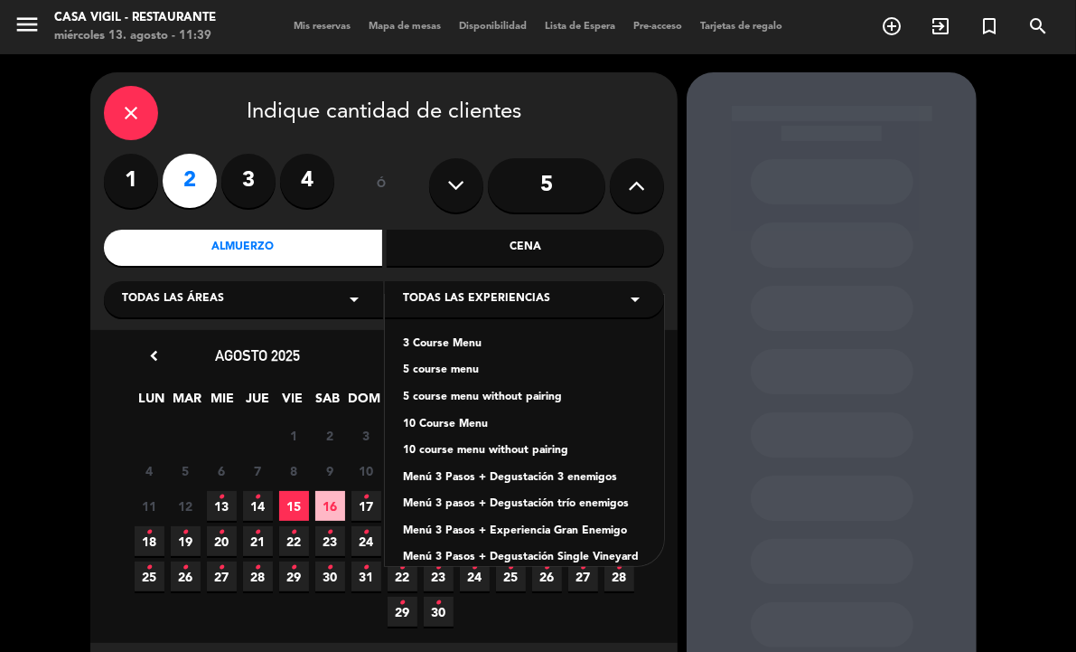
click at [455, 472] on div "Menú 3 Pasos + Degustación 3 enemigos" at bounding box center [524, 478] width 243 height 18
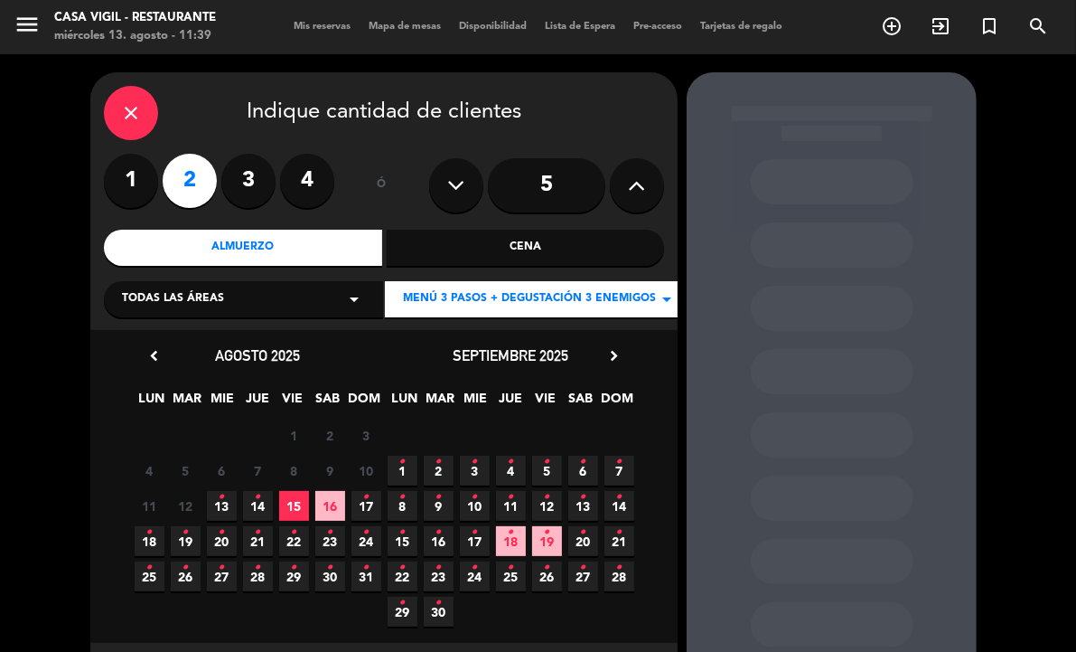
click at [335, 538] on span "23 •" at bounding box center [330, 541] width 30 height 30
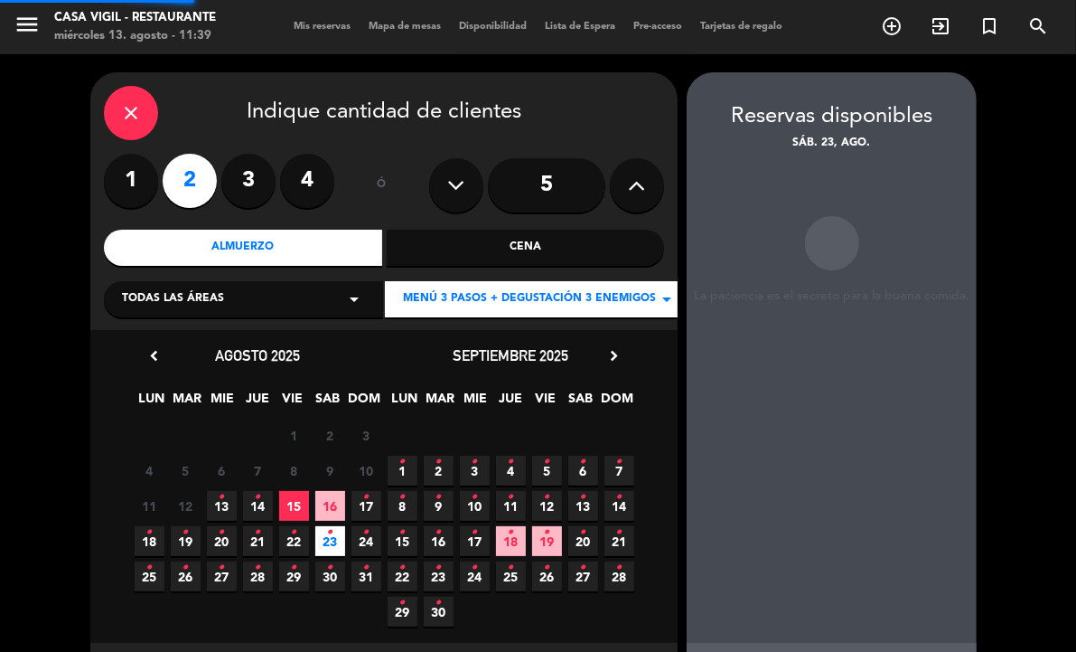
scroll to position [72, 0]
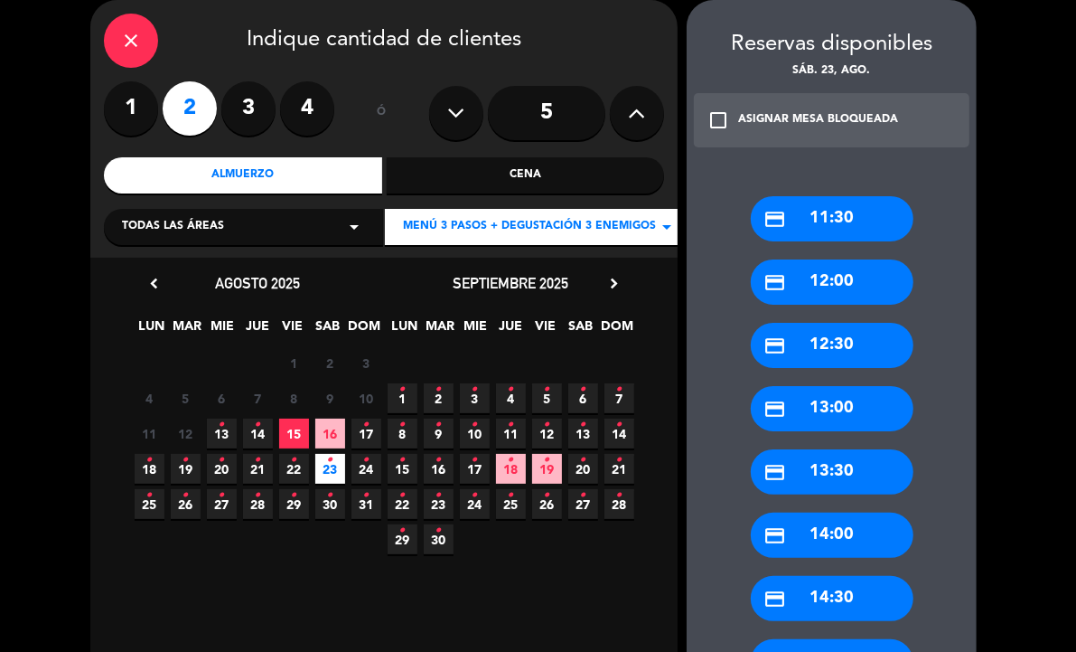
click at [805, 353] on div "credit_card 12:30" at bounding box center [832, 345] width 163 height 45
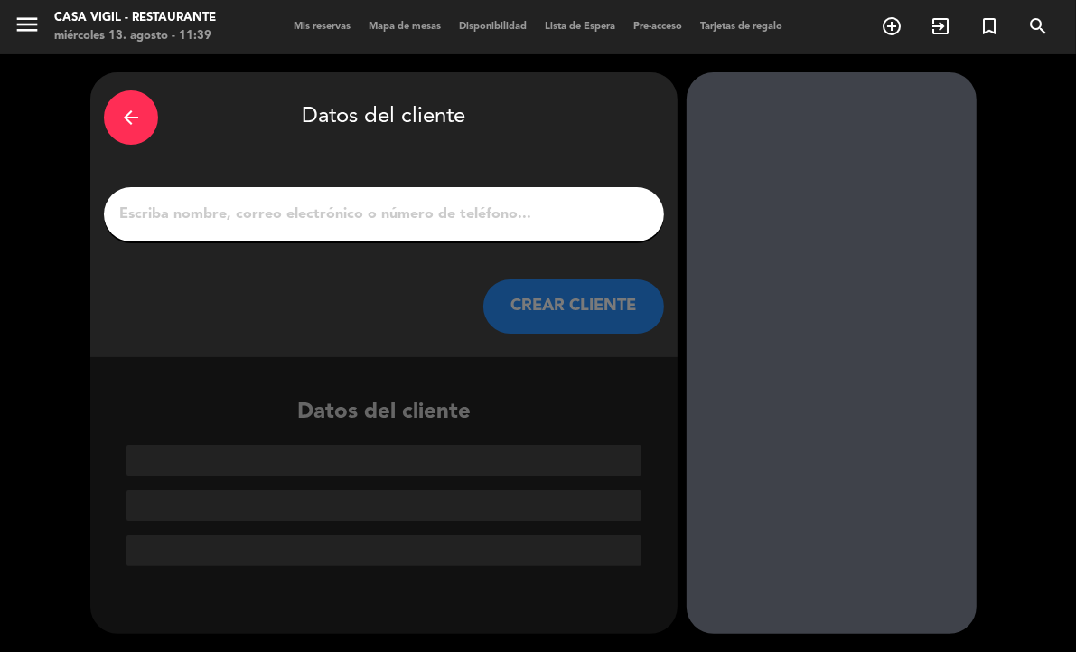
click at [445, 218] on input "1" at bounding box center [383, 214] width 533 height 25
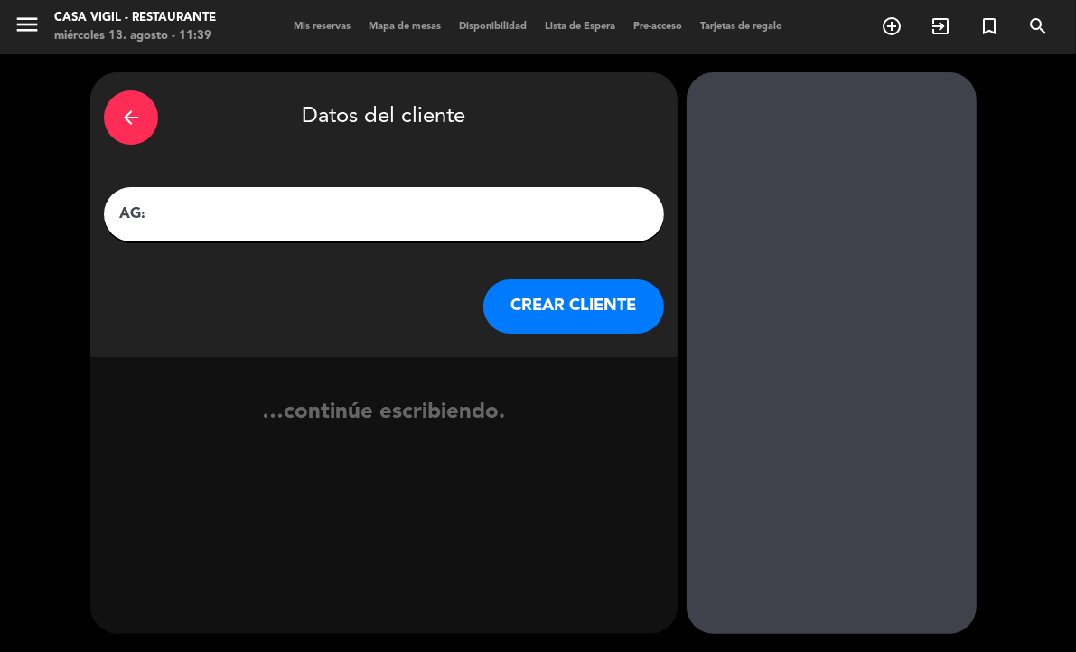
paste input "[PERSON_NAME]"
type input "AG: [PERSON_NAME] X2 / SUNTRIP"
click at [557, 305] on button "CREAR CLIENTE" at bounding box center [574, 306] width 181 height 54
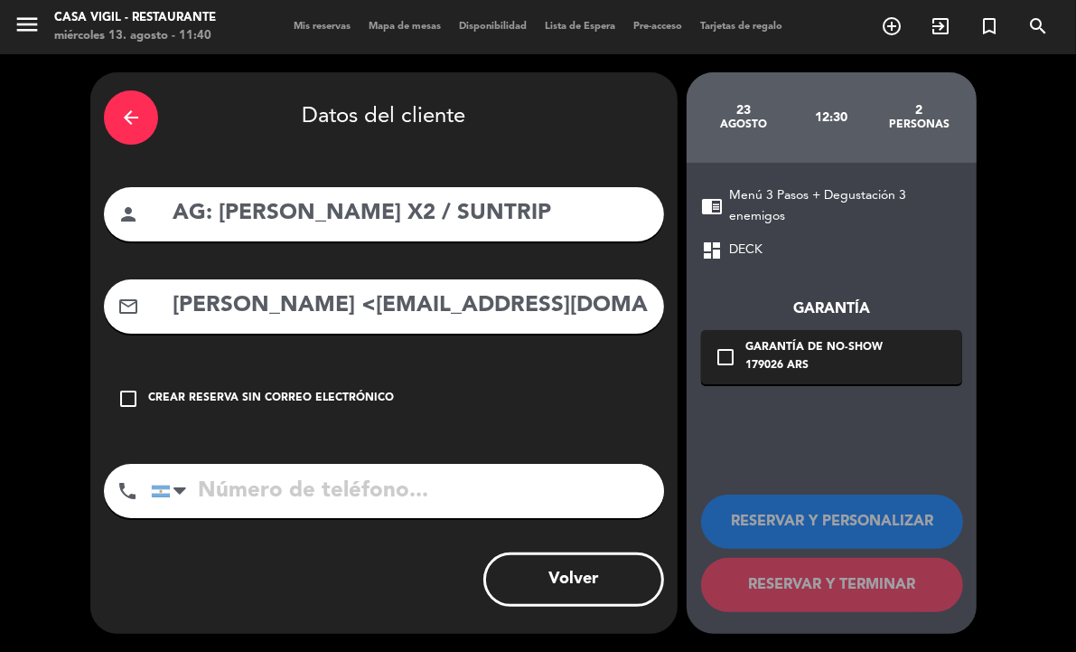
click at [381, 310] on input "[PERSON_NAME] <[EMAIL_ADDRESS][DOMAIN_NAME]>" at bounding box center [411, 305] width 480 height 37
drag, startPoint x: 381, startPoint y: 310, endPoint x: -93, endPoint y: 277, distance: 475.6
click at [0, 277] on html "close × Casa Vigil - Restaurante × chrome_reader_mode Listado de Reservas accou…" at bounding box center [538, 326] width 1076 height 652
click at [503, 301] on input "[EMAIL_ADDRESS][DOMAIN_NAME]>" at bounding box center [411, 305] width 480 height 37
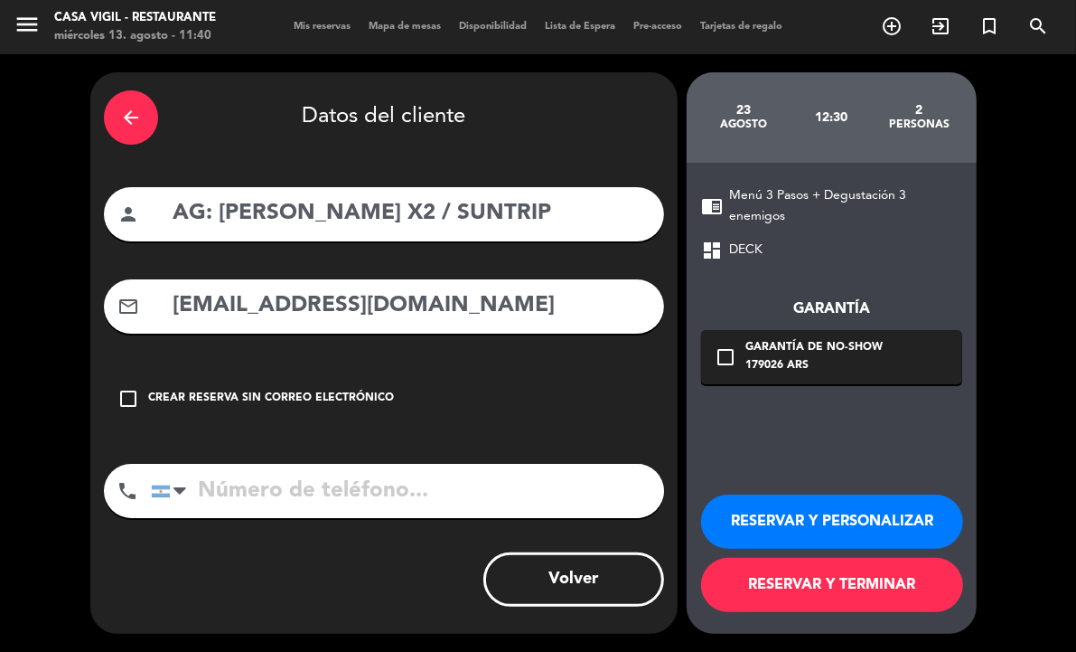
type input "[EMAIL_ADDRESS][DOMAIN_NAME]"
click at [812, 493] on div "RESERVAR Y PERSONALIZAR RESERVAR Y TERMINAR" at bounding box center [831, 544] width 261 height 177
click at [832, 513] on button "RESERVAR Y PERSONALIZAR" at bounding box center [832, 521] width 262 height 54
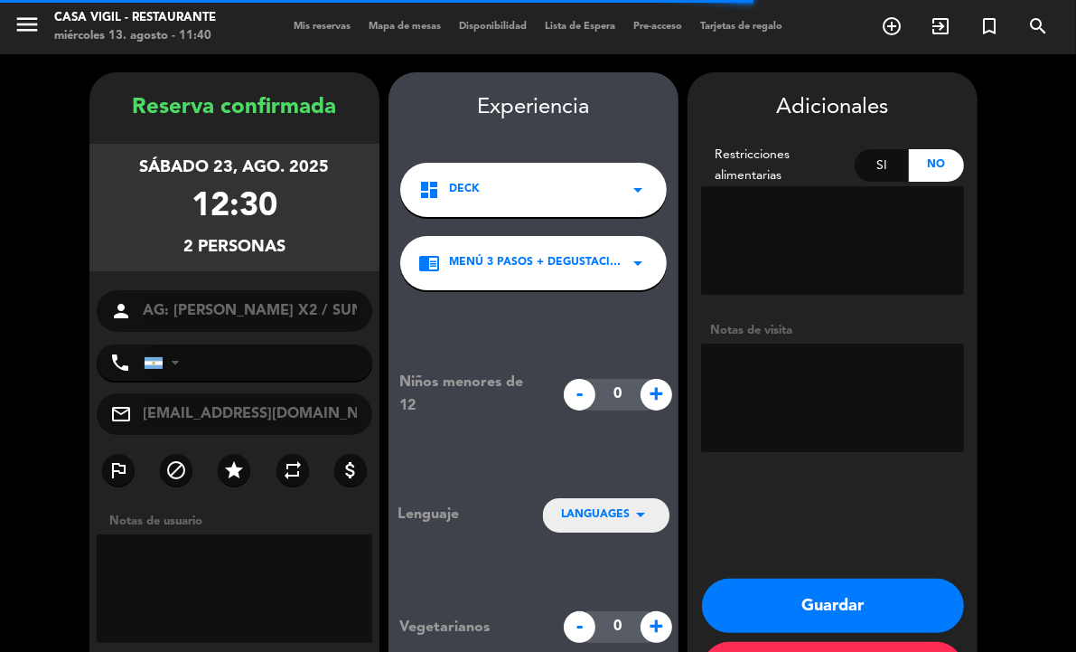
scroll to position [70, 0]
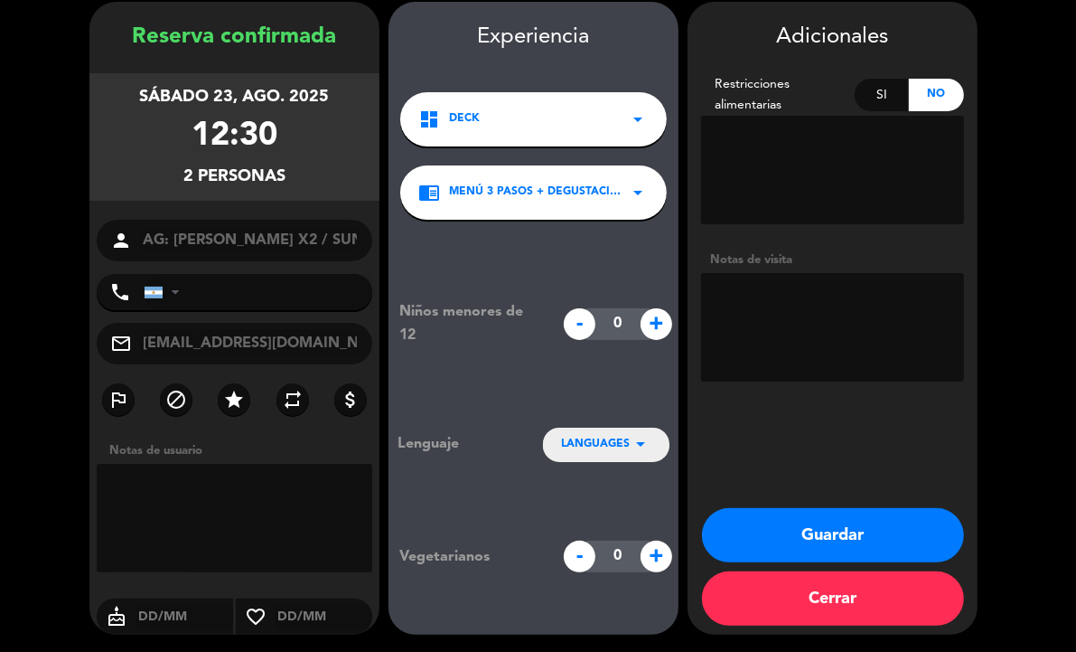
click at [834, 333] on textarea at bounding box center [832, 327] width 263 height 108
type textarea "NO COBRAR A PAX ABONA AGENCIA"
click at [576, 444] on span "LANGUAGES" at bounding box center [595, 445] width 69 height 18
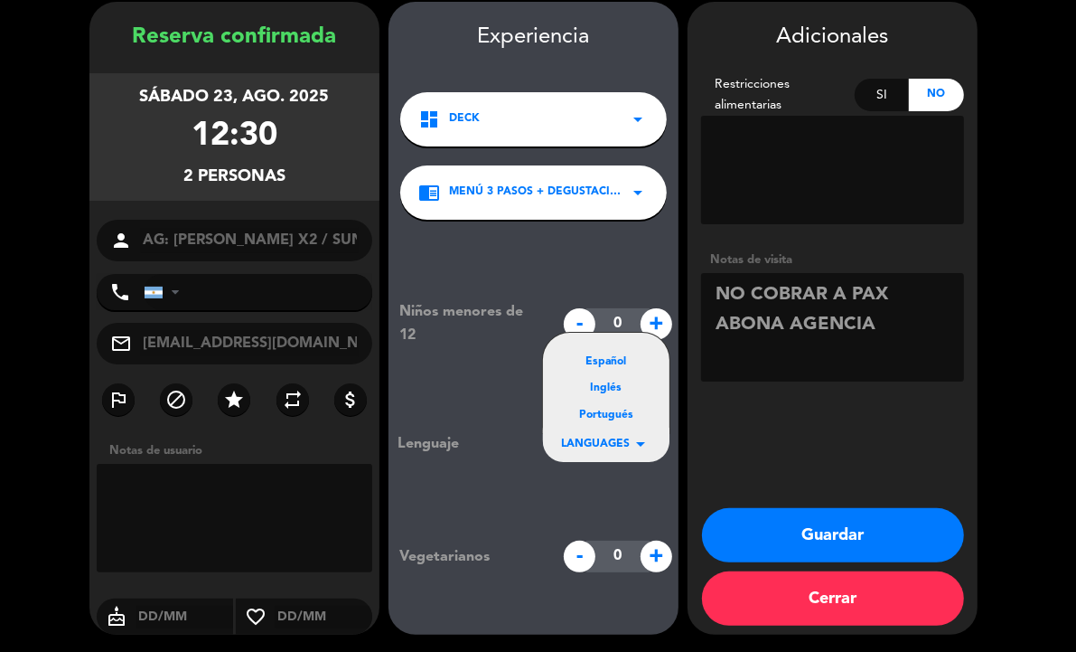
click at [587, 413] on div "Portugués" at bounding box center [606, 416] width 90 height 18
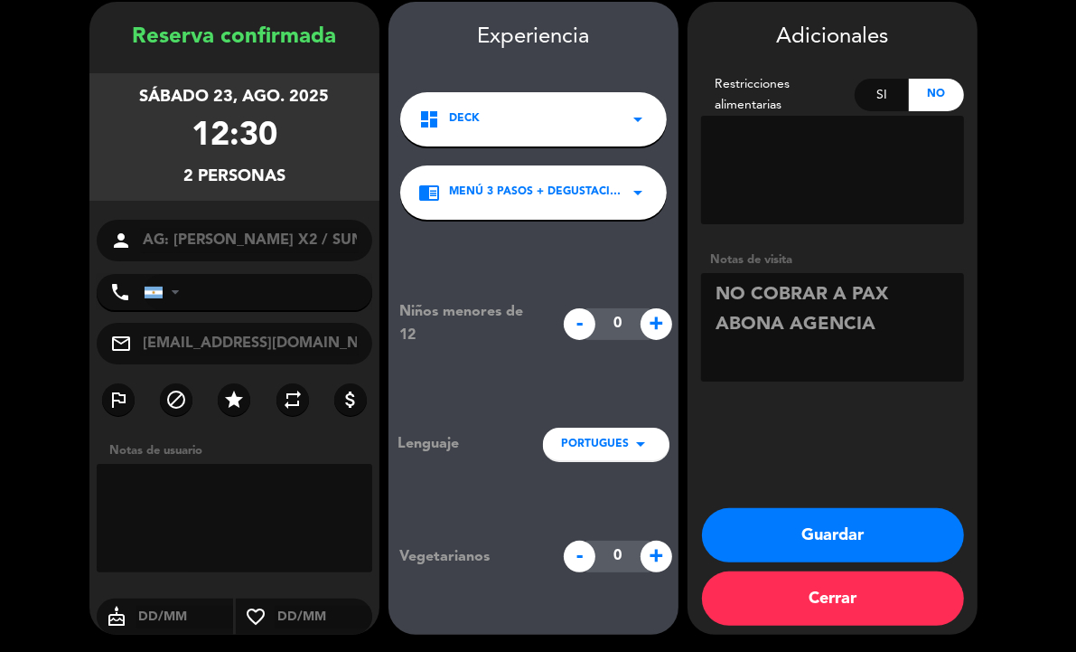
click at [824, 517] on button "Guardar" at bounding box center [833, 535] width 262 height 54
